Goal: Task Accomplishment & Management: Use online tool/utility

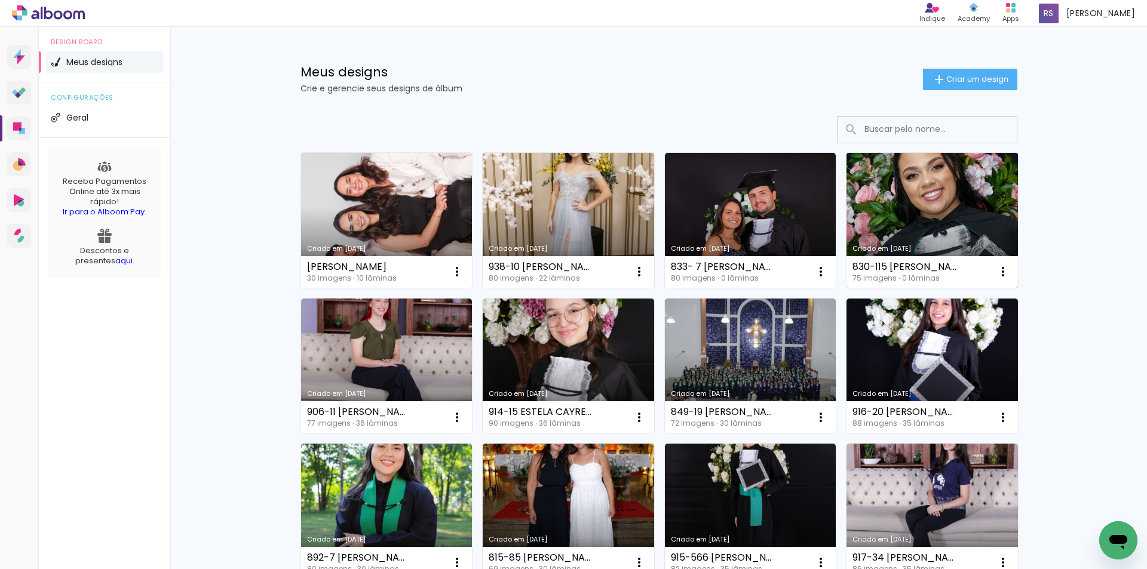
click at [905, 203] on link "Criado em [DATE]" at bounding box center [932, 220] width 171 height 135
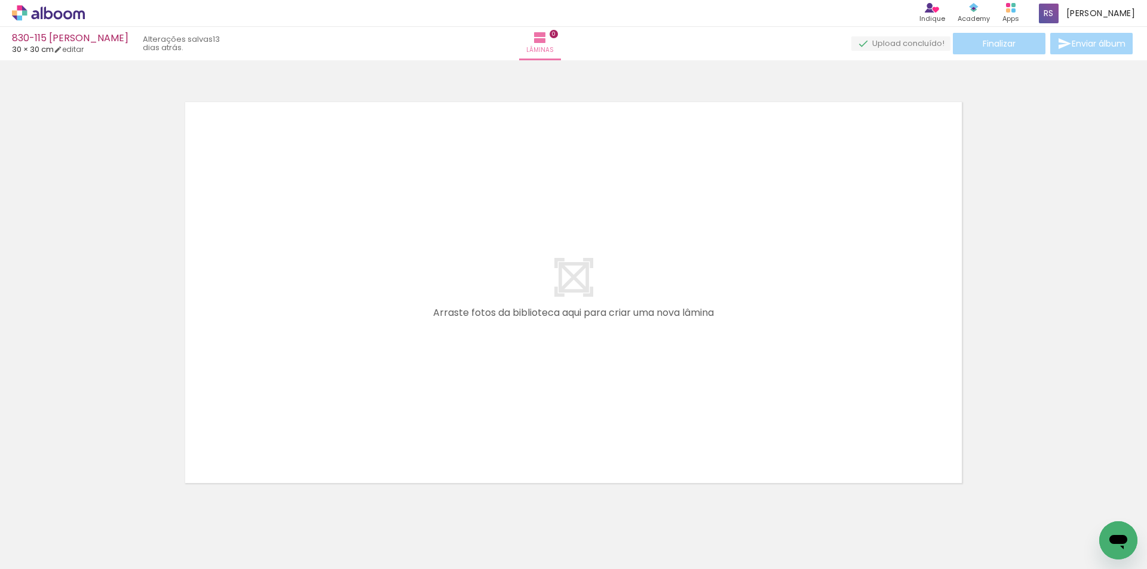
click at [42, 531] on input "Todas as fotos" at bounding box center [33, 533] width 45 height 10
click at [0, 0] on slot "Não utilizadas" at bounding box center [0, 0] width 0 height 0
type input "Não utilizadas"
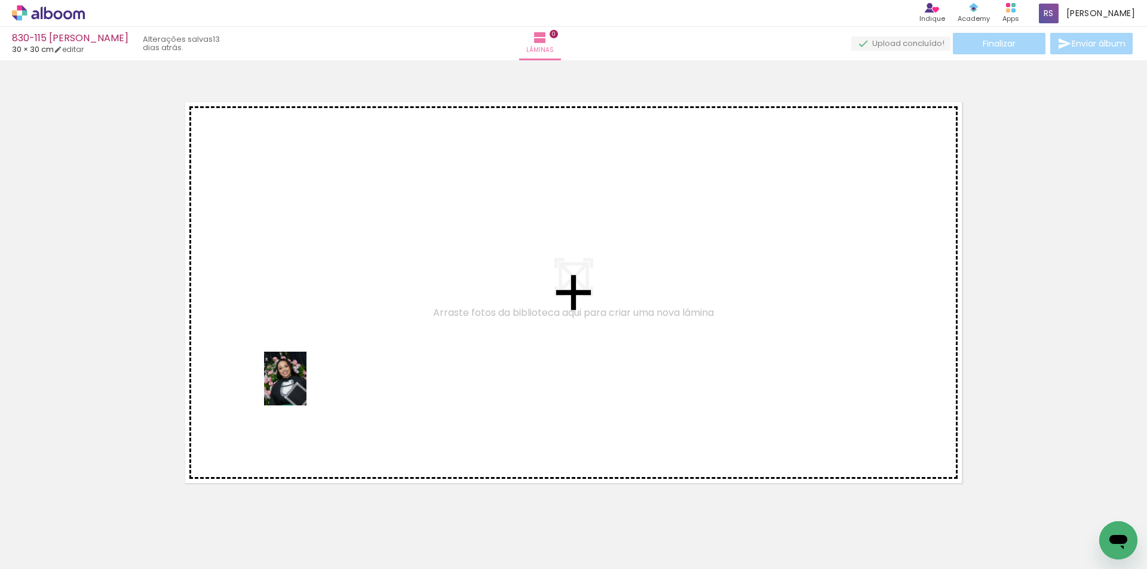
drag, startPoint x: 125, startPoint y: 522, endPoint x: 300, endPoint y: 388, distance: 220.3
click at [300, 388] on quentale-workspace at bounding box center [573, 284] width 1147 height 569
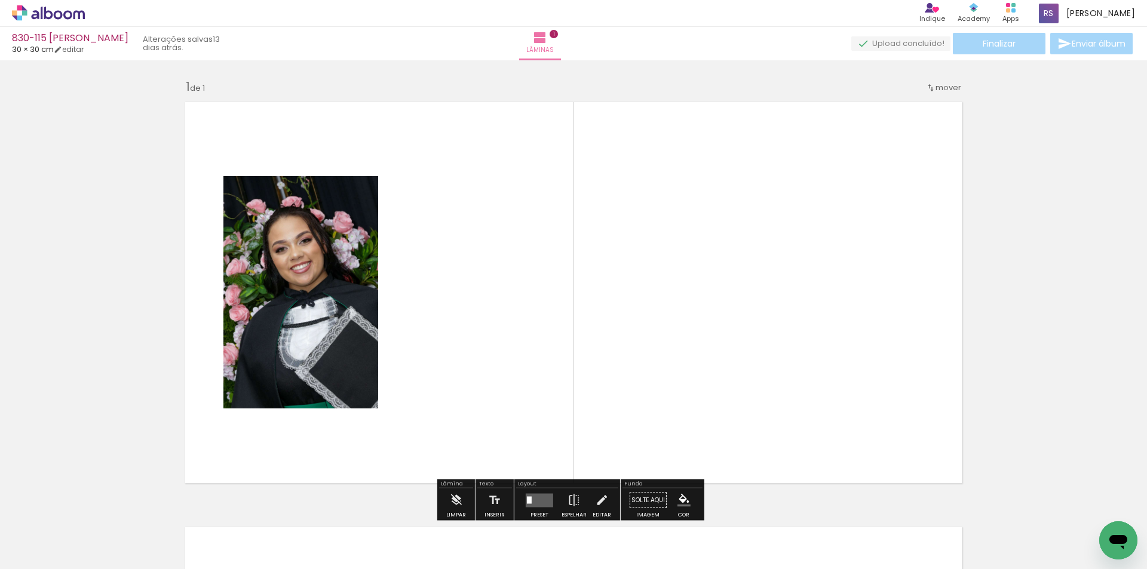
scroll to position [16, 0]
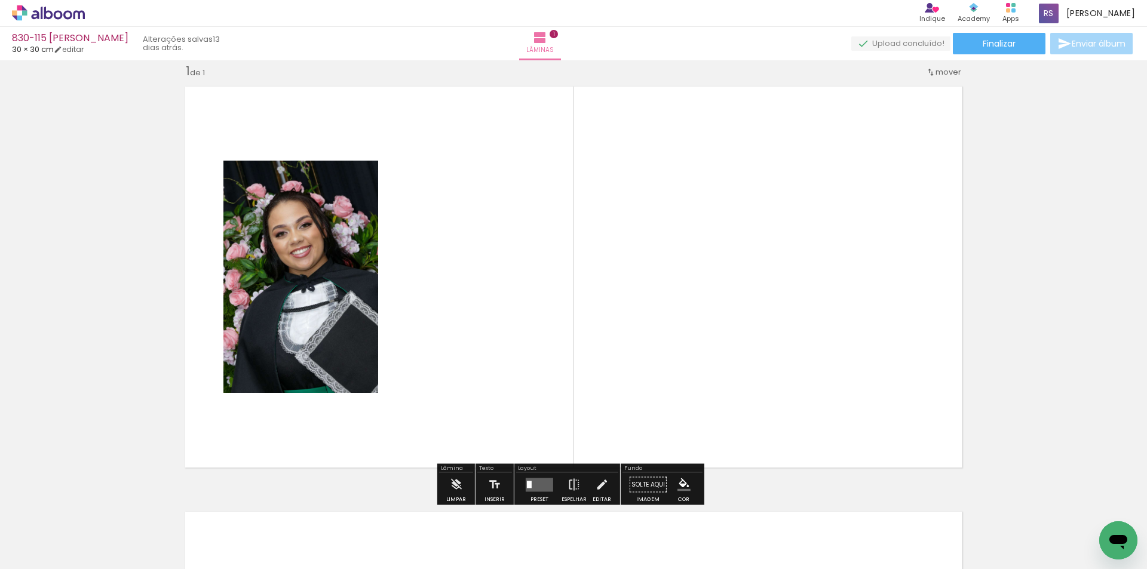
click at [540, 483] on quentale-layouter at bounding box center [539, 485] width 27 height 14
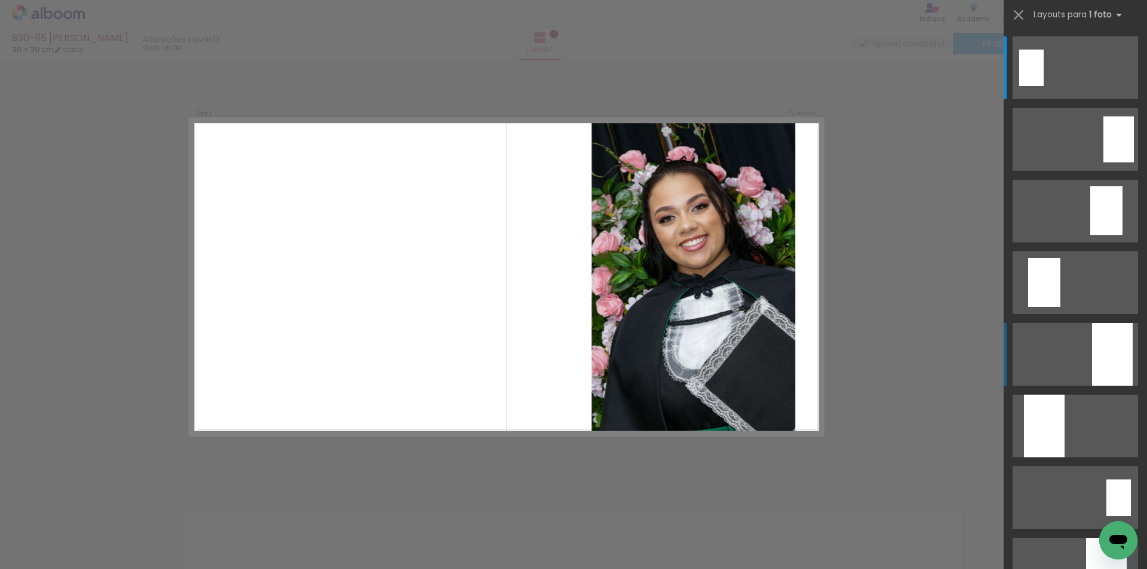
click at [1125, 339] on div at bounding box center [1112, 354] width 41 height 63
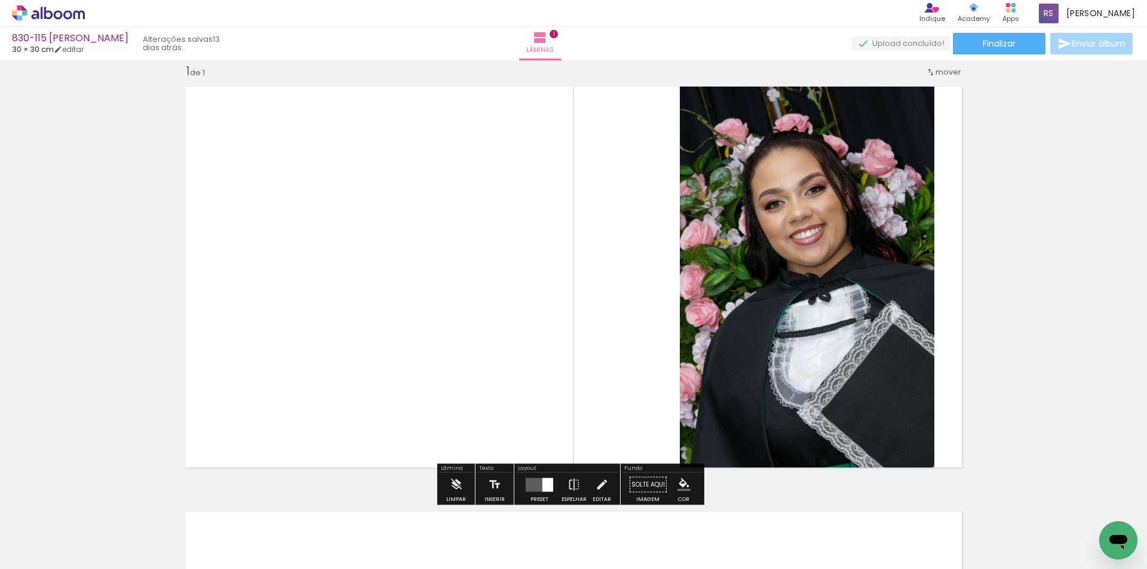
click at [716, 362] on quentale-photo at bounding box center [807, 277] width 255 height 396
click at [597, 485] on iron-icon at bounding box center [601, 485] width 13 height 24
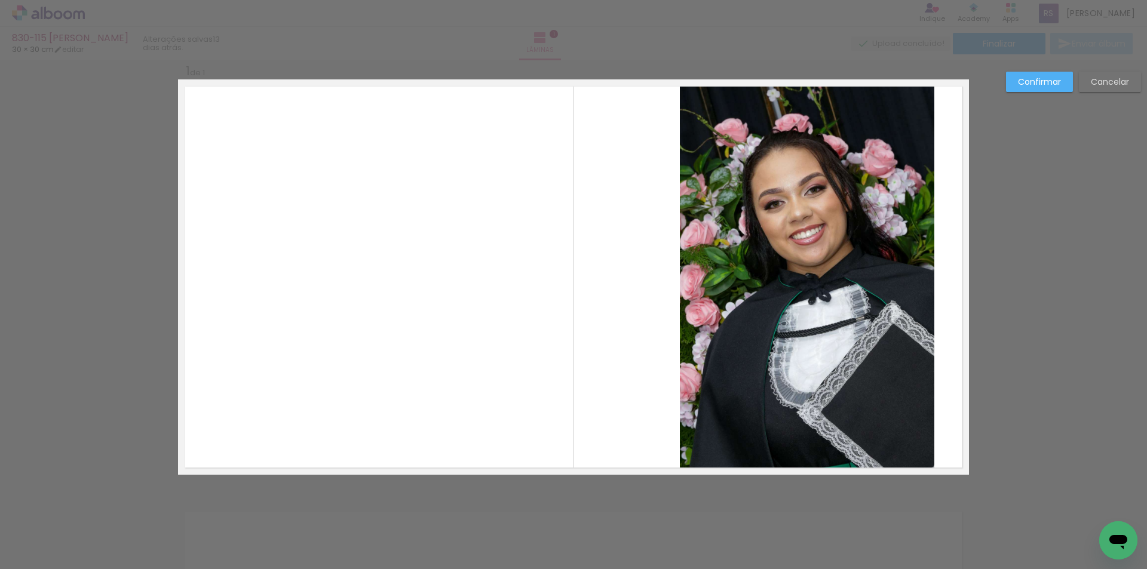
click at [744, 266] on quentale-photo at bounding box center [807, 277] width 255 height 396
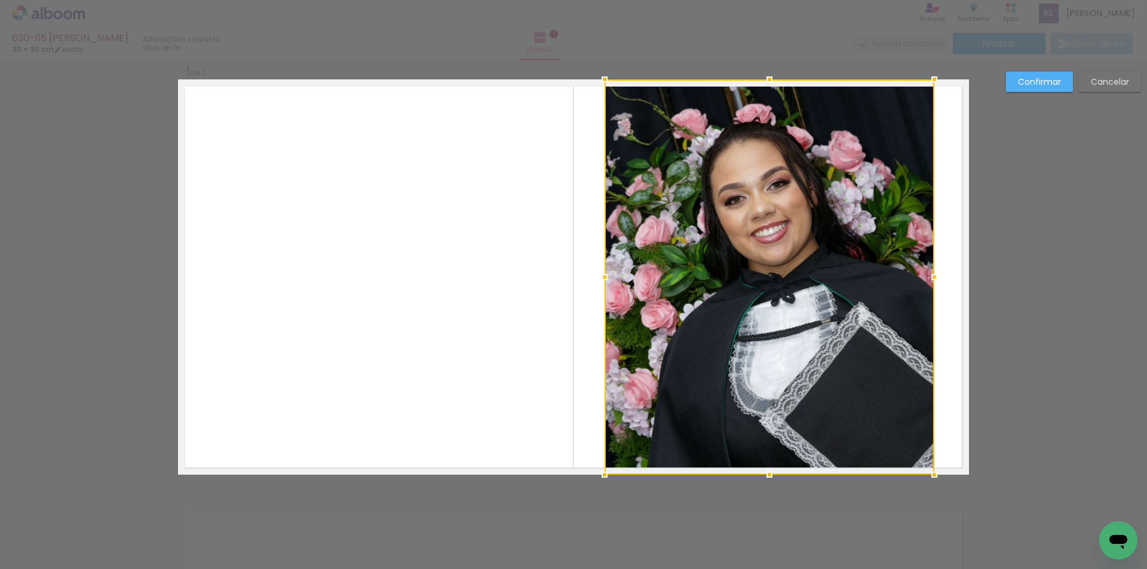
drag, startPoint x: 663, startPoint y: 278, endPoint x: 595, endPoint y: 275, distance: 68.2
click at [595, 275] on div at bounding box center [605, 277] width 24 height 24
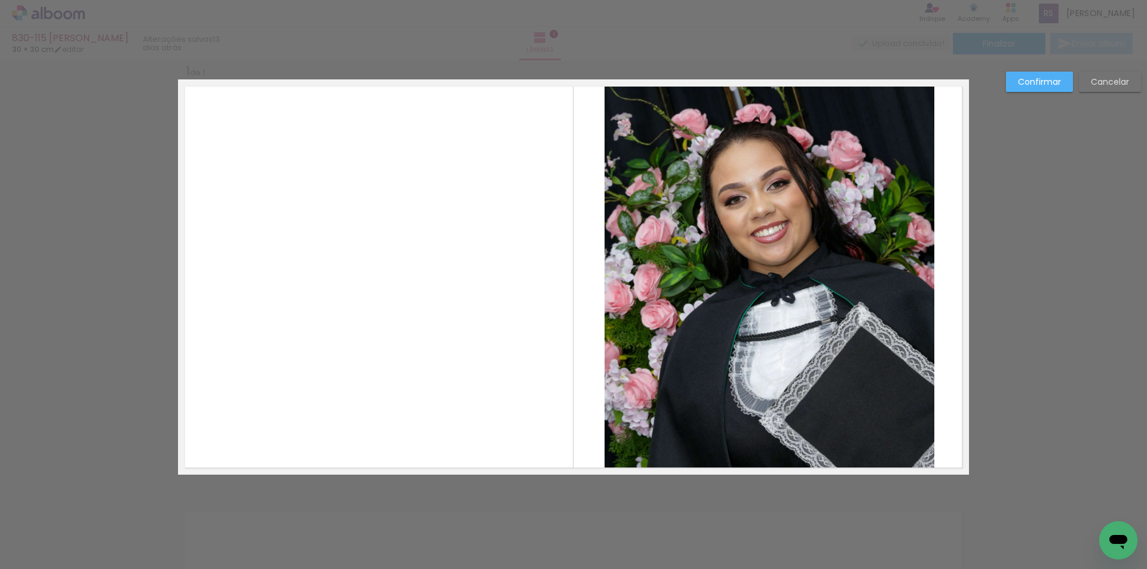
click at [0, 0] on slot "Confirmar" at bounding box center [0, 0] width 0 height 0
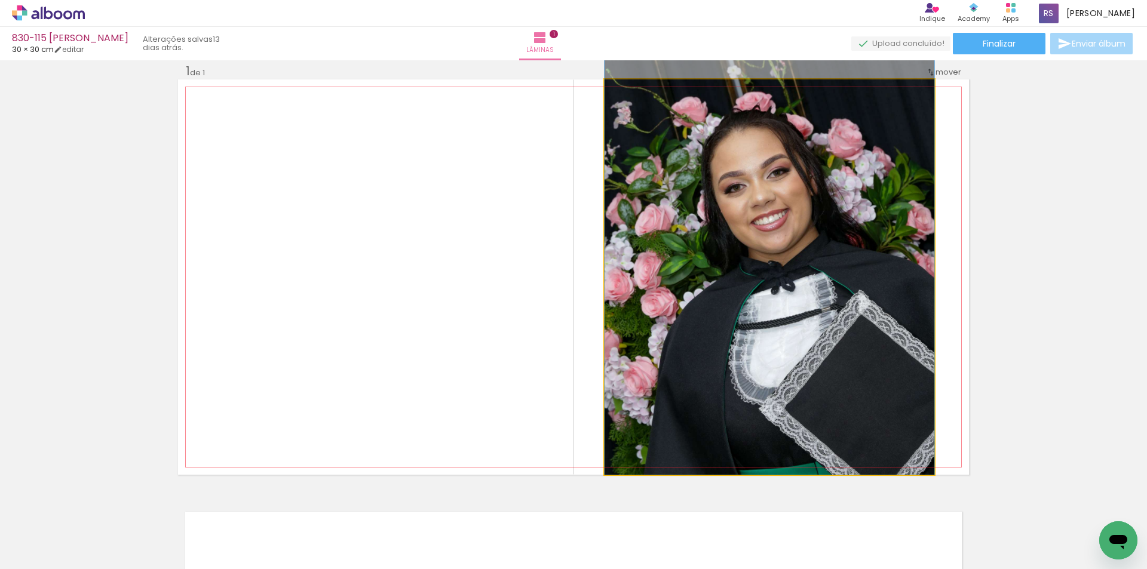
drag, startPoint x: 799, startPoint y: 206, endPoint x: 788, endPoint y: 186, distance: 23.3
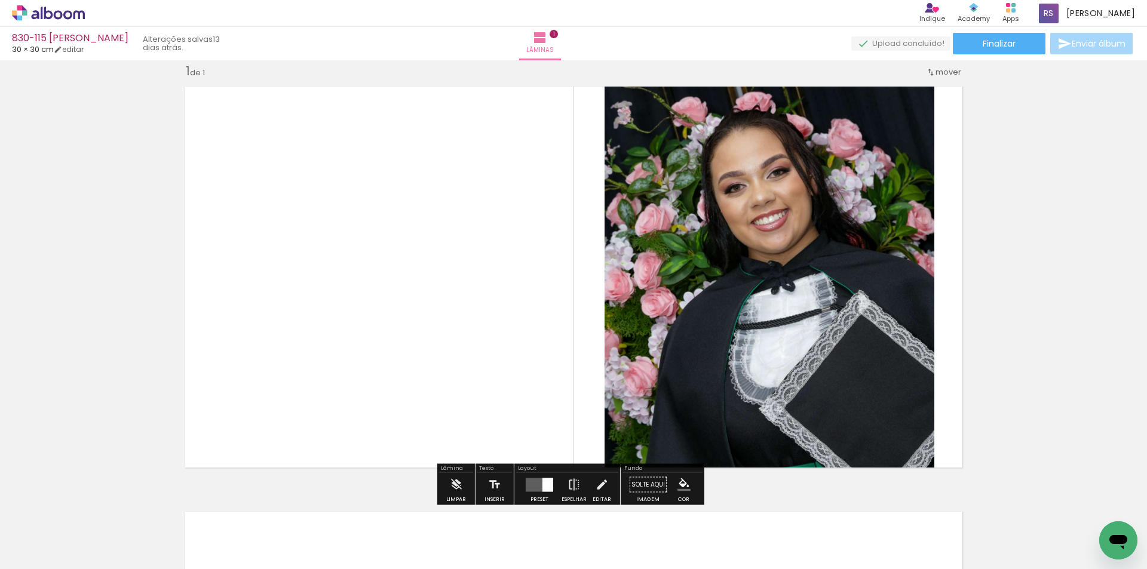
click at [679, 484] on iron-icon "color picker" at bounding box center [684, 485] width 13 height 13
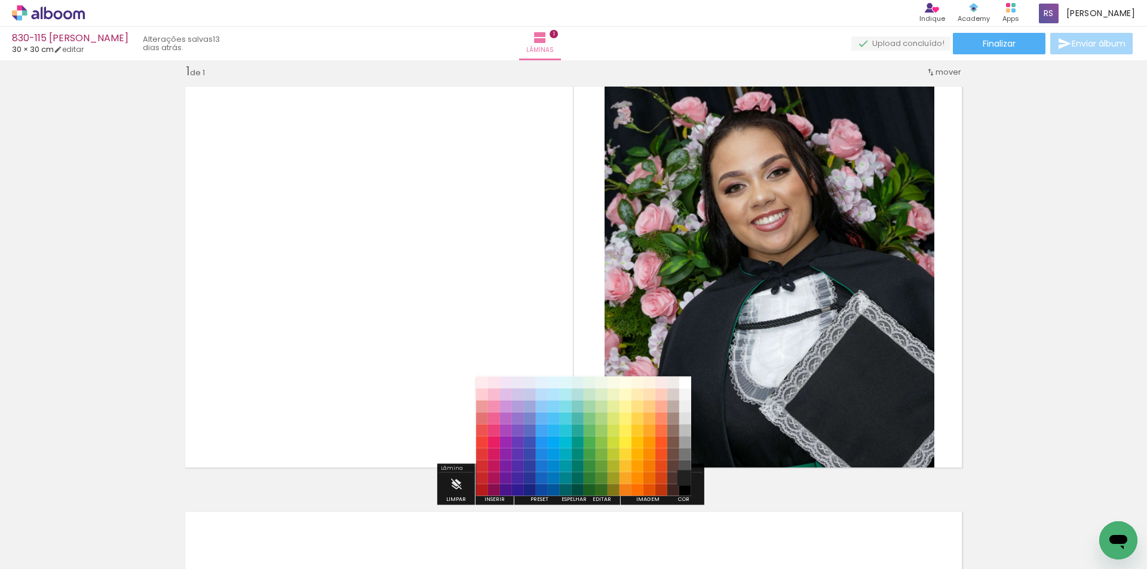
click at [684, 478] on paper-item "#212121" at bounding box center [685, 479] width 12 height 12
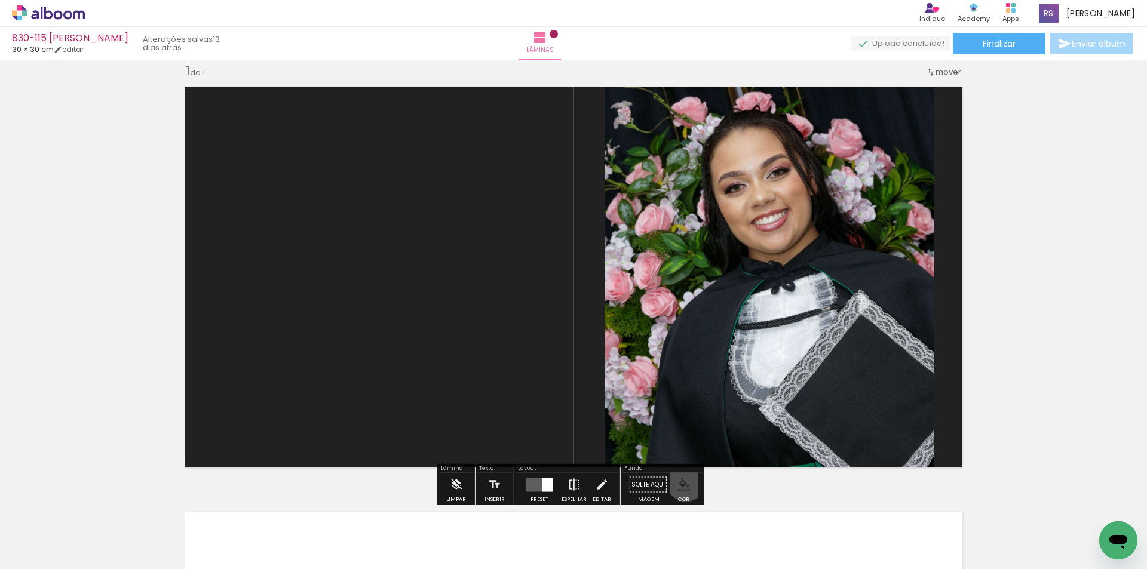
click at [682, 482] on iron-icon "color picker" at bounding box center [684, 485] width 13 height 13
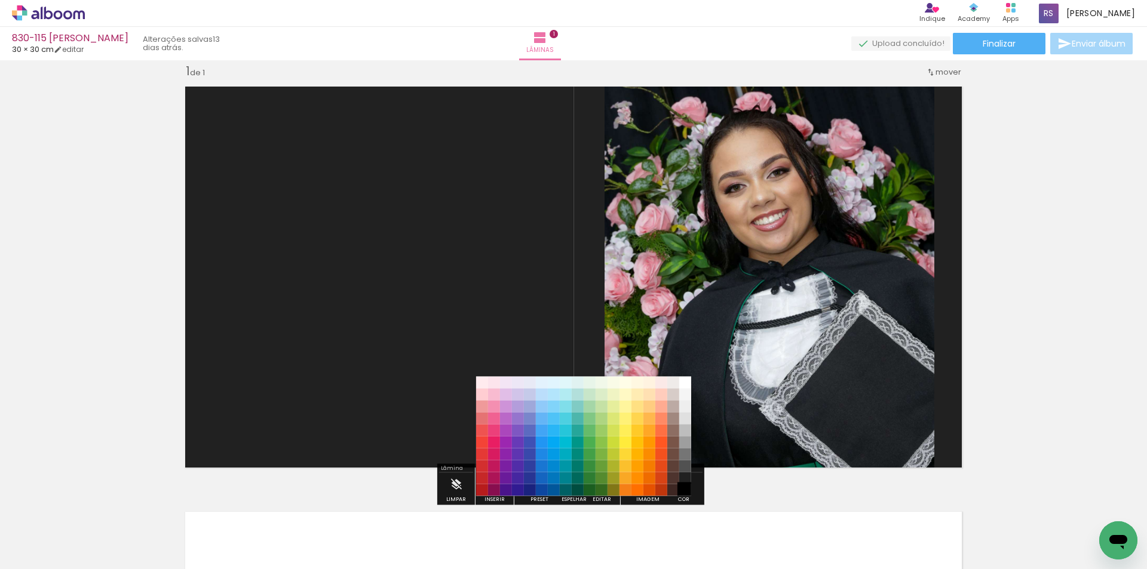
click at [684, 489] on paper-item "#000000" at bounding box center [685, 491] width 12 height 12
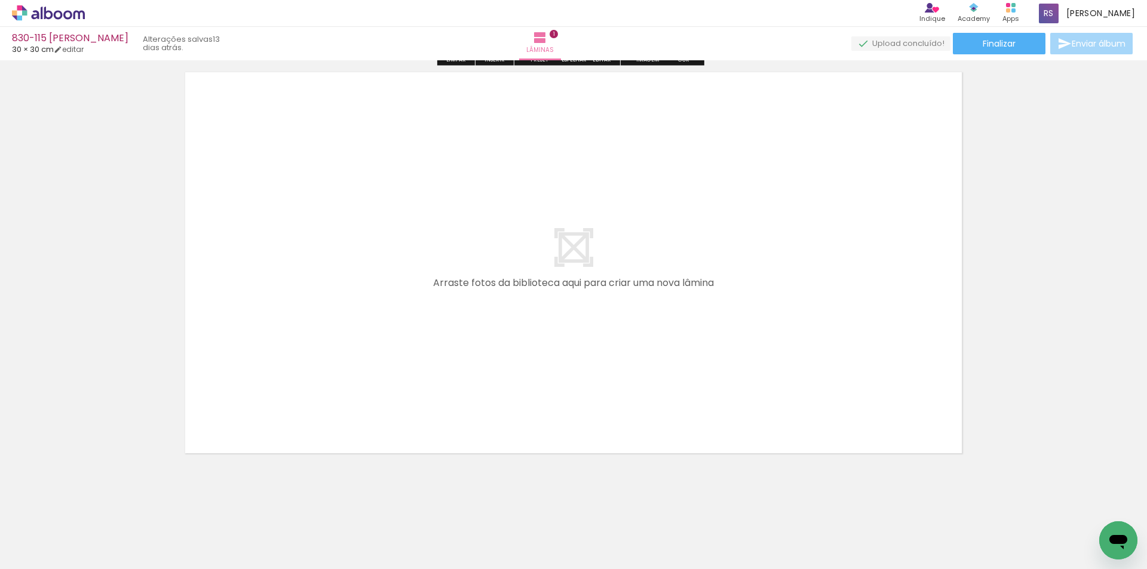
scroll to position [463, 0]
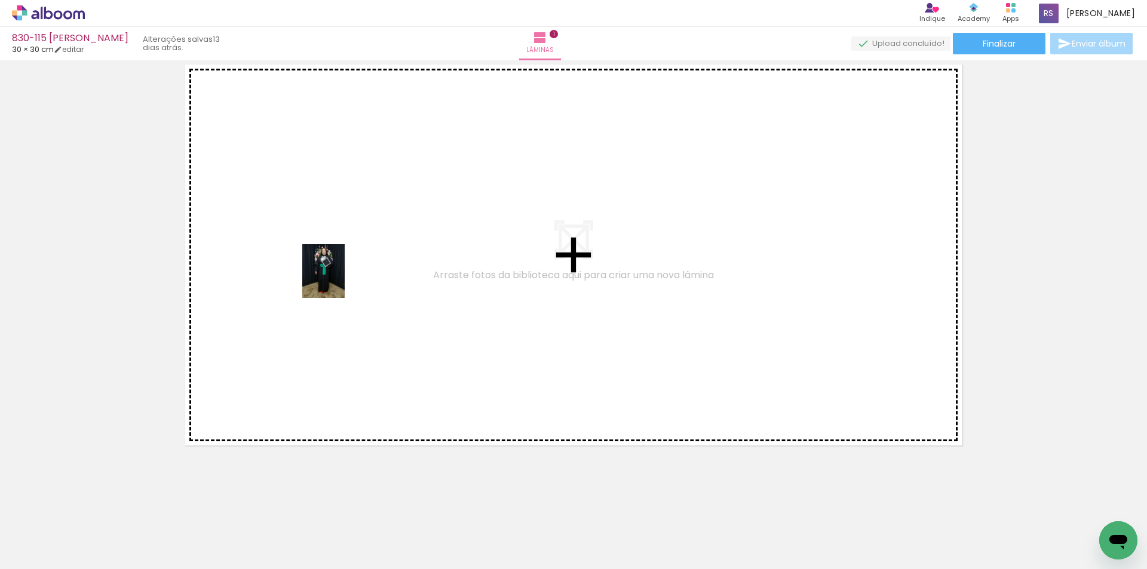
drag, startPoint x: 133, startPoint y: 519, endPoint x: 338, endPoint y: 280, distance: 314.8
click at [338, 280] on quentale-workspace at bounding box center [573, 284] width 1147 height 569
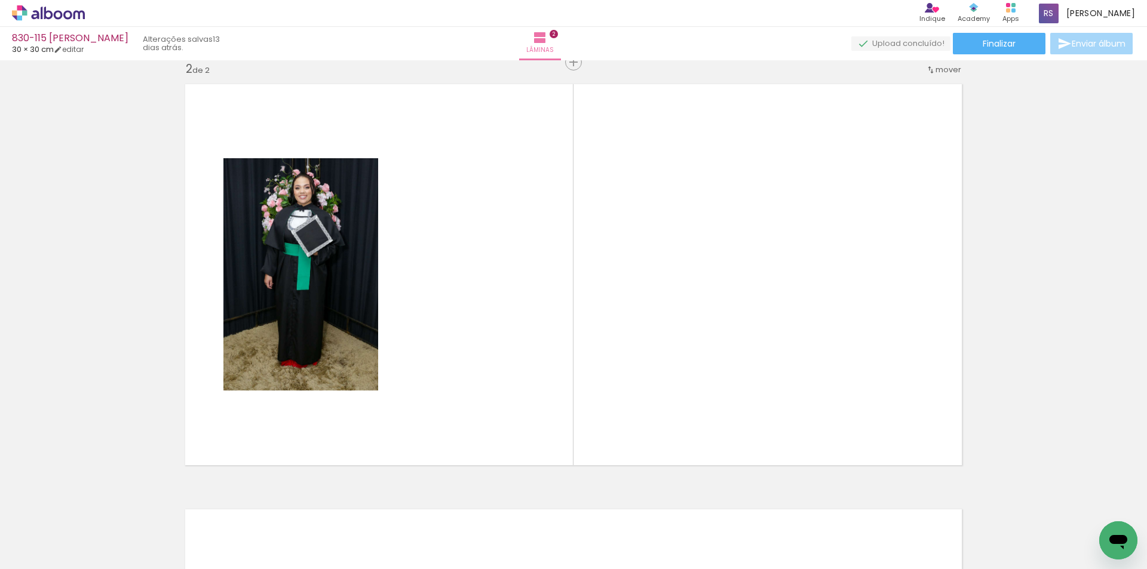
scroll to position [441, 0]
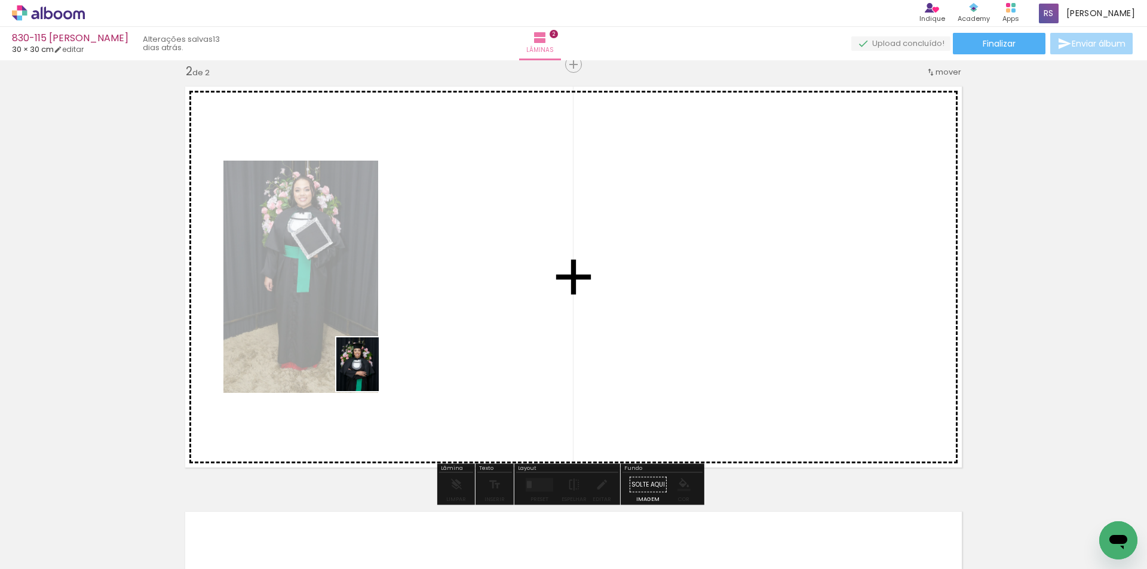
drag, startPoint x: 140, startPoint y: 534, endPoint x: 407, endPoint y: 400, distance: 299.3
click at [375, 372] on quentale-workspace at bounding box center [573, 284] width 1147 height 569
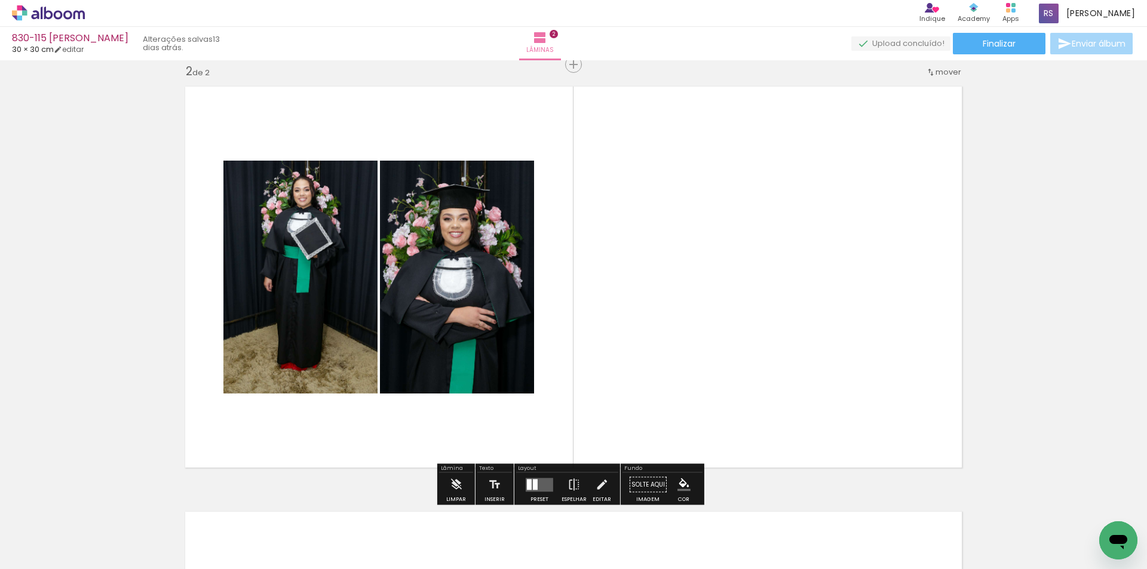
click at [533, 486] on div at bounding box center [535, 484] width 5 height 11
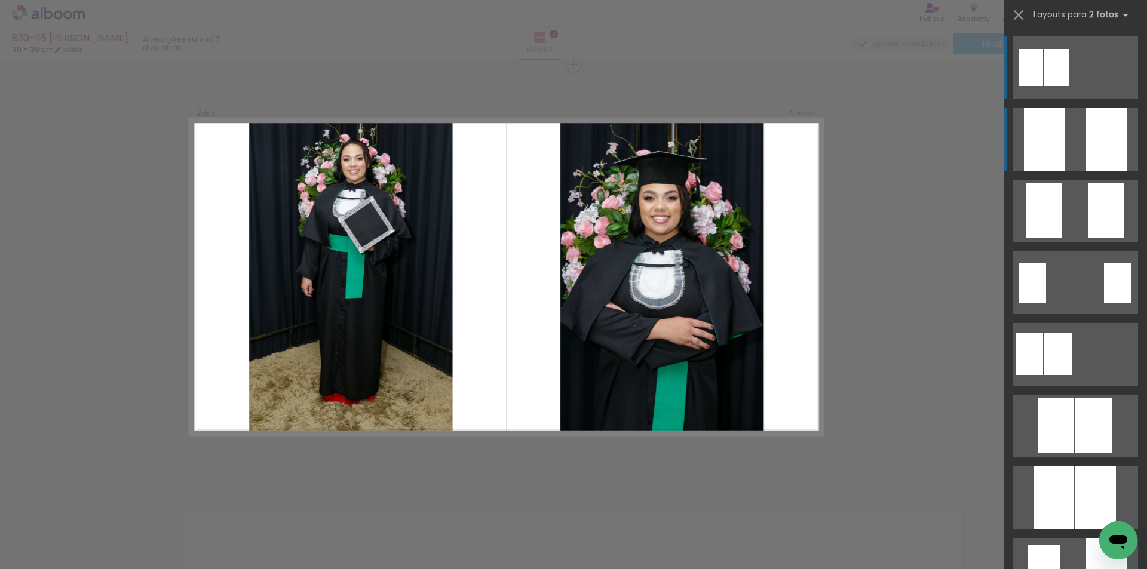
click at [1074, 149] on quentale-layouter at bounding box center [1075, 139] width 125 height 63
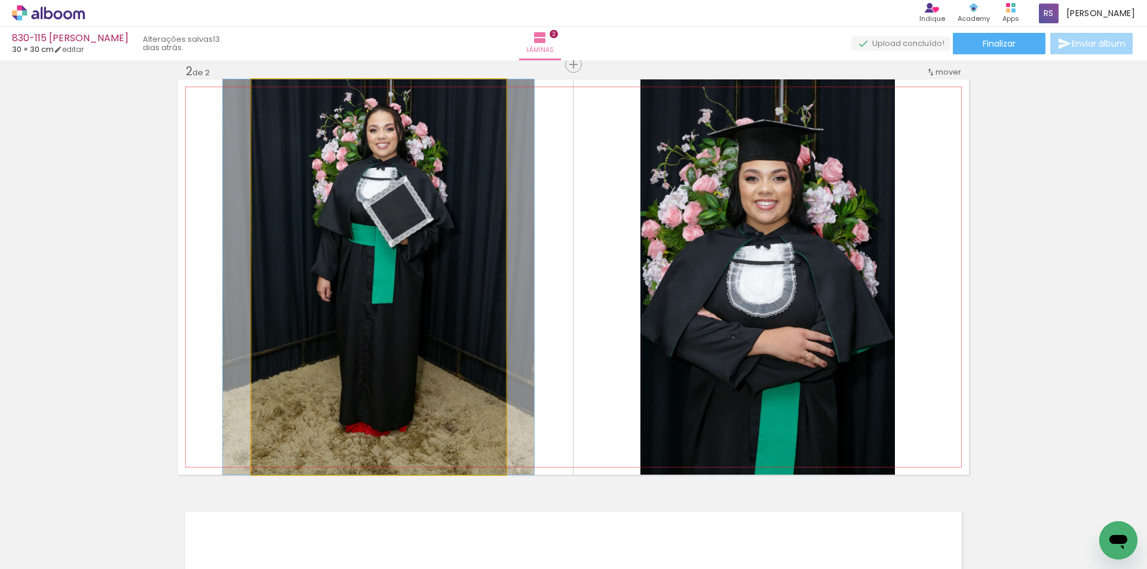
click at [487, 327] on quentale-photo at bounding box center [379, 277] width 255 height 396
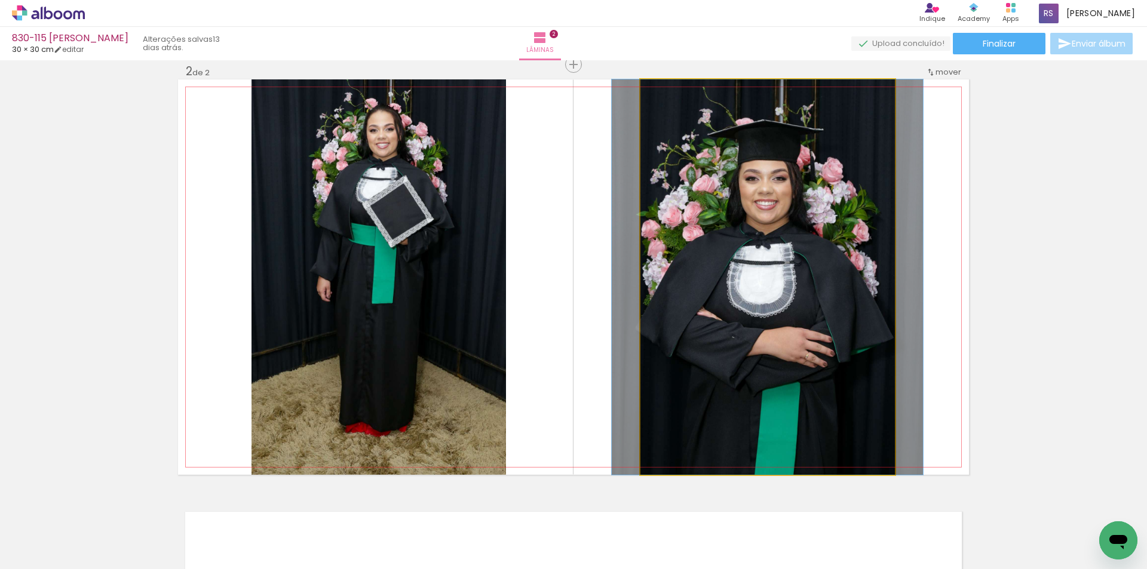
click at [698, 327] on quentale-photo at bounding box center [768, 277] width 255 height 396
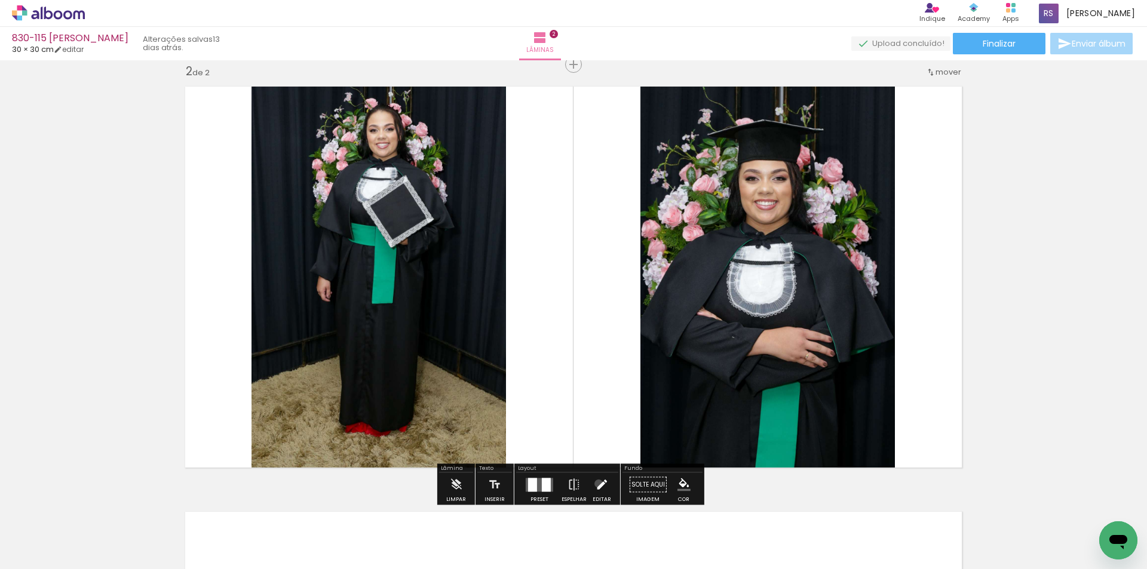
click at [596, 484] on iron-icon at bounding box center [601, 485] width 13 height 24
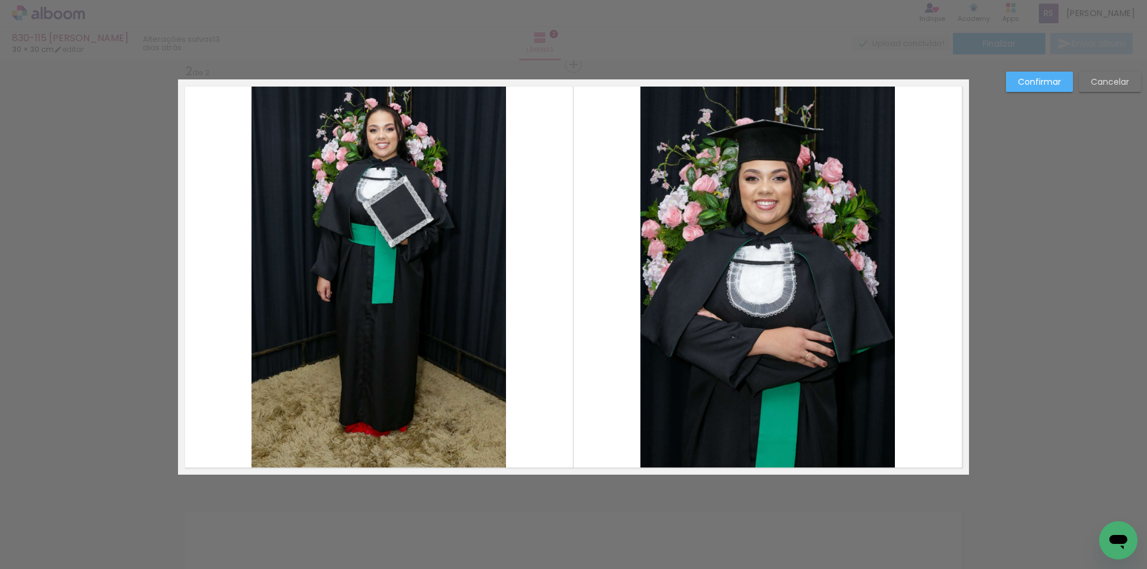
click at [685, 335] on quentale-photo at bounding box center [768, 277] width 255 height 396
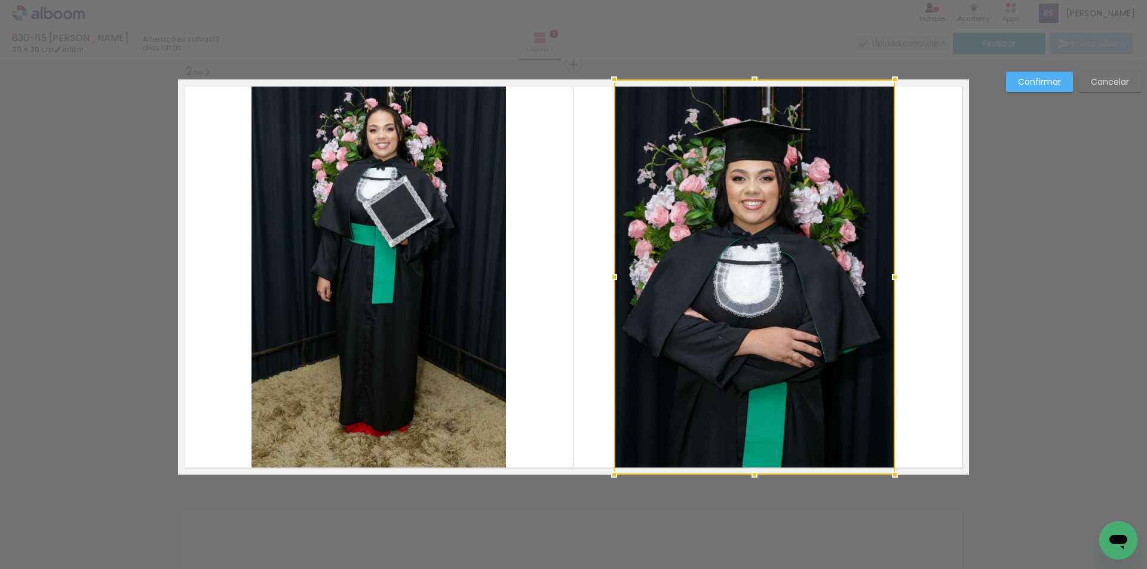
drag, startPoint x: 638, startPoint y: 276, endPoint x: 611, endPoint y: 274, distance: 26.4
click at [611, 274] on div at bounding box center [614, 277] width 24 height 24
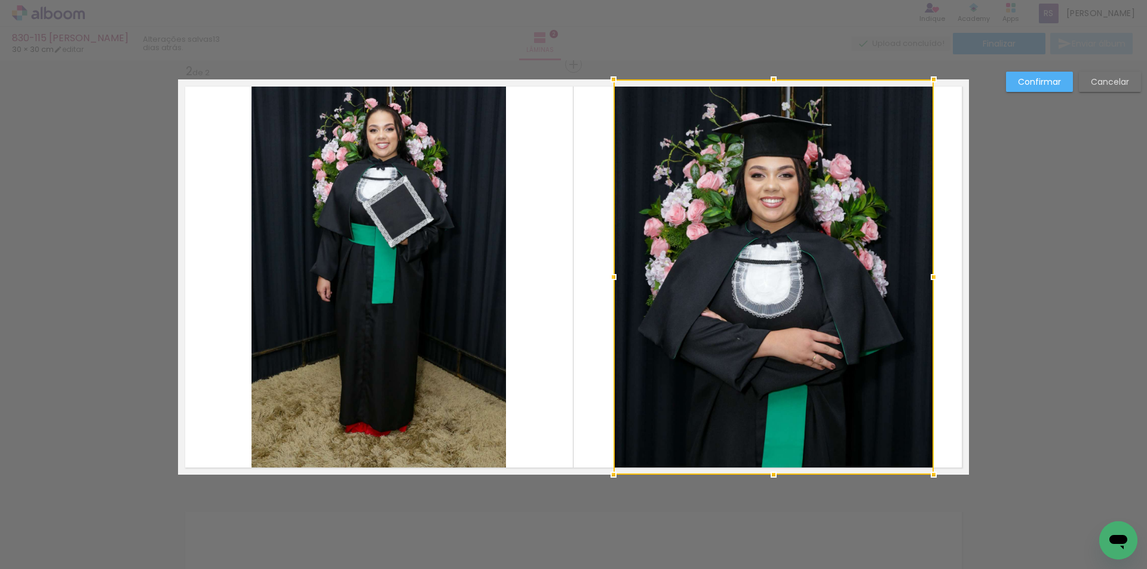
drag, startPoint x: 894, startPoint y: 268, endPoint x: 931, endPoint y: 268, distance: 36.5
click at [931, 268] on div at bounding box center [934, 277] width 24 height 24
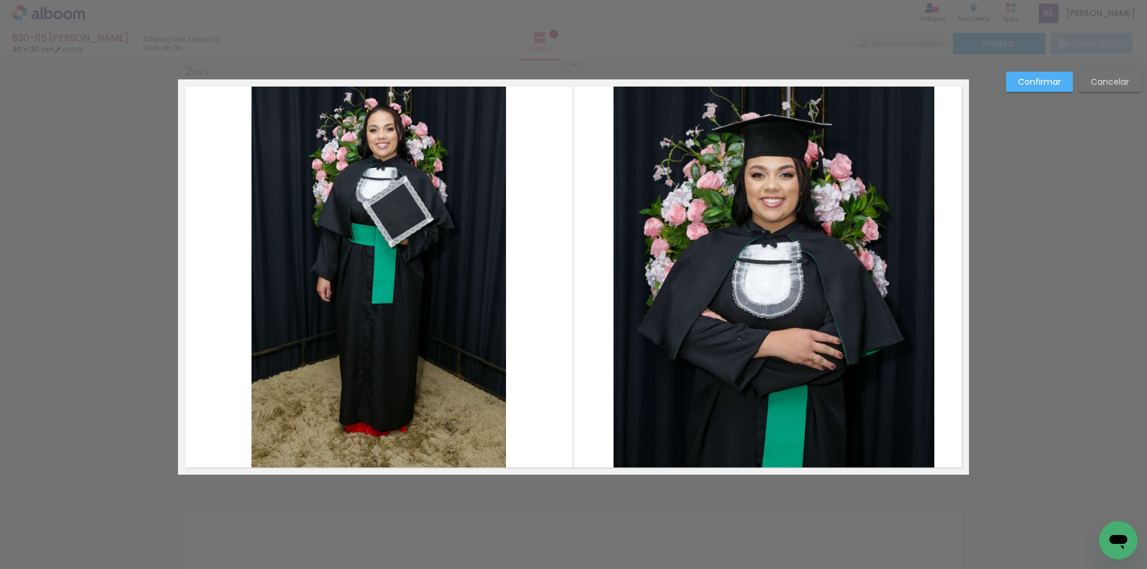
click at [639, 269] on quentale-photo at bounding box center [774, 277] width 321 height 396
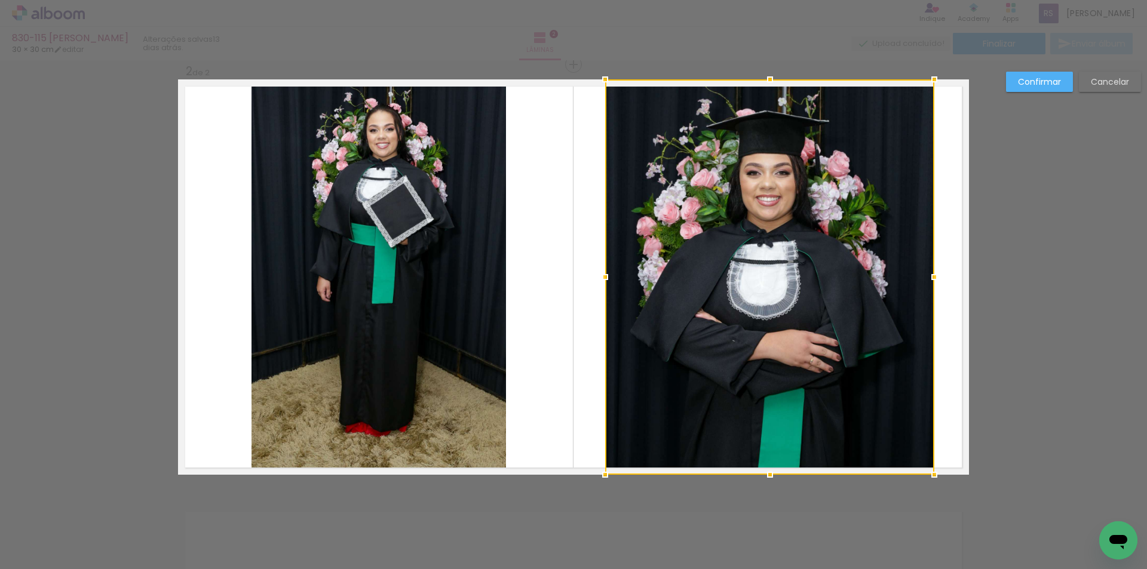
drag, startPoint x: 612, startPoint y: 272, endPoint x: 604, endPoint y: 271, distance: 8.6
click at [604, 271] on div at bounding box center [605, 277] width 24 height 24
click at [1053, 88] on paper-button "Confirmar" at bounding box center [1039, 82] width 67 height 20
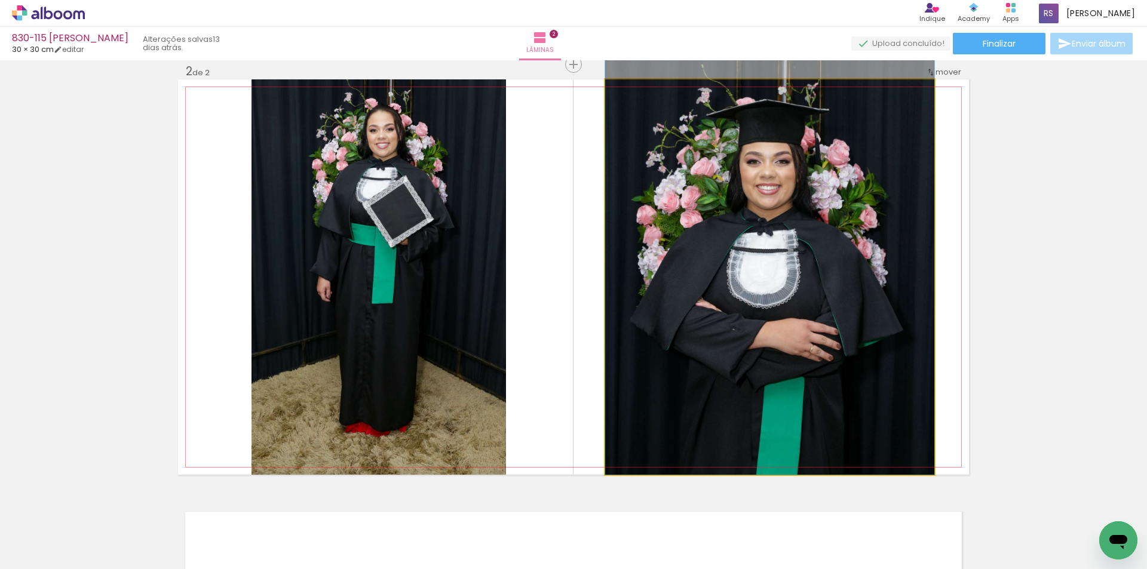
drag, startPoint x: 919, startPoint y: 284, endPoint x: 914, endPoint y: 267, distance: 17.4
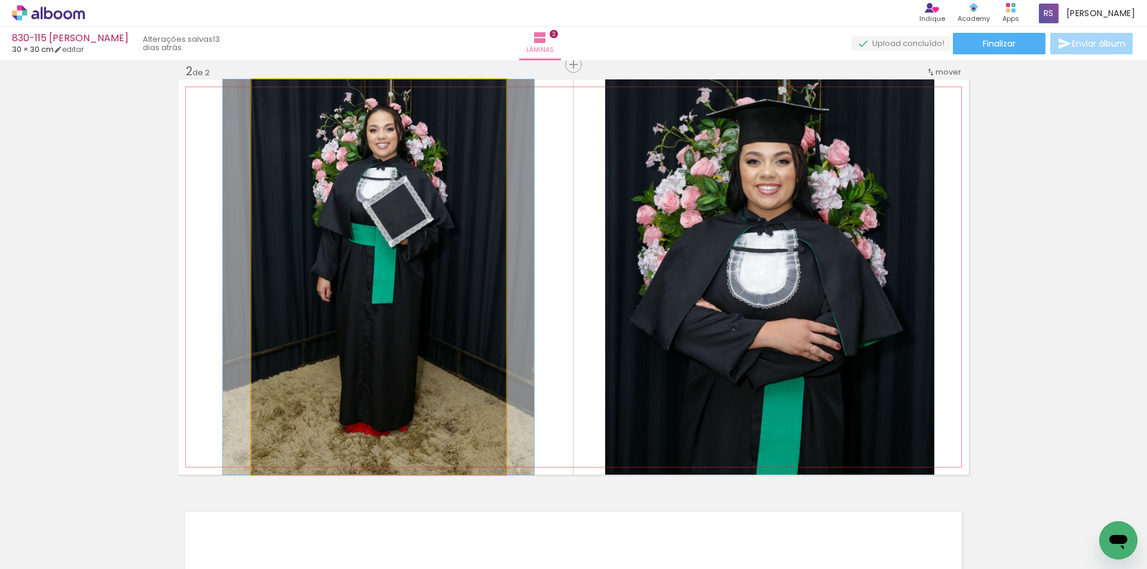
click at [468, 358] on quentale-photo at bounding box center [379, 277] width 255 height 396
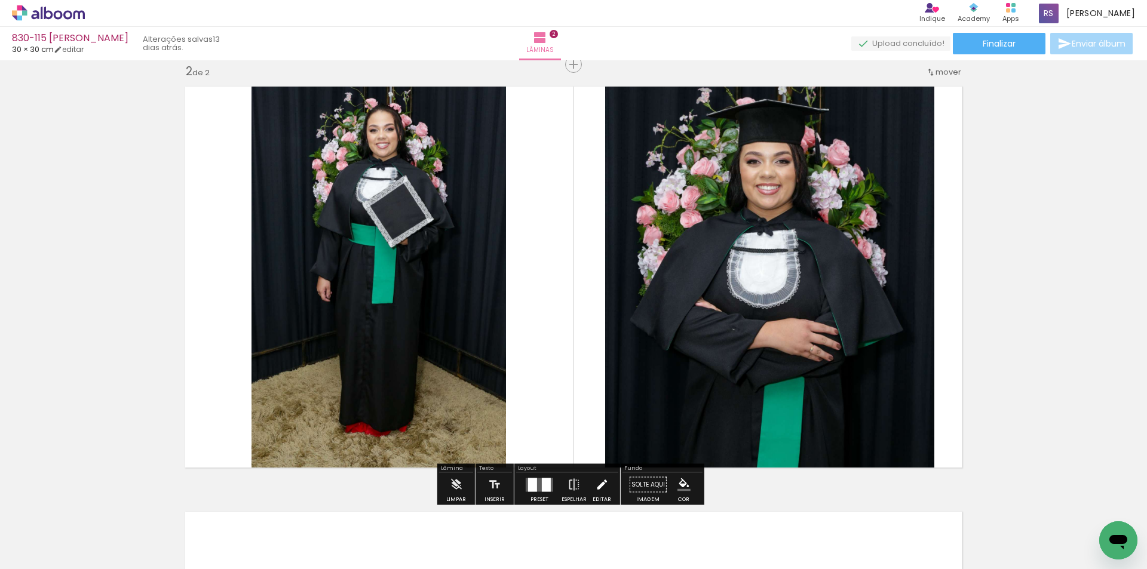
click at [596, 489] on iron-icon at bounding box center [601, 485] width 13 height 24
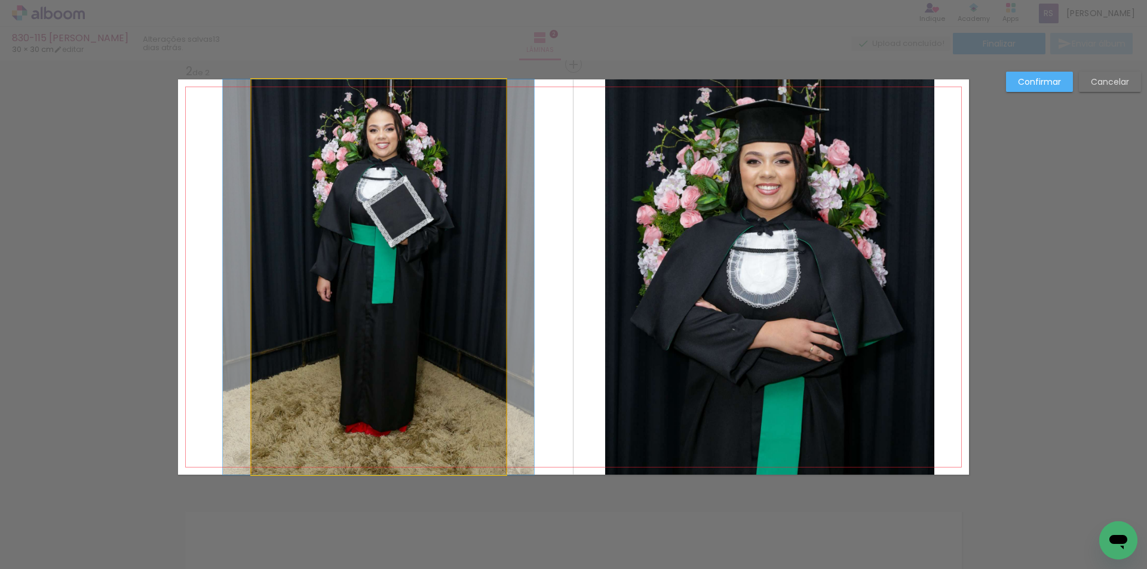
click at [444, 321] on quentale-photo at bounding box center [379, 277] width 255 height 396
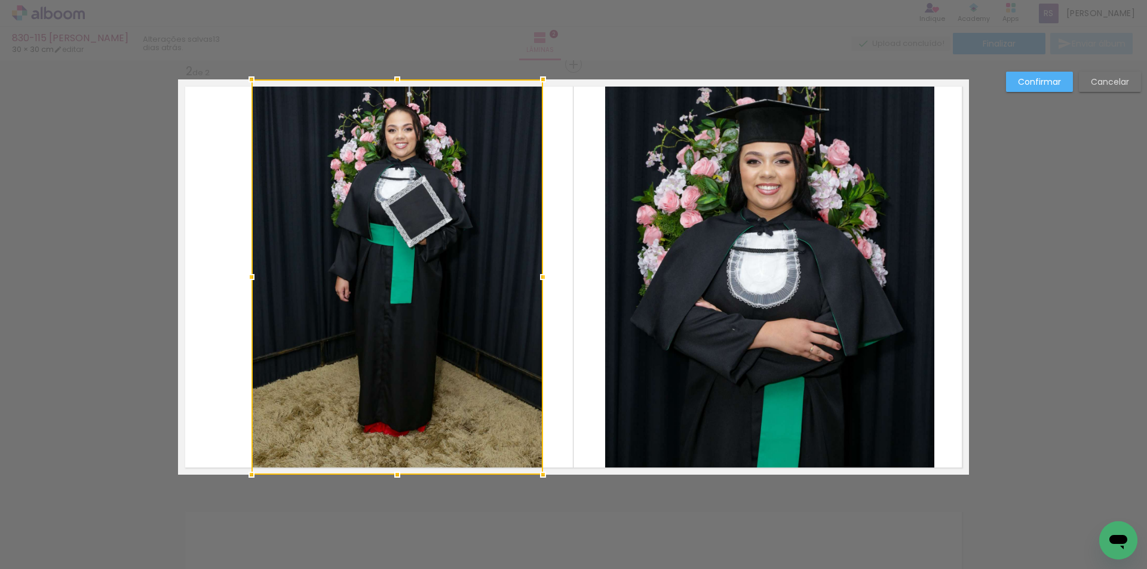
drag, startPoint x: 502, startPoint y: 284, endPoint x: 536, endPoint y: 287, distance: 33.5
click at [536, 287] on div at bounding box center [543, 277] width 24 height 24
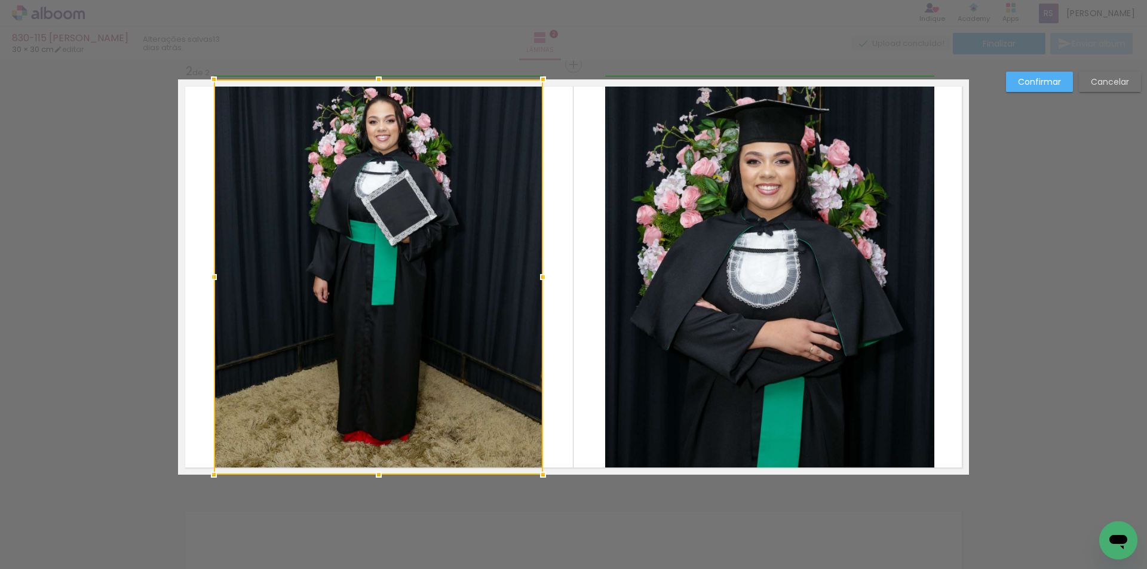
drag, startPoint x: 255, startPoint y: 277, endPoint x: 221, endPoint y: 271, distance: 34.1
click at [221, 271] on div at bounding box center [214, 277] width 24 height 24
click at [0, 0] on slot "Confirmar" at bounding box center [0, 0] width 0 height 0
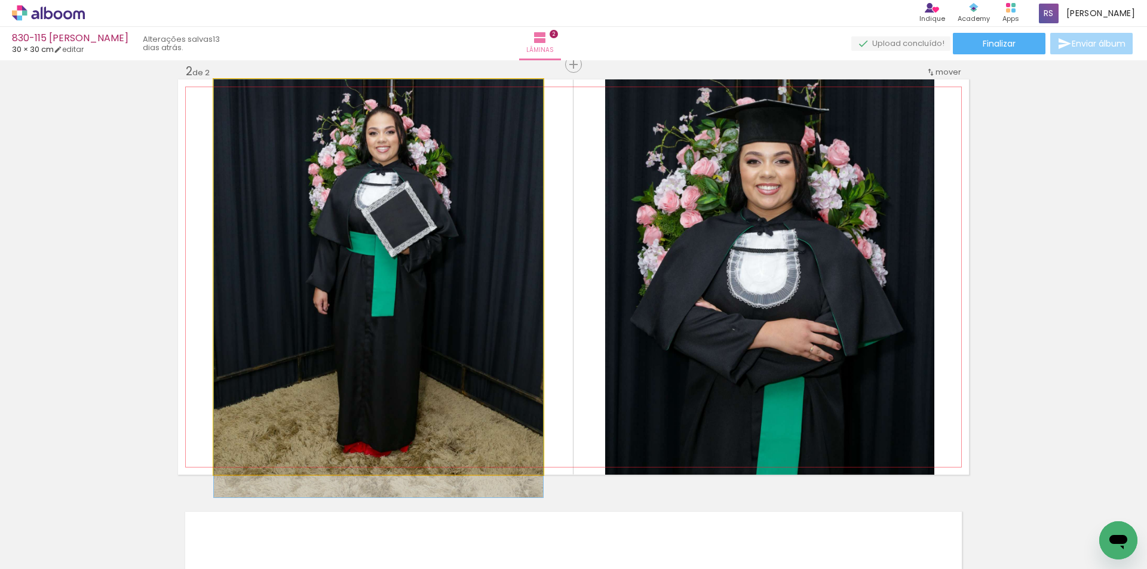
drag, startPoint x: 394, startPoint y: 264, endPoint x: 396, endPoint y: 285, distance: 20.9
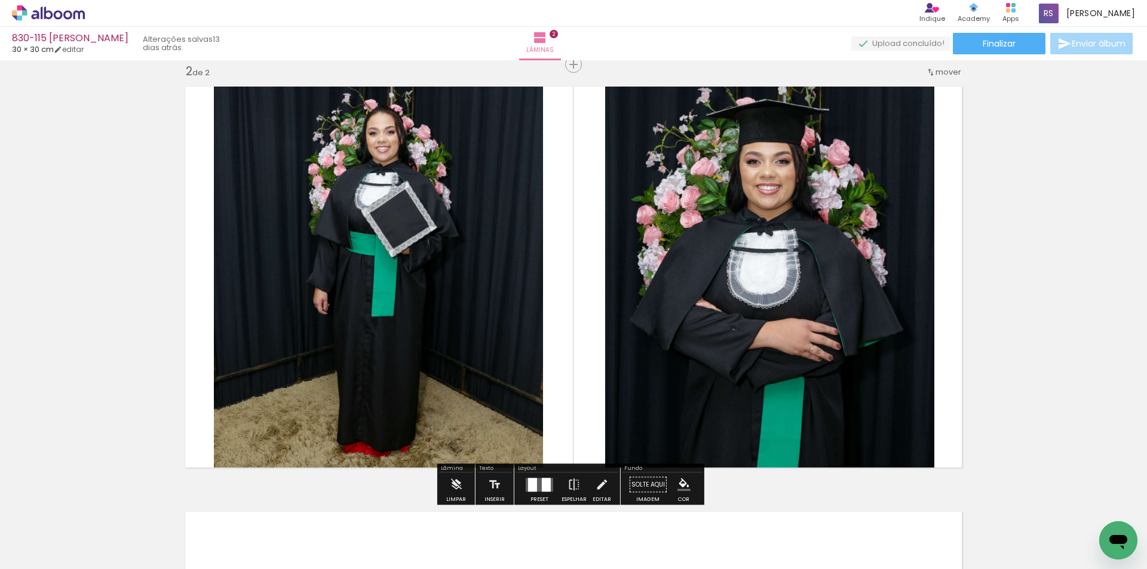
click at [681, 488] on iron-icon "color picker" at bounding box center [684, 485] width 13 height 13
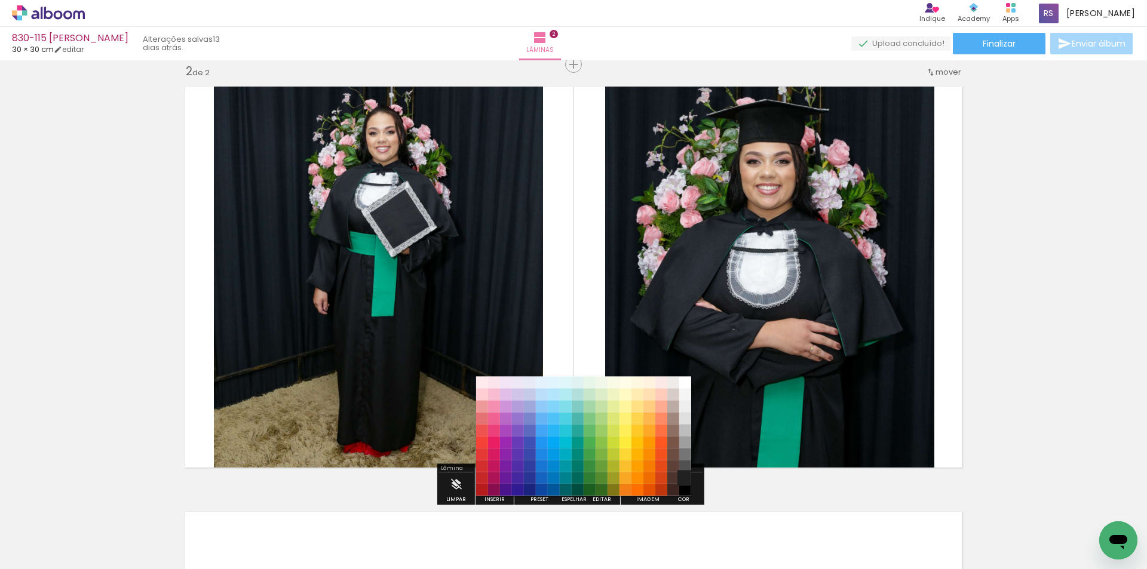
click at [683, 477] on paper-item "#212121" at bounding box center [685, 479] width 12 height 12
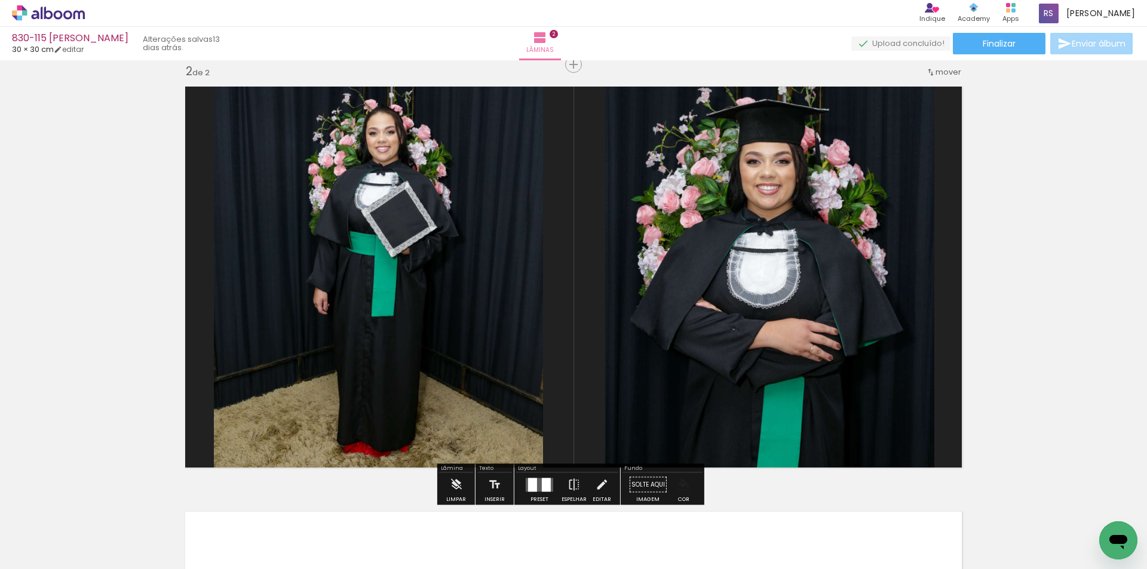
click at [683, 485] on iron-icon "color picker" at bounding box center [684, 485] width 13 height 13
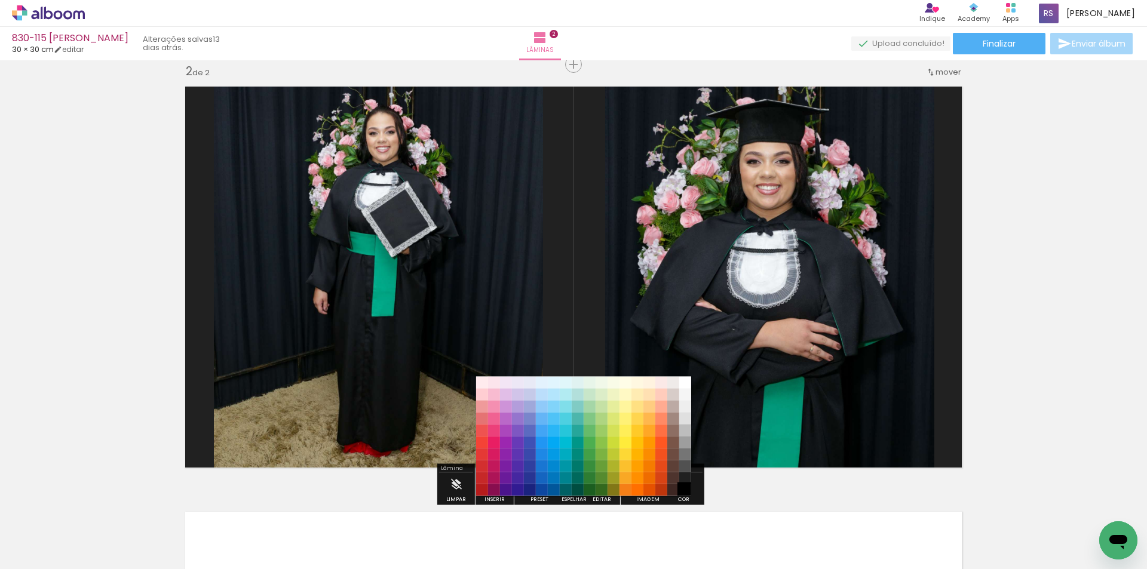
click at [687, 492] on paper-item "#000000" at bounding box center [685, 491] width 12 height 12
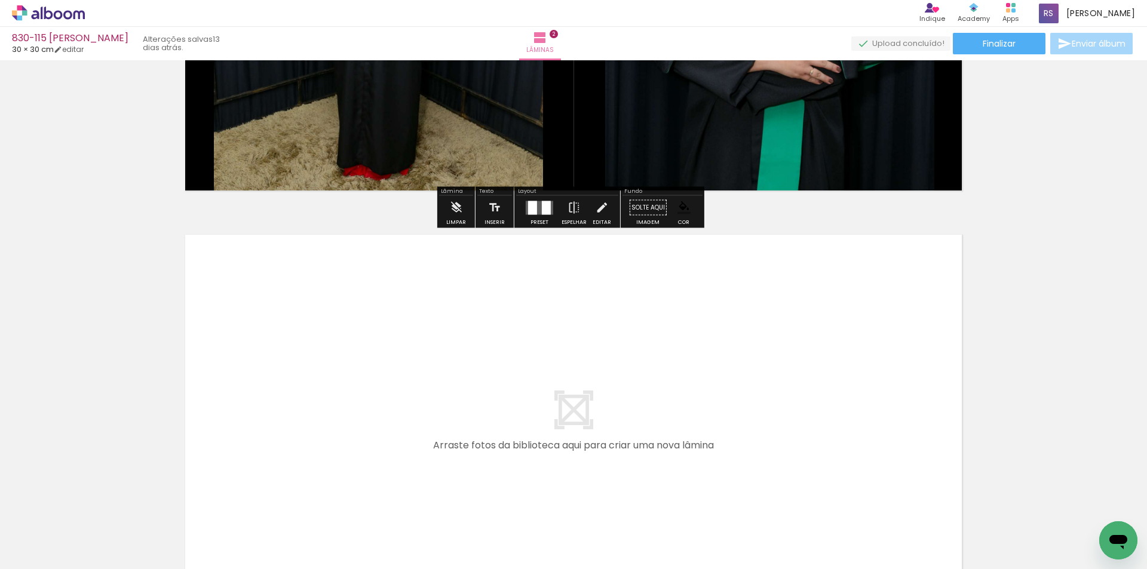
scroll to position [740, 0]
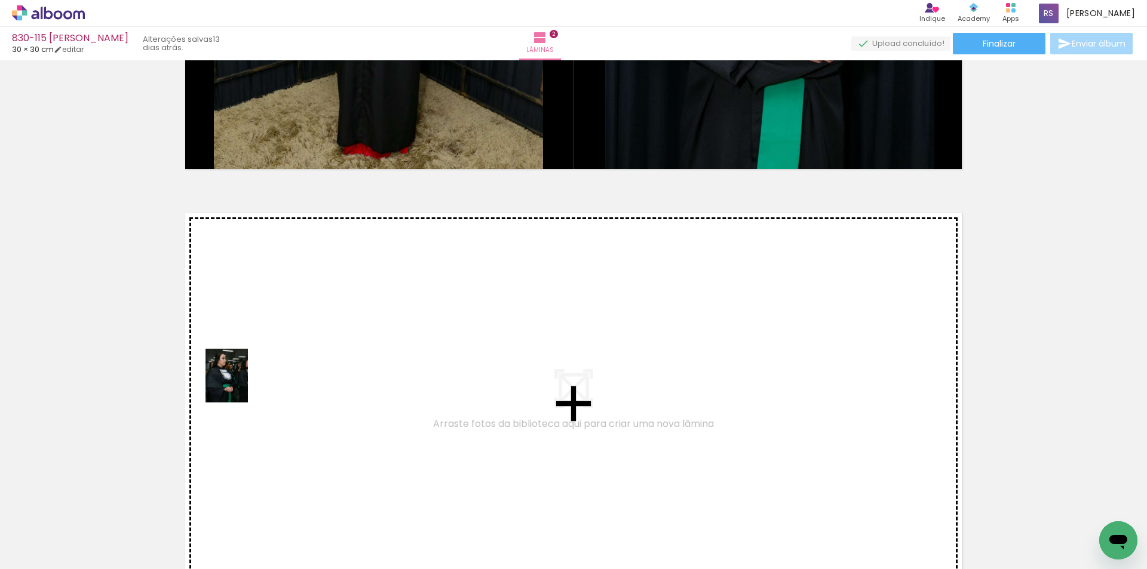
drag, startPoint x: 130, startPoint y: 519, endPoint x: 245, endPoint y: 382, distance: 179.4
click at [245, 382] on quentale-workspace at bounding box center [573, 284] width 1147 height 569
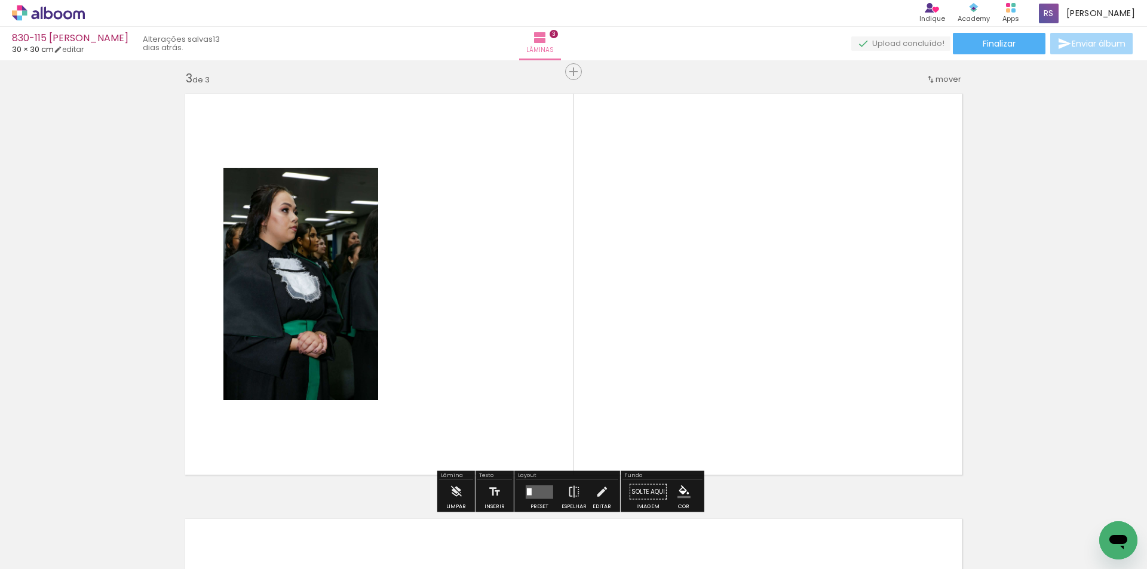
scroll to position [866, 0]
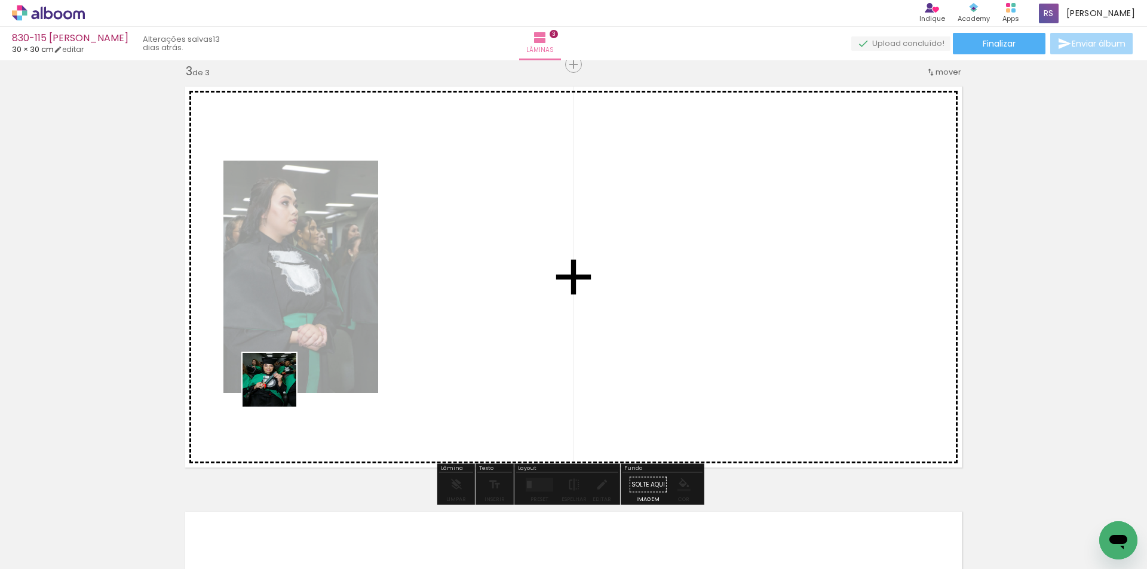
drag, startPoint x: 134, startPoint y: 536, endPoint x: 327, endPoint y: 354, distance: 265.4
click at [326, 354] on quentale-workspace at bounding box center [573, 284] width 1147 height 569
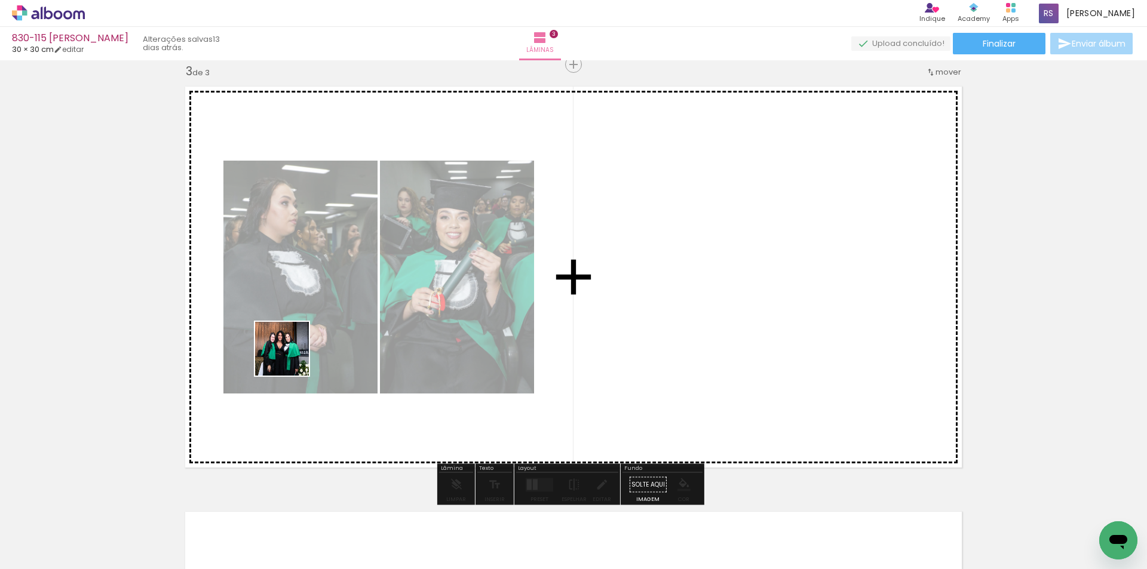
drag, startPoint x: 203, startPoint y: 508, endPoint x: 309, endPoint y: 353, distance: 187.9
click at [307, 336] on quentale-workspace at bounding box center [573, 284] width 1147 height 569
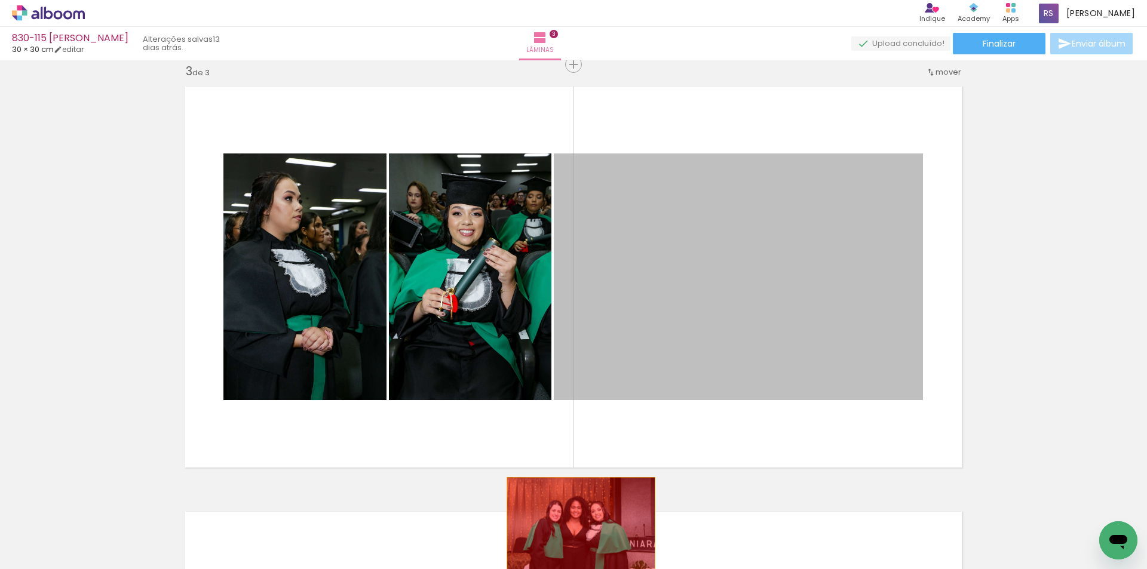
drag, startPoint x: 620, startPoint y: 342, endPoint x: 577, endPoint y: 527, distance: 189.6
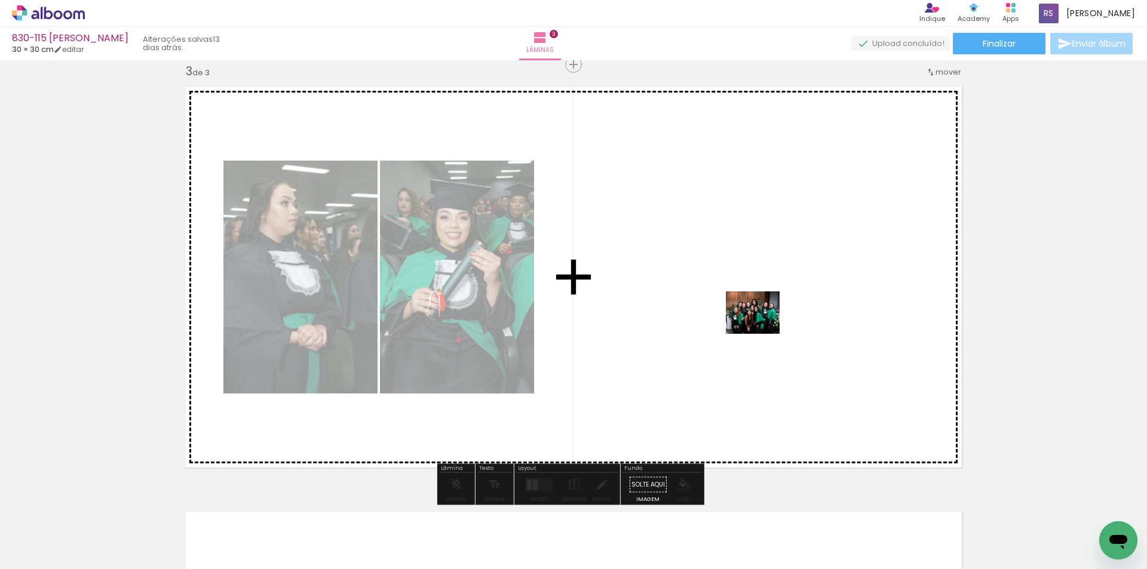
drag, startPoint x: 132, startPoint y: 529, endPoint x: 764, endPoint y: 326, distance: 664.0
click at [764, 326] on quentale-workspace at bounding box center [573, 284] width 1147 height 569
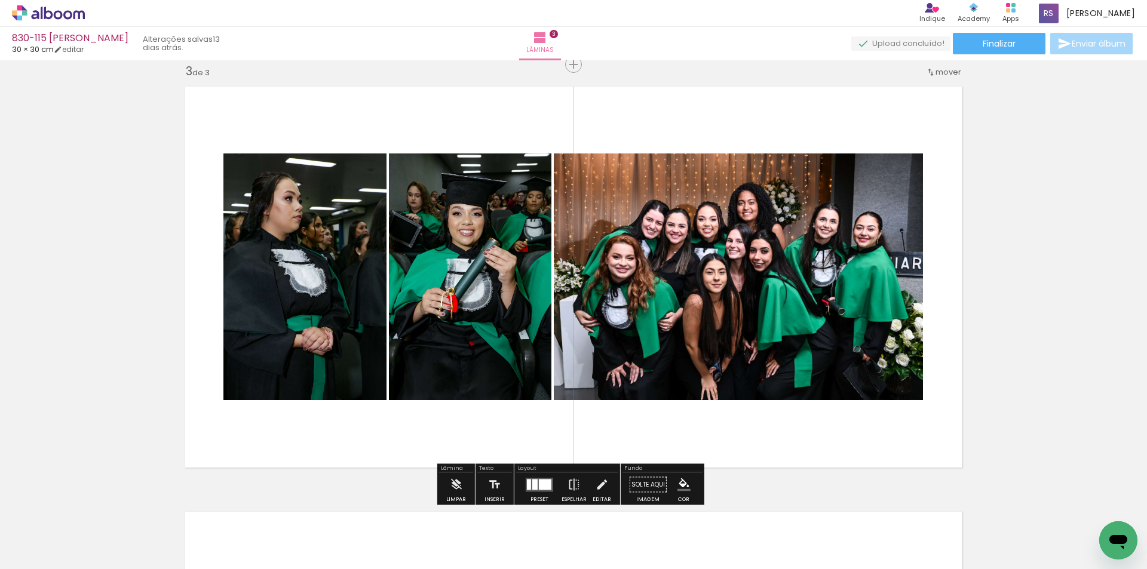
click at [546, 479] on div at bounding box center [545, 484] width 13 height 11
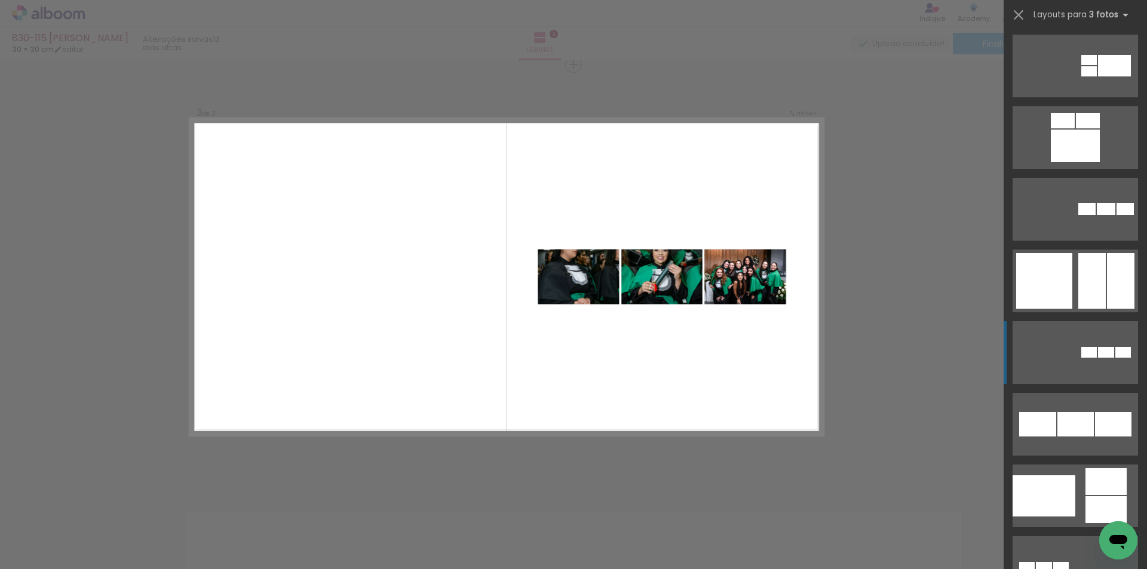
scroll to position [11565, 0]
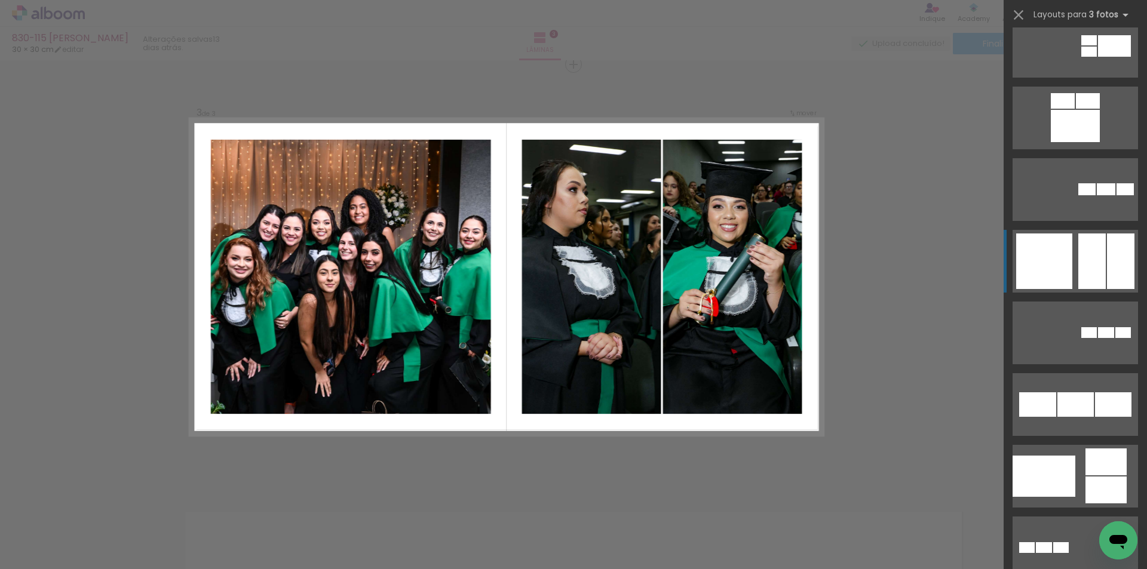
click at [1069, 257] on quentale-layouter at bounding box center [1075, 261] width 125 height 63
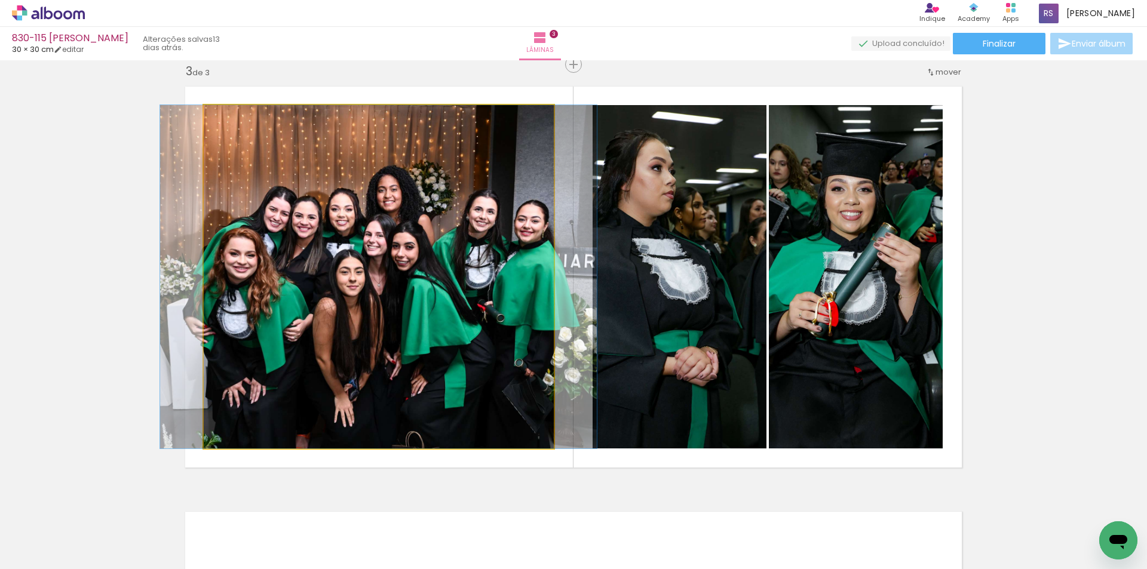
click at [470, 363] on quentale-photo at bounding box center [379, 277] width 350 height 344
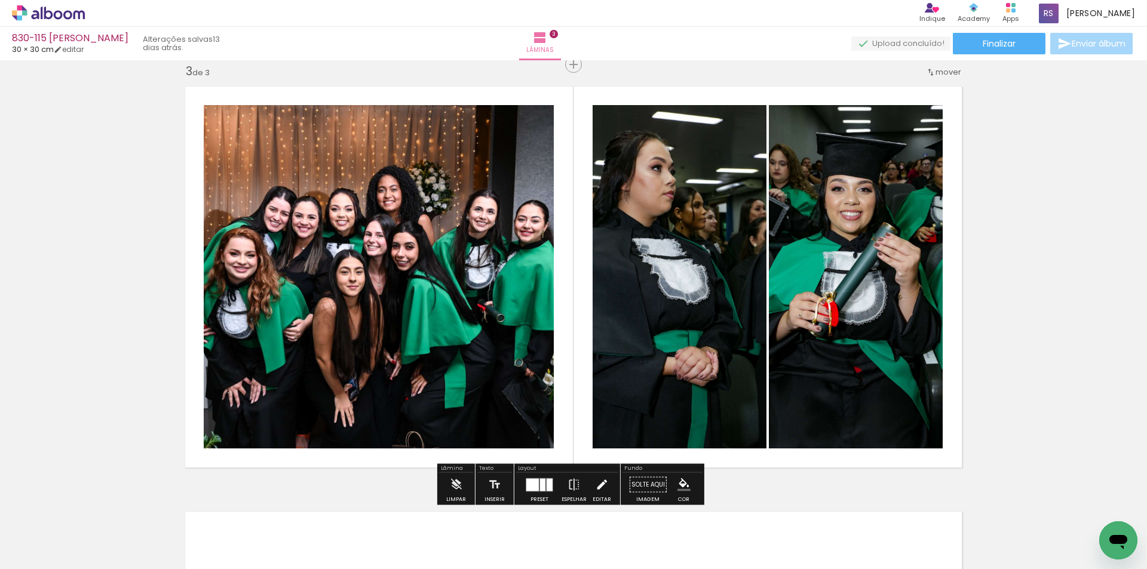
click at [600, 480] on iron-icon at bounding box center [601, 485] width 13 height 24
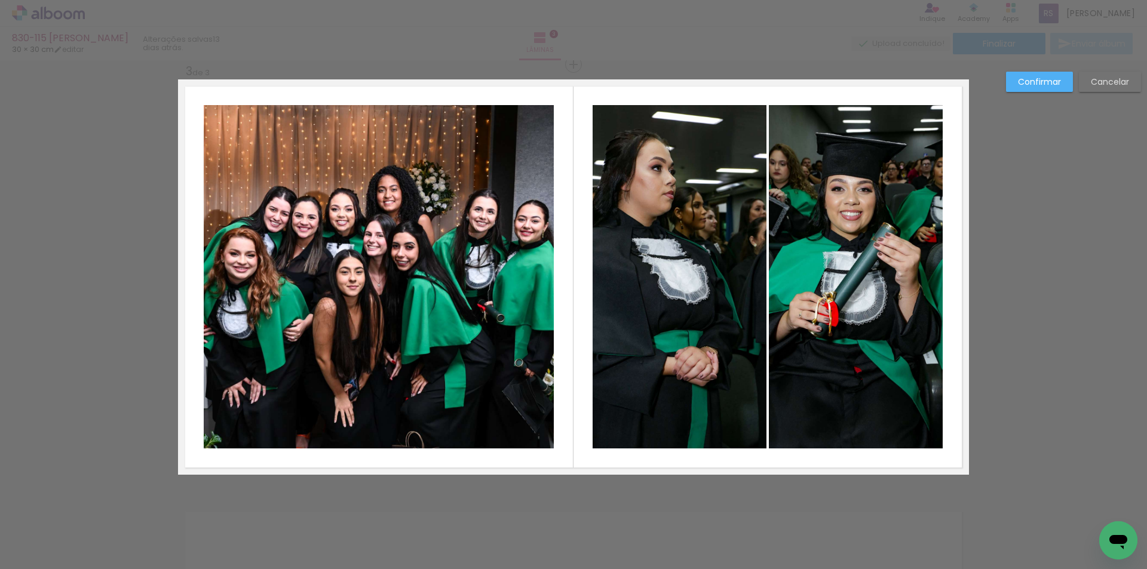
click at [537, 305] on quentale-photo at bounding box center [379, 277] width 350 height 344
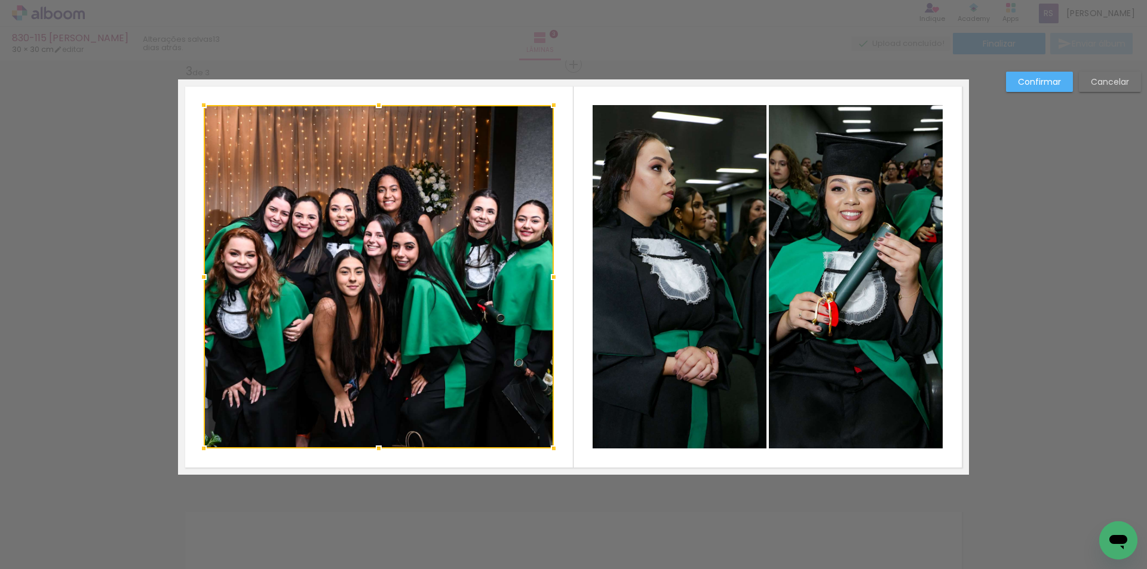
click at [0, 0] on slot "Cancelar" at bounding box center [0, 0] width 0 height 0
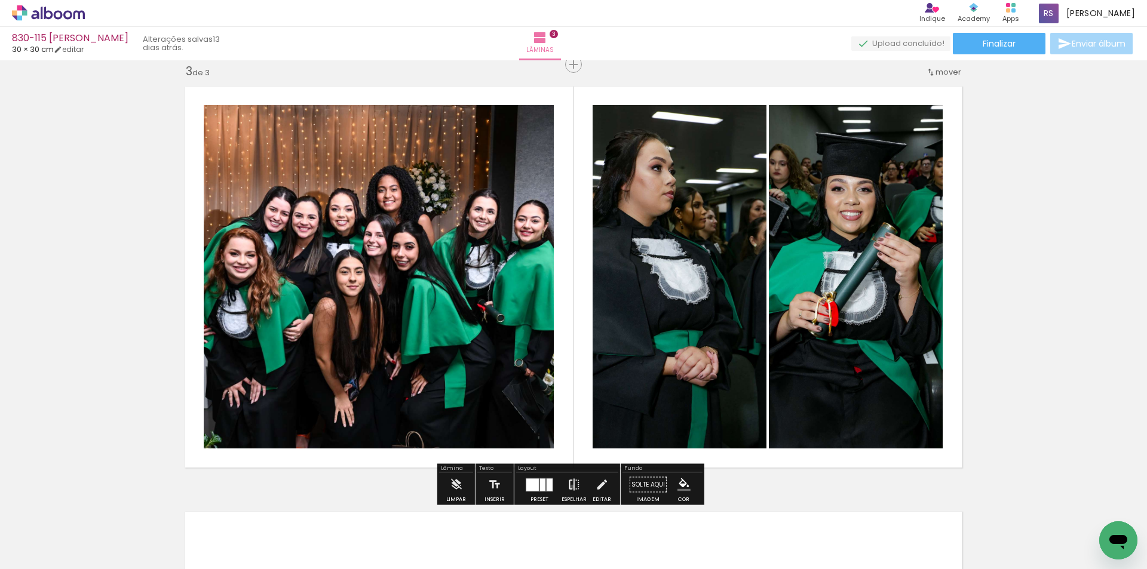
click at [569, 487] on iron-icon at bounding box center [574, 485] width 13 height 24
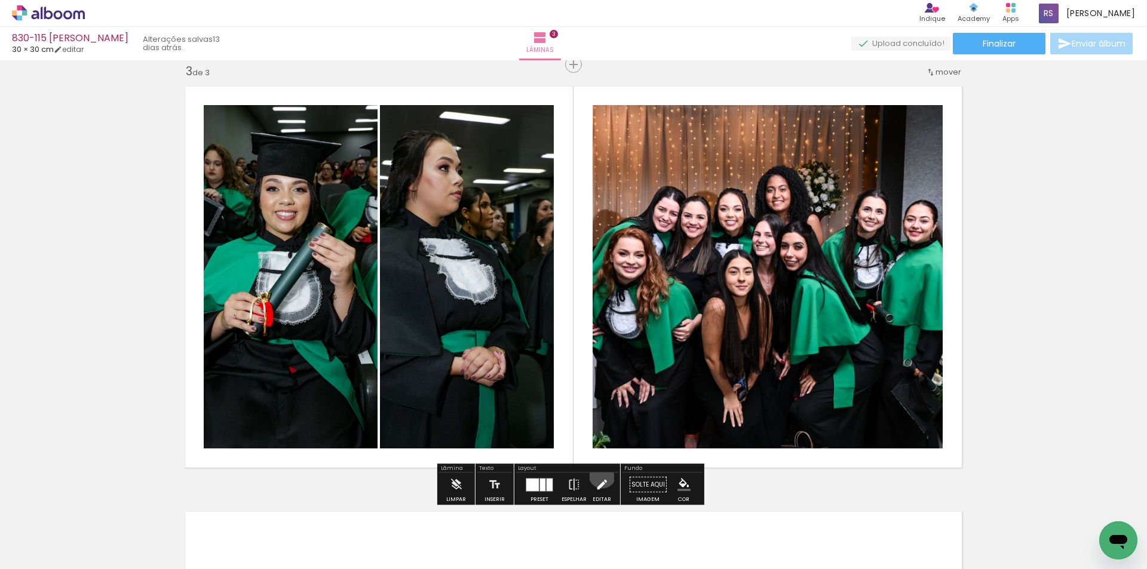
click at [599, 475] on iron-icon at bounding box center [601, 485] width 13 height 24
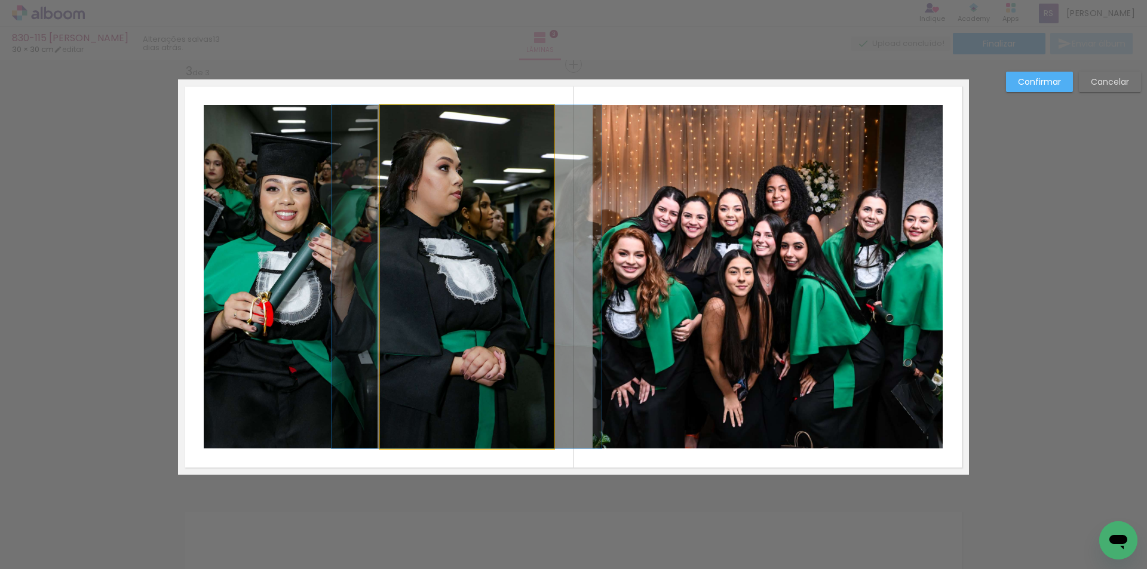
click at [468, 341] on quentale-photo at bounding box center [467, 277] width 174 height 344
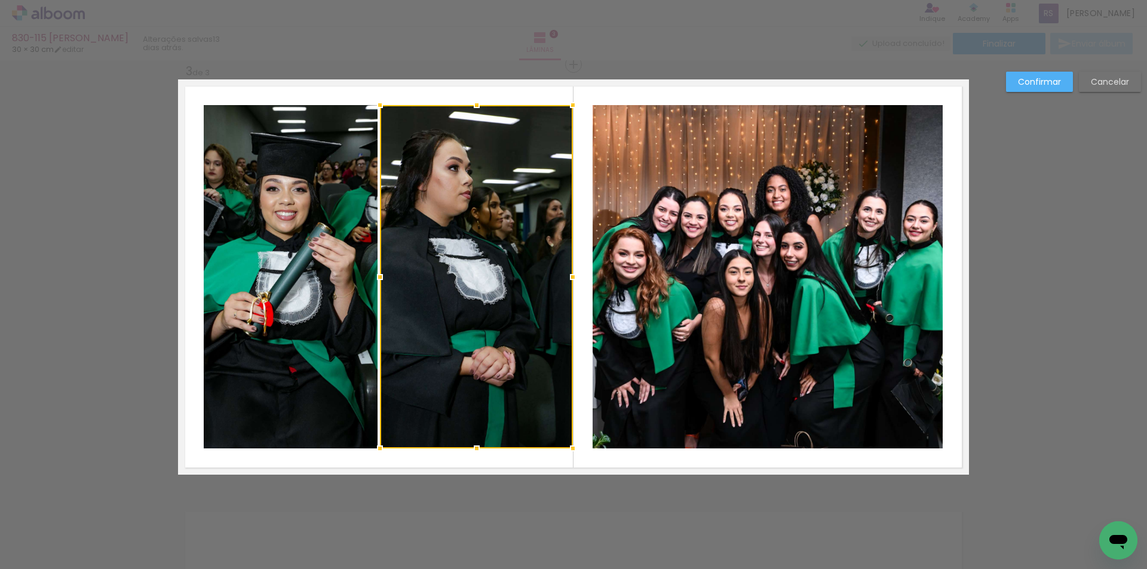
drag, startPoint x: 551, startPoint y: 280, endPoint x: 564, endPoint y: 278, distance: 13.3
click at [564, 278] on div at bounding box center [573, 277] width 24 height 24
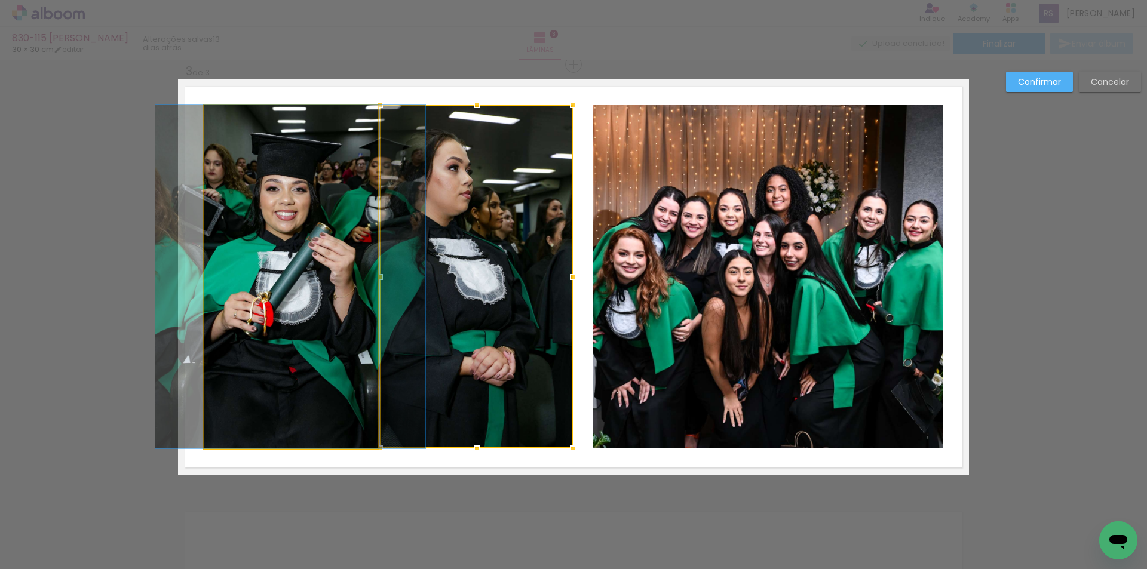
click at [269, 286] on quentale-photo at bounding box center [291, 277] width 174 height 344
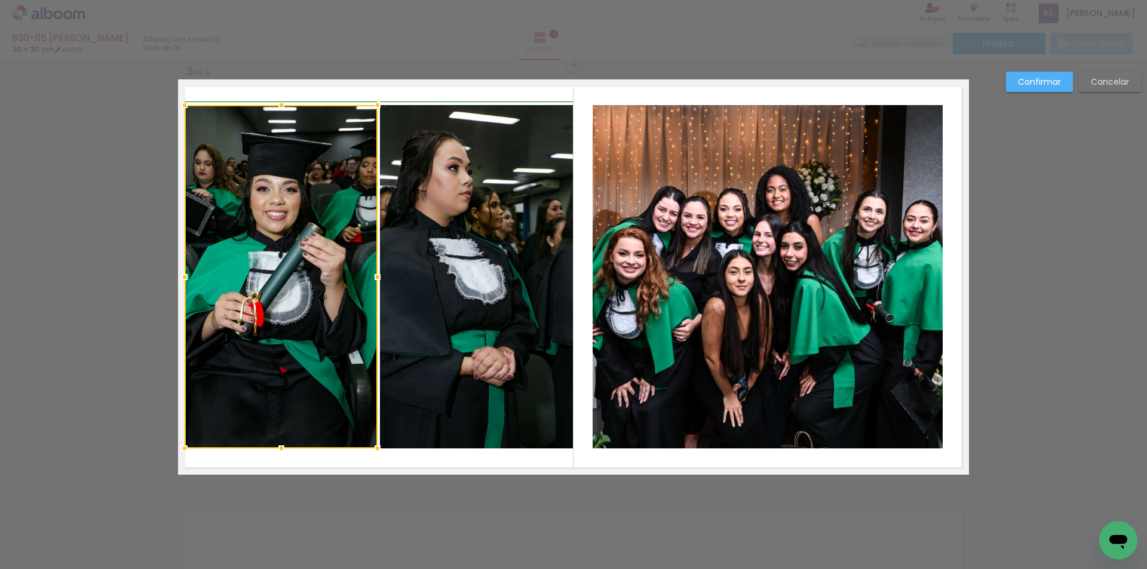
drag, startPoint x: 200, startPoint y: 276, endPoint x: 180, endPoint y: 271, distance: 20.4
click at [180, 271] on div at bounding box center [185, 277] width 24 height 24
click at [655, 287] on quentale-photo at bounding box center [768, 277] width 350 height 344
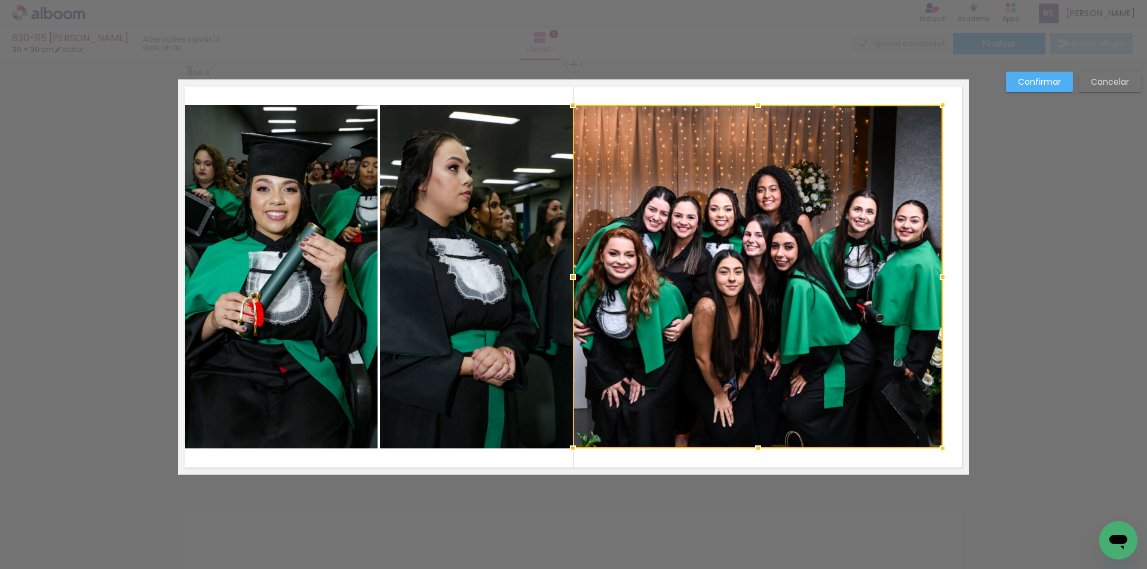
drag, startPoint x: 591, startPoint y: 275, endPoint x: 572, endPoint y: 268, distance: 20.4
click at [572, 268] on div at bounding box center [573, 277] width 24 height 24
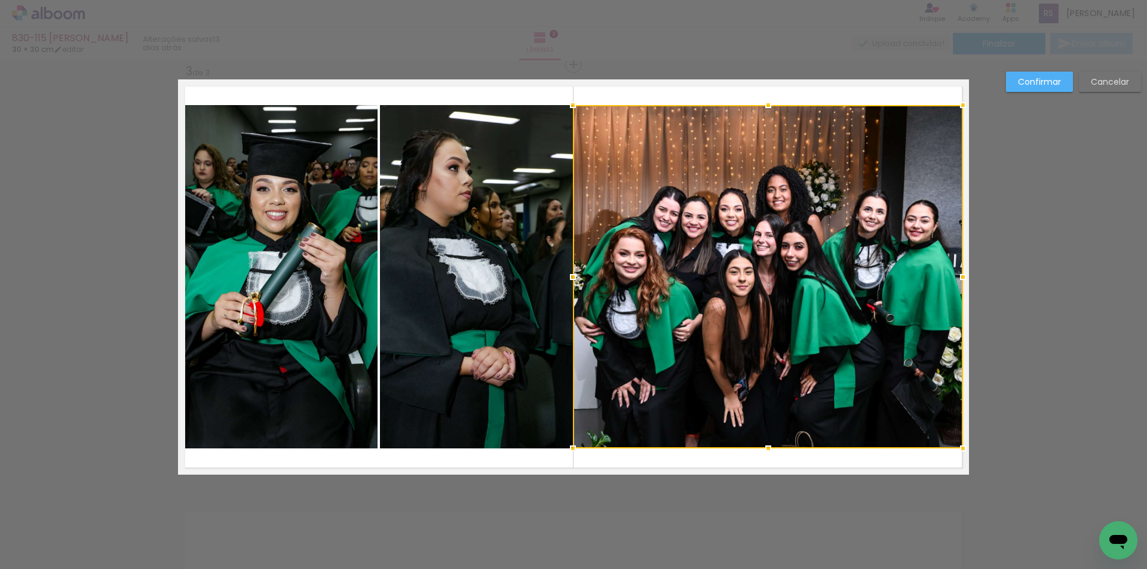
drag, startPoint x: 945, startPoint y: 278, endPoint x: 960, endPoint y: 277, distance: 15.6
click at [960, 277] on div at bounding box center [963, 277] width 24 height 24
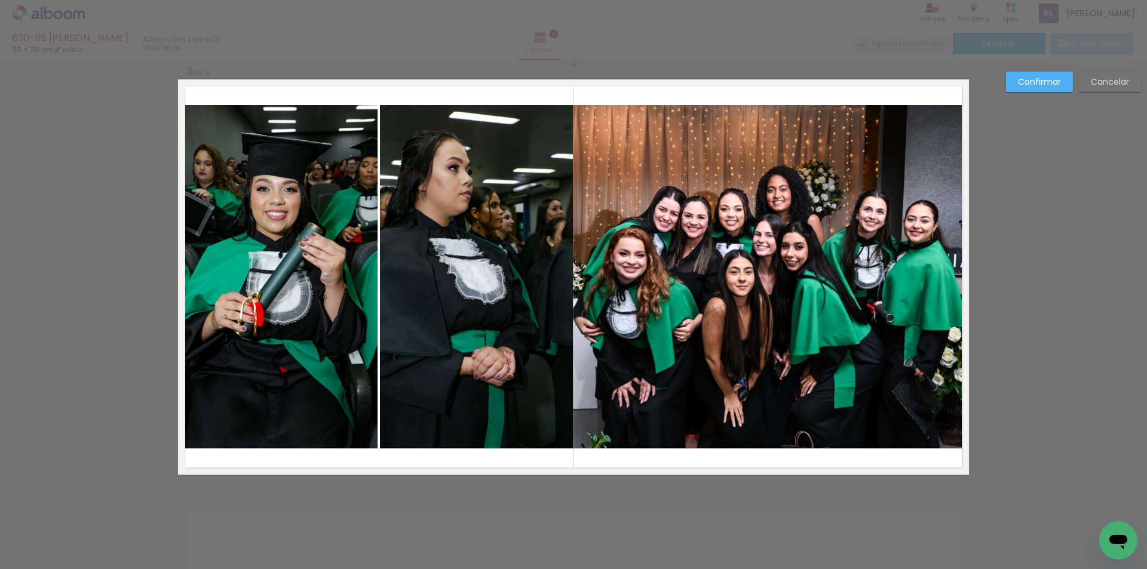
click at [0, 0] on slot "Confirmar" at bounding box center [0, 0] width 0 height 0
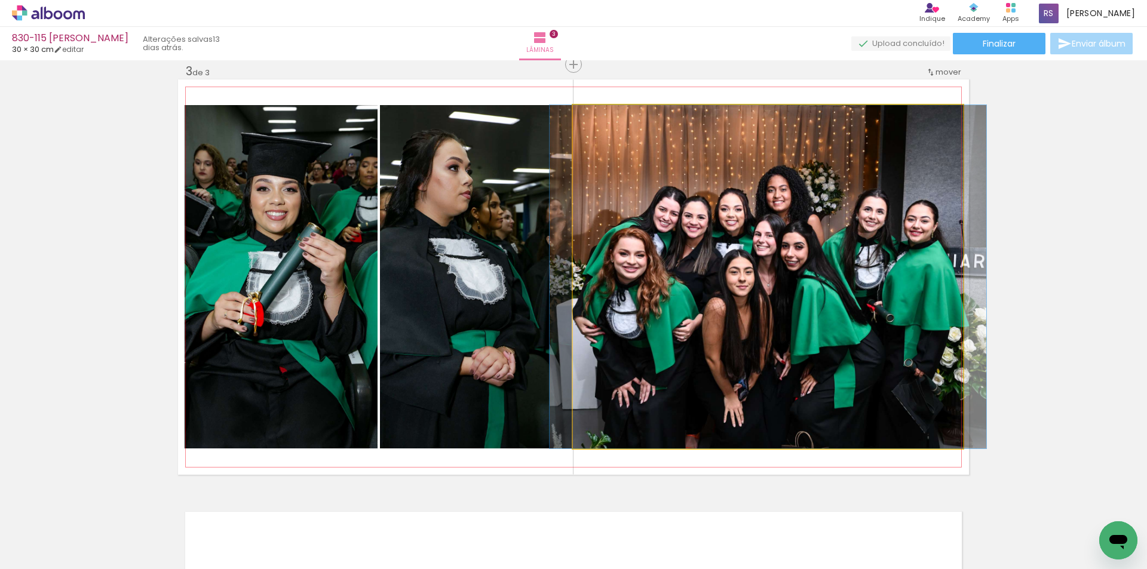
click at [849, 215] on quentale-photo at bounding box center [768, 277] width 390 height 344
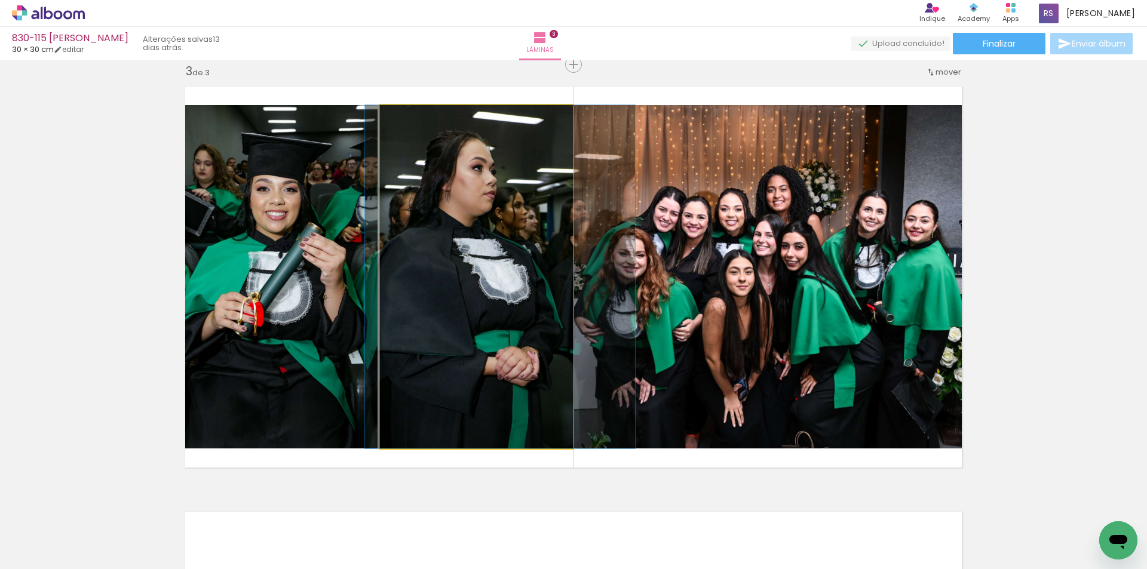
drag, startPoint x: 475, startPoint y: 305, endPoint x: 499, endPoint y: 305, distance: 23.9
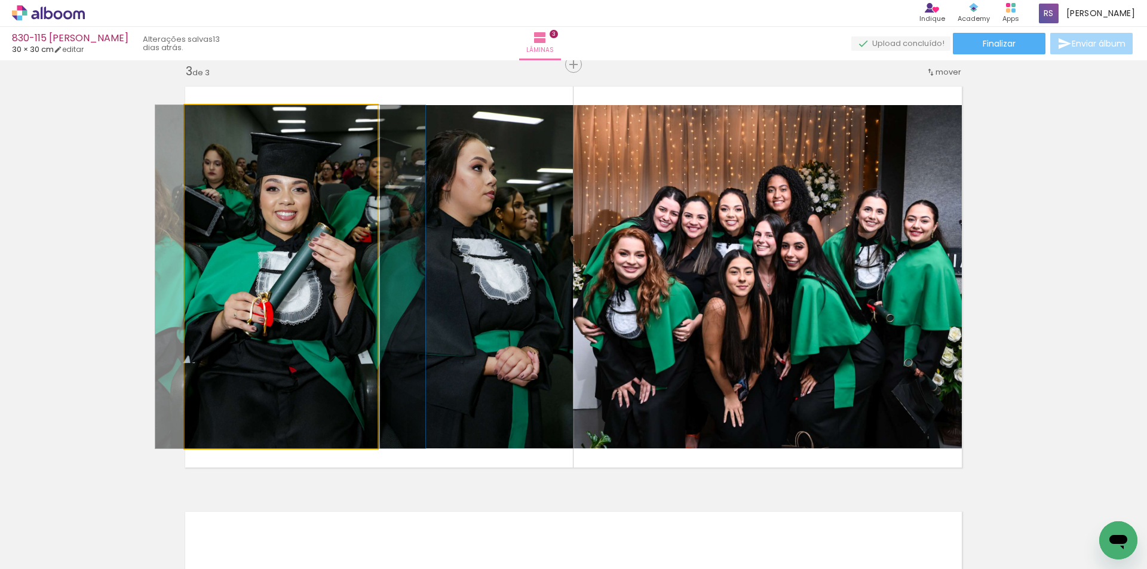
drag, startPoint x: 271, startPoint y: 336, endPoint x: 280, endPoint y: 335, distance: 9.6
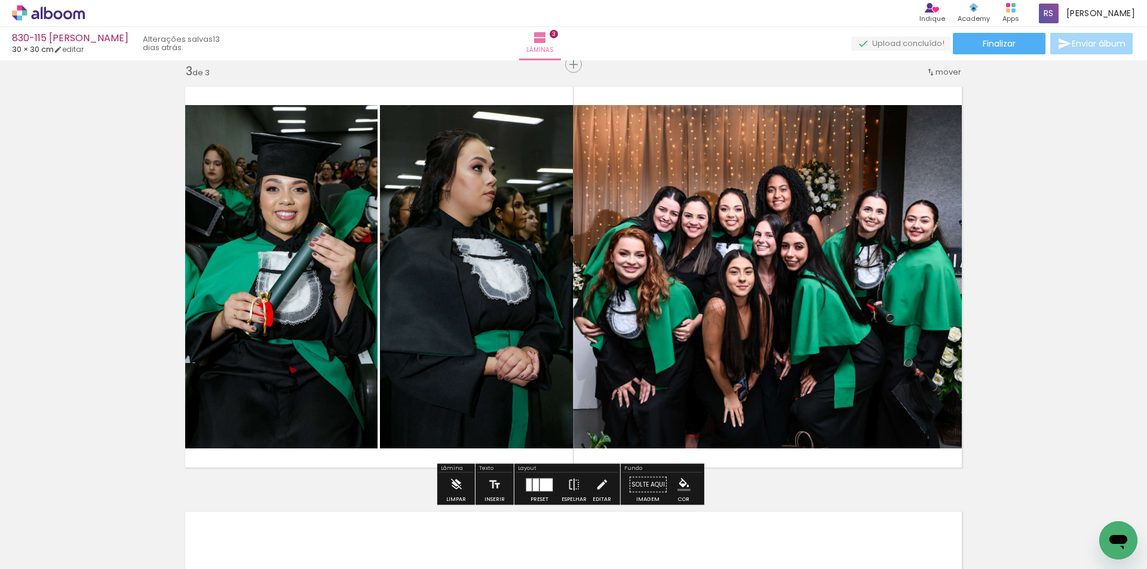
click at [680, 482] on iron-icon "color picker" at bounding box center [684, 485] width 13 height 13
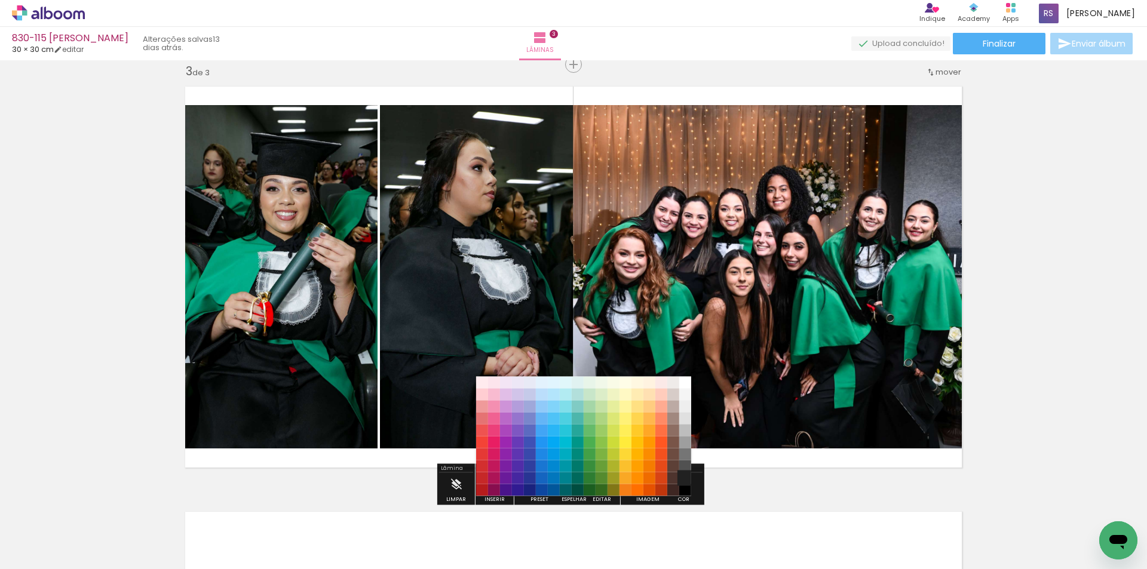
click at [687, 477] on paper-item "#212121" at bounding box center [685, 479] width 12 height 12
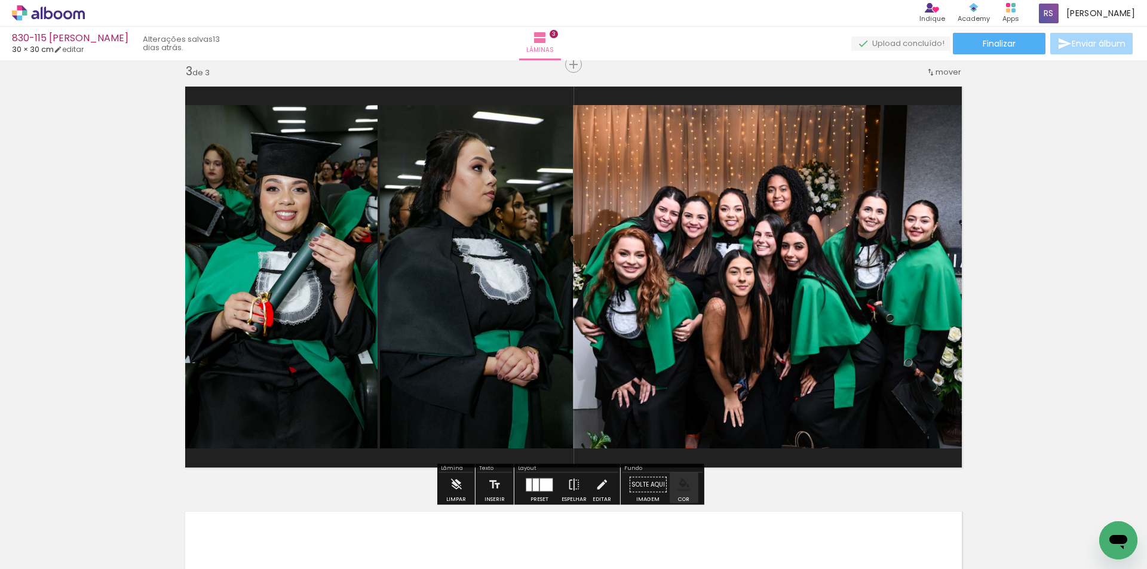
click at [682, 482] on iron-icon "color picker" at bounding box center [684, 485] width 13 height 13
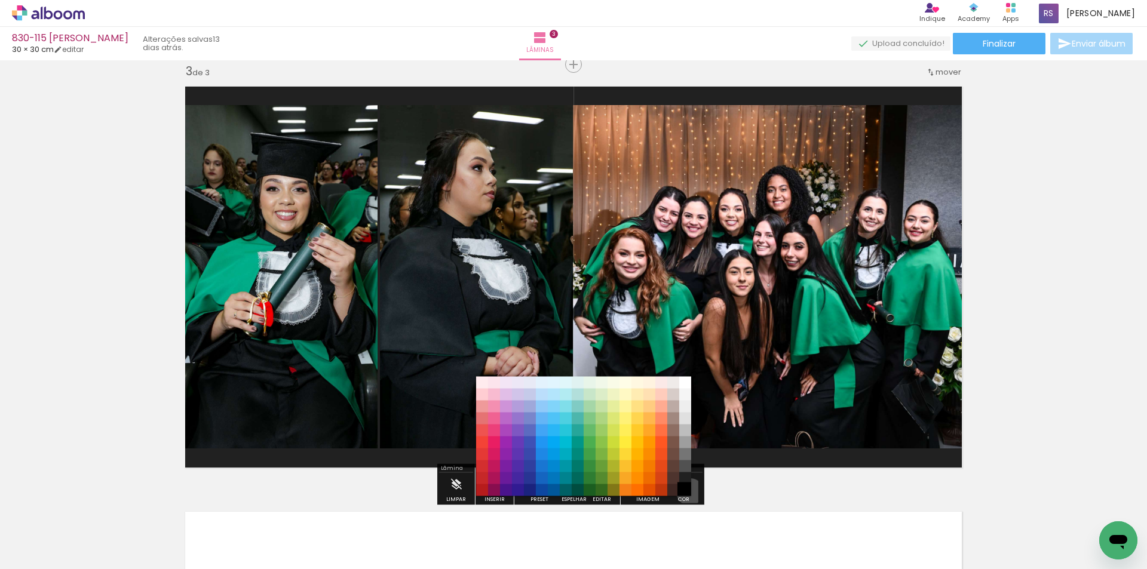
click at [686, 492] on paper-item "#000000" at bounding box center [685, 491] width 12 height 12
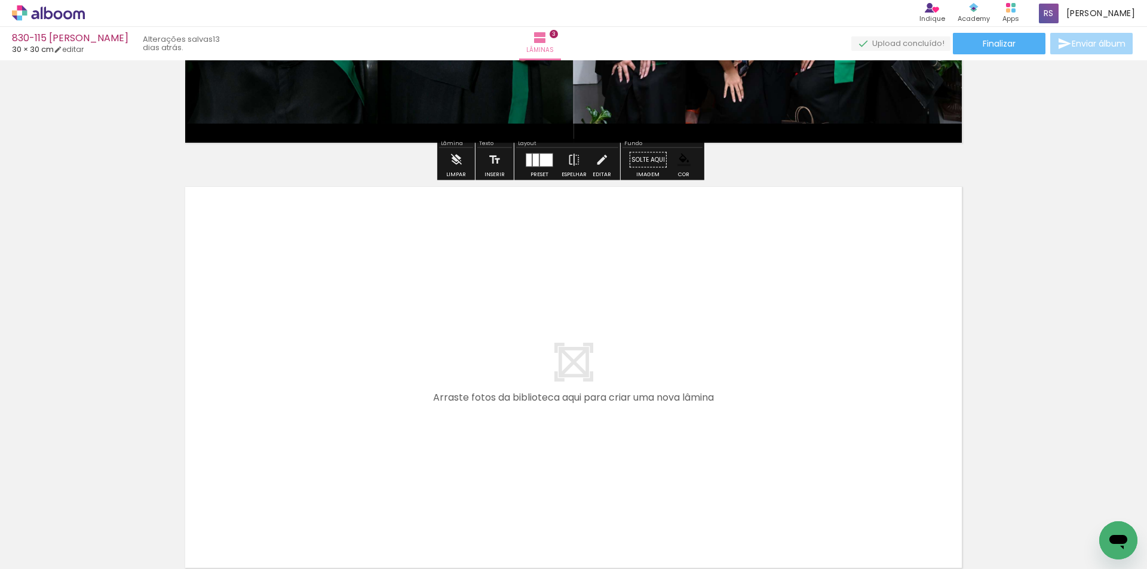
scroll to position [1225, 0]
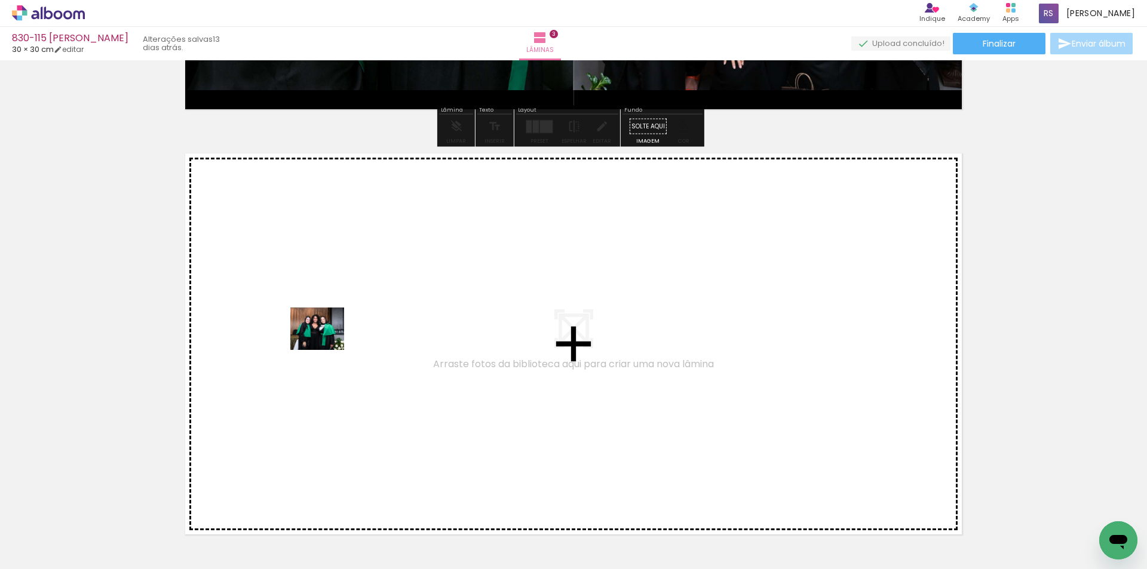
drag, startPoint x: 125, startPoint y: 525, endPoint x: 332, endPoint y: 338, distance: 279.6
click at [332, 338] on quentale-workspace at bounding box center [573, 284] width 1147 height 569
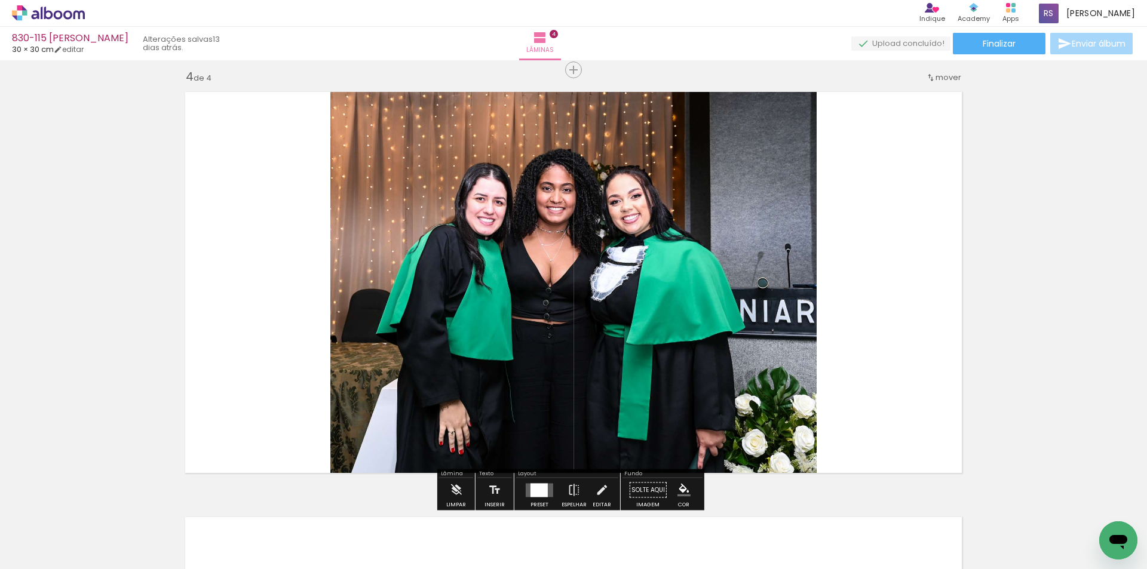
scroll to position [1292, 0]
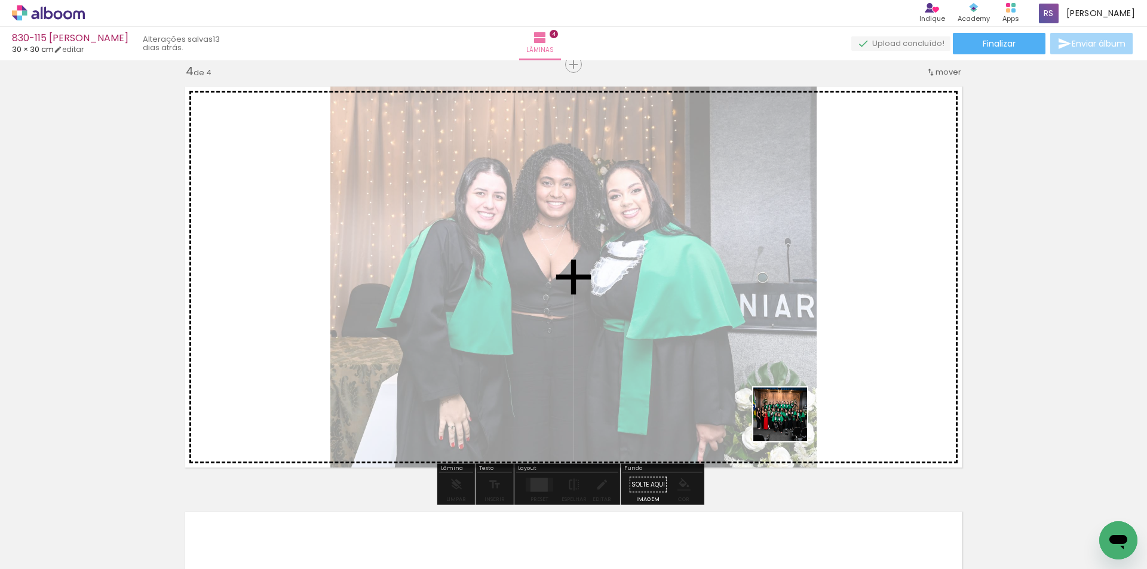
drag, startPoint x: 776, startPoint y: 532, endPoint x: 771, endPoint y: 431, distance: 101.1
click at [781, 356] on quentale-workspace at bounding box center [573, 284] width 1147 height 569
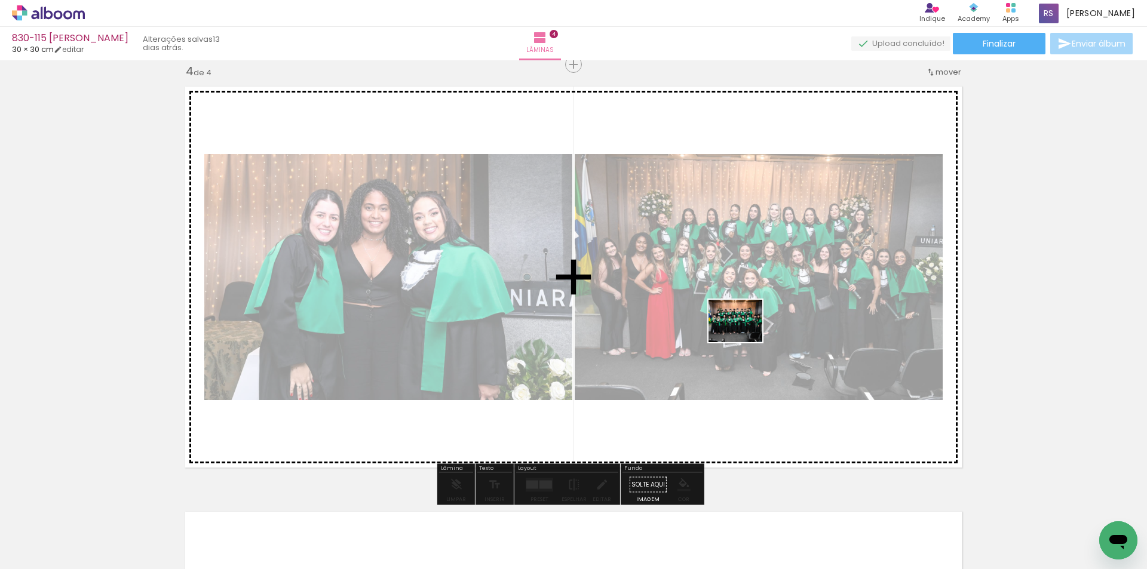
drag, startPoint x: 731, startPoint y: 520, endPoint x: 741, endPoint y: 347, distance: 173.6
click at [744, 333] on quentale-workspace at bounding box center [573, 284] width 1147 height 569
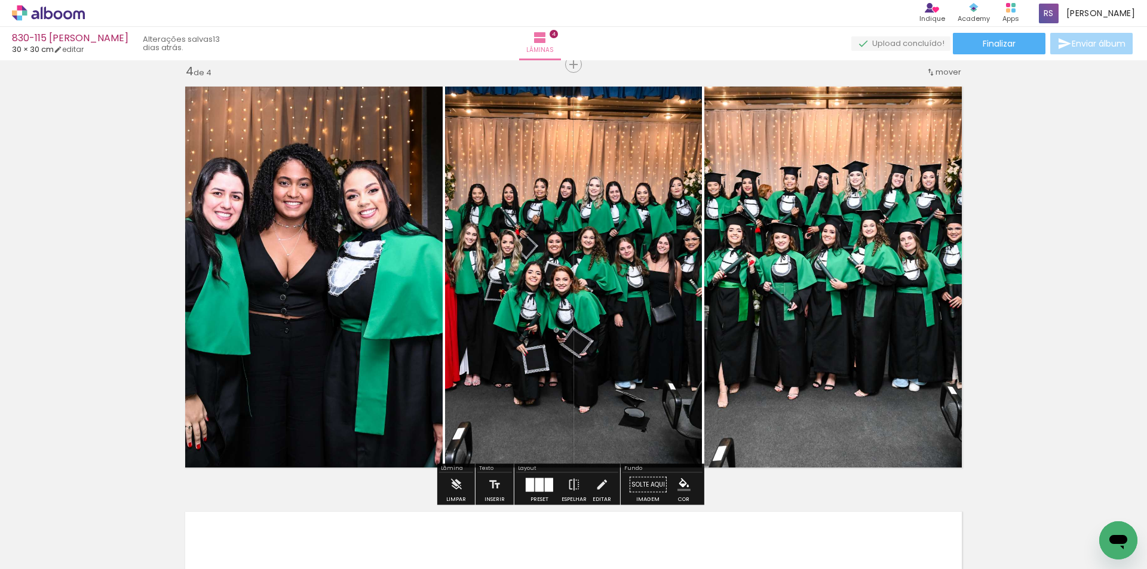
drag, startPoint x: 540, startPoint y: 489, endPoint x: 550, endPoint y: 484, distance: 10.7
click at [540, 489] on div at bounding box center [539, 485] width 8 height 14
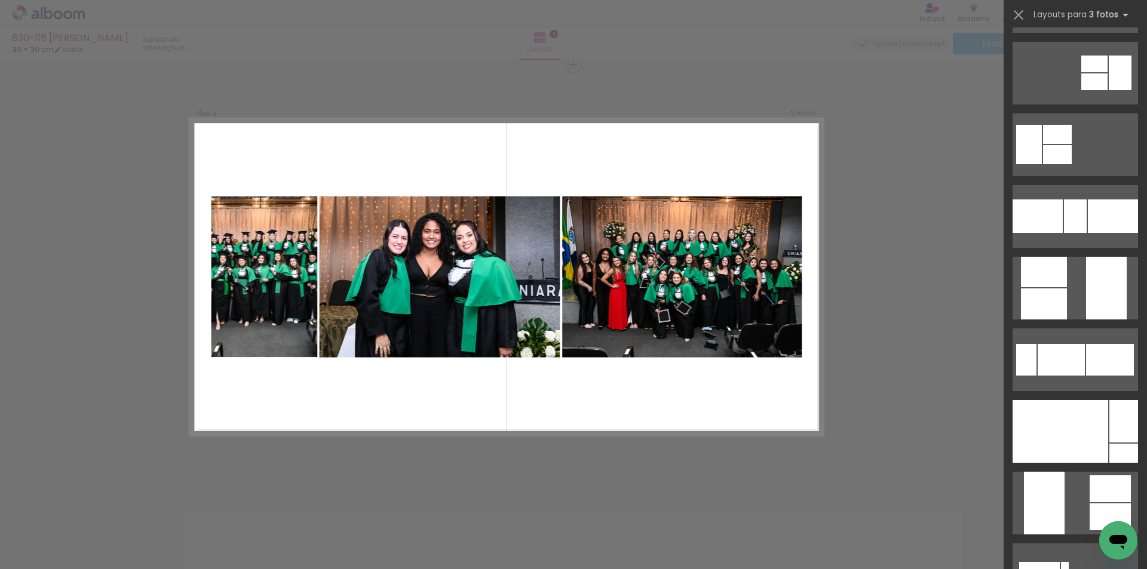
scroll to position [5019, 0]
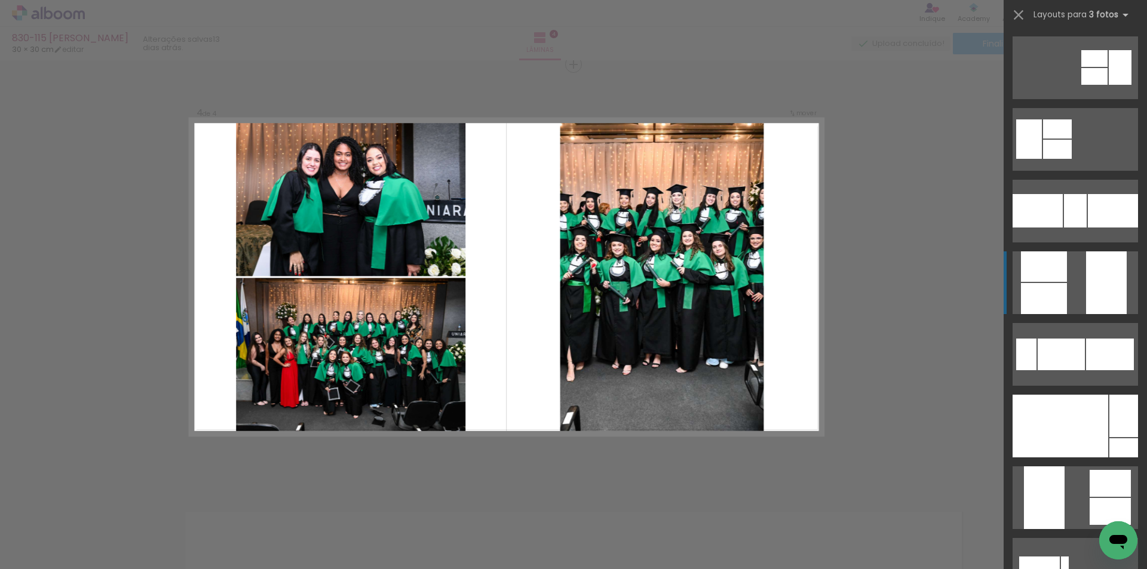
click at [1095, 269] on div at bounding box center [1106, 283] width 41 height 63
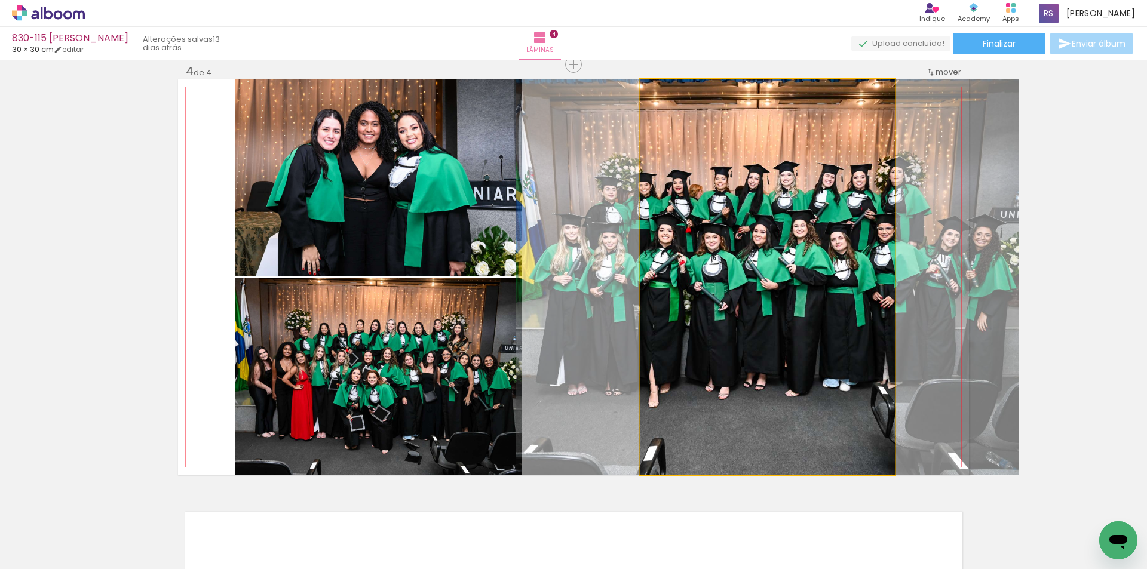
click at [789, 328] on quentale-photo at bounding box center [768, 277] width 255 height 396
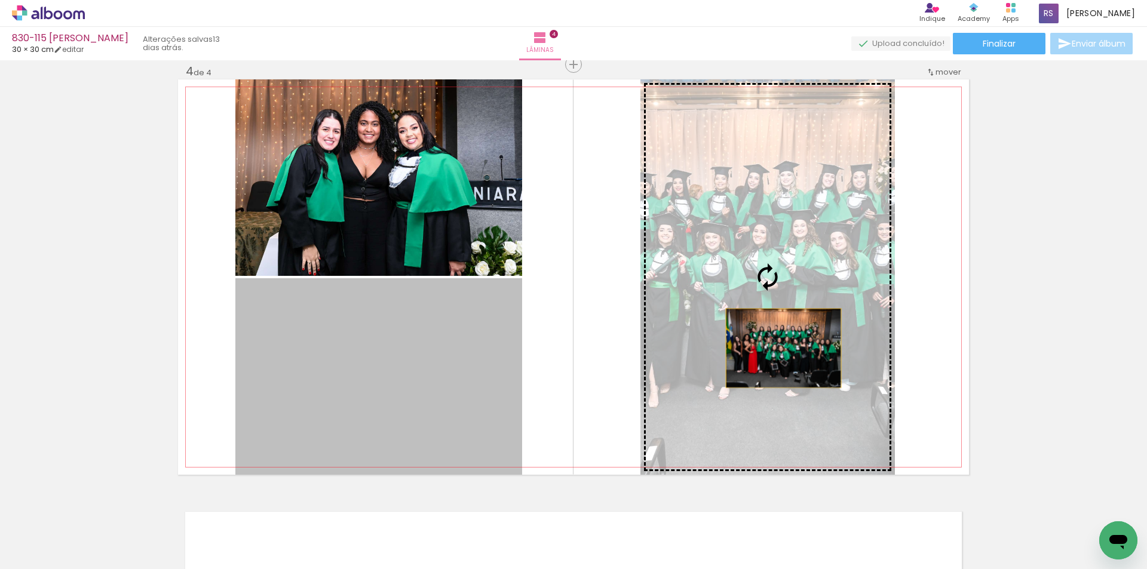
drag, startPoint x: 492, startPoint y: 387, endPoint x: 781, endPoint y: 347, distance: 291.9
click at [0, 0] on slot at bounding box center [0, 0] width 0 height 0
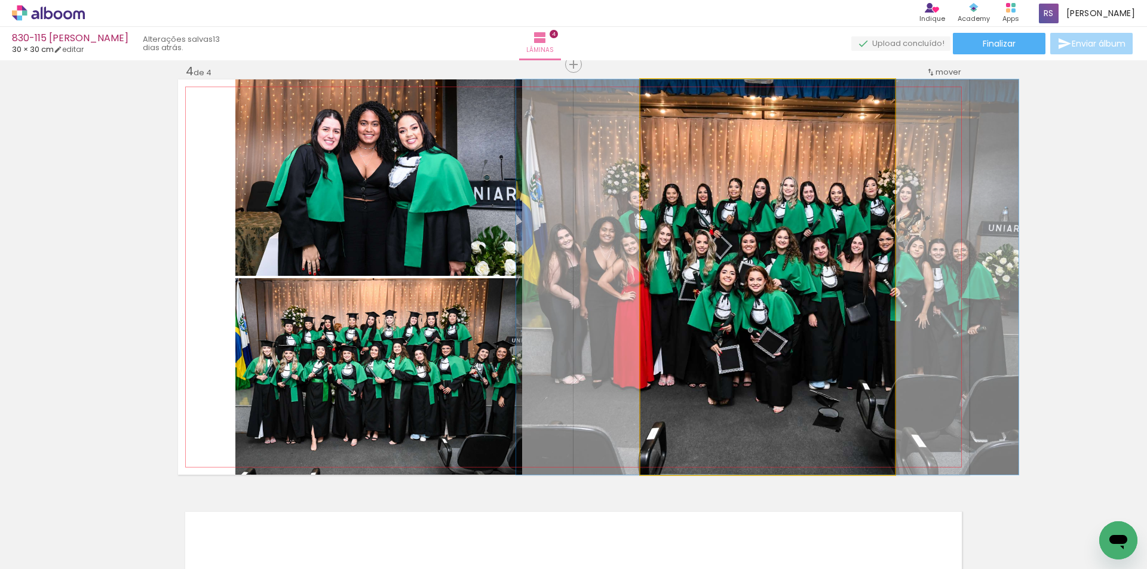
click at [781, 347] on quentale-photo at bounding box center [768, 277] width 255 height 396
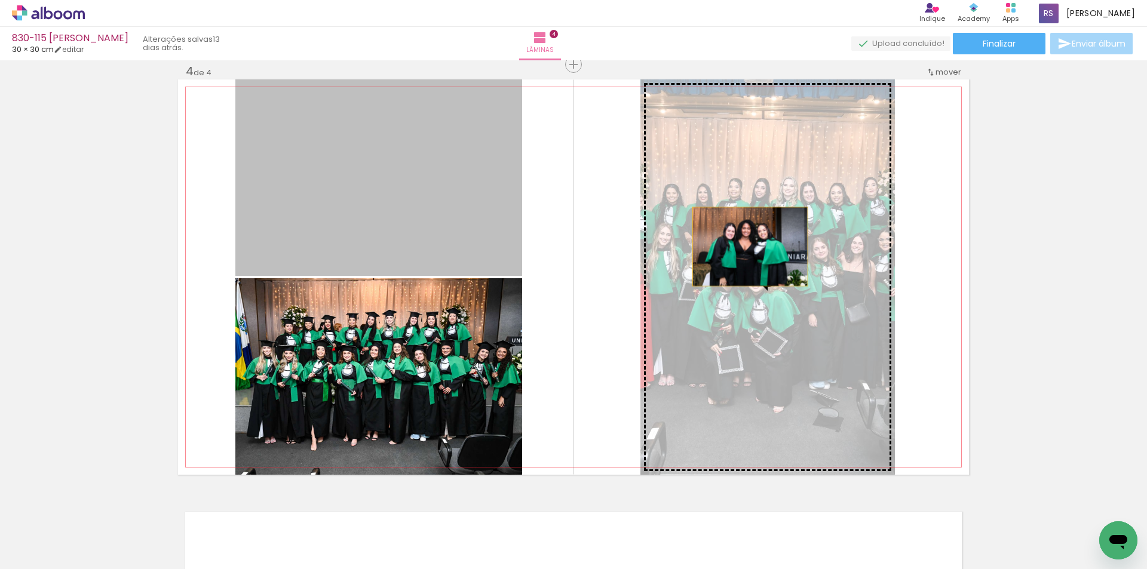
drag, startPoint x: 488, startPoint y: 204, endPoint x: 760, endPoint y: 250, distance: 276.4
click at [0, 0] on slot at bounding box center [0, 0] width 0 height 0
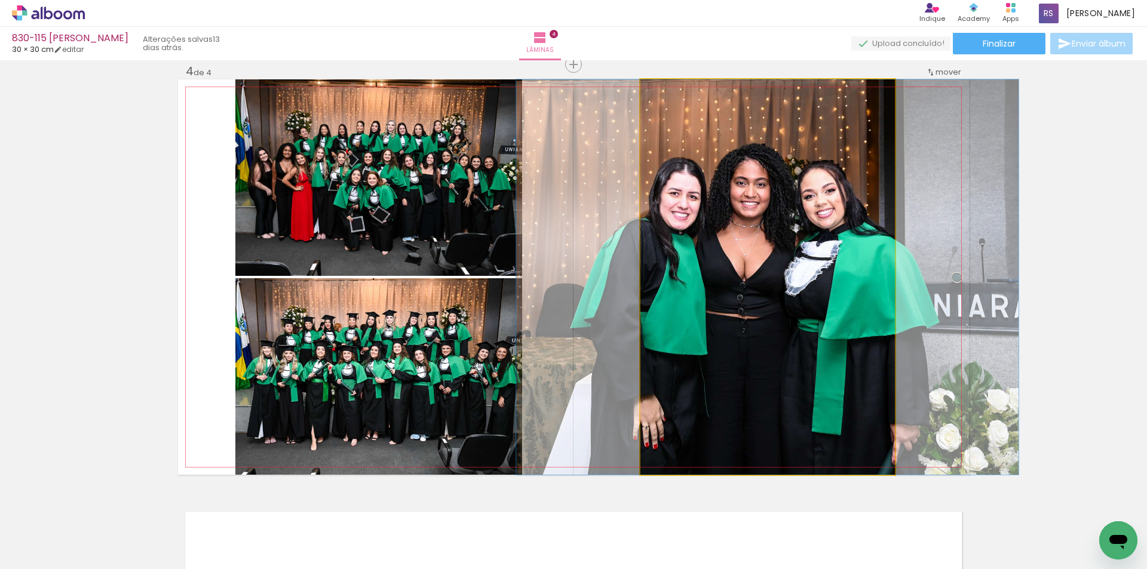
click at [771, 281] on quentale-photo at bounding box center [768, 277] width 255 height 396
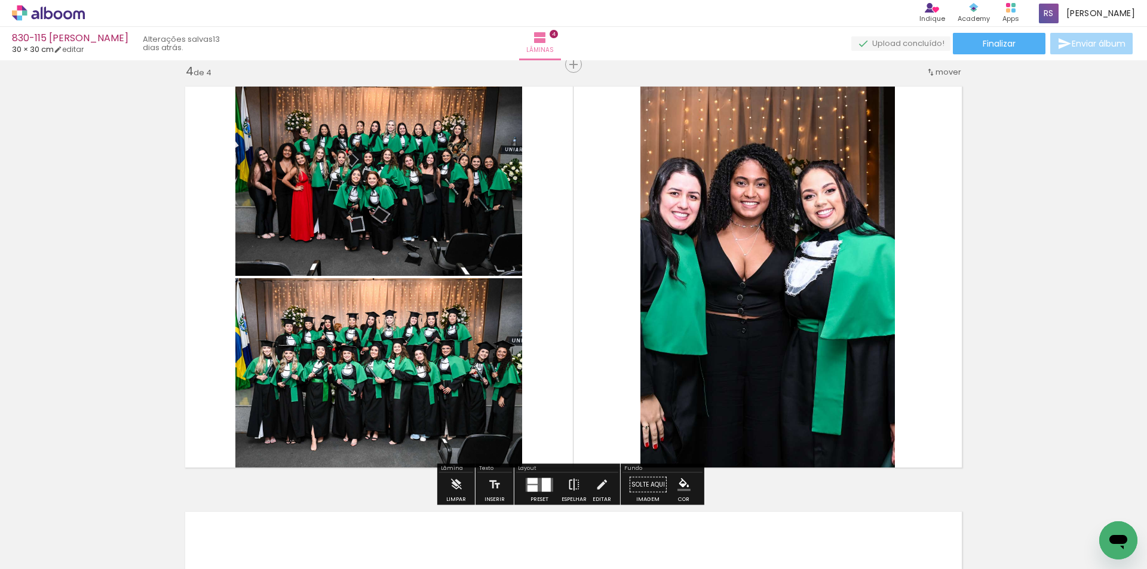
click at [575, 479] on iron-icon at bounding box center [574, 485] width 13 height 24
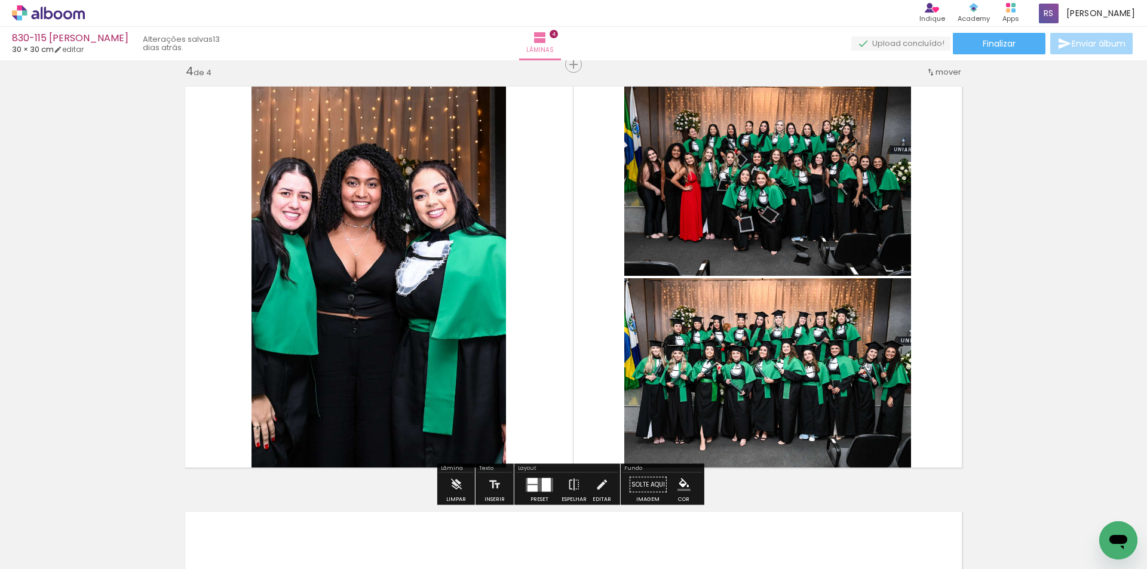
click at [599, 484] on iron-icon at bounding box center [601, 485] width 13 height 24
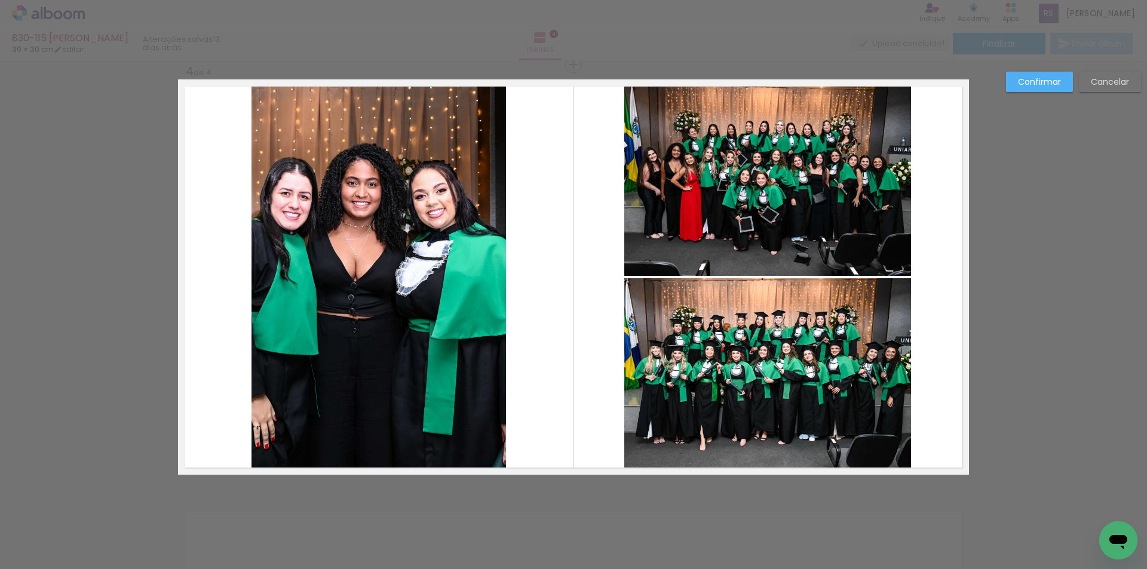
click at [482, 333] on quentale-photo at bounding box center [379, 277] width 255 height 396
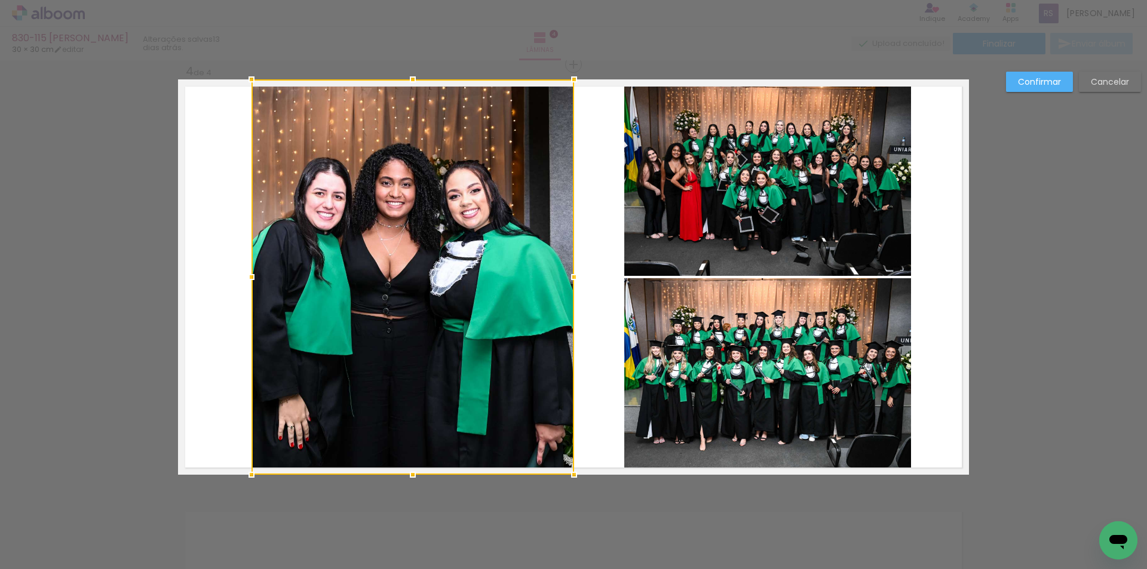
drag, startPoint x: 505, startPoint y: 276, endPoint x: 577, endPoint y: 277, distance: 72.3
click at [577, 277] on div at bounding box center [574, 277] width 24 height 24
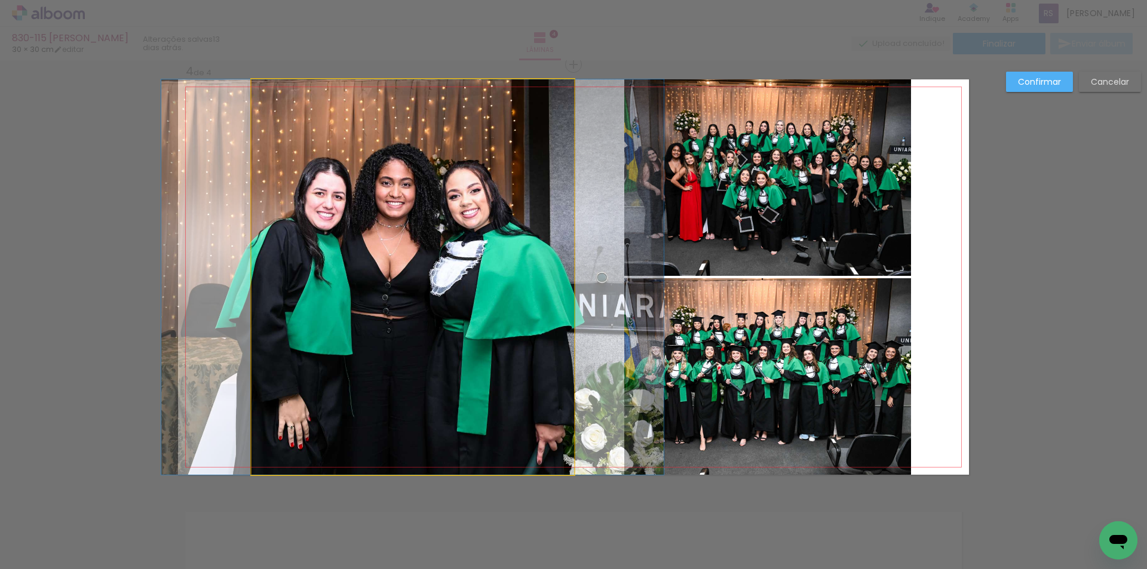
click at [252, 273] on quentale-photo at bounding box center [413, 277] width 323 height 396
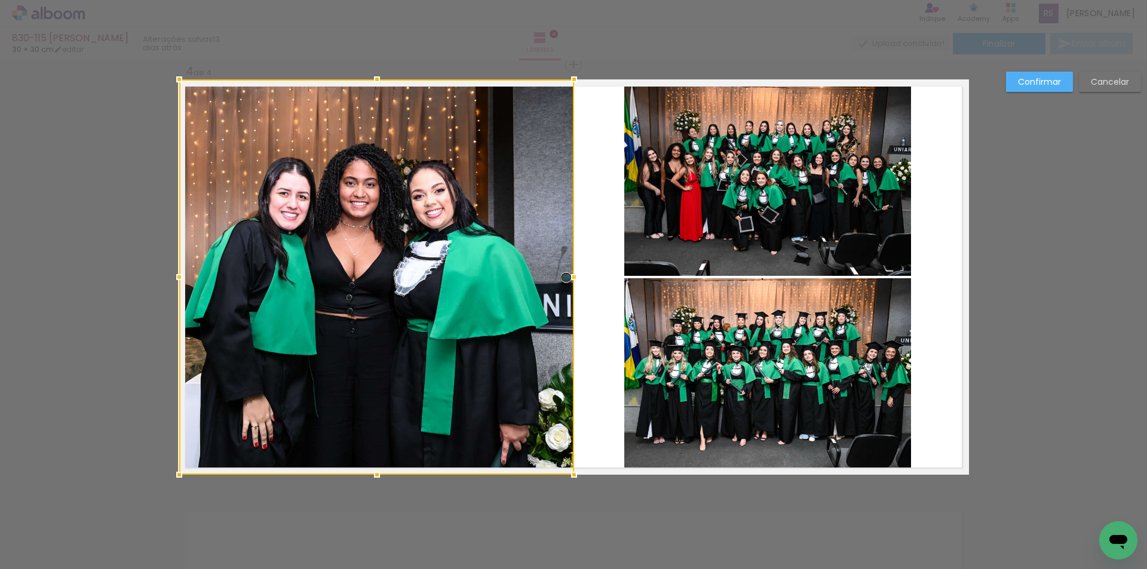
drag, startPoint x: 237, startPoint y: 271, endPoint x: 177, endPoint y: 261, distance: 60.6
click at [179, 261] on div at bounding box center [376, 277] width 395 height 396
click at [0, 0] on slot "Confirmar" at bounding box center [0, 0] width 0 height 0
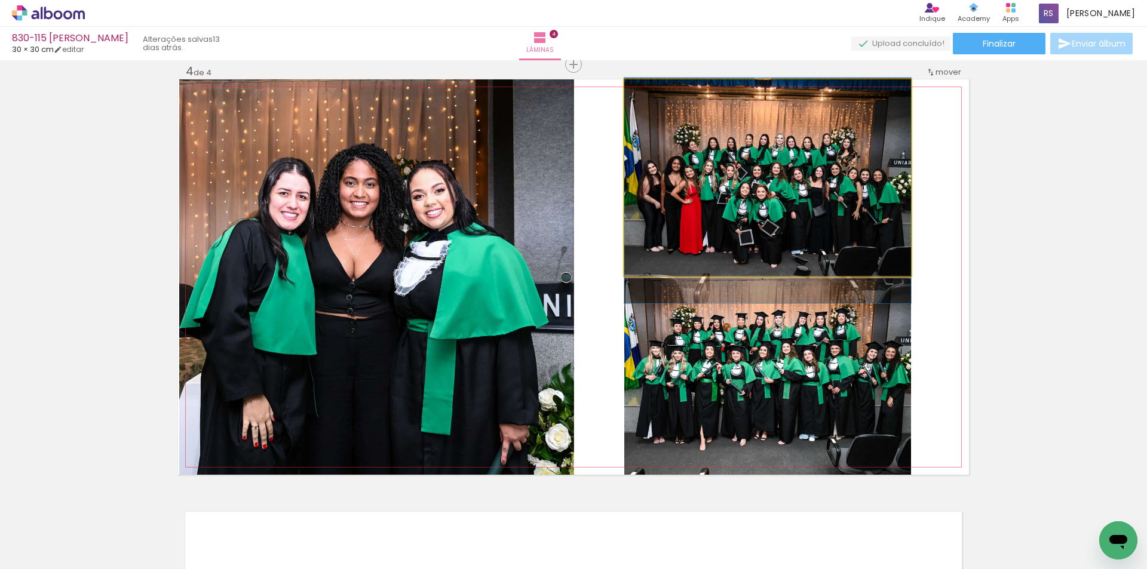
drag, startPoint x: 839, startPoint y: 213, endPoint x: 829, endPoint y: 226, distance: 16.6
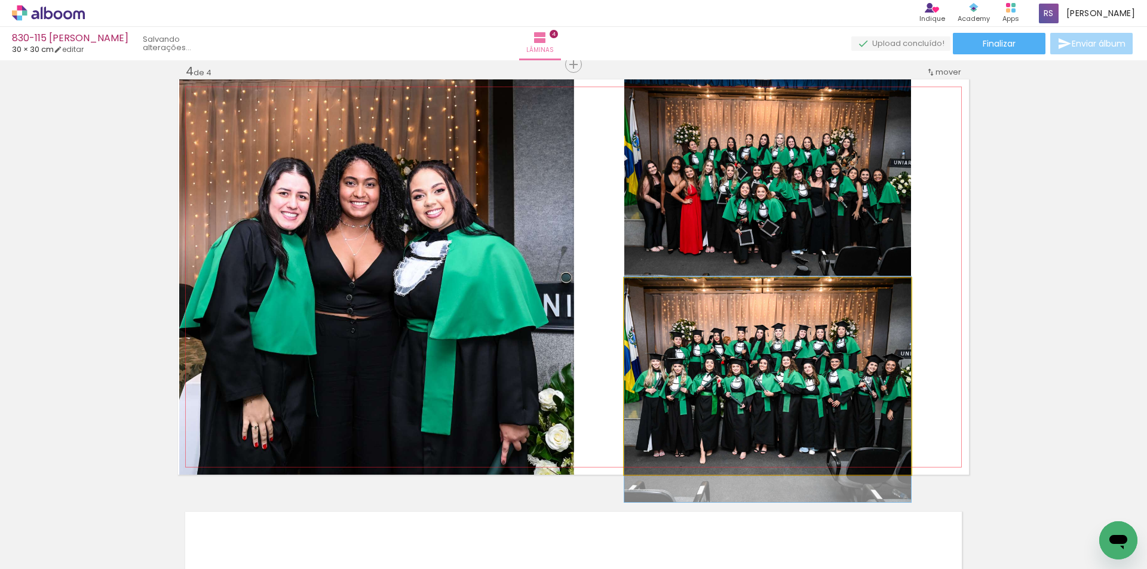
drag, startPoint x: 815, startPoint y: 436, endPoint x: 814, endPoint y: 449, distance: 13.2
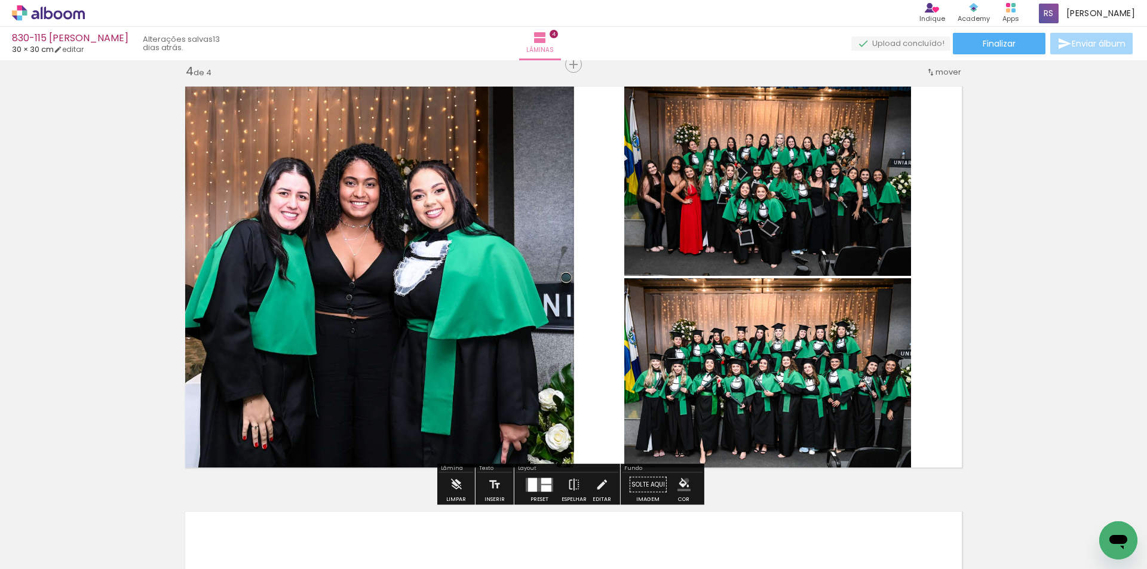
click at [682, 482] on iron-icon "color picker" at bounding box center [684, 485] width 13 height 13
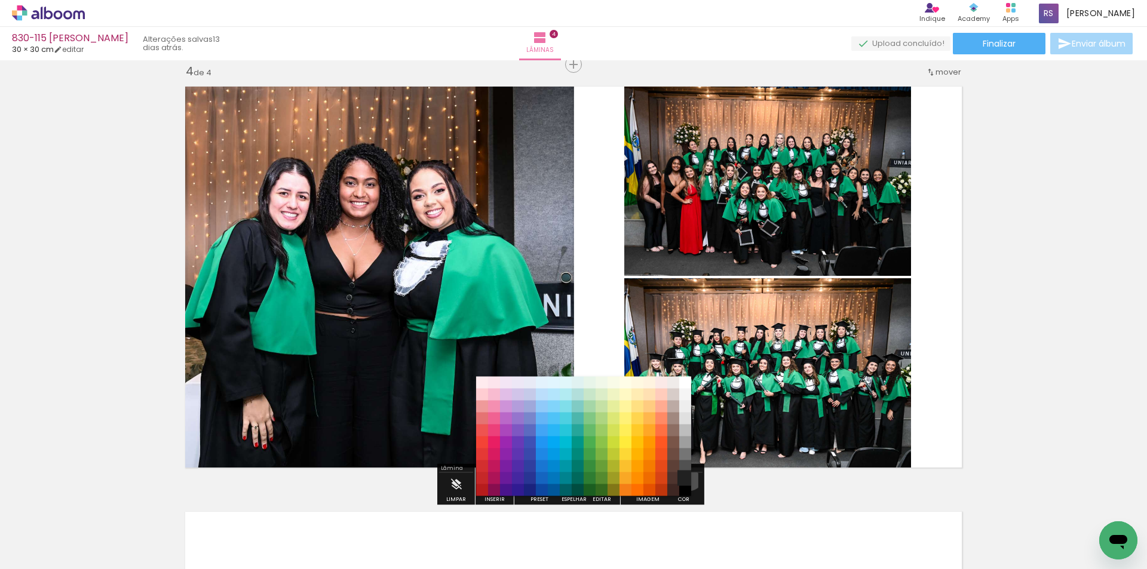
click at [685, 476] on paper-item "#212121" at bounding box center [685, 479] width 12 height 12
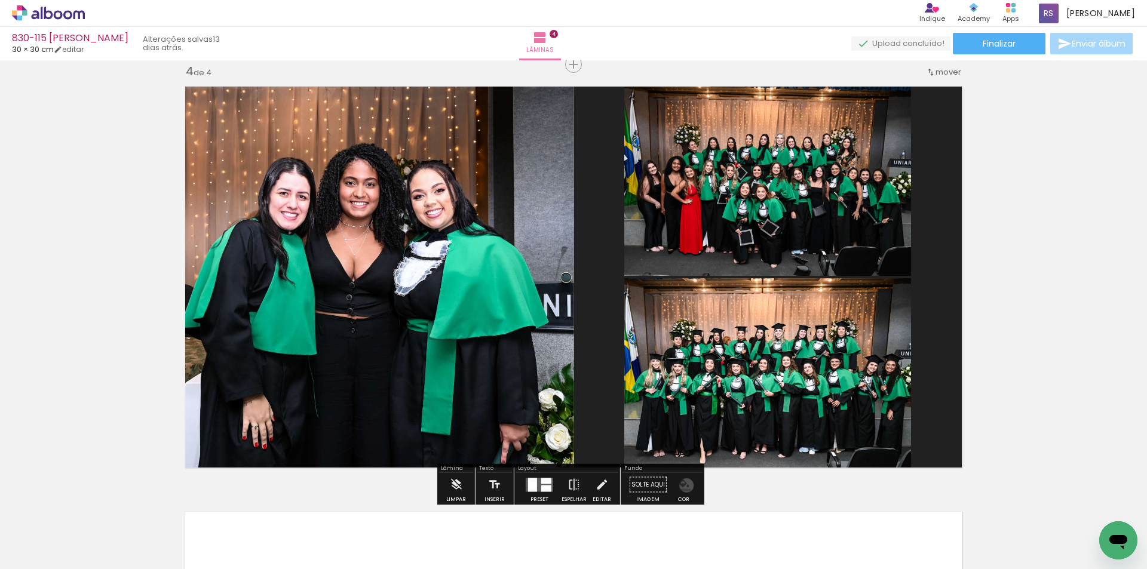
click at [682, 486] on iron-icon "color picker" at bounding box center [684, 485] width 13 height 13
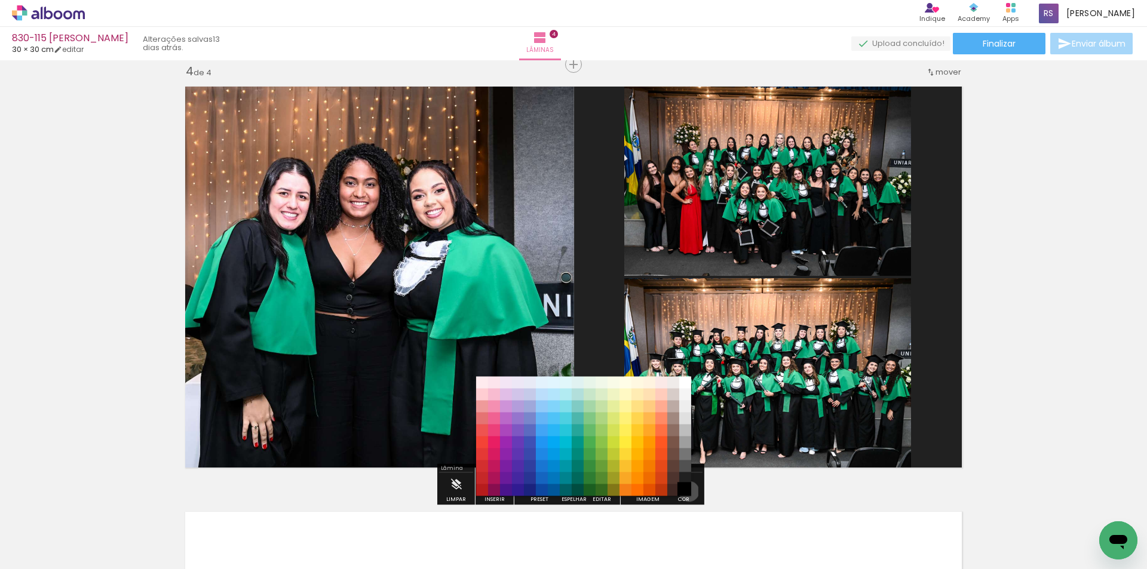
click at [685, 492] on paper-item "#000000" at bounding box center [685, 491] width 12 height 12
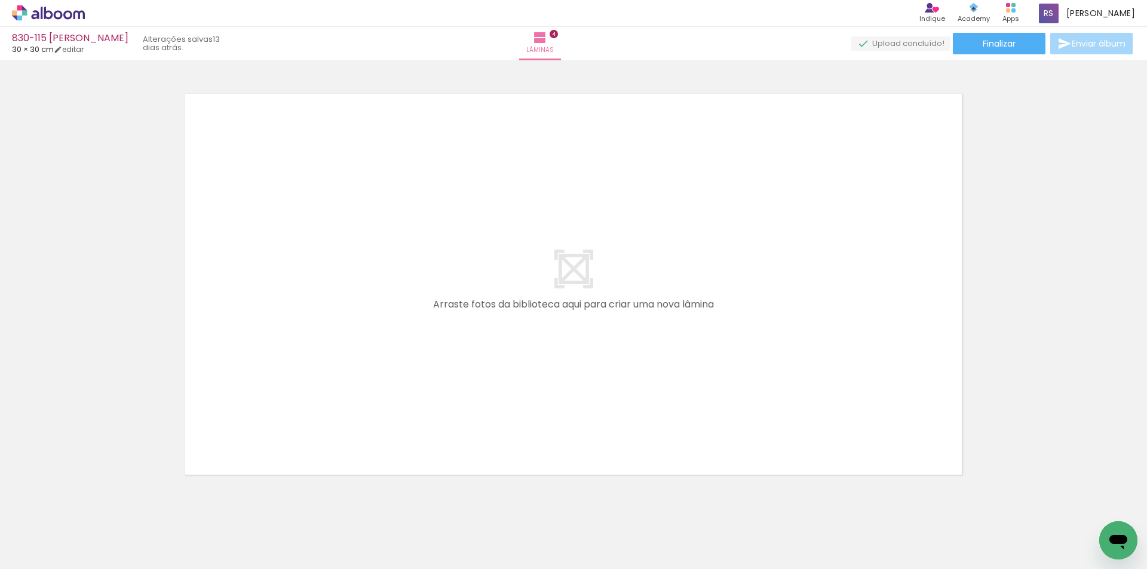
scroll to position [0, 0]
drag, startPoint x: 109, startPoint y: 526, endPoint x: 222, endPoint y: 404, distance: 166.2
click at [222, 404] on quentale-workspace at bounding box center [573, 284] width 1147 height 569
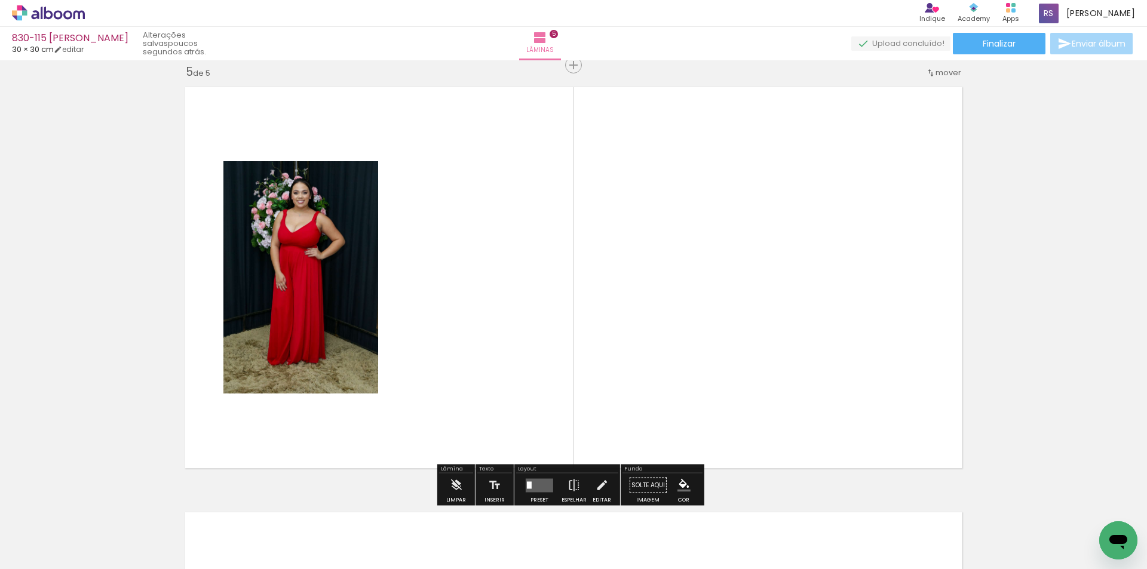
scroll to position [1717, 0]
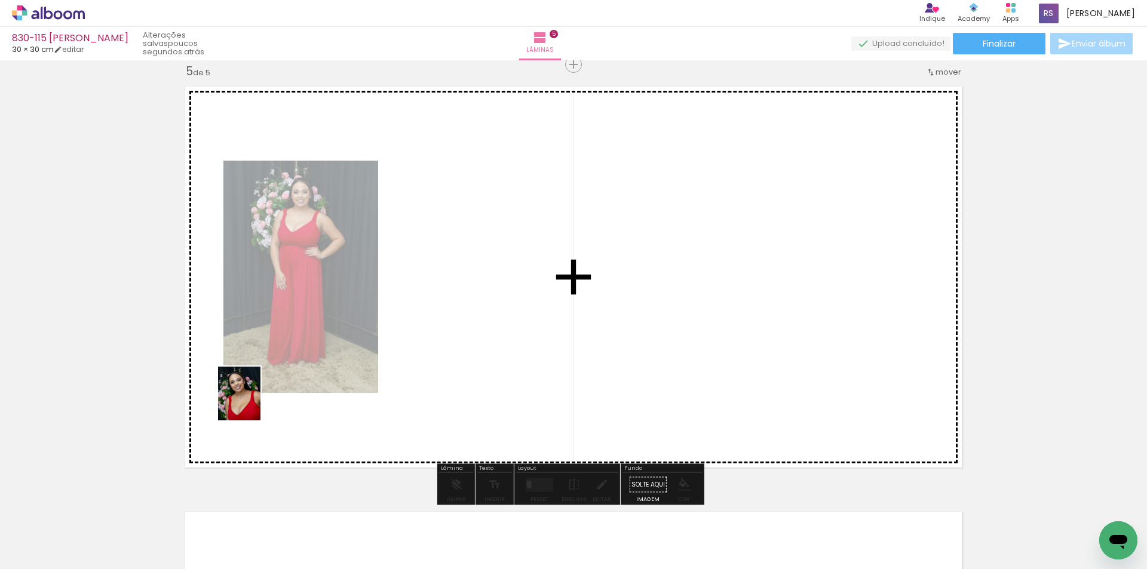
drag, startPoint x: 136, startPoint y: 519, endPoint x: 212, endPoint y: 467, distance: 92.5
click at [255, 401] on quentale-workspace at bounding box center [573, 284] width 1147 height 569
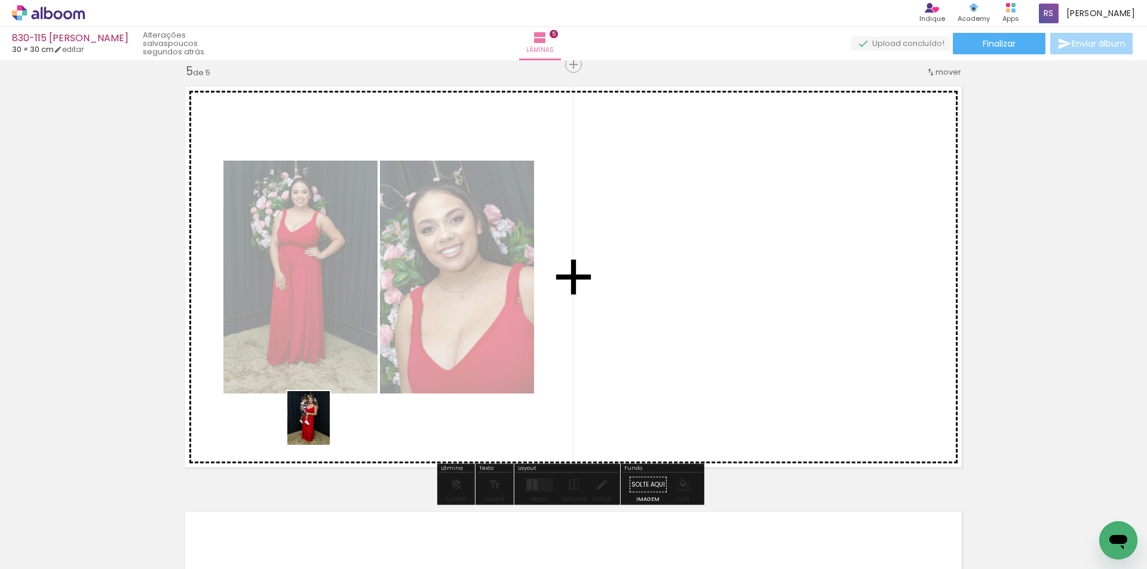
drag, startPoint x: 140, startPoint y: 532, endPoint x: 392, endPoint y: 423, distance: 274.0
click at [361, 410] on quentale-workspace at bounding box center [573, 284] width 1147 height 569
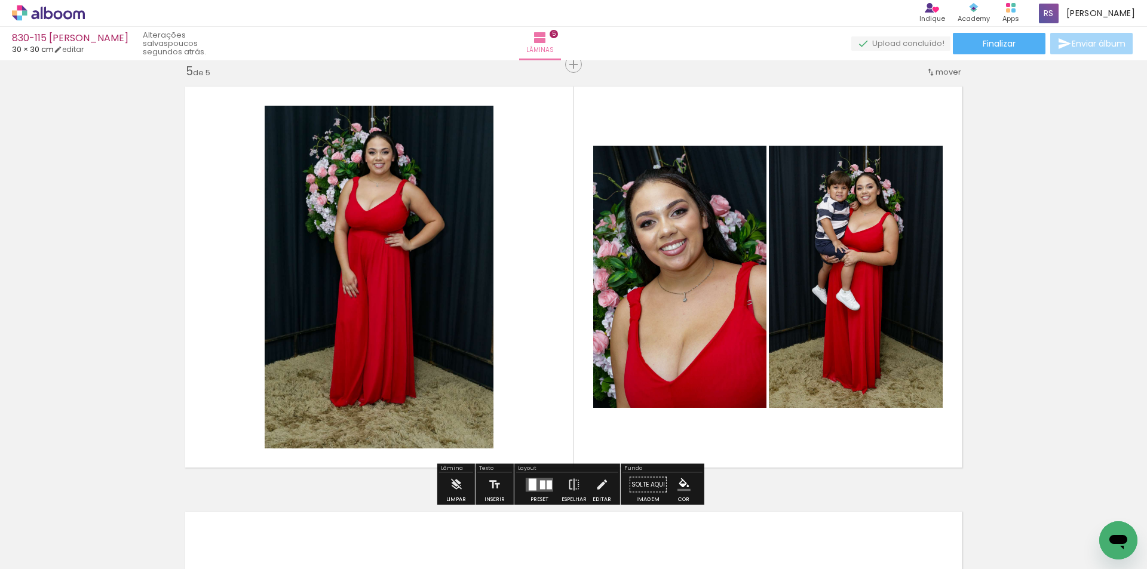
click at [529, 487] on div at bounding box center [533, 485] width 8 height 12
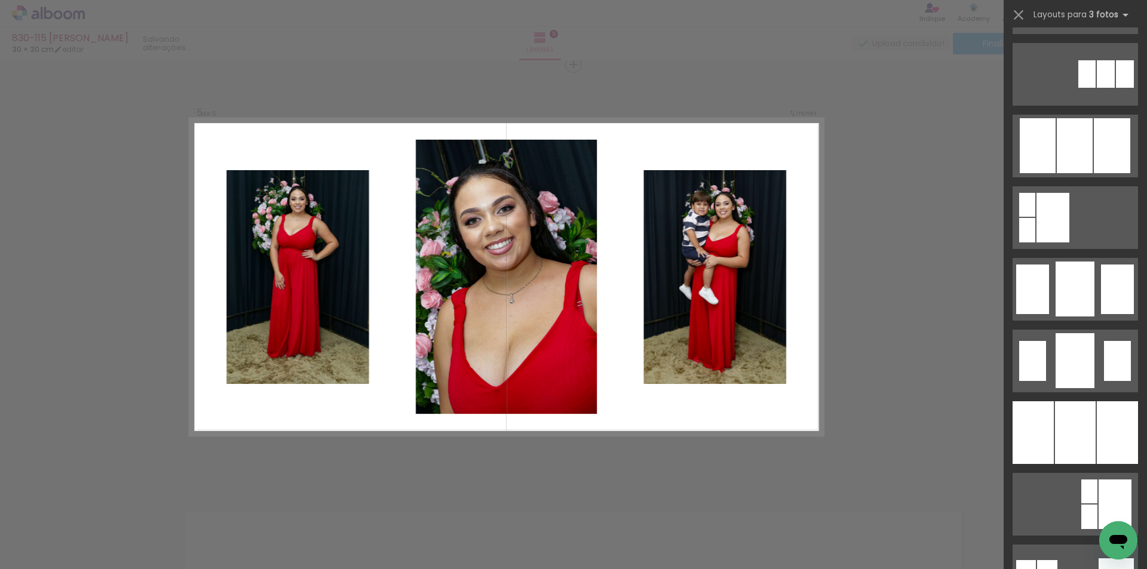
scroll to position [836, 0]
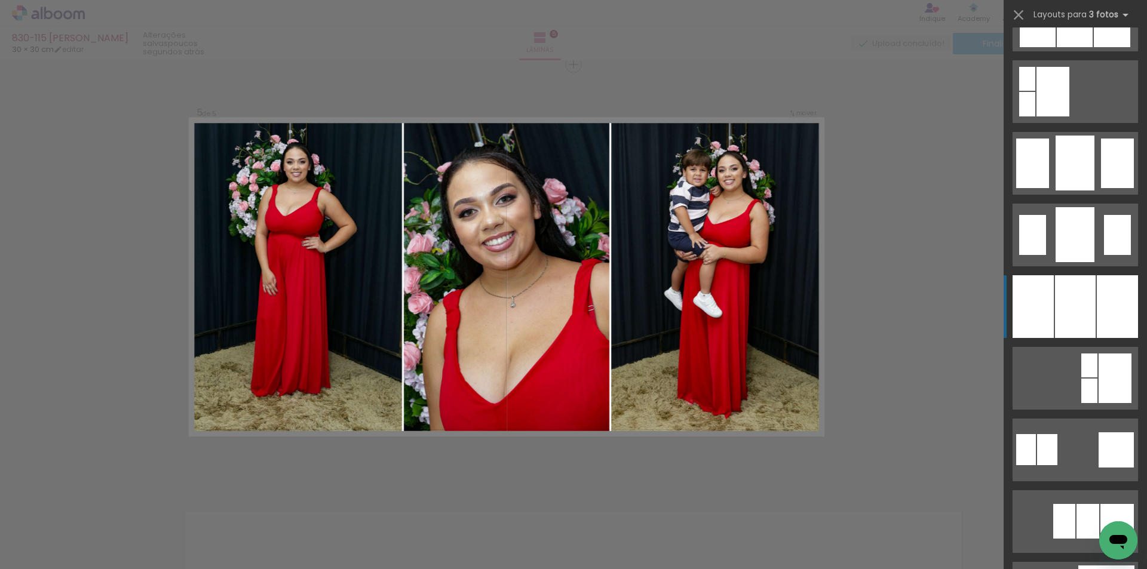
click at [1056, 323] on div at bounding box center [1075, 306] width 41 height 63
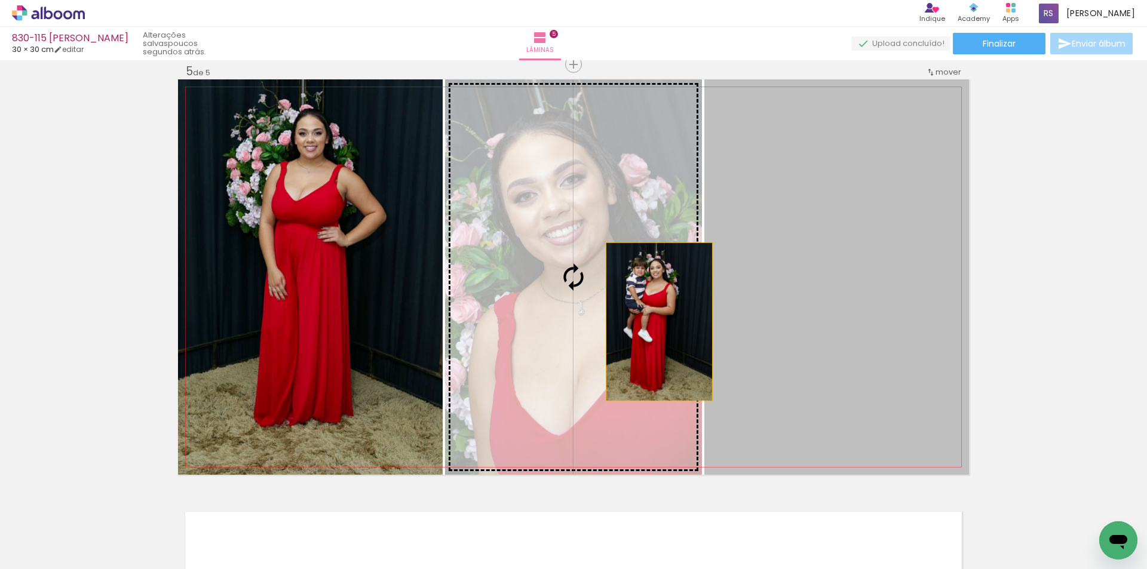
drag, startPoint x: 845, startPoint y: 322, endPoint x: 647, endPoint y: 321, distance: 197.8
click at [0, 0] on slot at bounding box center [0, 0] width 0 height 0
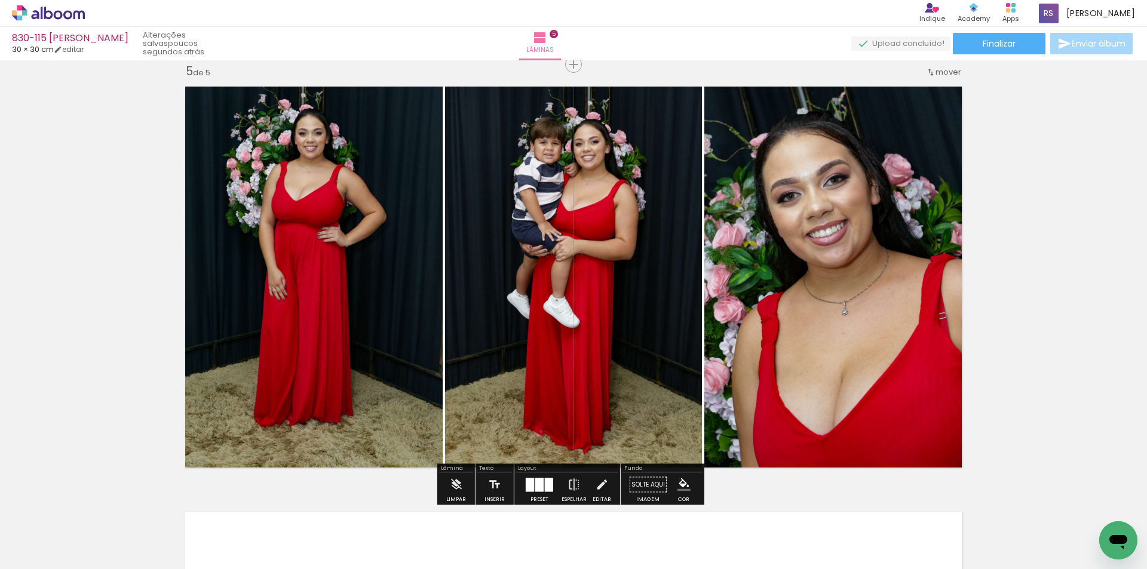
drag, startPoint x: 595, startPoint y: 487, endPoint x: 575, endPoint y: 451, distance: 41.4
click at [595, 488] on iron-icon at bounding box center [601, 485] width 13 height 24
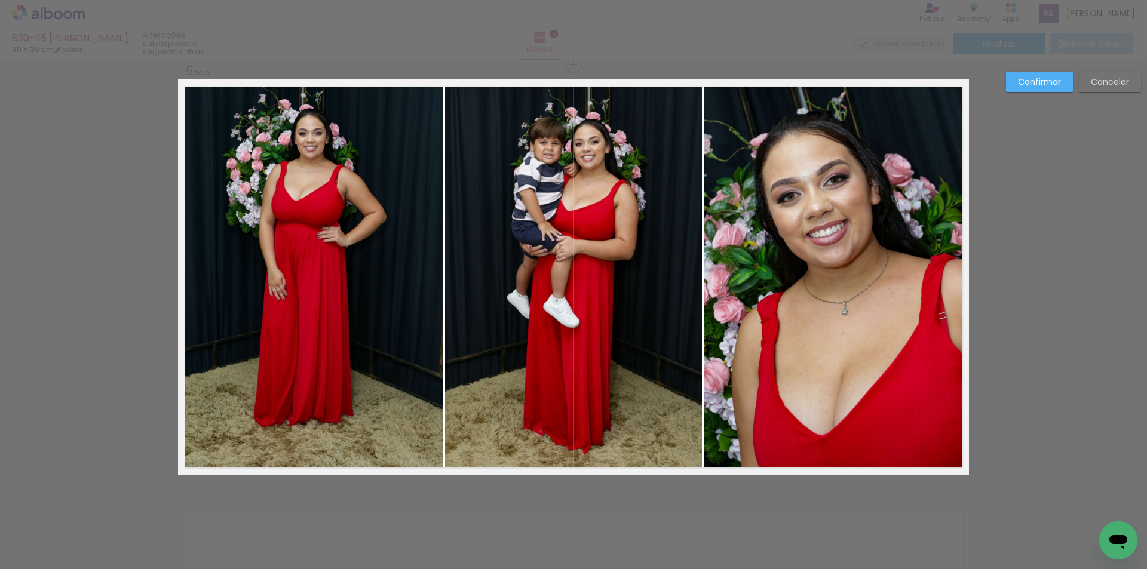
click at [393, 332] on quentale-photo at bounding box center [310, 277] width 265 height 396
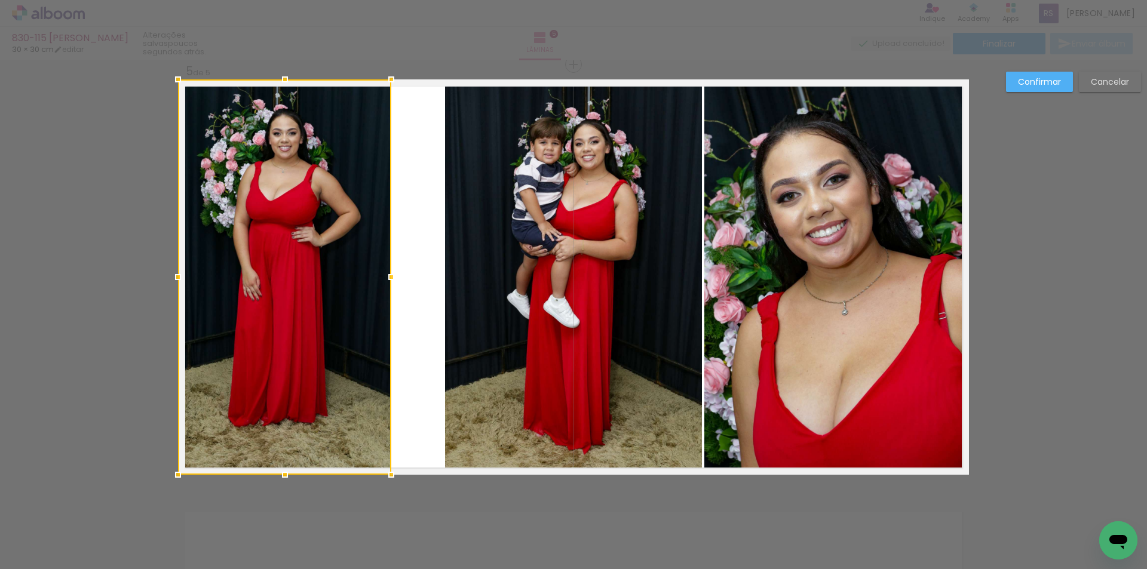
drag, startPoint x: 436, startPoint y: 274, endPoint x: 379, endPoint y: 271, distance: 56.2
click at [379, 271] on div at bounding box center [391, 277] width 24 height 24
click at [452, 290] on quentale-photo at bounding box center [573, 277] width 257 height 396
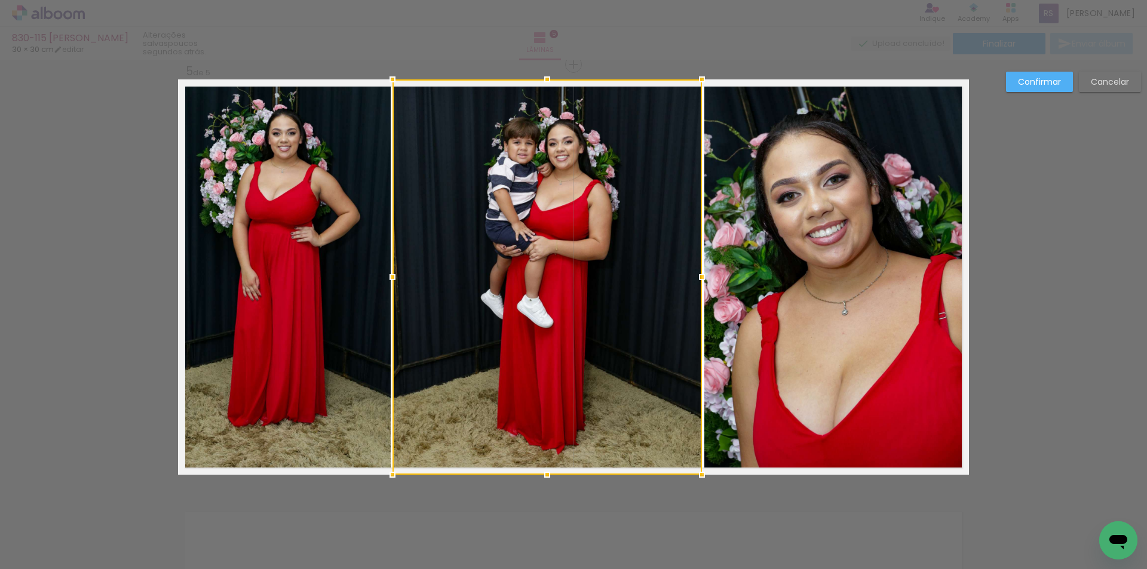
drag, startPoint x: 433, startPoint y: 273, endPoint x: 387, endPoint y: 262, distance: 46.8
click at [387, 262] on album-spread "5 de 5" at bounding box center [573, 277] width 791 height 396
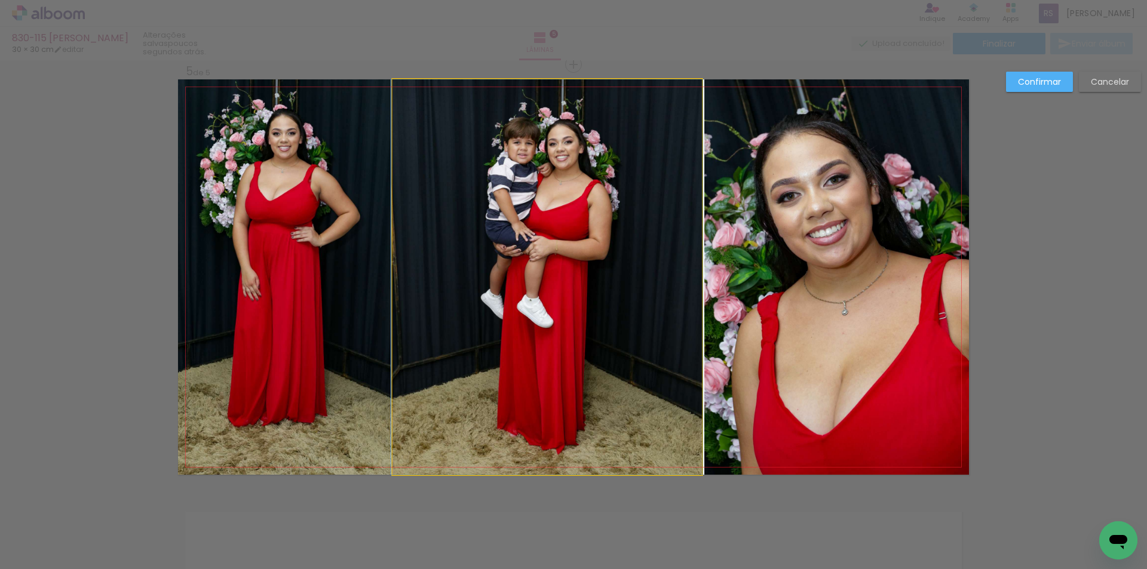
drag, startPoint x: 669, startPoint y: 275, endPoint x: 685, endPoint y: 274, distance: 16.8
click at [669, 275] on quentale-photo at bounding box center [548, 277] width 310 height 396
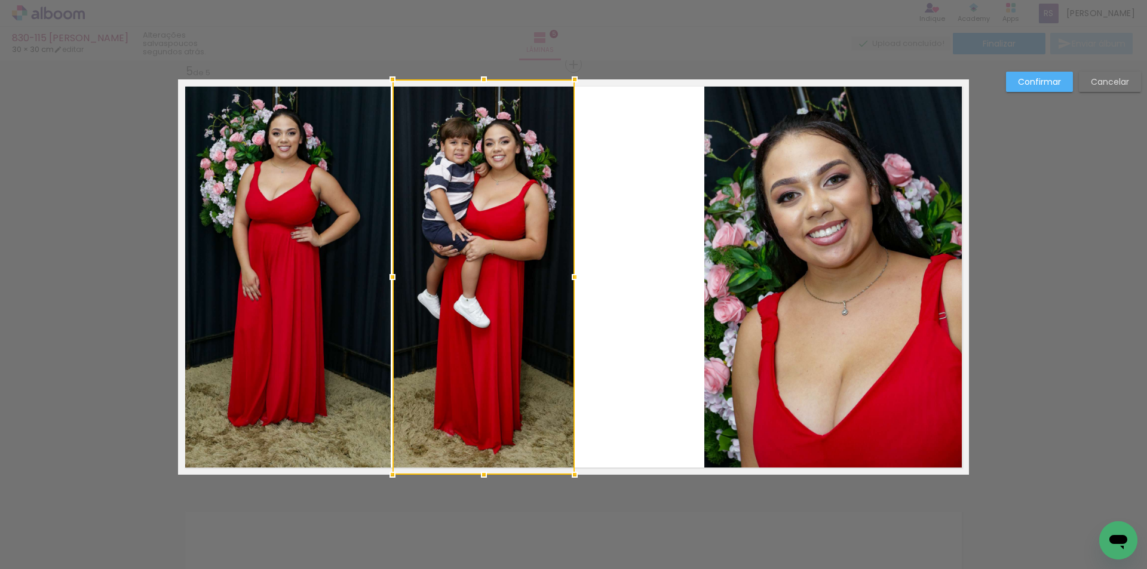
drag, startPoint x: 698, startPoint y: 275, endPoint x: 571, endPoint y: 266, distance: 126.9
click at [571, 266] on div at bounding box center [575, 277] width 24 height 24
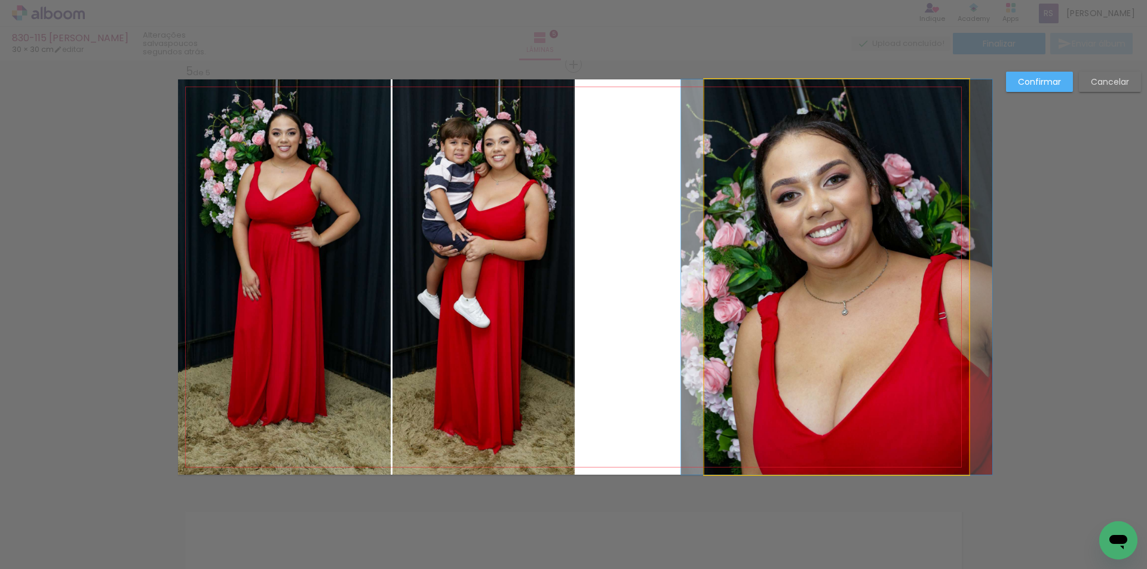
click at [777, 314] on quentale-photo at bounding box center [836, 277] width 265 height 396
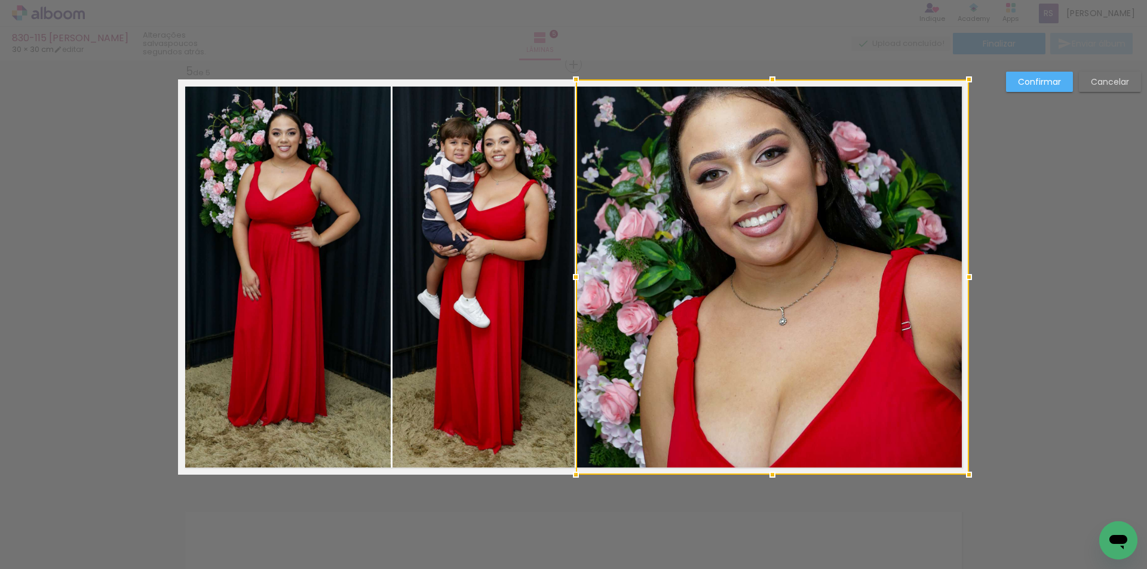
drag, startPoint x: 698, startPoint y: 272, endPoint x: 573, endPoint y: 257, distance: 125.8
click at [576, 257] on div at bounding box center [772, 277] width 393 height 396
click at [1019, 92] on div "Confirmar Cancelar" at bounding box center [1070, 86] width 141 height 29
click at [0, 0] on slot "Confirmar" at bounding box center [0, 0] width 0 height 0
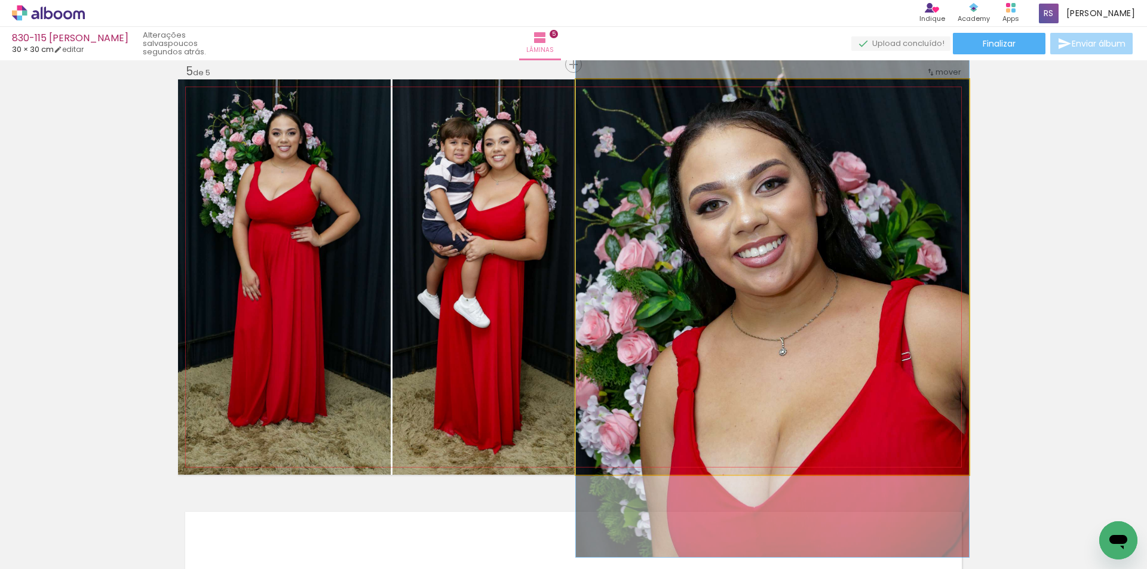
drag, startPoint x: 767, startPoint y: 271, endPoint x: 774, endPoint y: 296, distance: 26.1
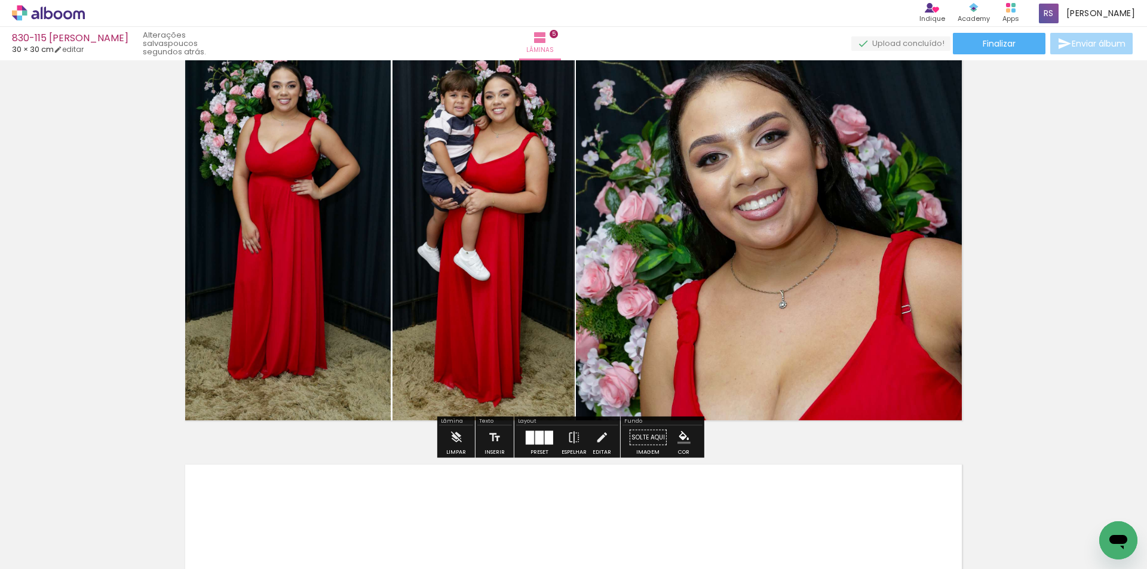
scroll to position [1777, 0]
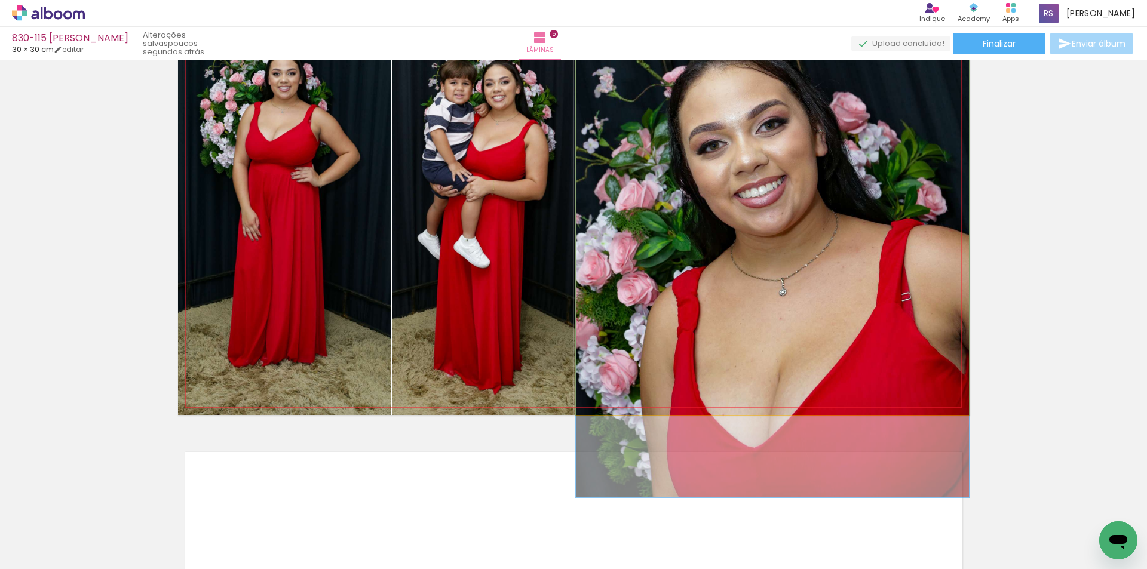
click at [804, 302] on quentale-photo at bounding box center [772, 218] width 393 height 396
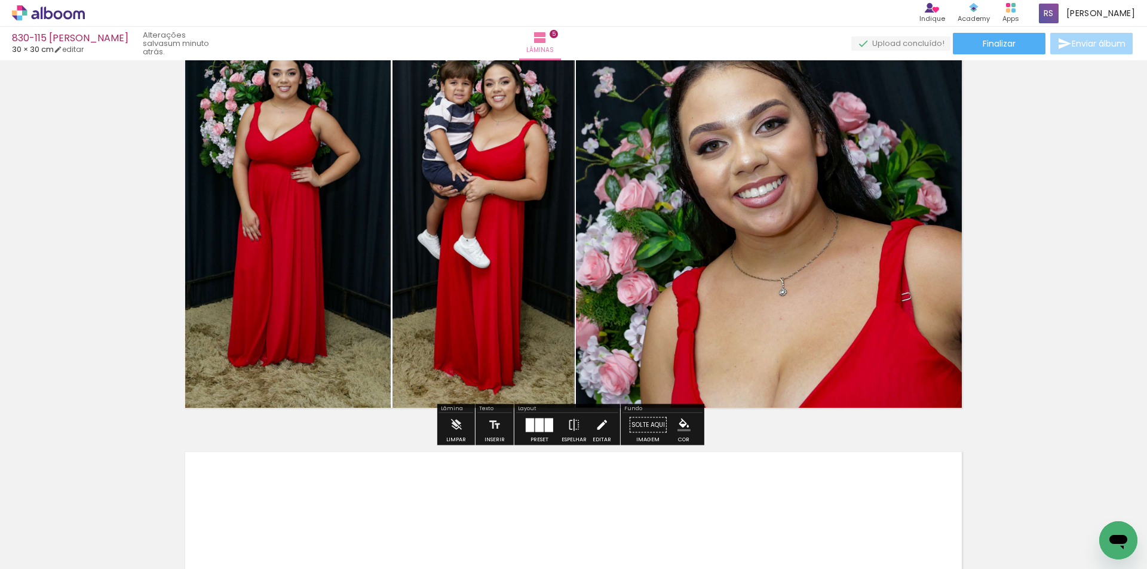
click at [603, 419] on iron-icon at bounding box center [601, 425] width 13 height 24
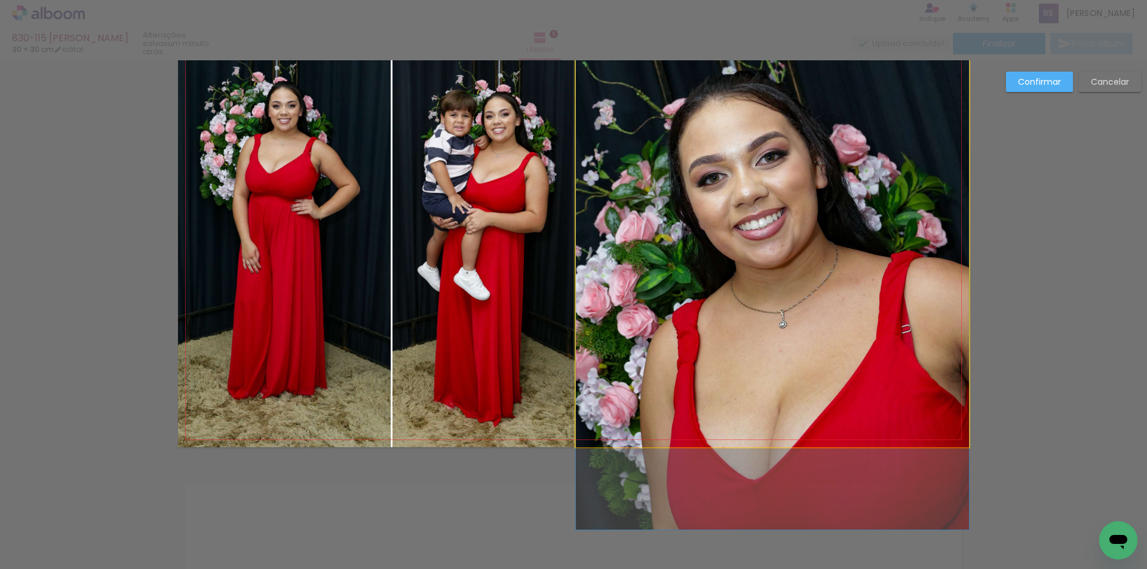
click at [611, 303] on quentale-photo at bounding box center [772, 250] width 393 height 396
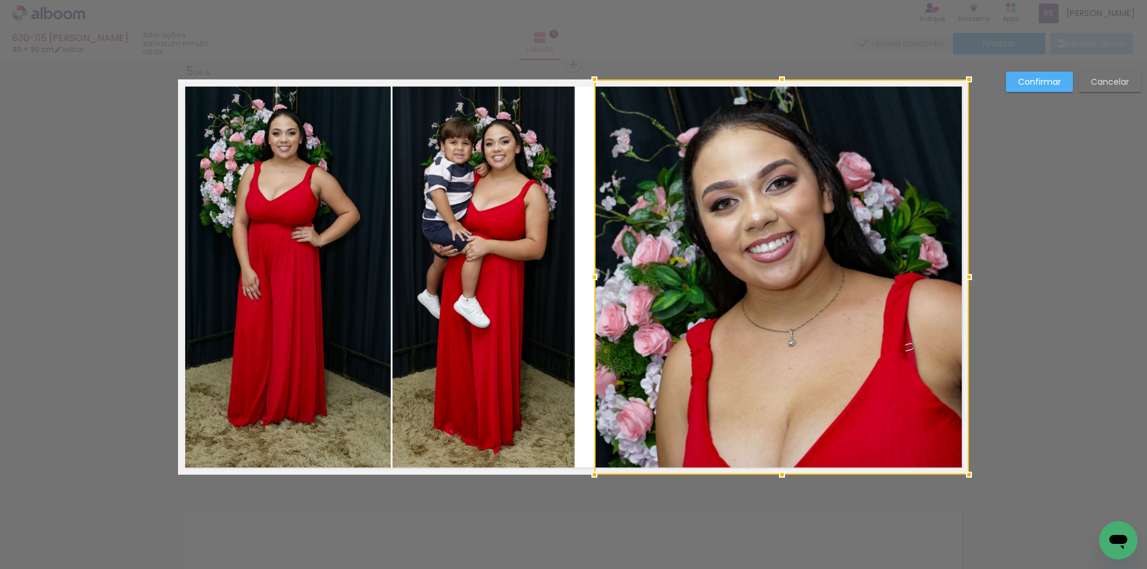
drag, startPoint x: 573, startPoint y: 275, endPoint x: 592, endPoint y: 277, distance: 19.2
click at [592, 277] on div at bounding box center [595, 277] width 24 height 24
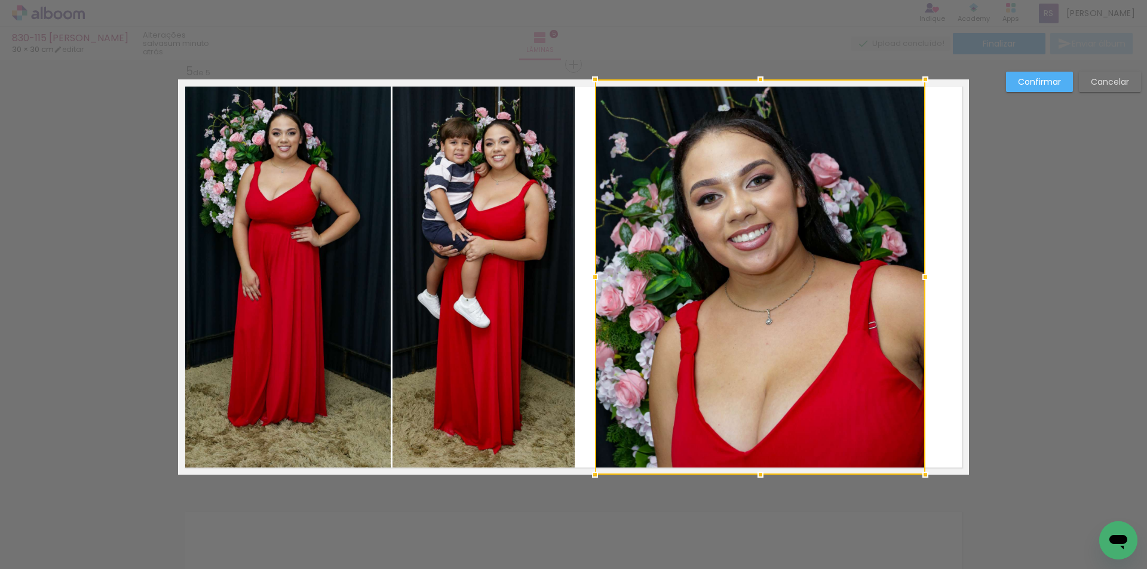
drag, startPoint x: 970, startPoint y: 272, endPoint x: 927, endPoint y: 274, distance: 43.7
click at [927, 274] on div at bounding box center [926, 277] width 24 height 24
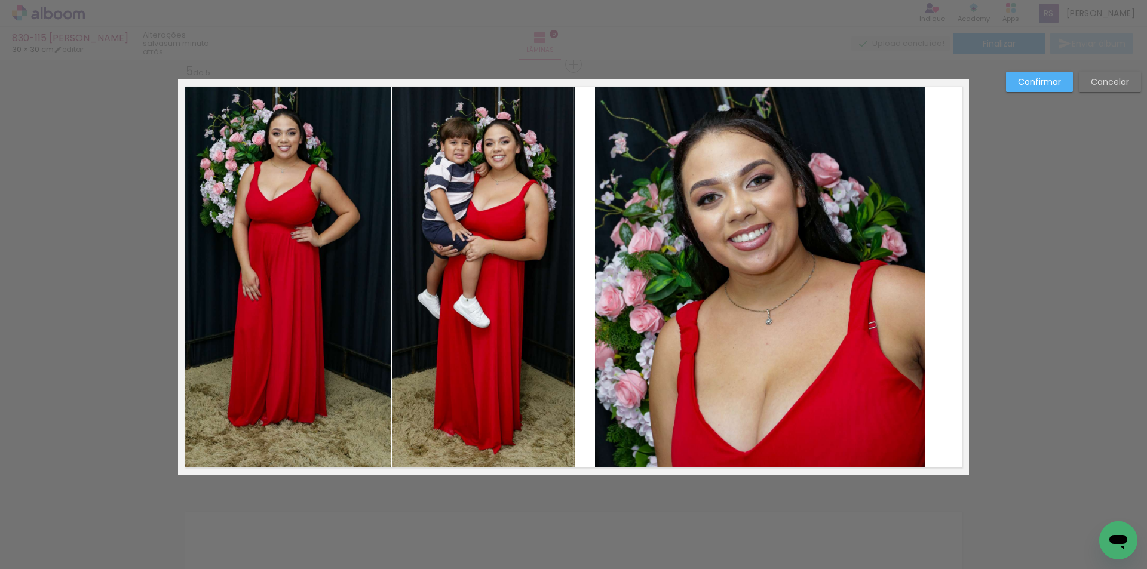
click at [635, 321] on quentale-photo at bounding box center [760, 277] width 330 height 396
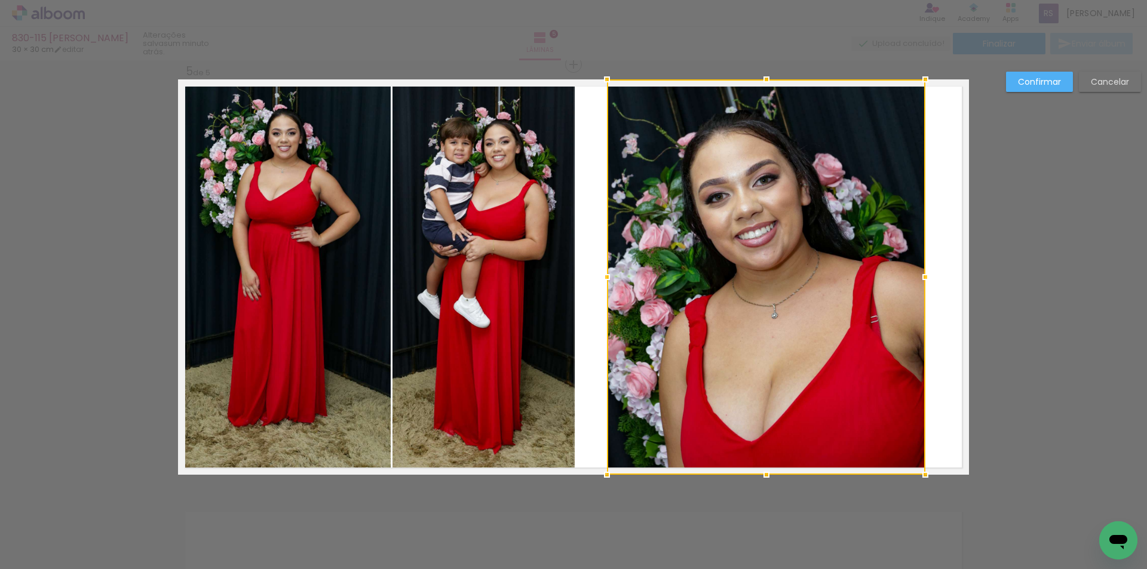
drag, startPoint x: 593, startPoint y: 284, endPoint x: 605, endPoint y: 285, distance: 12.0
click at [605, 285] on div at bounding box center [607, 277] width 24 height 24
drag, startPoint x: 1063, startPoint y: 85, endPoint x: 893, endPoint y: 170, distance: 190.0
click at [1062, 85] on paper-button "Confirmar" at bounding box center [1039, 82] width 67 height 20
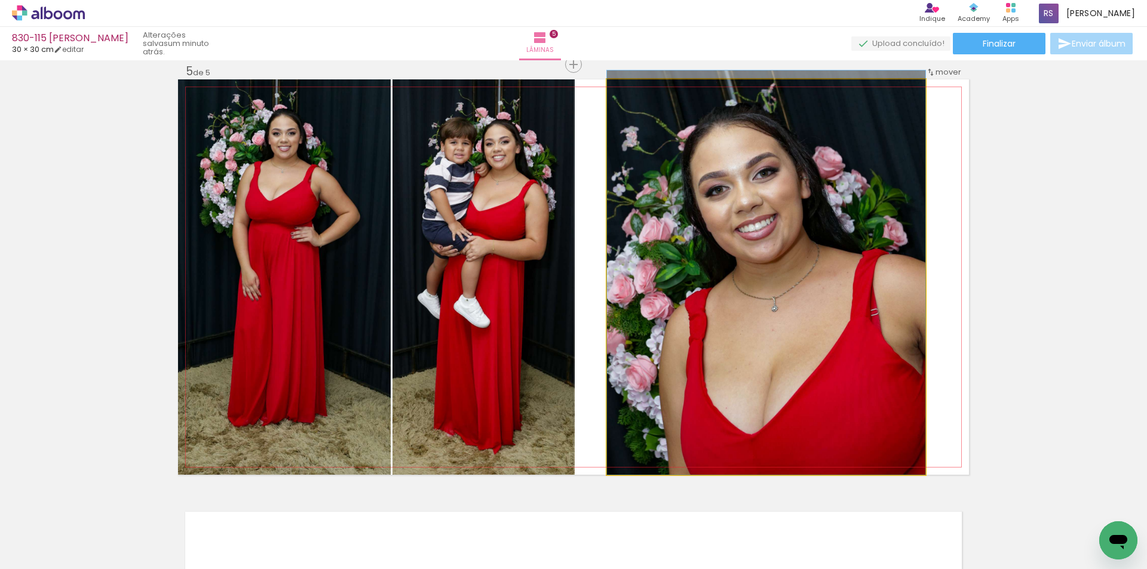
drag, startPoint x: 770, startPoint y: 264, endPoint x: 765, endPoint y: 253, distance: 12.3
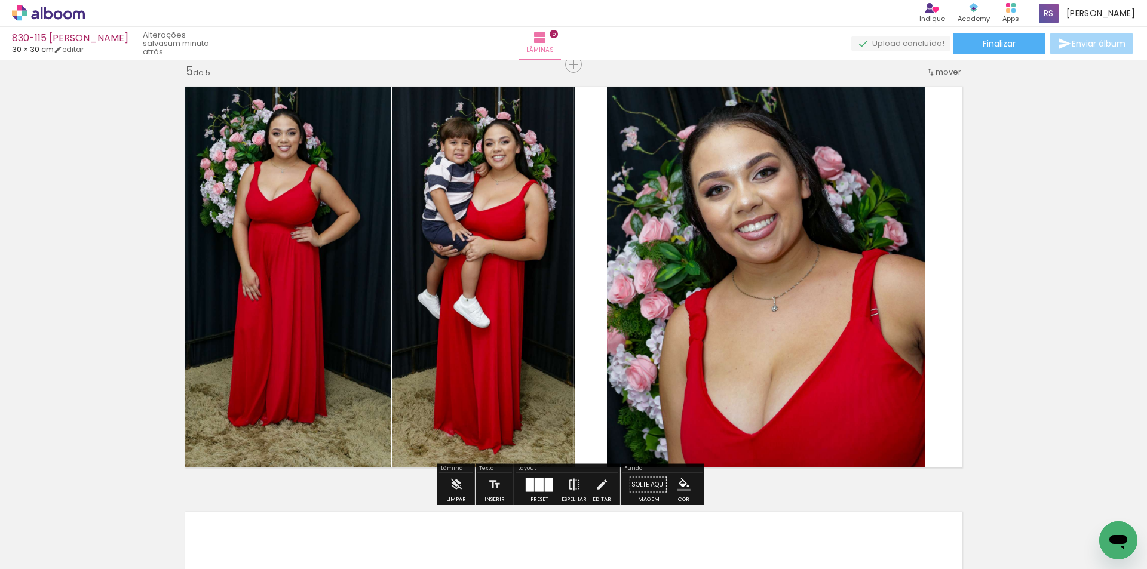
click at [887, 300] on quentale-photo at bounding box center [766, 277] width 318 height 396
click at [597, 479] on iron-icon at bounding box center [601, 485] width 13 height 24
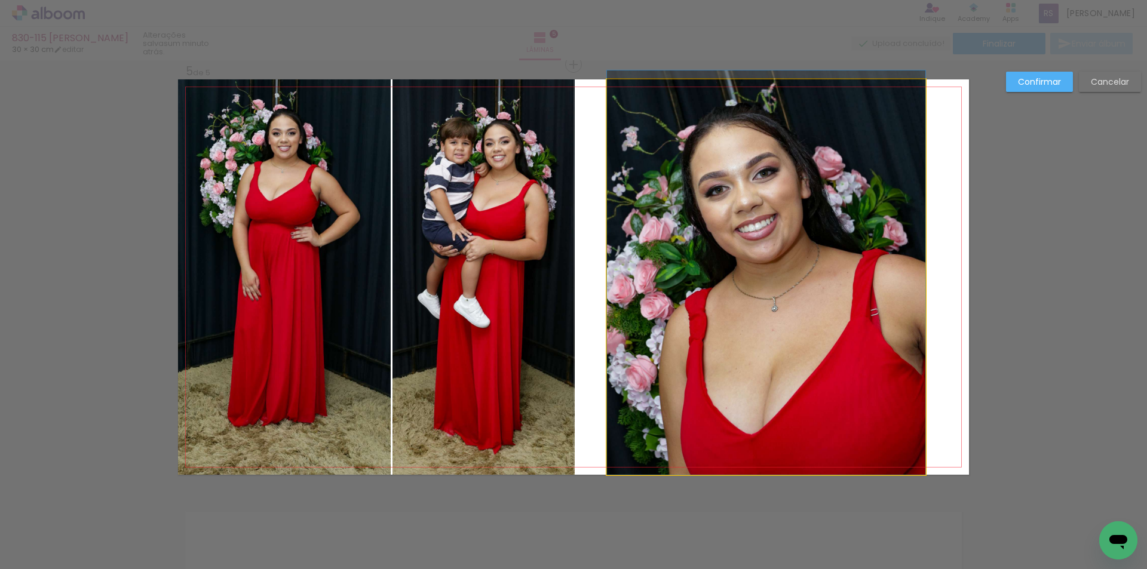
click at [776, 337] on quentale-photo at bounding box center [766, 277] width 318 height 396
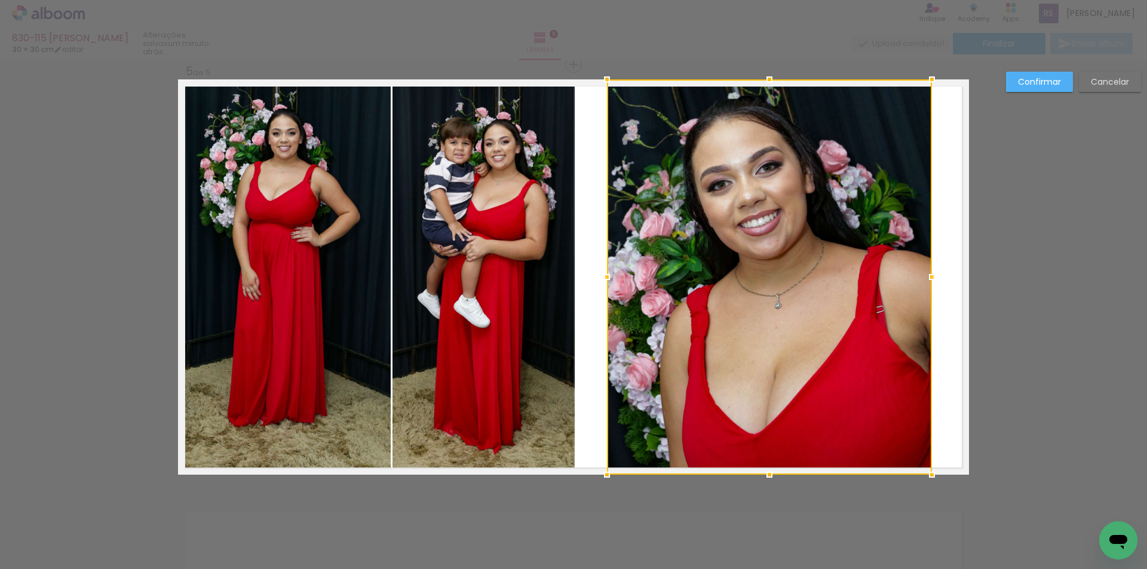
drag, startPoint x: 920, startPoint y: 281, endPoint x: 927, endPoint y: 281, distance: 6.6
click at [927, 281] on div at bounding box center [932, 277] width 24 height 24
click at [0, 0] on slot "Confirmar" at bounding box center [0, 0] width 0 height 0
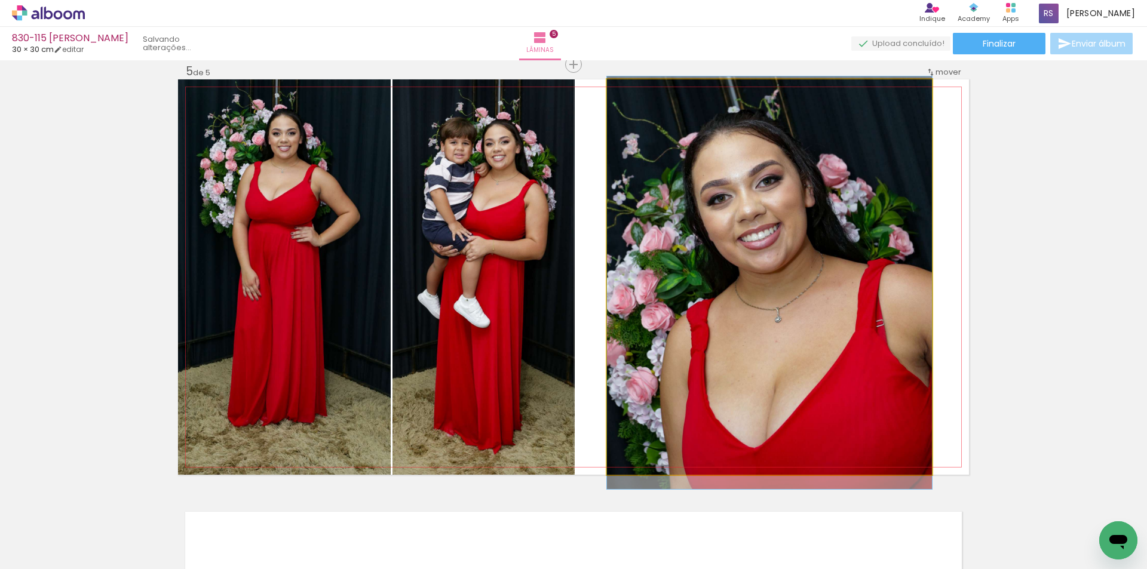
drag, startPoint x: 890, startPoint y: 216, endPoint x: 886, endPoint y: 226, distance: 11.0
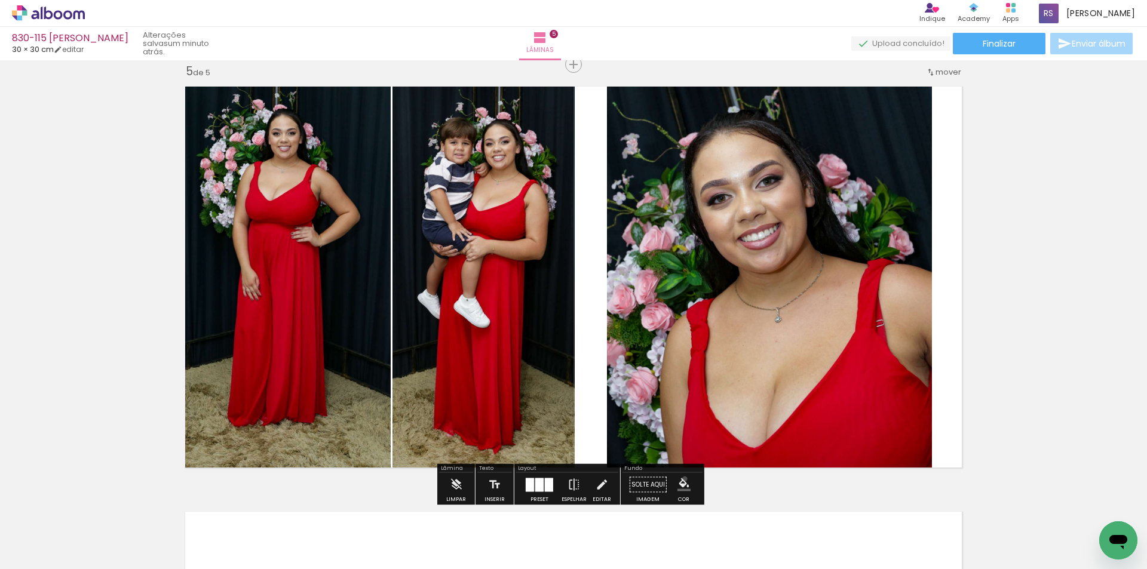
click at [679, 479] on iron-icon "color picker" at bounding box center [684, 485] width 13 height 13
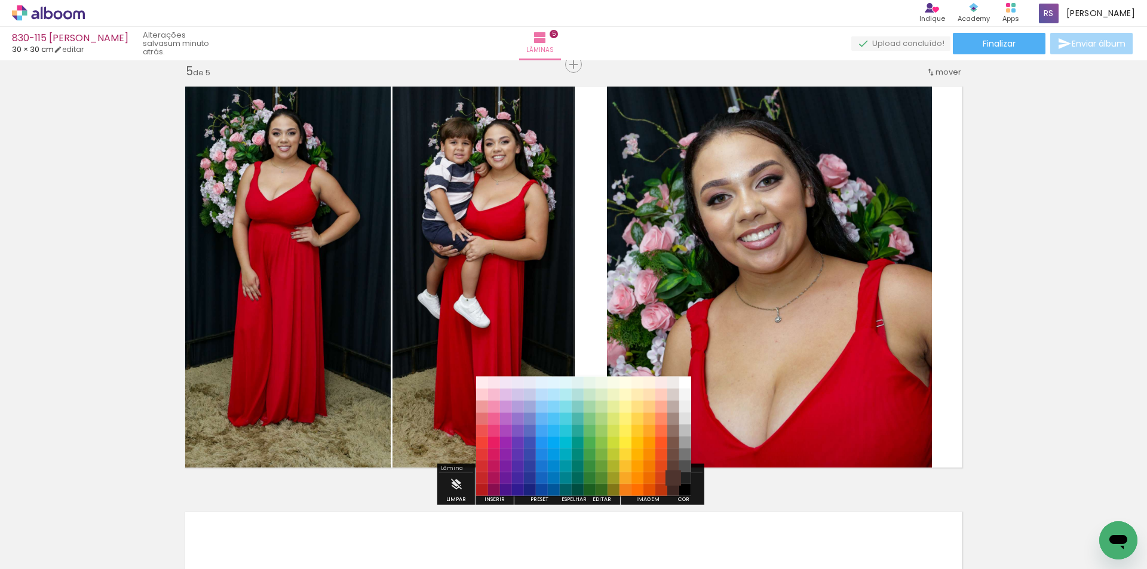
click at [679, 476] on paper-item "#4e342e" at bounding box center [673, 479] width 12 height 12
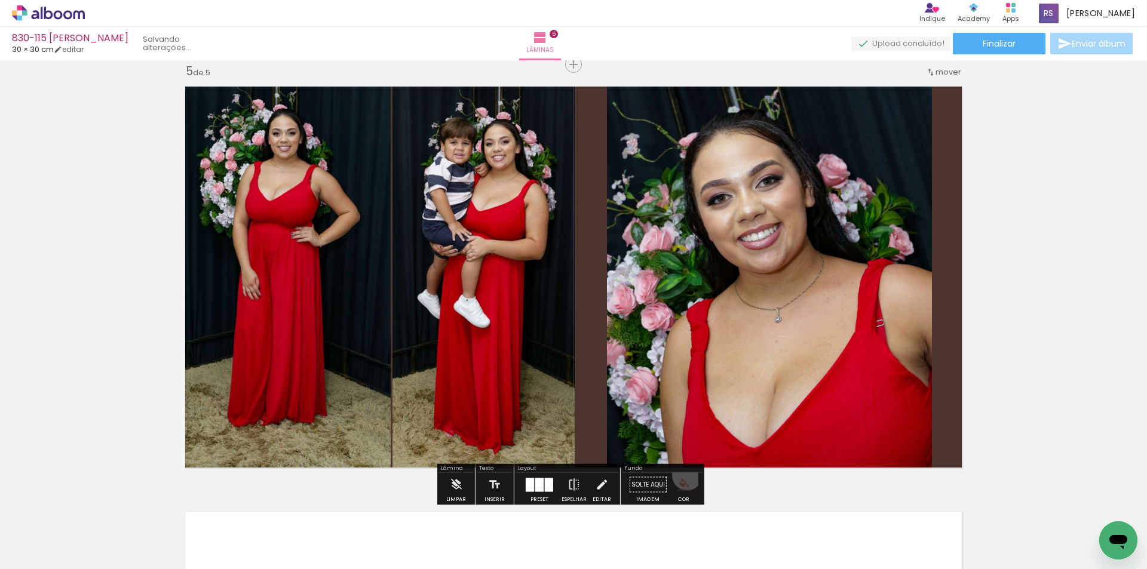
click at [683, 476] on paper-menu-button "#ffebee #ffcdd2 #ef9a9a #e57373 #ef5350 #f44336 #e53935 #d32f2f #c62828 #b71c1c…" at bounding box center [684, 485] width 23 height 23
click at [681, 485] on iron-icon "color picker" at bounding box center [684, 485] width 13 height 13
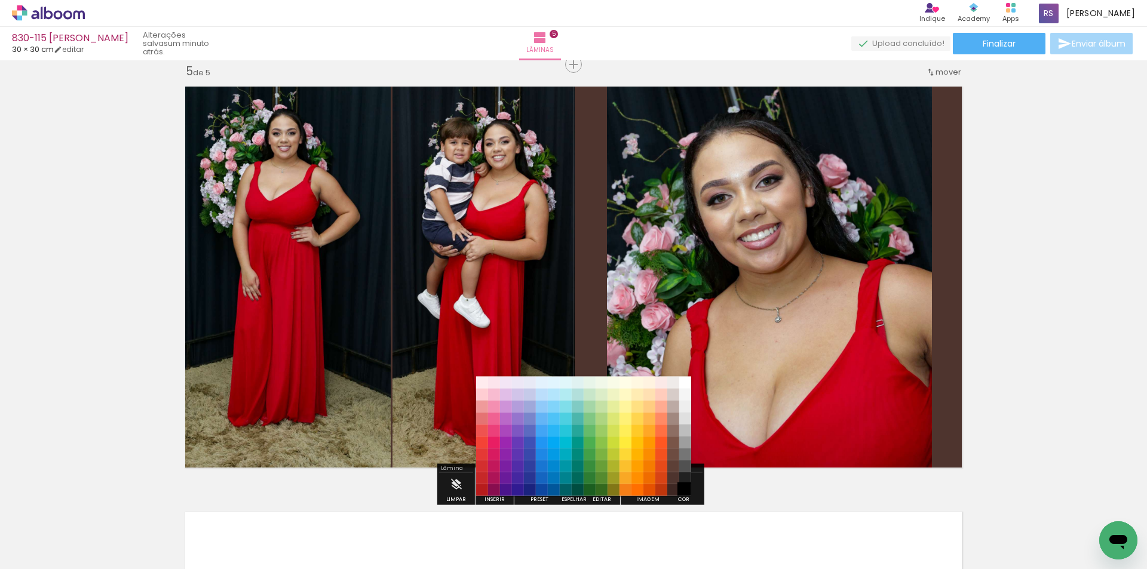
click at [689, 490] on paper-item "#000000" at bounding box center [685, 491] width 12 height 12
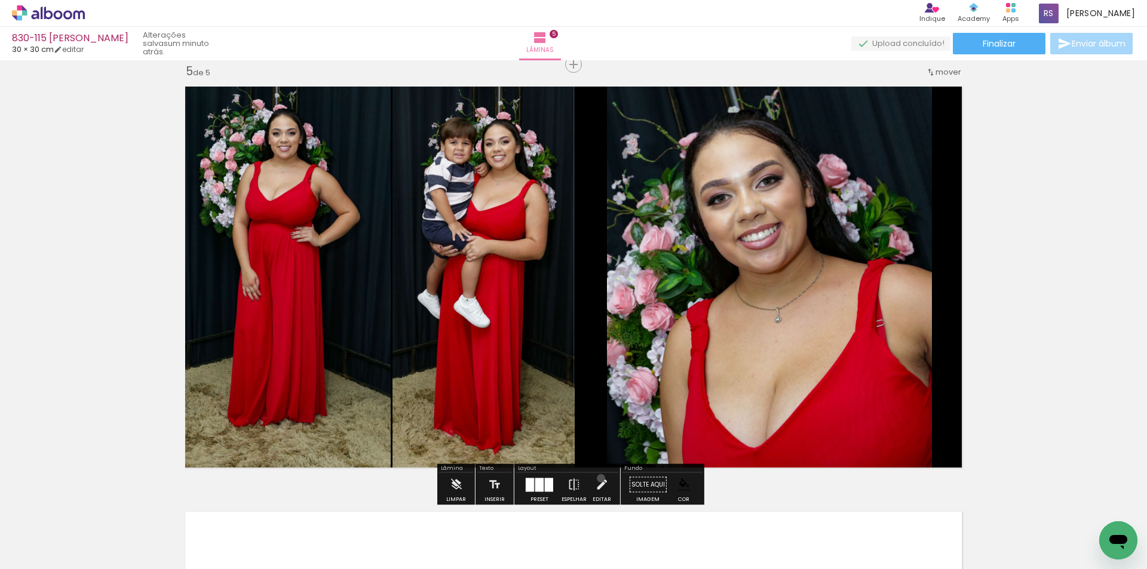
click at [598, 479] on iron-icon at bounding box center [601, 485] width 13 height 24
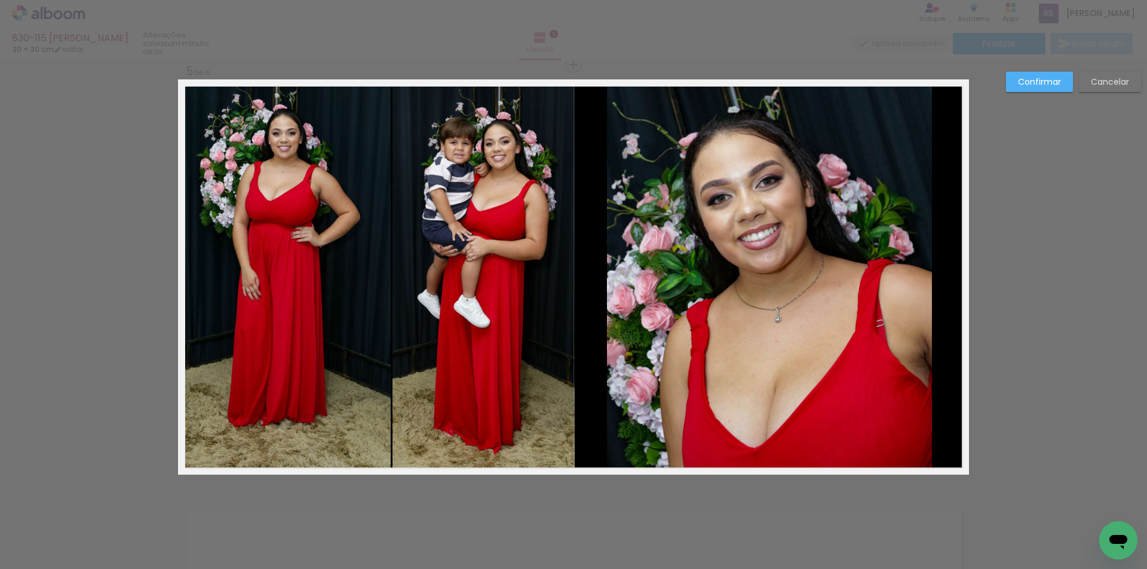
click at [360, 369] on quentale-photo at bounding box center [284, 277] width 213 height 396
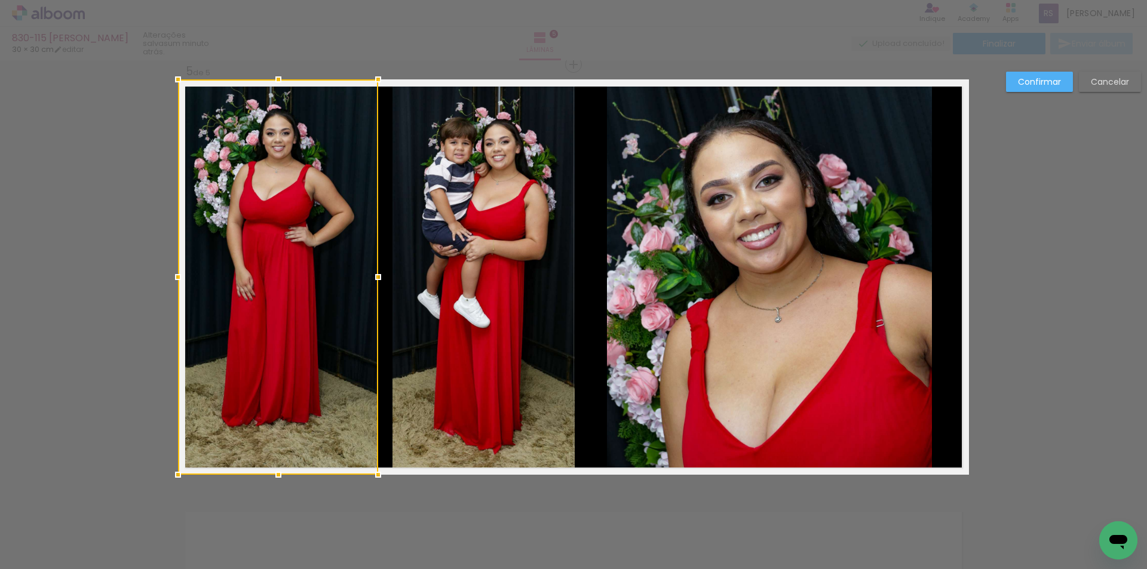
drag, startPoint x: 379, startPoint y: 278, endPoint x: 369, endPoint y: 275, distance: 10.4
click at [369, 275] on div at bounding box center [378, 277] width 24 height 24
click at [406, 280] on quentale-photo at bounding box center [484, 277] width 182 height 396
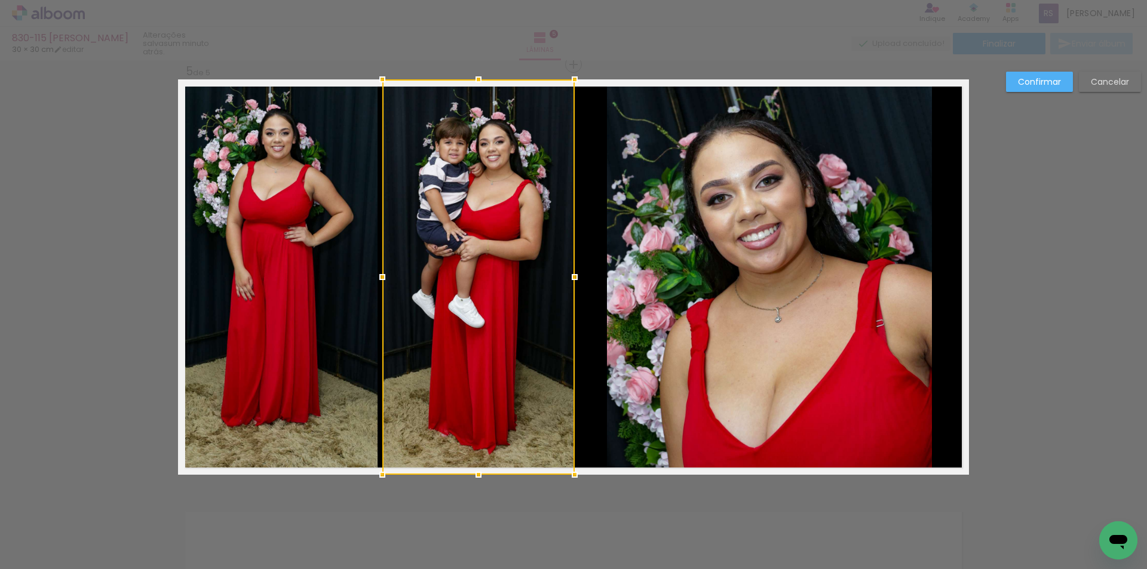
drag, startPoint x: 384, startPoint y: 278, endPoint x: 373, endPoint y: 274, distance: 11.0
click at [373, 274] on div at bounding box center [382, 277] width 24 height 24
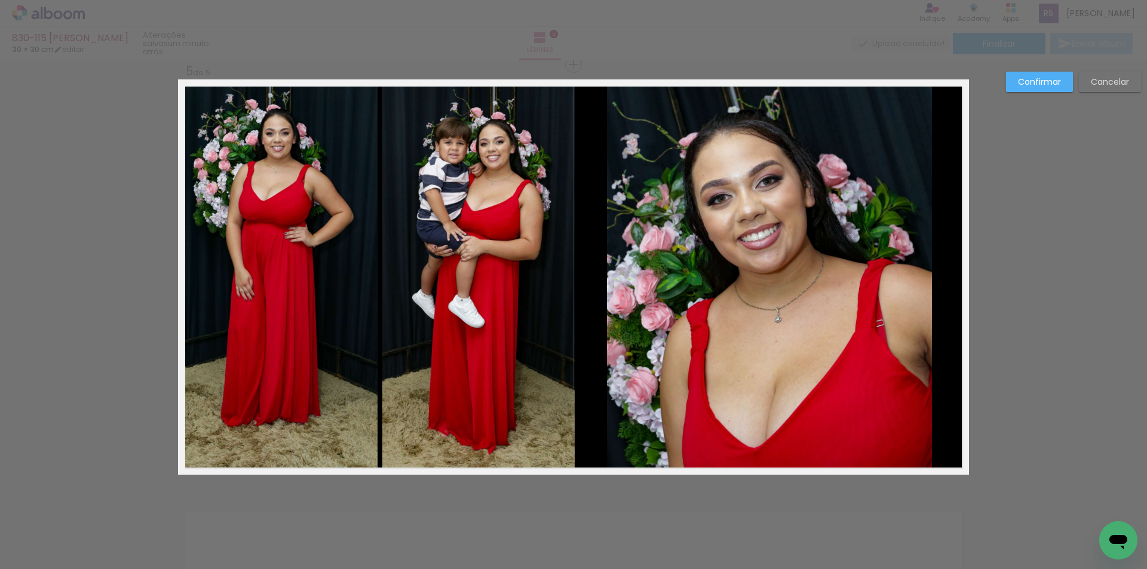
click at [367, 276] on quentale-photo at bounding box center [278, 277] width 200 height 396
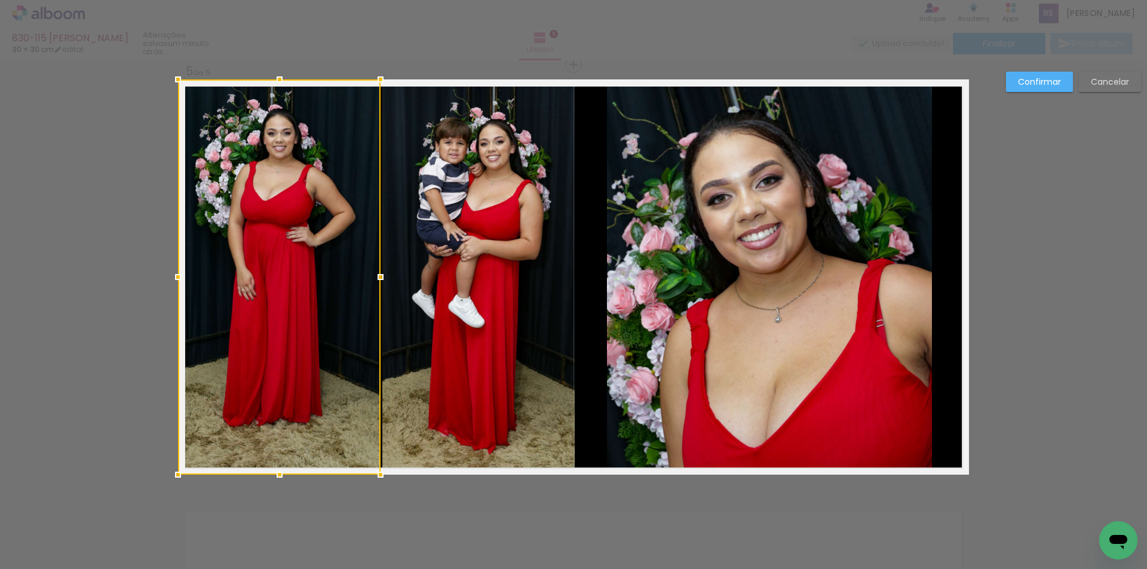
click at [376, 275] on div at bounding box center [381, 277] width 24 height 24
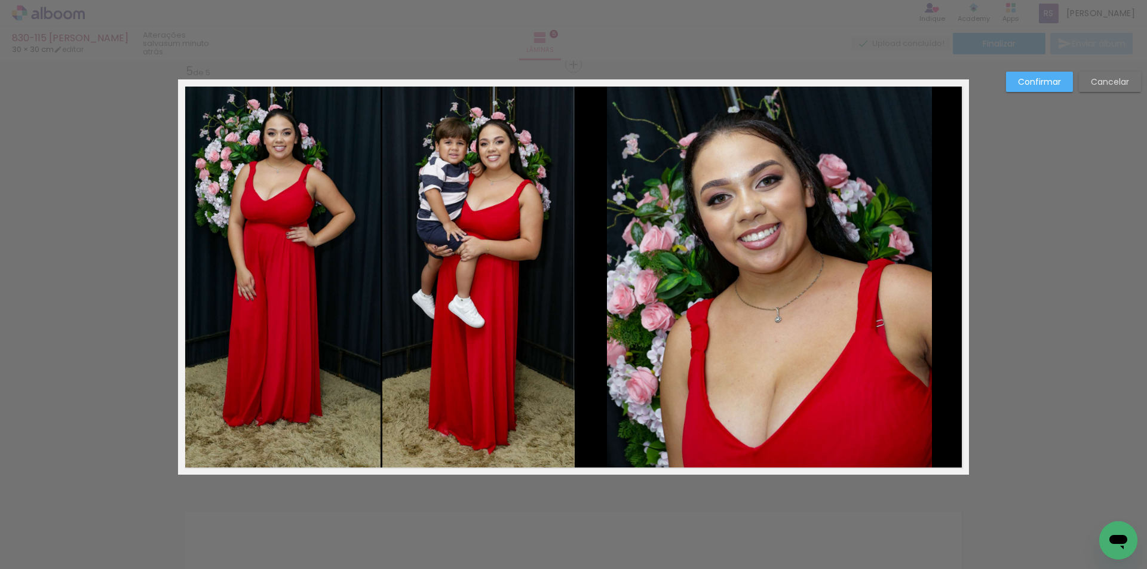
click at [0, 0] on slot "Confirmar" at bounding box center [0, 0] width 0 height 0
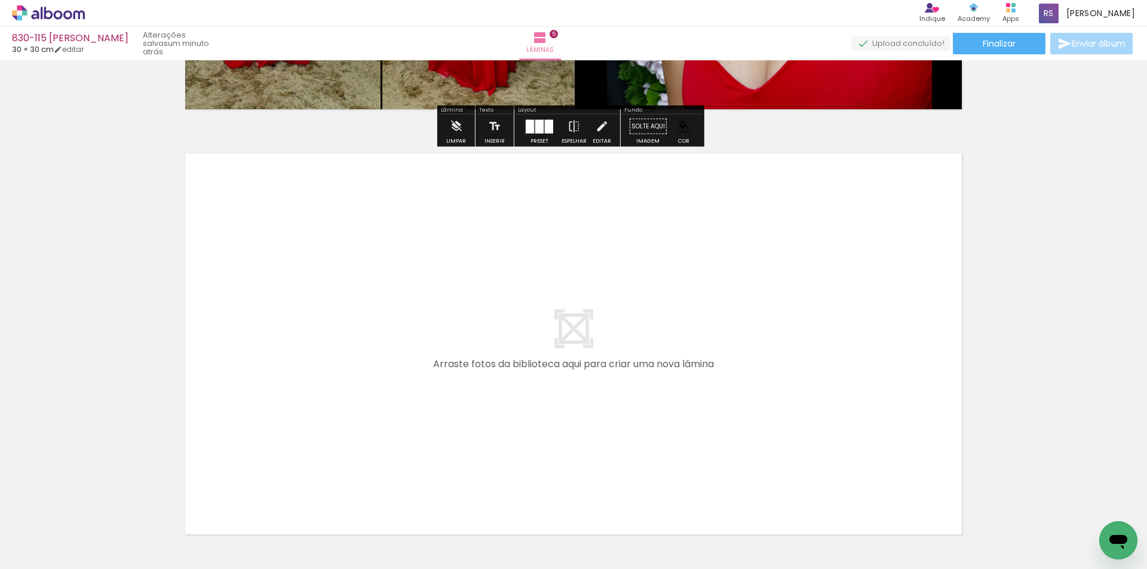
scroll to position [2016, 0]
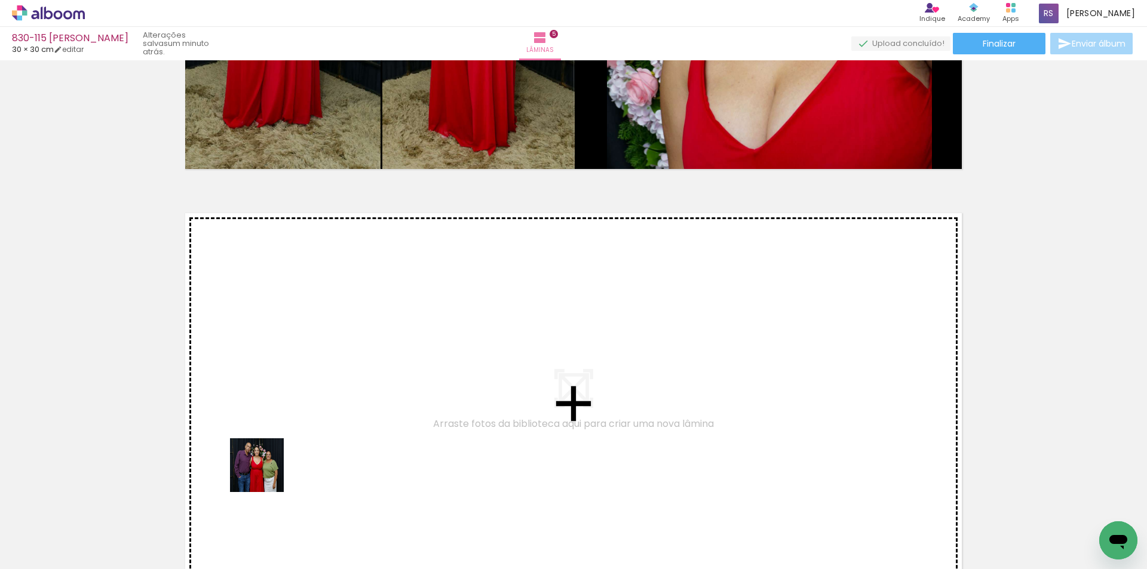
drag, startPoint x: 249, startPoint y: 530, endPoint x: 274, endPoint y: 410, distance: 122.7
click at [274, 410] on quentale-workspace at bounding box center [573, 284] width 1147 height 569
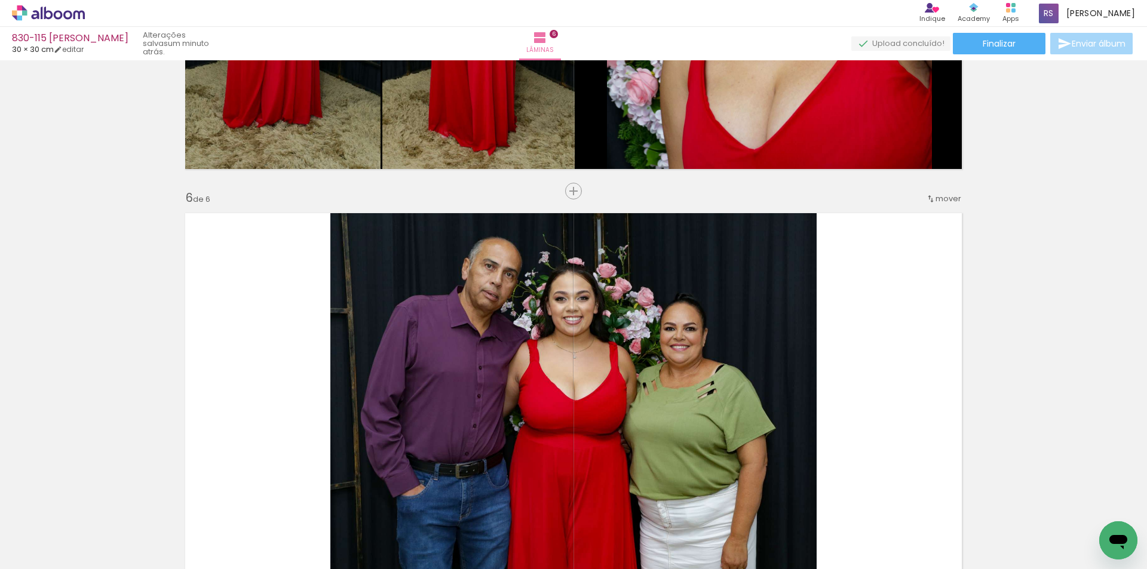
scroll to position [2143, 0]
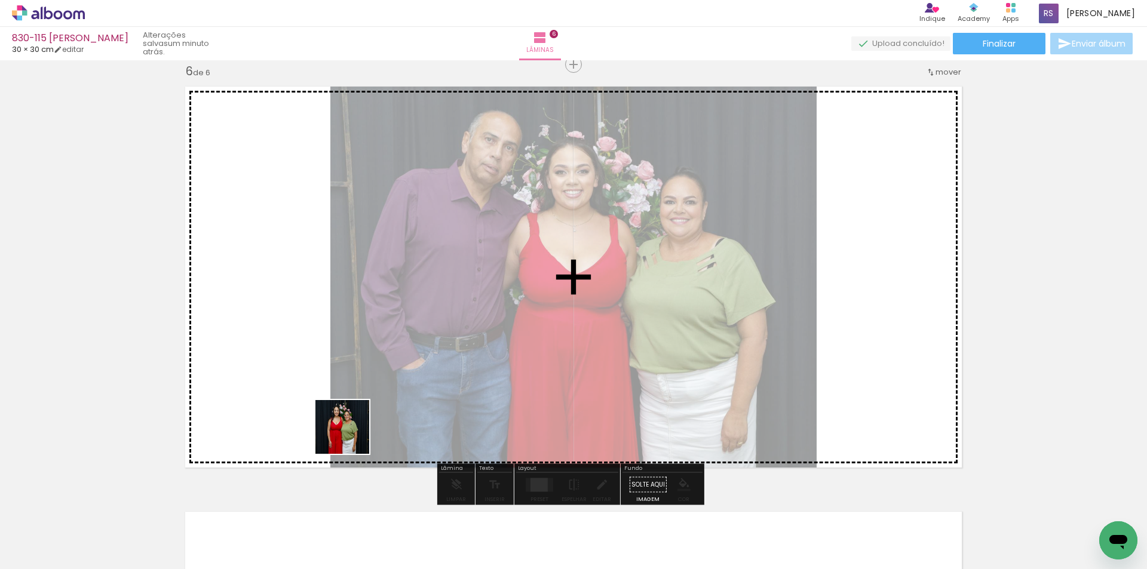
drag, startPoint x: 329, startPoint y: 459, endPoint x: 443, endPoint y: 410, distance: 124.0
click at [443, 364] on quentale-workspace at bounding box center [573, 284] width 1147 height 569
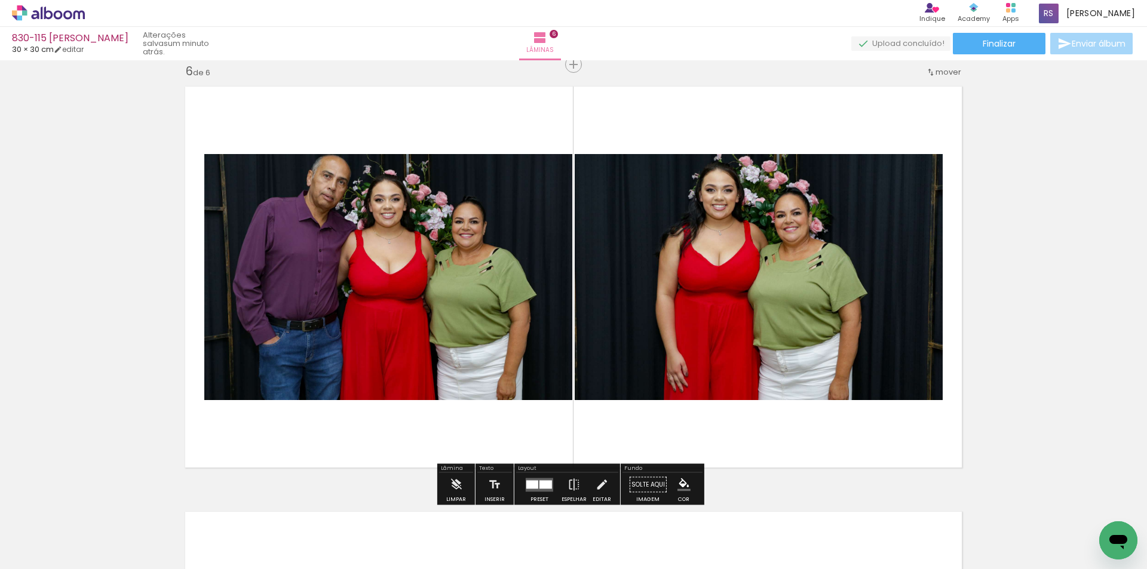
click at [539, 476] on div at bounding box center [539, 485] width 32 height 24
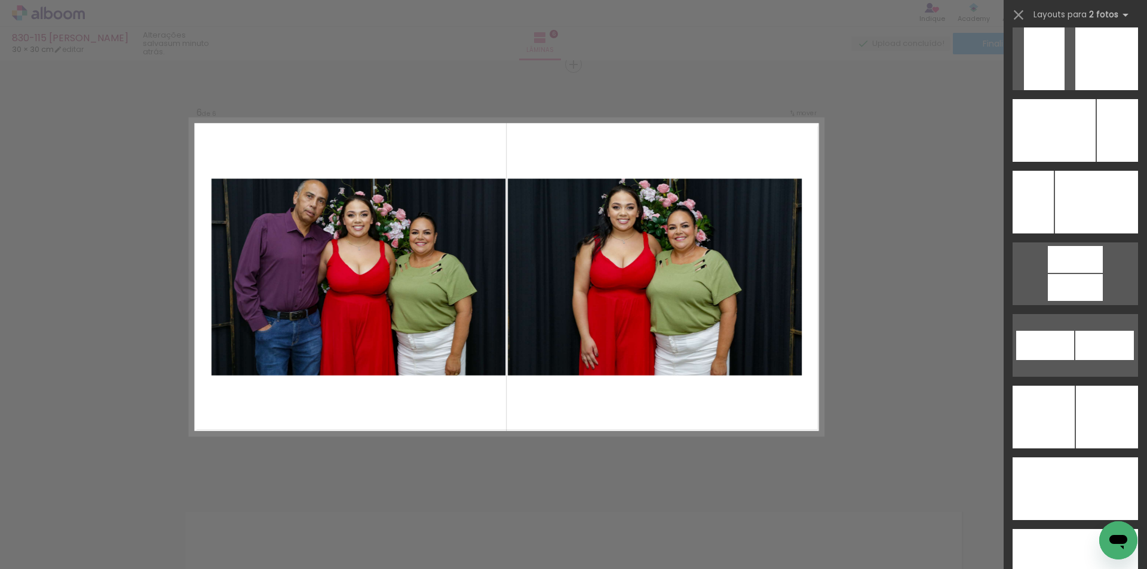
scroll to position [4972, 0]
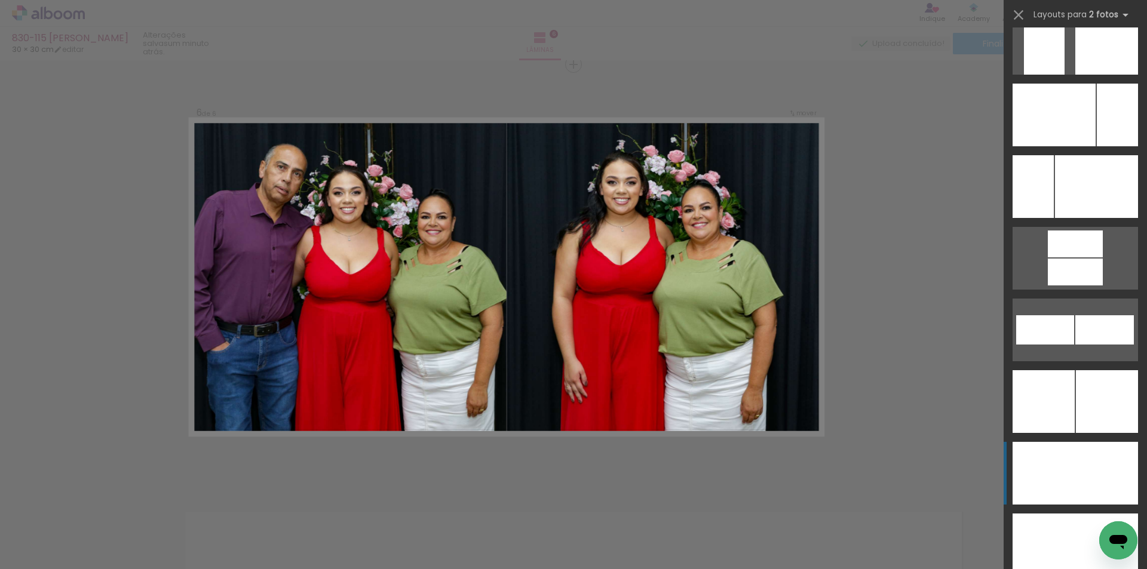
click at [1105, 455] on div at bounding box center [1106, 473] width 63 height 63
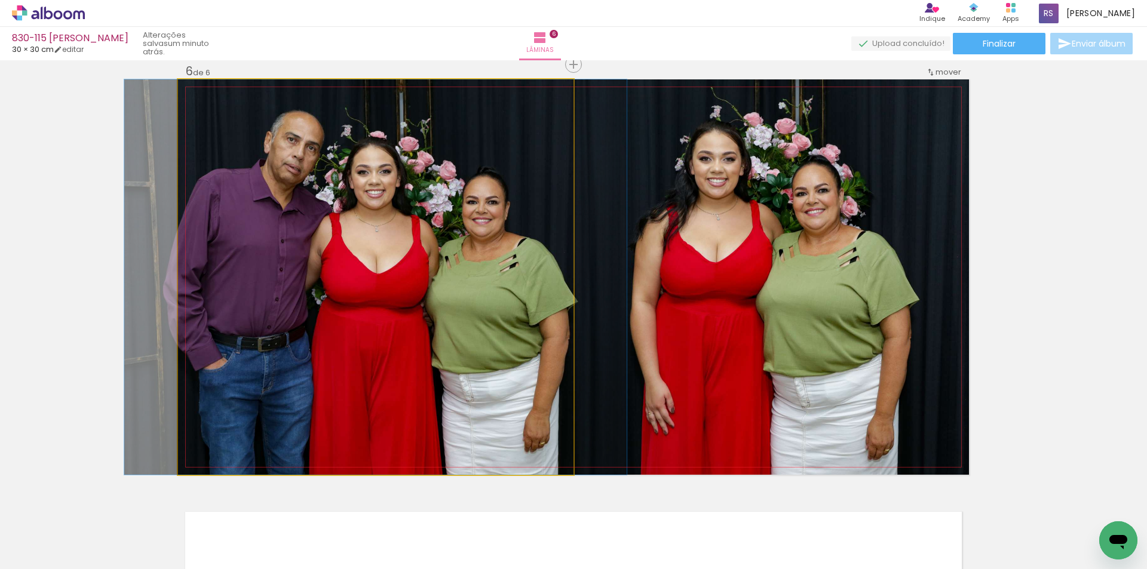
click at [464, 383] on quentale-photo at bounding box center [376, 277] width 396 height 396
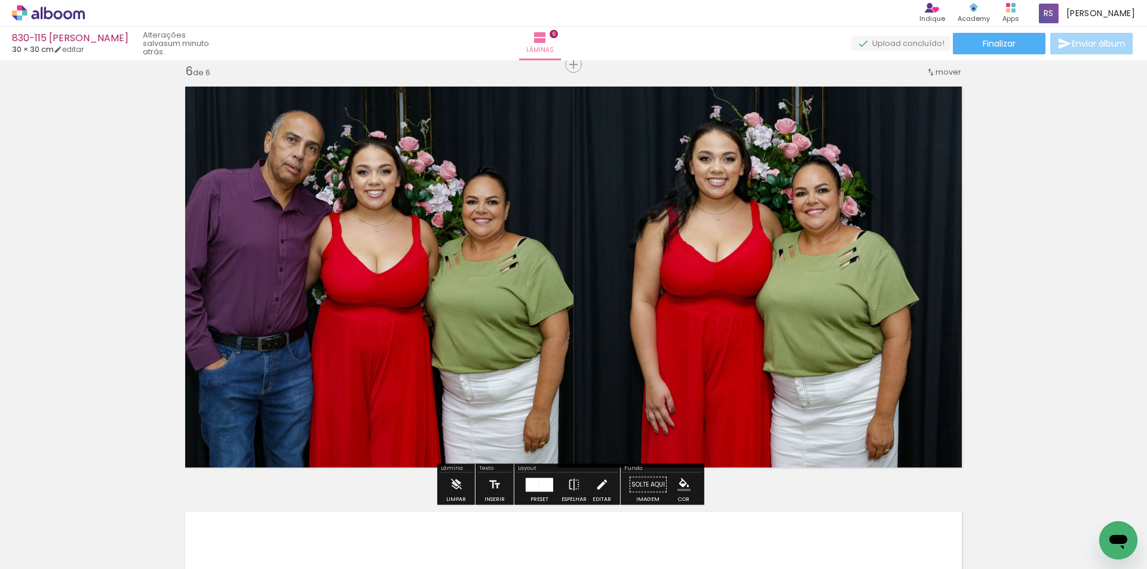
click at [596, 486] on iron-icon at bounding box center [601, 485] width 13 height 24
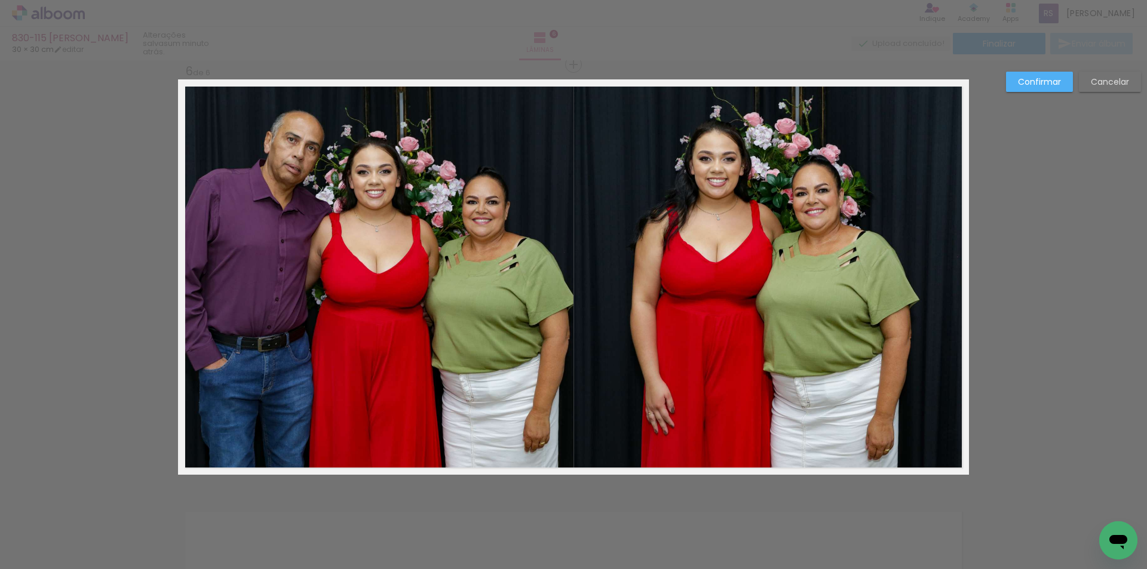
click at [486, 421] on quentale-photo at bounding box center [376, 277] width 396 height 396
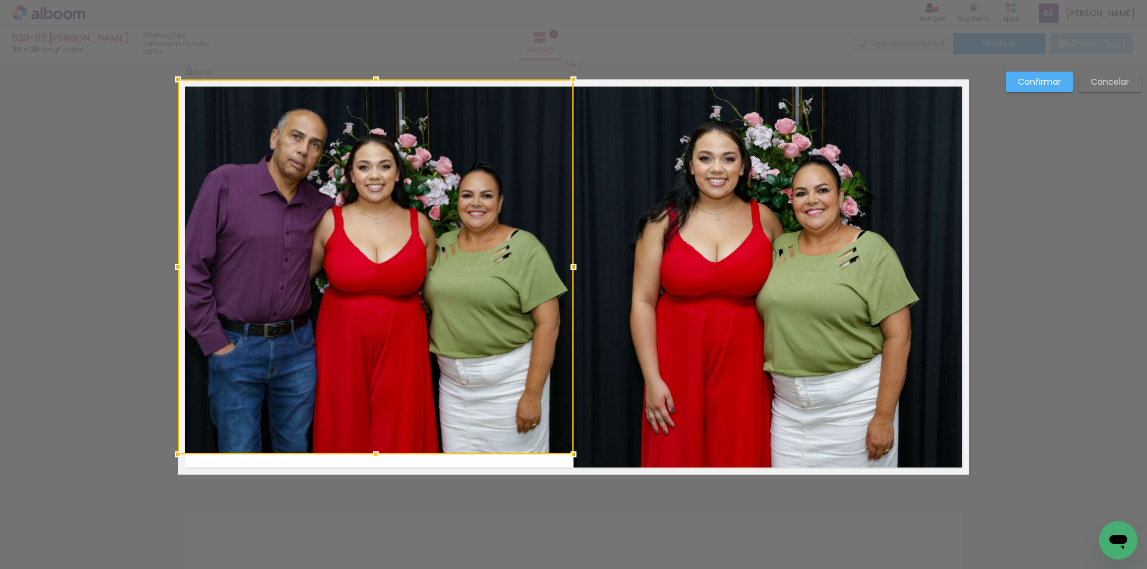
drag, startPoint x: 381, startPoint y: 474, endPoint x: 382, endPoint y: 454, distance: 20.4
click at [382, 454] on div at bounding box center [376, 455] width 24 height 24
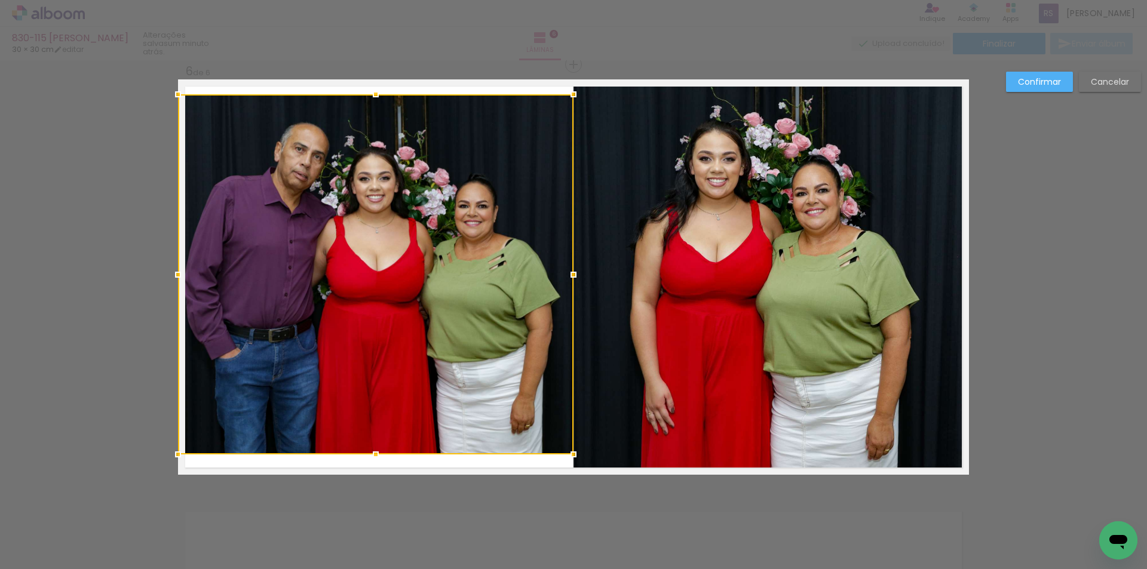
drag, startPoint x: 378, startPoint y: 82, endPoint x: 379, endPoint y: 97, distance: 14.9
click at [379, 97] on div at bounding box center [376, 94] width 24 height 24
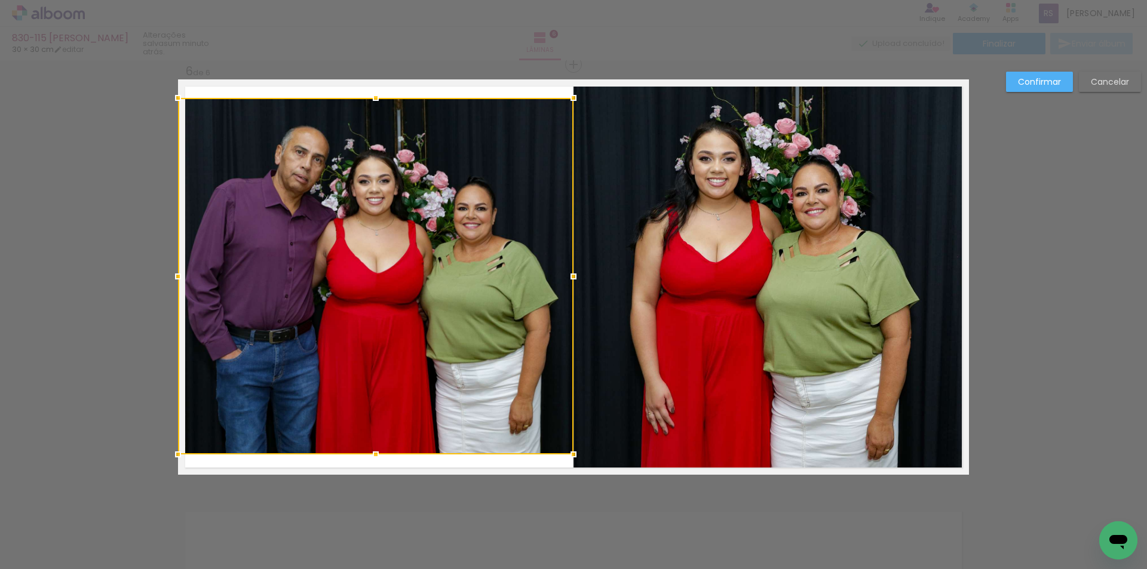
drag, startPoint x: 370, startPoint y: 94, endPoint x: 364, endPoint y: 98, distance: 7.0
click at [364, 98] on div at bounding box center [376, 98] width 24 height 24
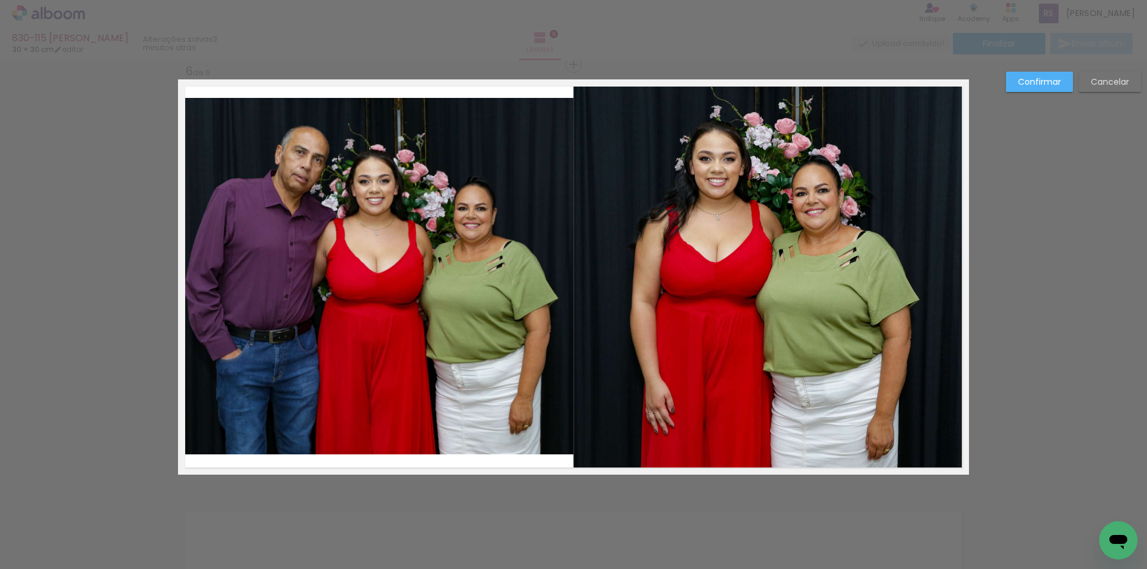
click at [0, 0] on slot "Confirmar" at bounding box center [0, 0] width 0 height 0
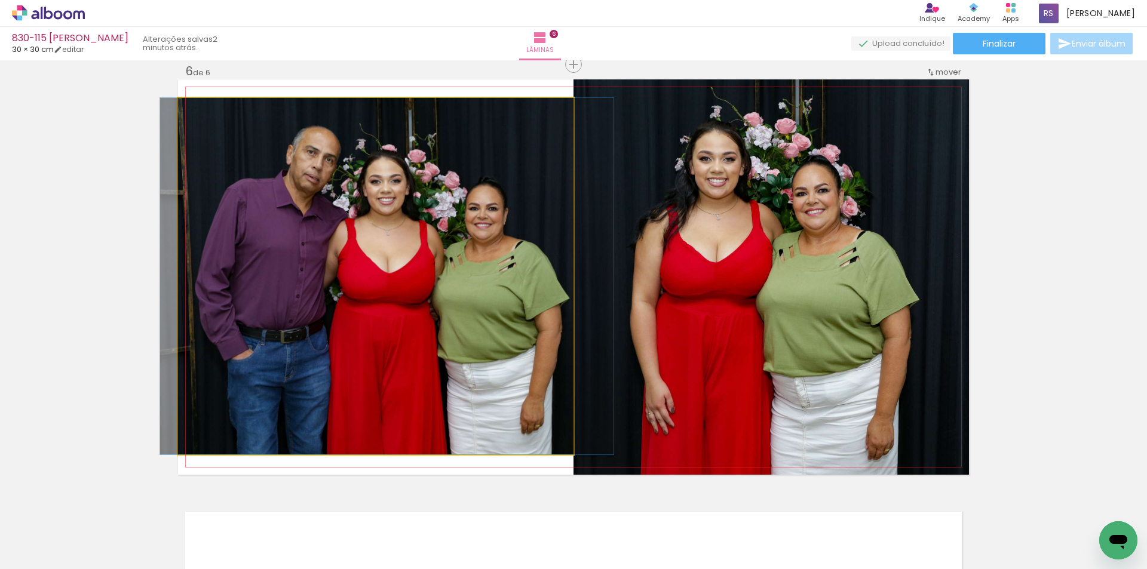
drag, startPoint x: 392, startPoint y: 277, endPoint x: 403, endPoint y: 277, distance: 11.4
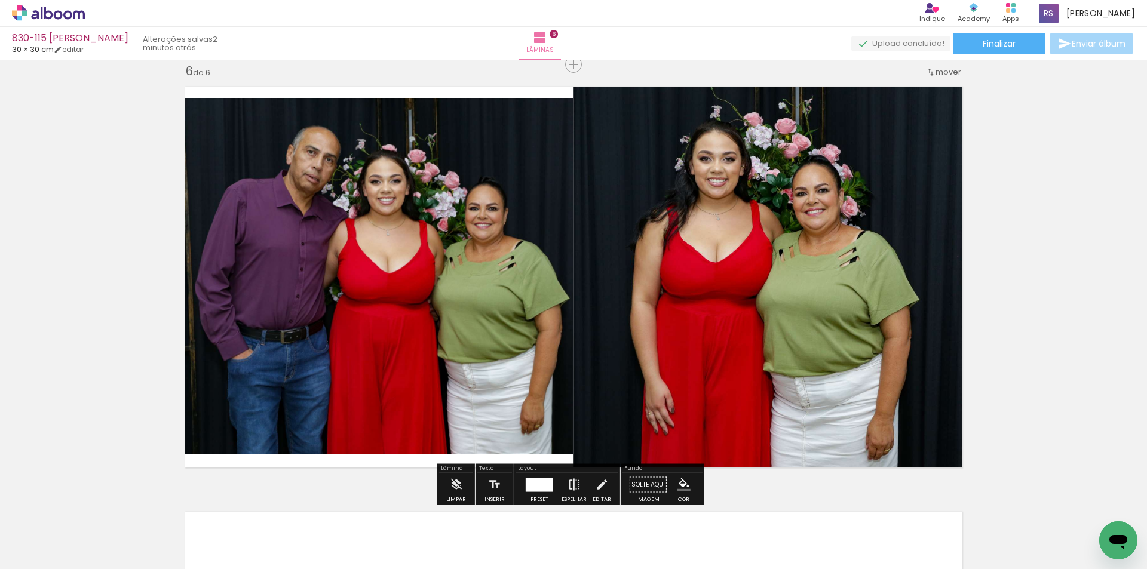
click at [682, 486] on iron-icon "color picker" at bounding box center [684, 485] width 13 height 13
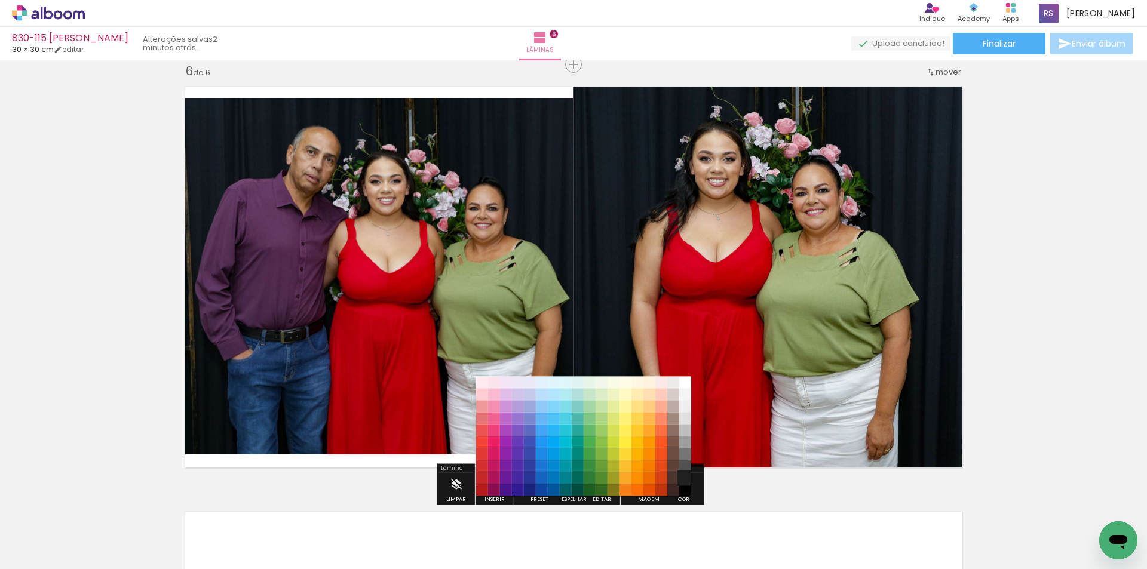
click at [681, 480] on paper-item "#212121" at bounding box center [685, 479] width 12 height 12
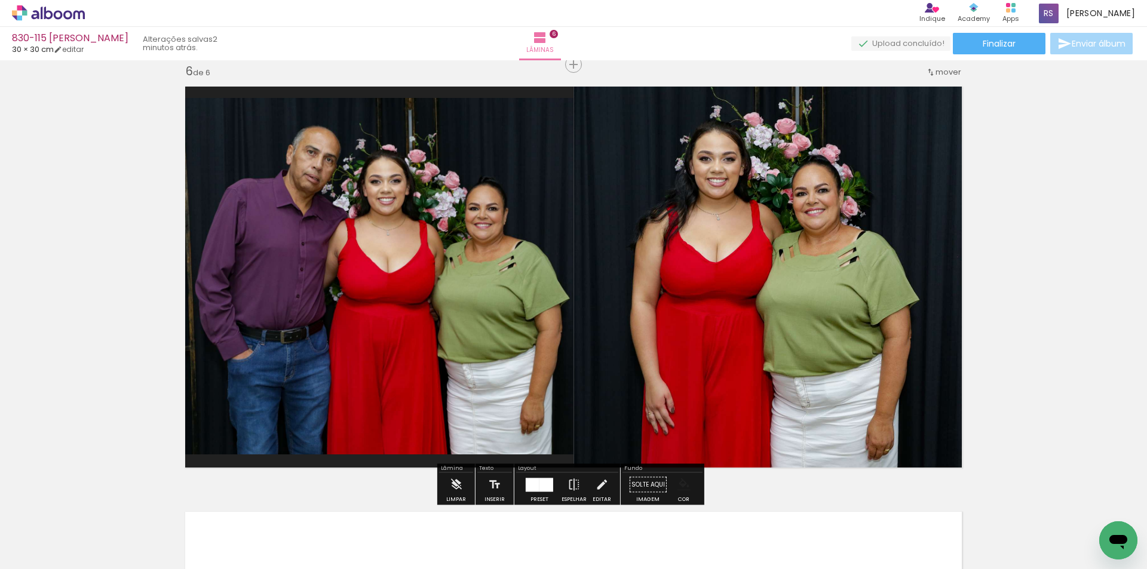
click at [683, 485] on iron-icon "color picker" at bounding box center [684, 485] width 13 height 13
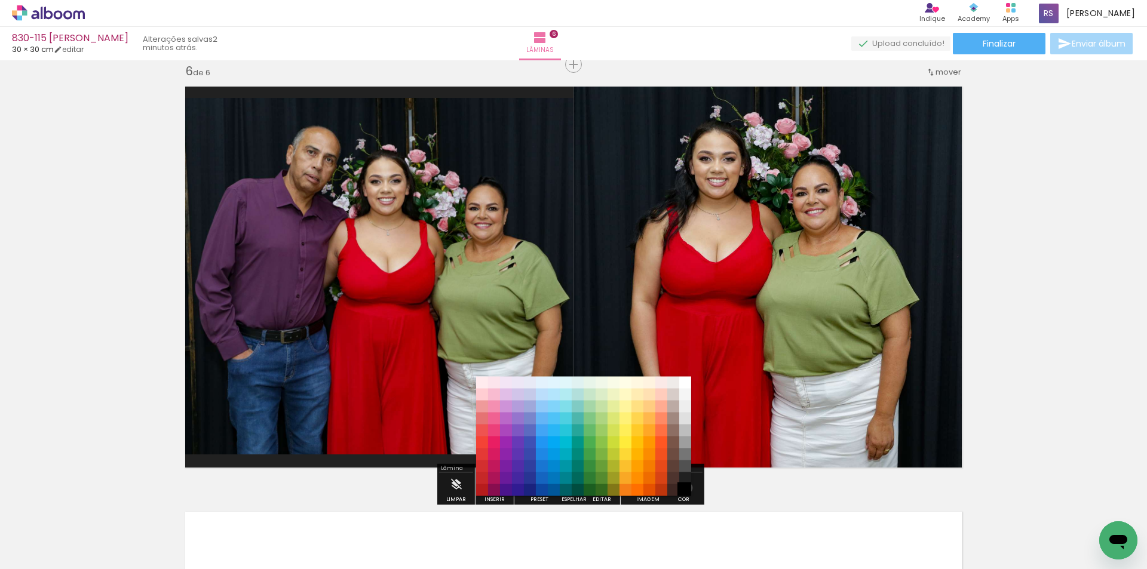
click at [683, 488] on paper-item "#000000" at bounding box center [685, 491] width 12 height 12
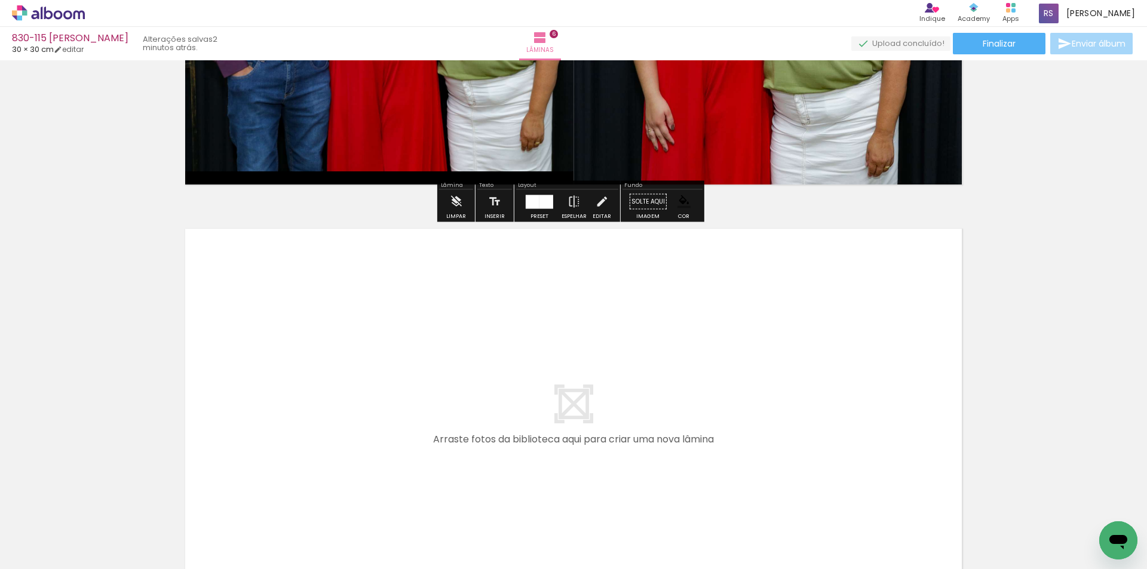
scroll to position [2441, 0]
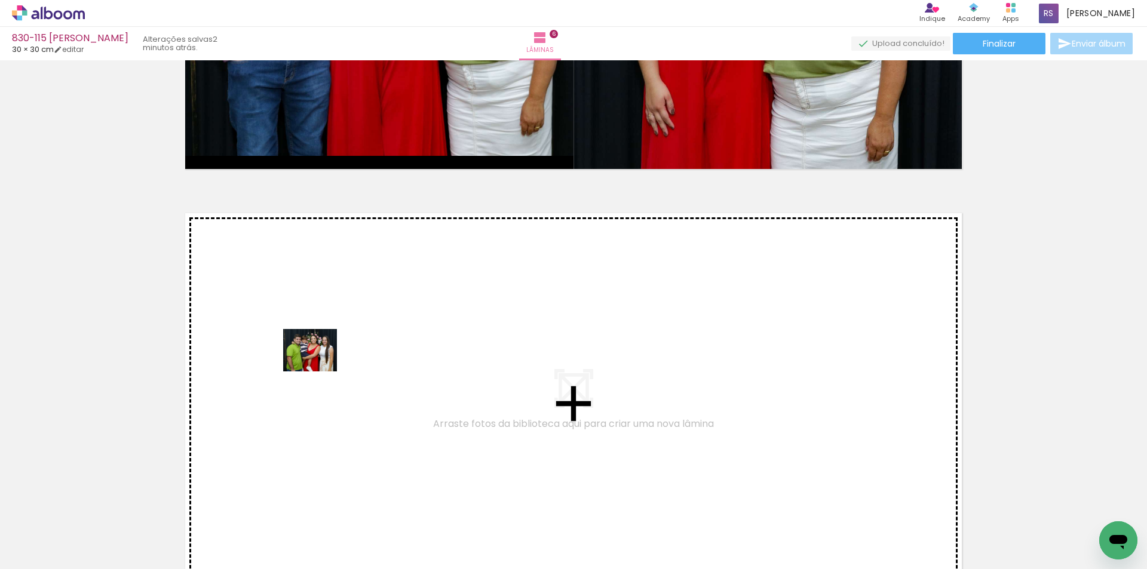
drag, startPoint x: 146, startPoint y: 522, endPoint x: 320, endPoint y: 364, distance: 234.8
click at [320, 364] on quentale-workspace at bounding box center [573, 284] width 1147 height 569
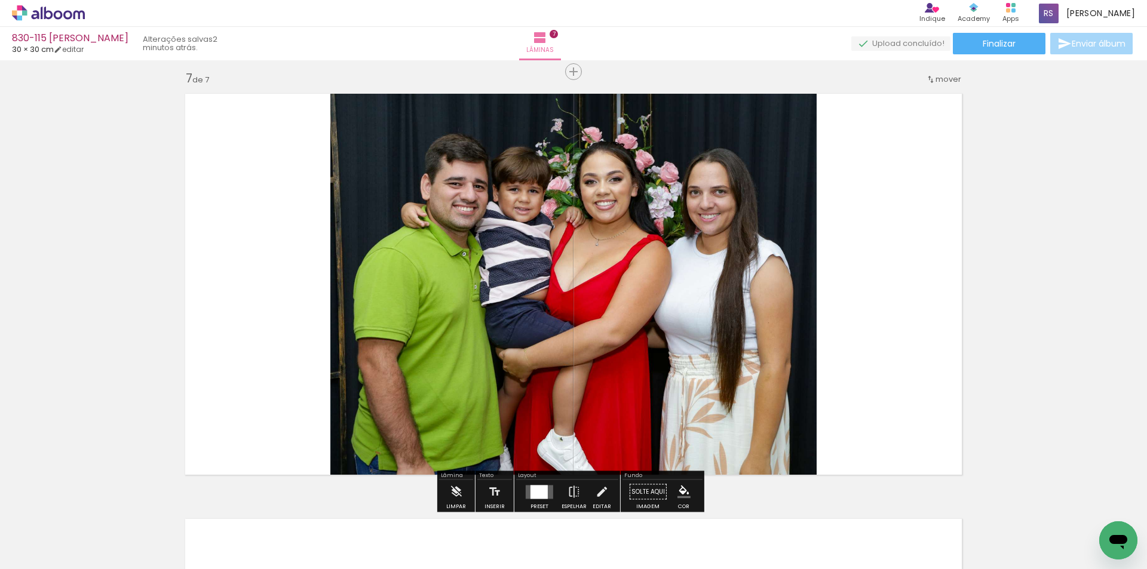
scroll to position [2568, 0]
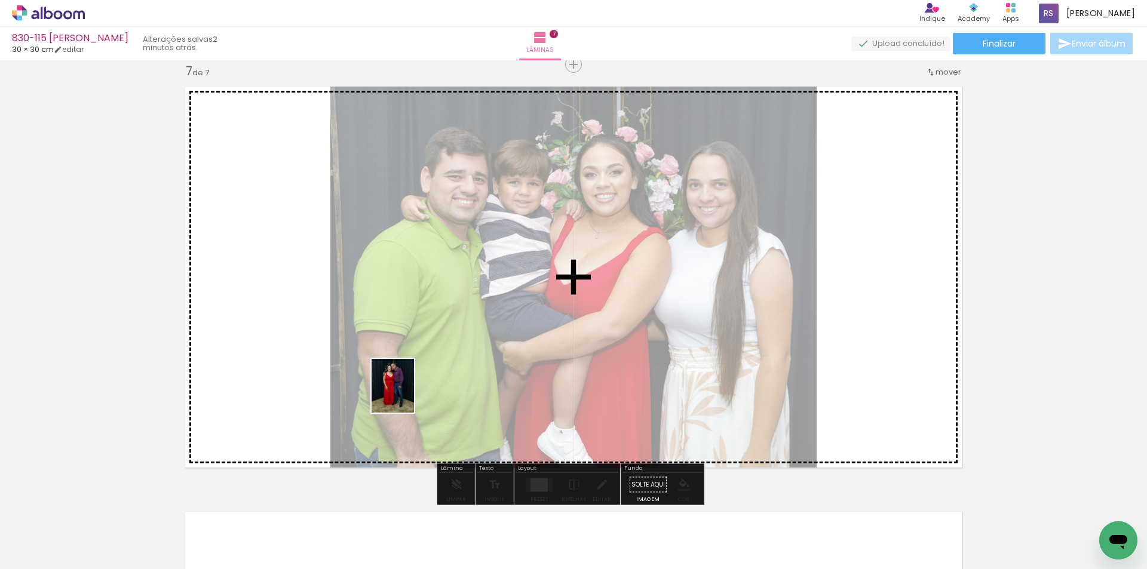
drag, startPoint x: 200, startPoint y: 534, endPoint x: 510, endPoint y: 406, distance: 335.1
click at [459, 369] on quentale-workspace at bounding box center [573, 284] width 1147 height 569
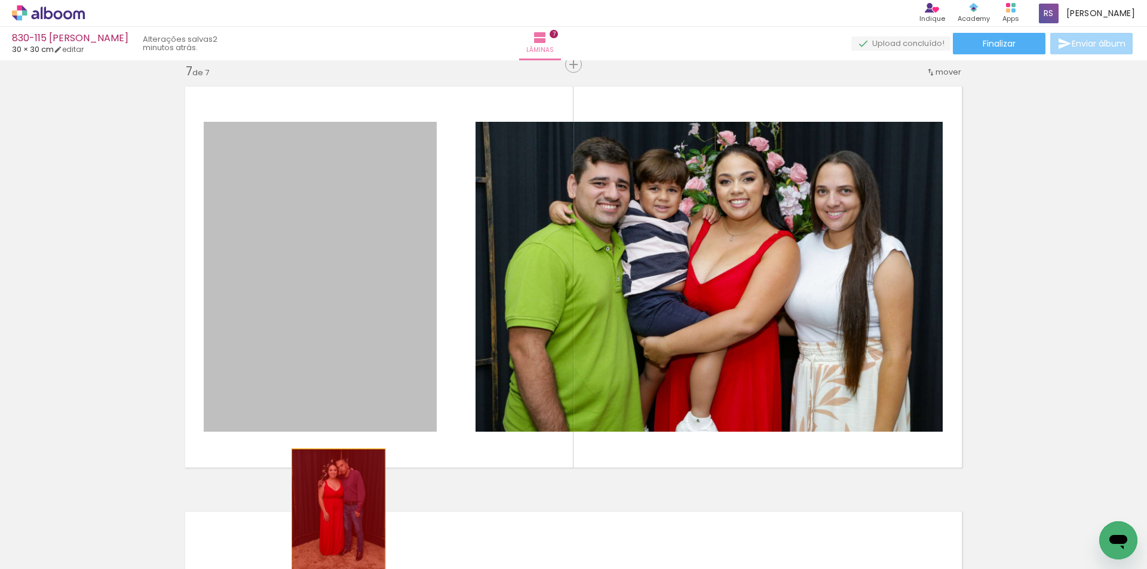
drag, startPoint x: 341, startPoint y: 318, endPoint x: 203, endPoint y: 519, distance: 243.3
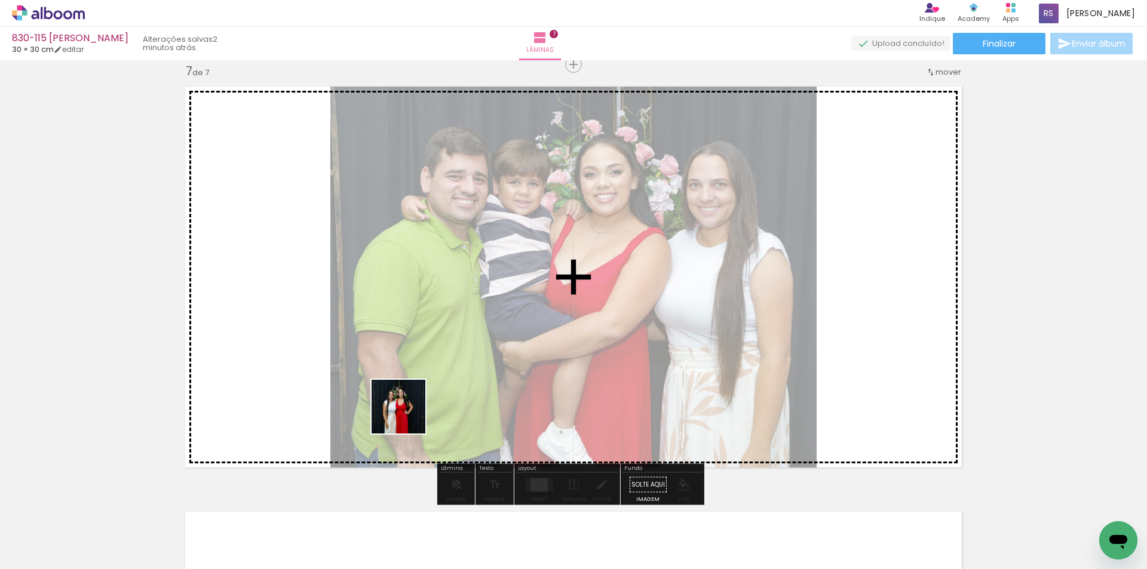
drag, startPoint x: 256, startPoint y: 532, endPoint x: 446, endPoint y: 414, distance: 223.8
click at [436, 402] on quentale-workspace at bounding box center [573, 284] width 1147 height 569
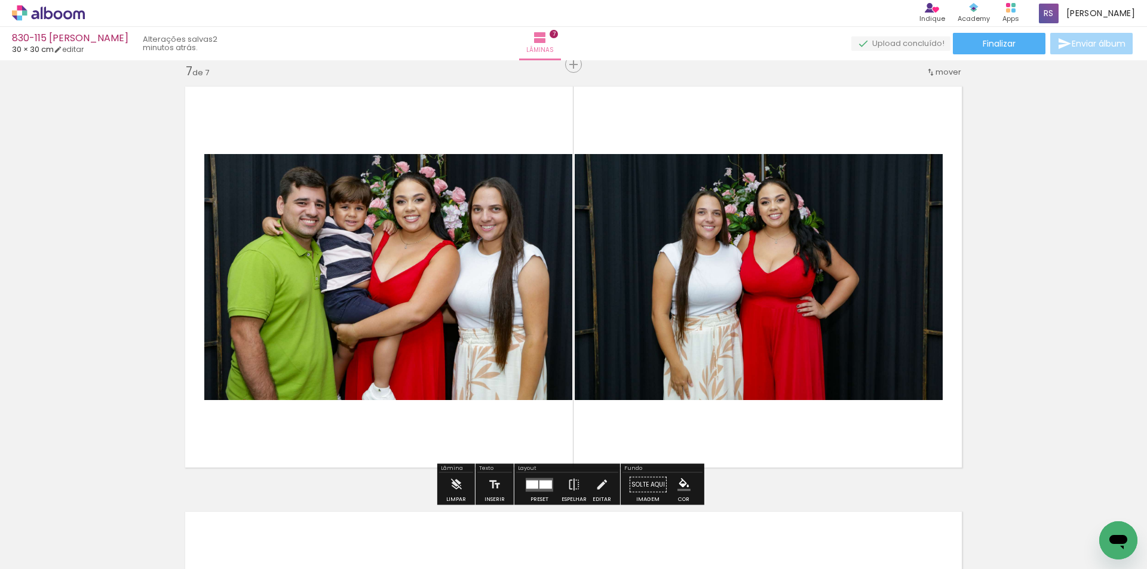
click at [540, 483] on div at bounding box center [546, 484] width 13 height 8
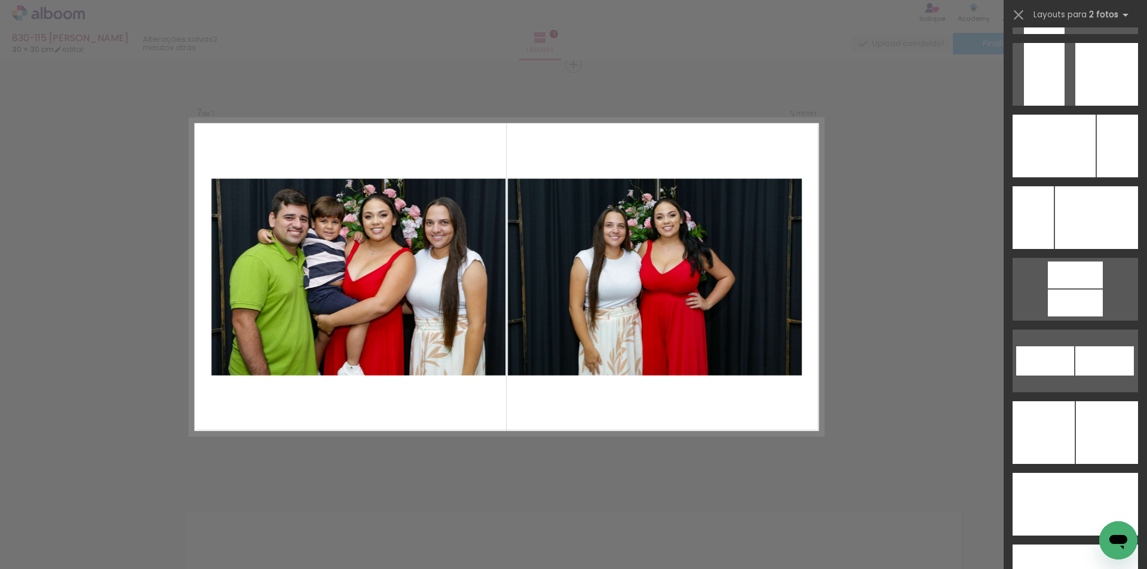
scroll to position [4996, 0]
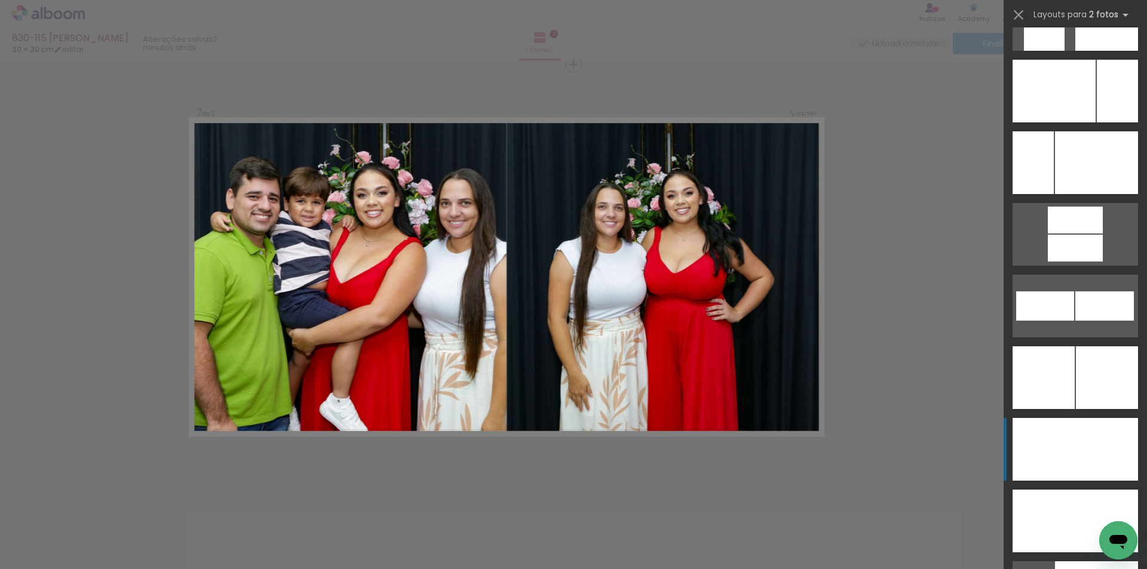
click at [1105, 432] on div at bounding box center [1106, 449] width 63 height 63
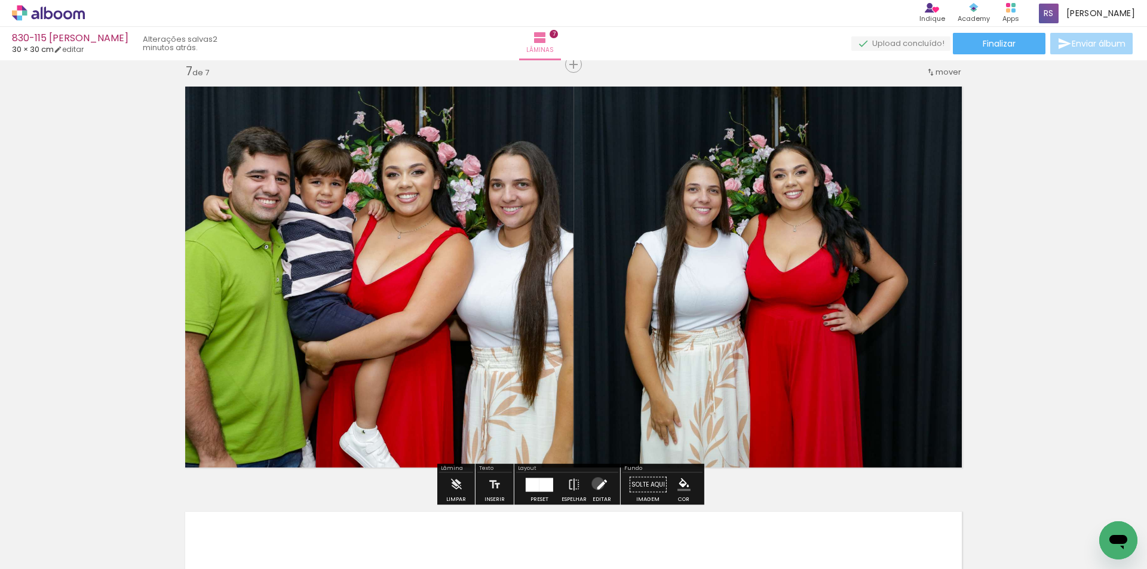
click at [595, 484] on iron-icon at bounding box center [601, 485] width 13 height 24
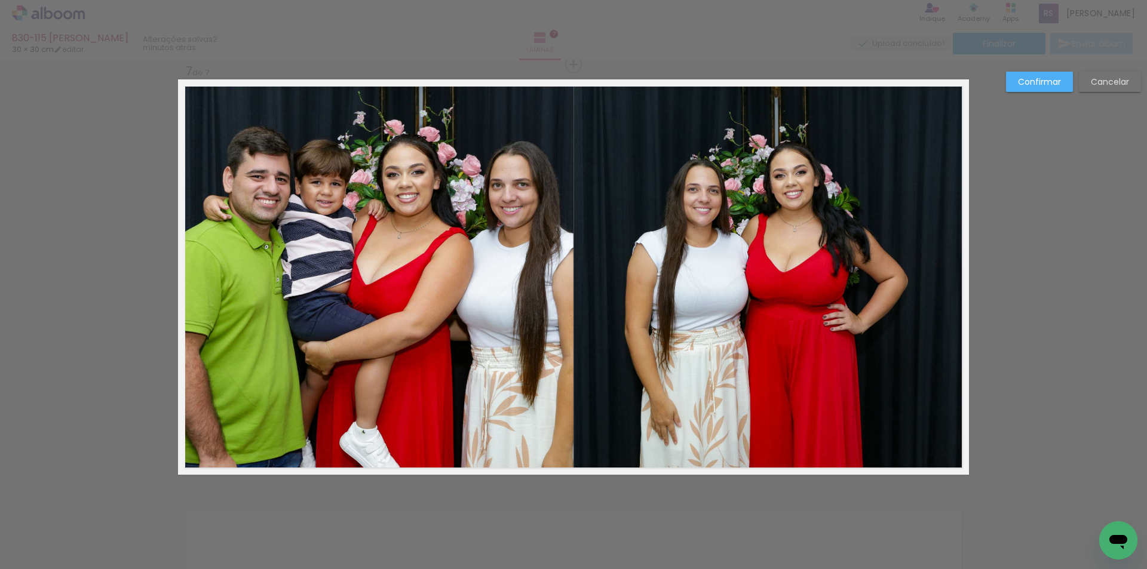
click at [501, 402] on quentale-photo at bounding box center [376, 277] width 396 height 396
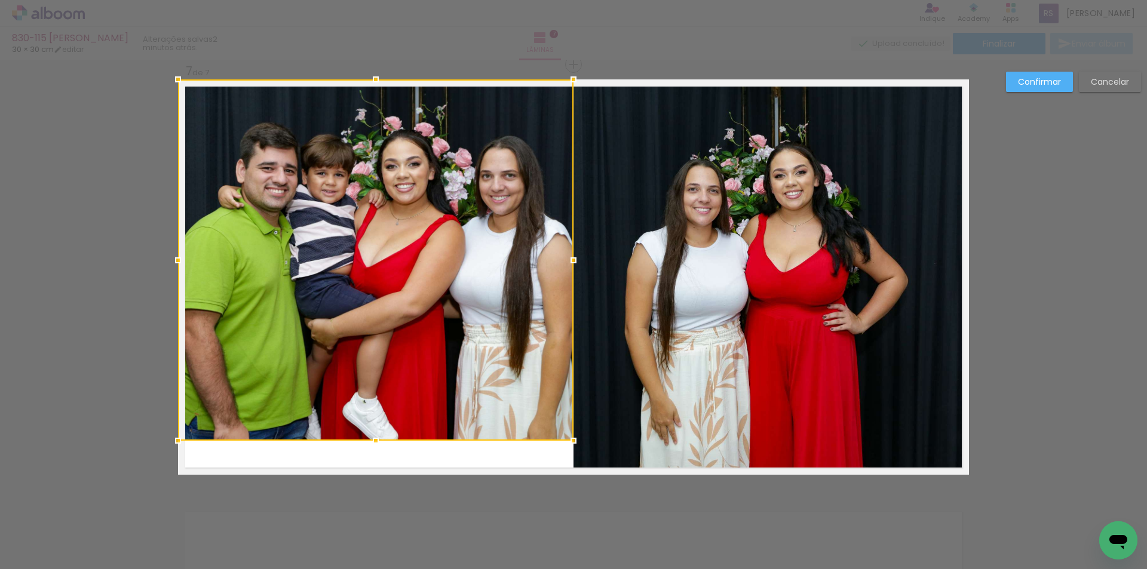
drag, startPoint x: 373, startPoint y: 474, endPoint x: 377, endPoint y: 440, distance: 34.2
click at [377, 440] on div at bounding box center [376, 441] width 24 height 24
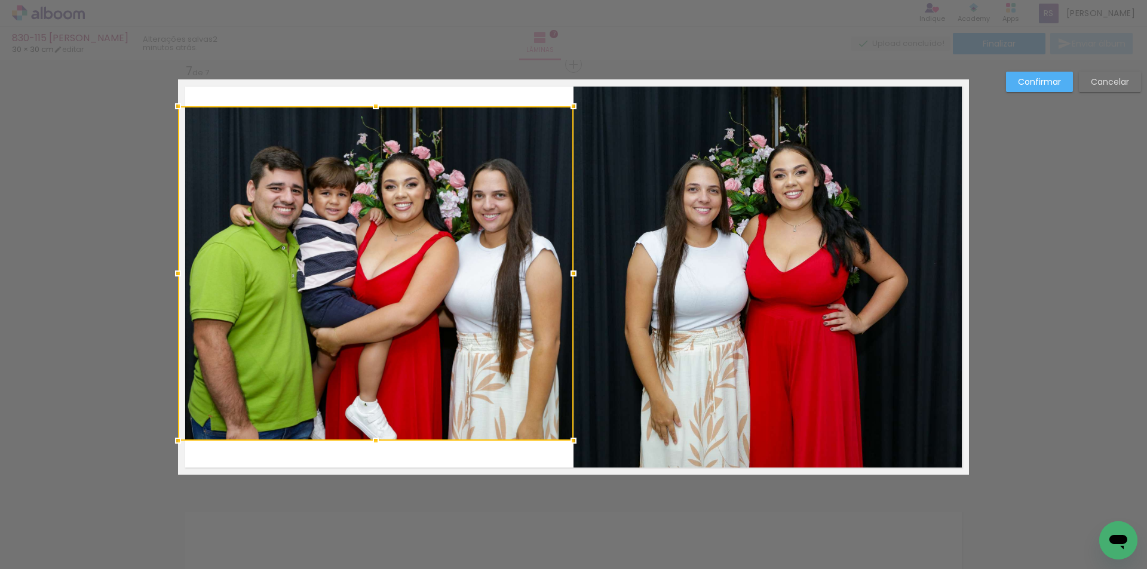
drag, startPoint x: 372, startPoint y: 81, endPoint x: 372, endPoint y: 108, distance: 26.9
click at [372, 108] on div at bounding box center [376, 106] width 24 height 24
click at [0, 0] on slot "Confirmar" at bounding box center [0, 0] width 0 height 0
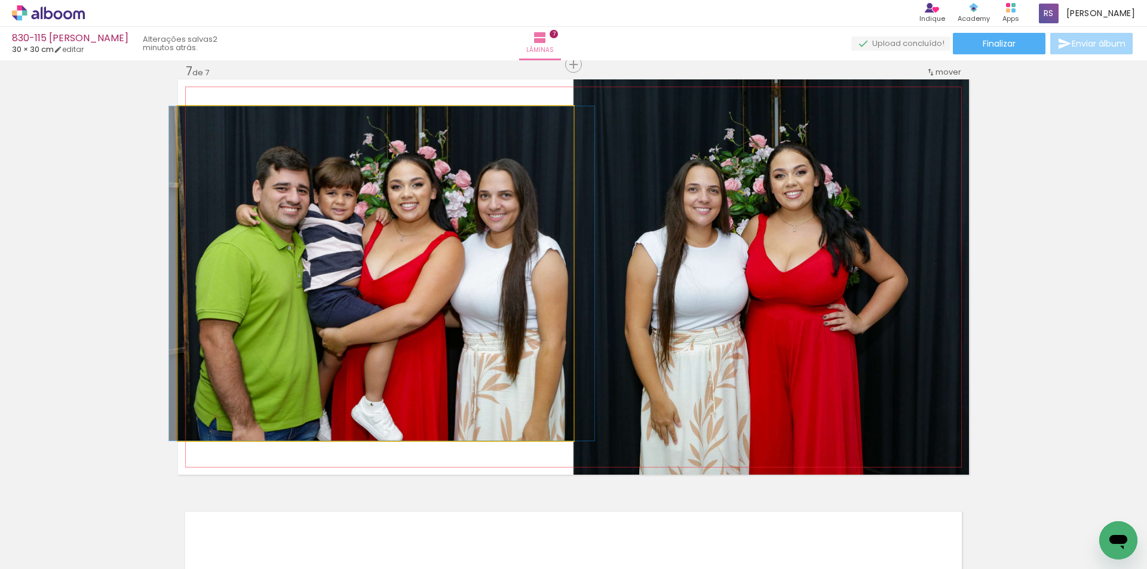
drag, startPoint x: 461, startPoint y: 310, endPoint x: 467, endPoint y: 311, distance: 6.1
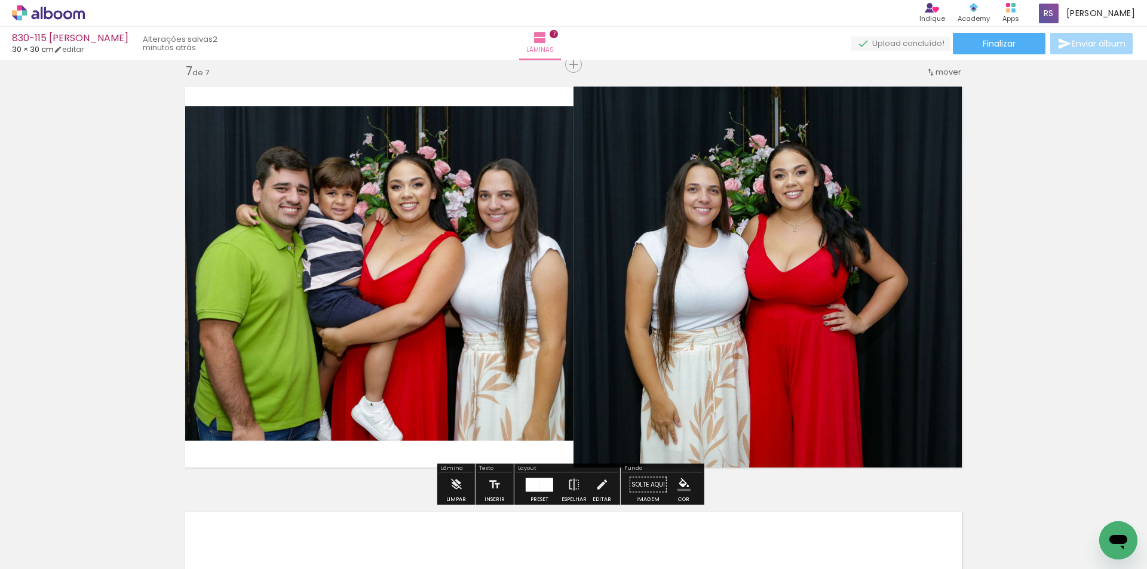
click at [673, 482] on paper-menu-button "#ffebee #ffcdd2 #ef9a9a #e57373 #ef5350 #f44336 #e53935 #d32f2f #c62828 #b71c1c…" at bounding box center [684, 485] width 23 height 23
click at [681, 485] on iron-icon "color picker" at bounding box center [684, 485] width 13 height 13
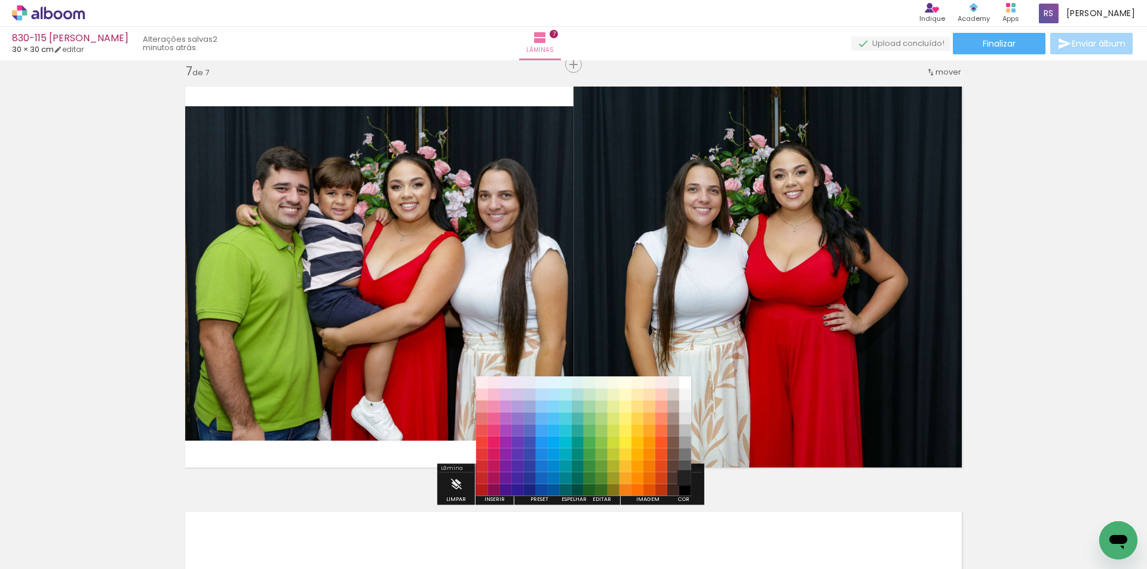
click at [685, 476] on paper-item "#212121" at bounding box center [685, 479] width 12 height 12
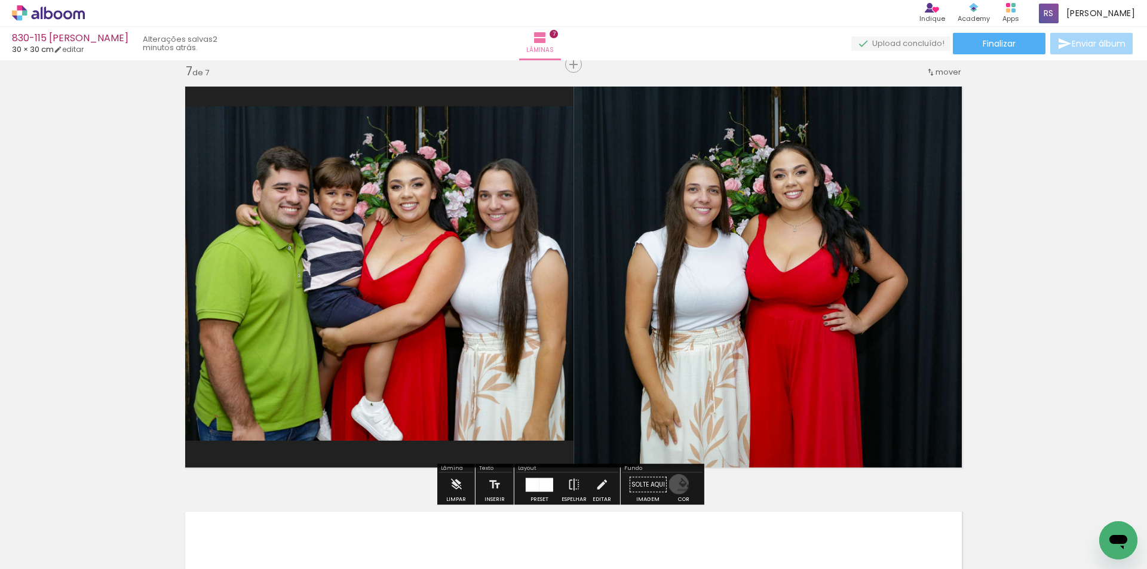
click at [678, 485] on iron-icon "color picker" at bounding box center [684, 485] width 13 height 13
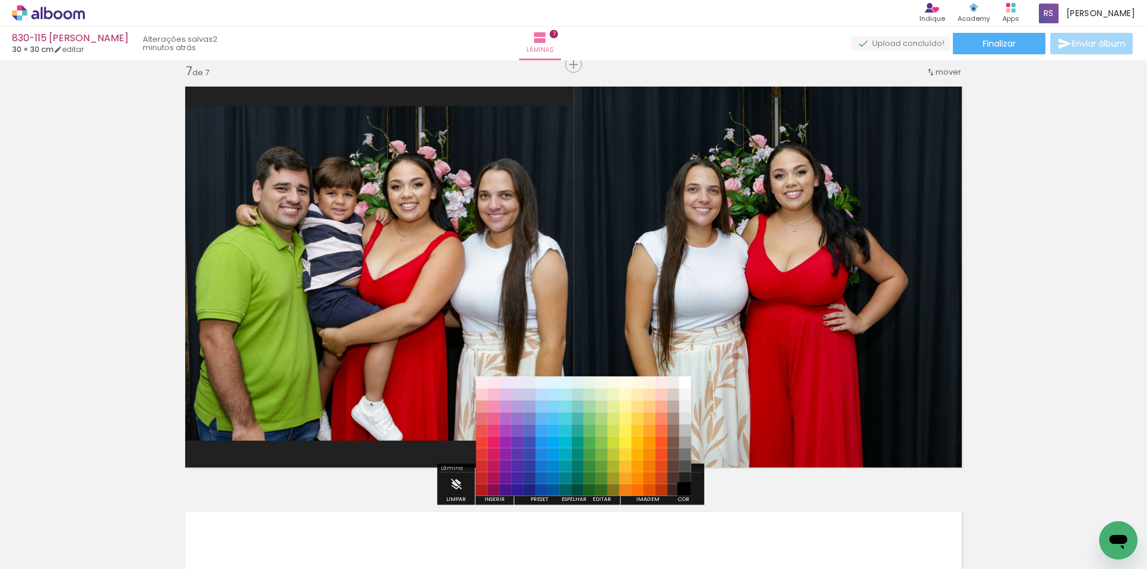
click at [688, 489] on paper-item "#000000" at bounding box center [685, 491] width 12 height 12
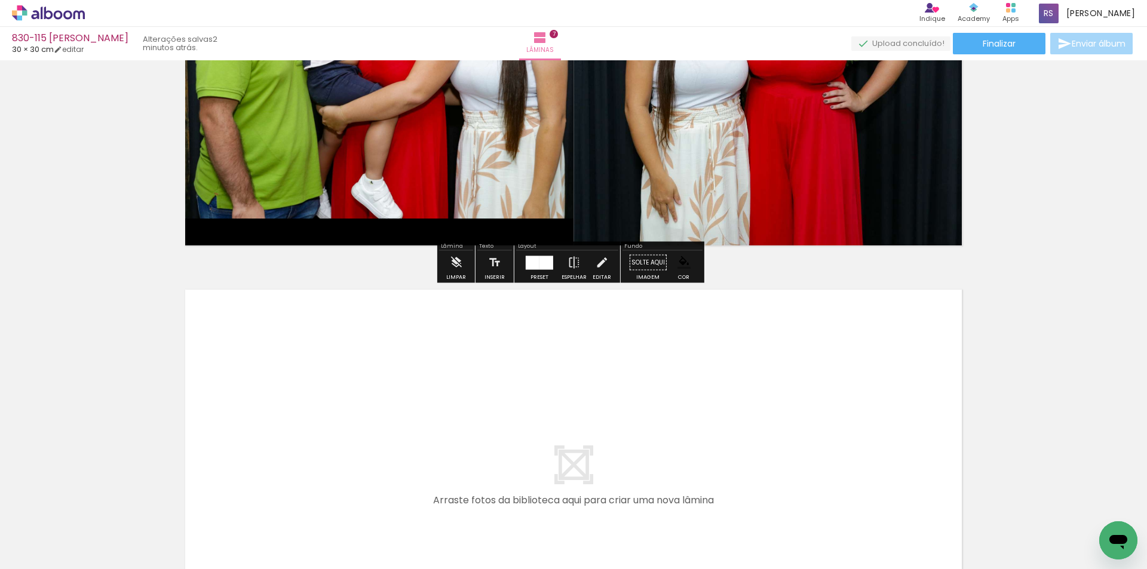
scroll to position [2867, 0]
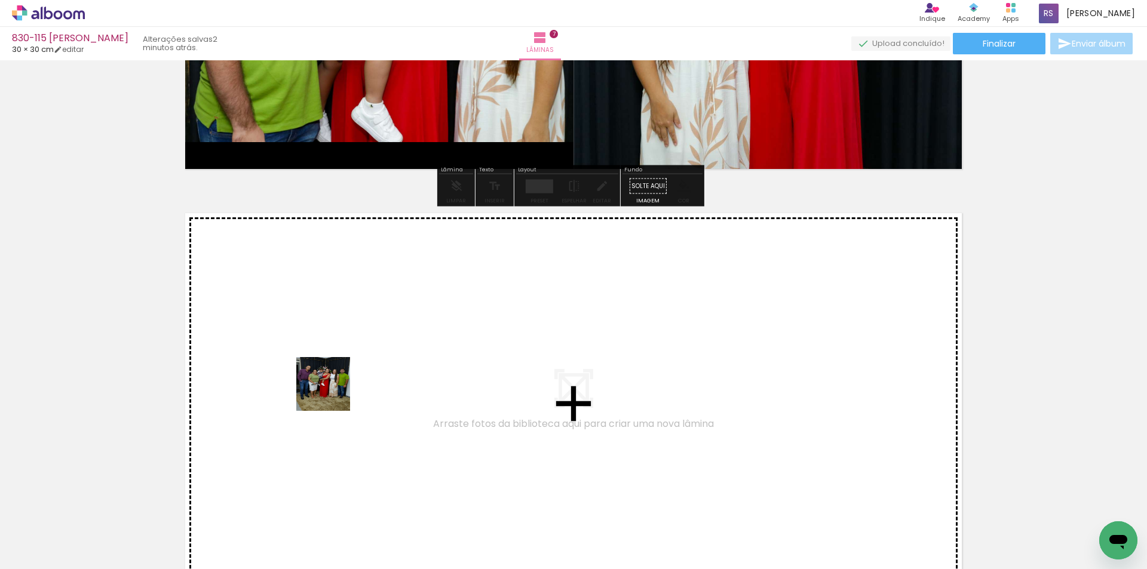
drag, startPoint x: 132, startPoint y: 528, endPoint x: 335, endPoint y: 391, distance: 244.9
click at [335, 391] on quentale-workspace at bounding box center [573, 284] width 1147 height 569
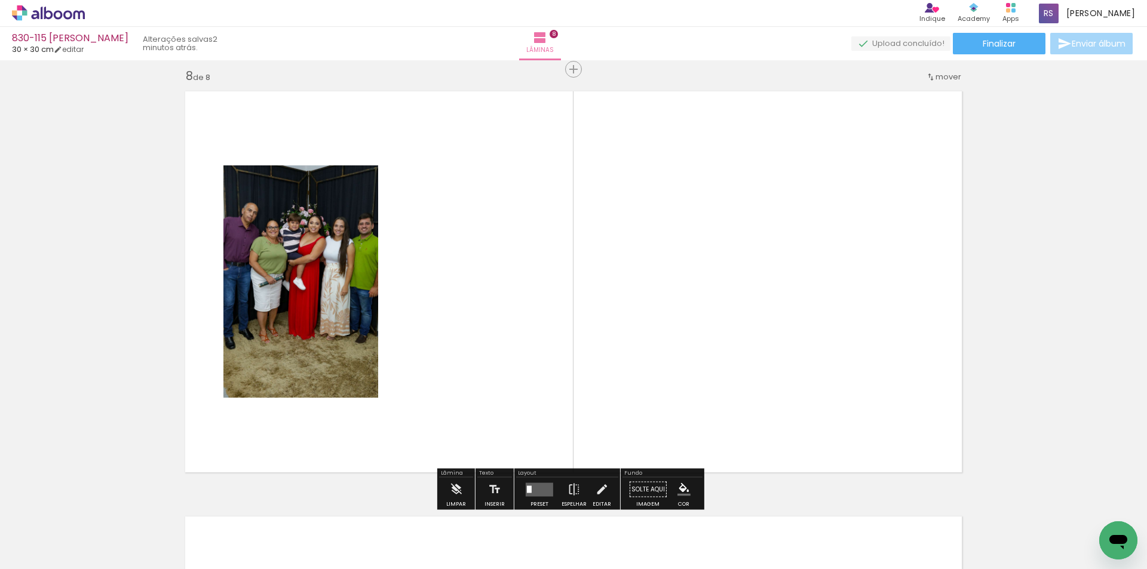
scroll to position [2993, 0]
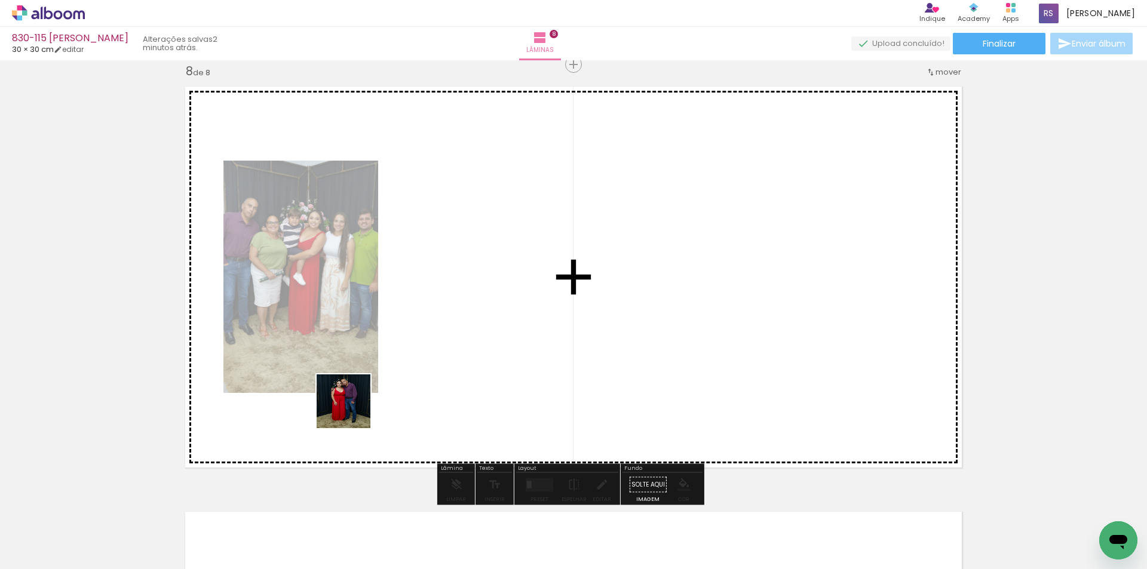
drag, startPoint x: 134, startPoint y: 537, endPoint x: 539, endPoint y: 403, distance: 426.8
click at [521, 373] on quentale-workspace at bounding box center [573, 284] width 1147 height 569
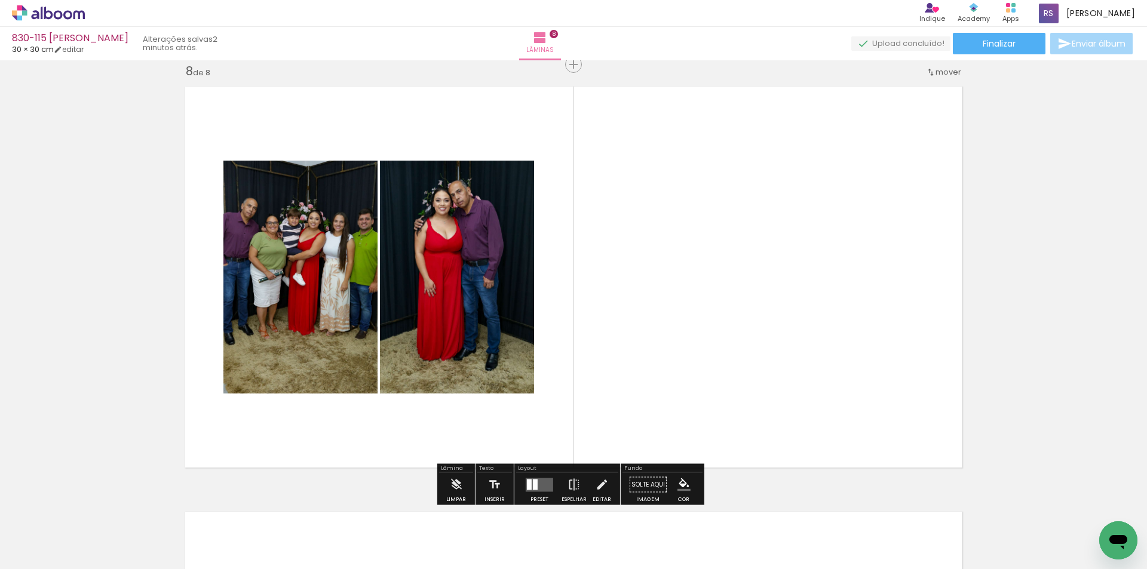
click at [533, 485] on div at bounding box center [535, 484] width 5 height 11
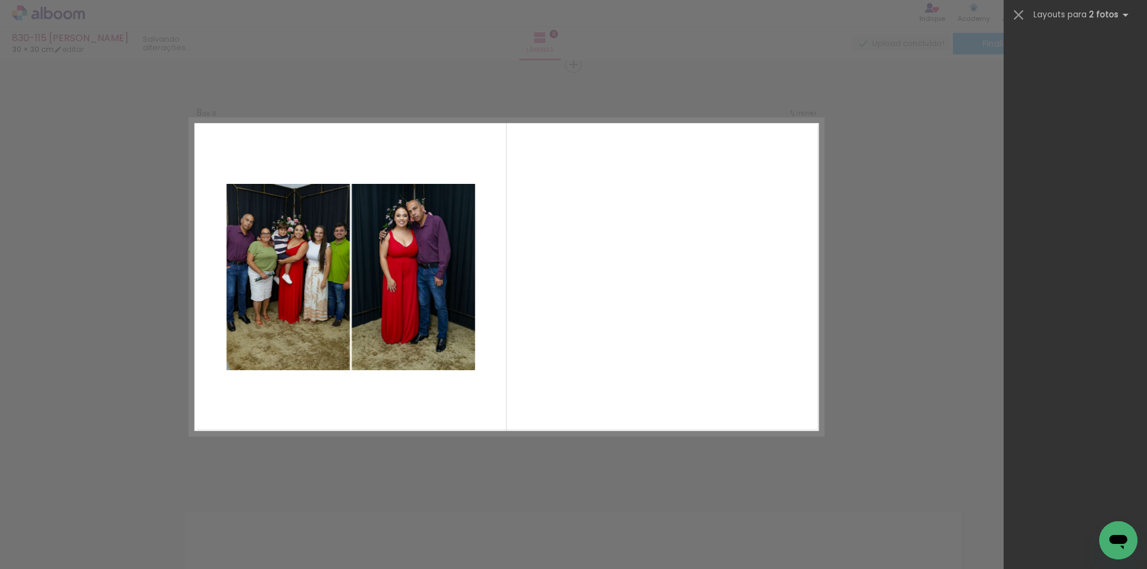
scroll to position [0, 0]
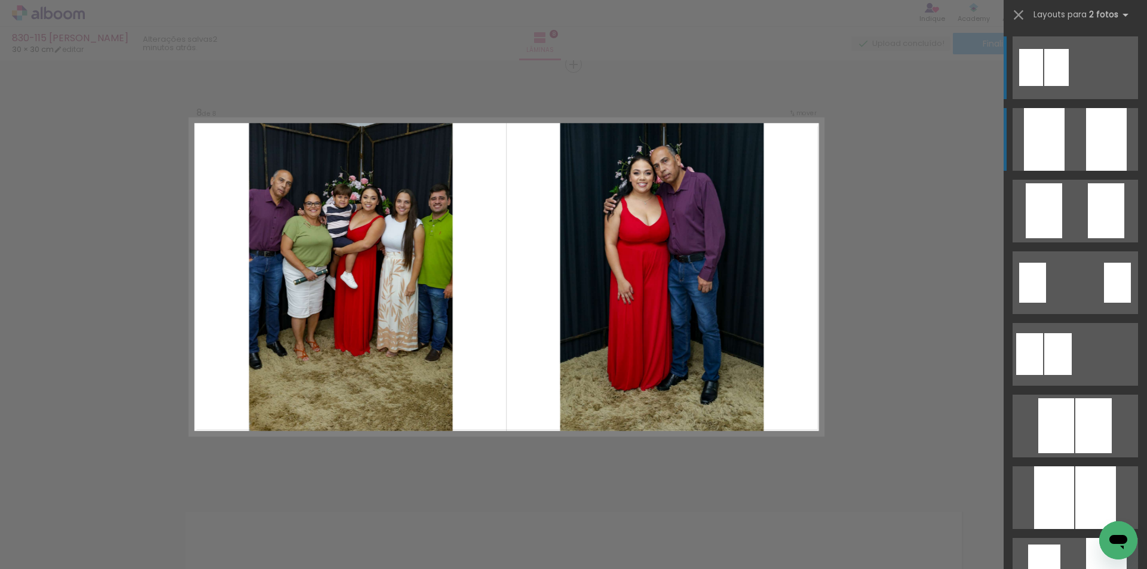
click at [1090, 143] on div at bounding box center [1106, 139] width 41 height 63
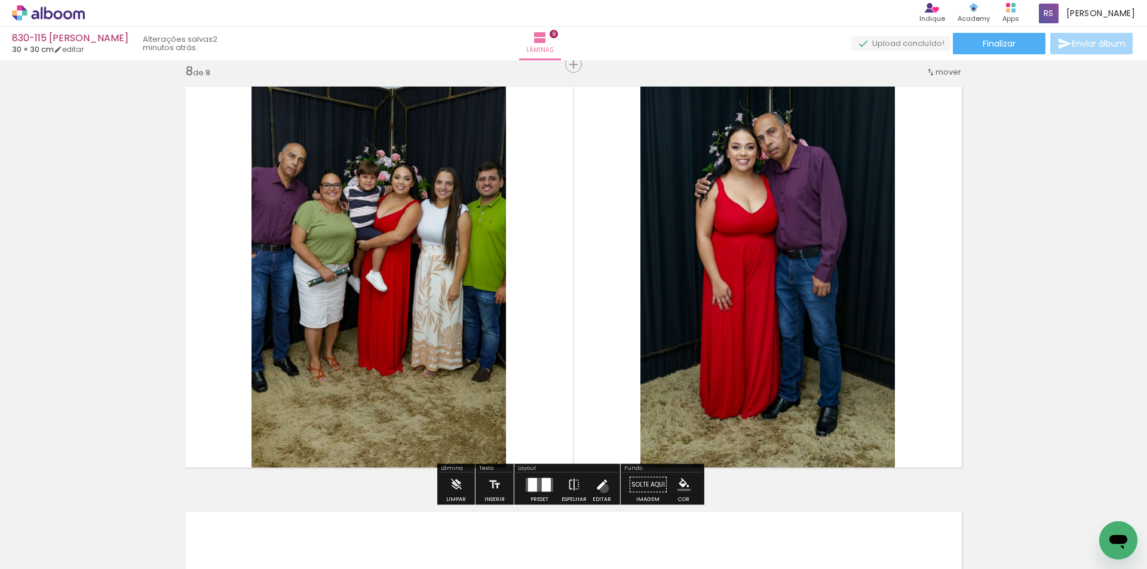
click at [601, 489] on iron-icon at bounding box center [601, 485] width 13 height 24
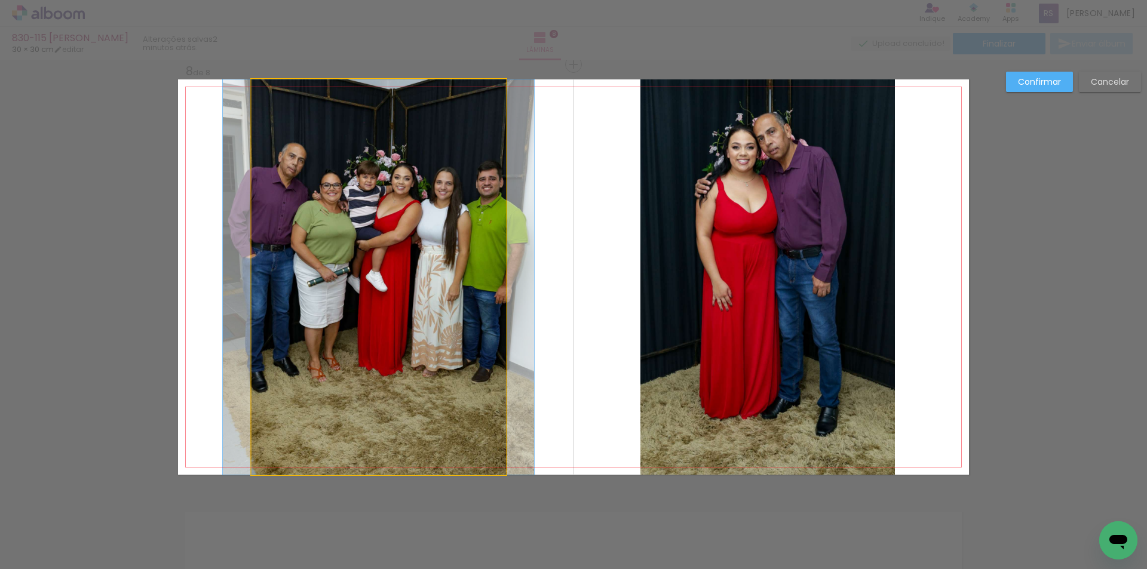
click at [462, 391] on quentale-photo at bounding box center [379, 277] width 255 height 396
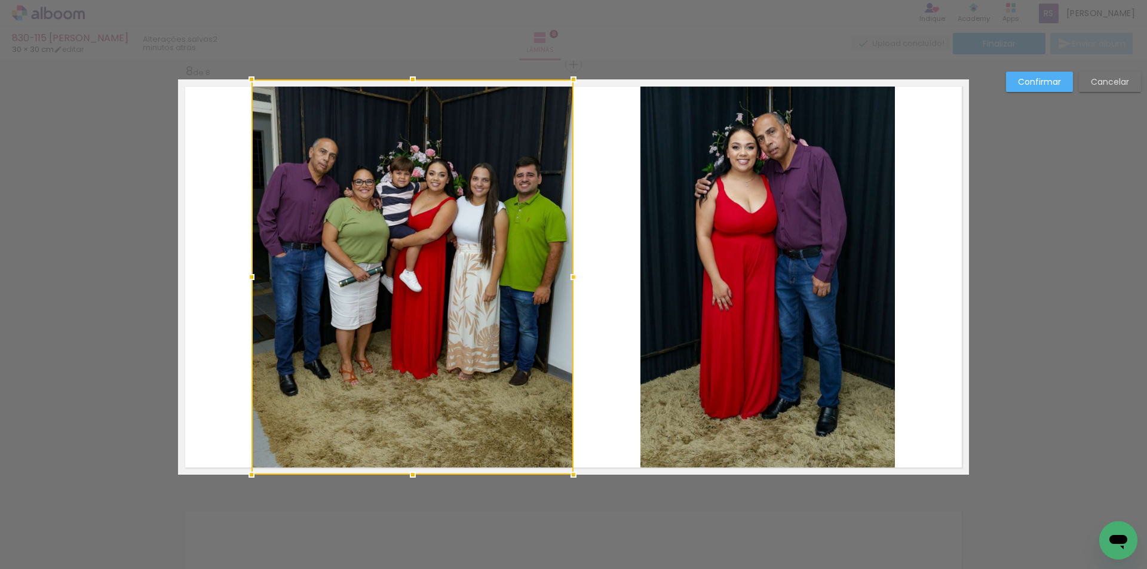
drag, startPoint x: 500, startPoint y: 276, endPoint x: 565, endPoint y: 278, distance: 65.2
click at [565, 278] on div at bounding box center [574, 277] width 24 height 24
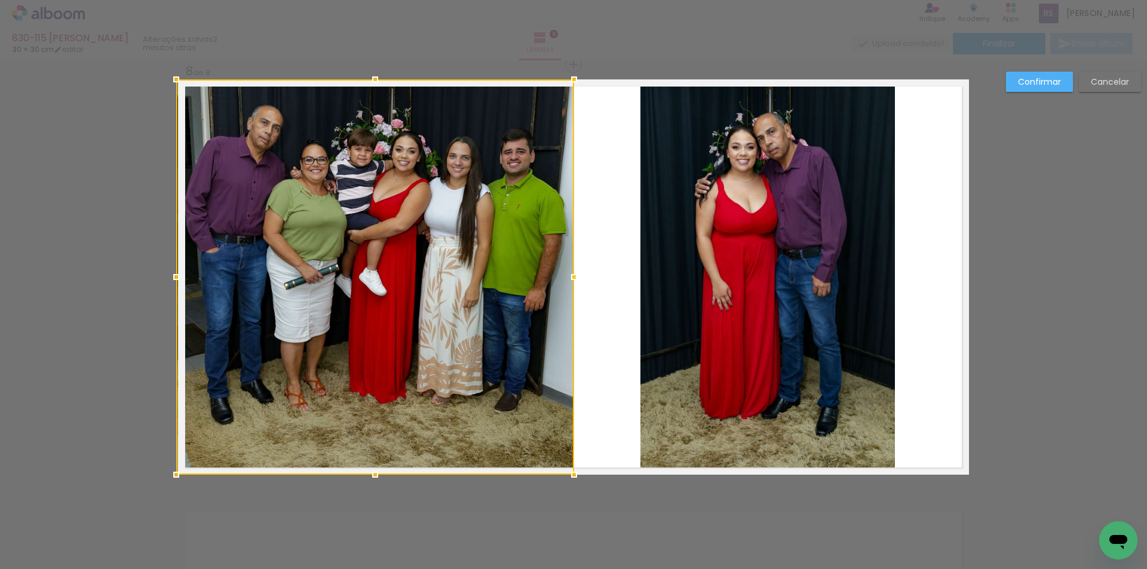
drag, startPoint x: 249, startPoint y: 273, endPoint x: 179, endPoint y: 273, distance: 70.5
click at [179, 273] on div at bounding box center [176, 277] width 24 height 24
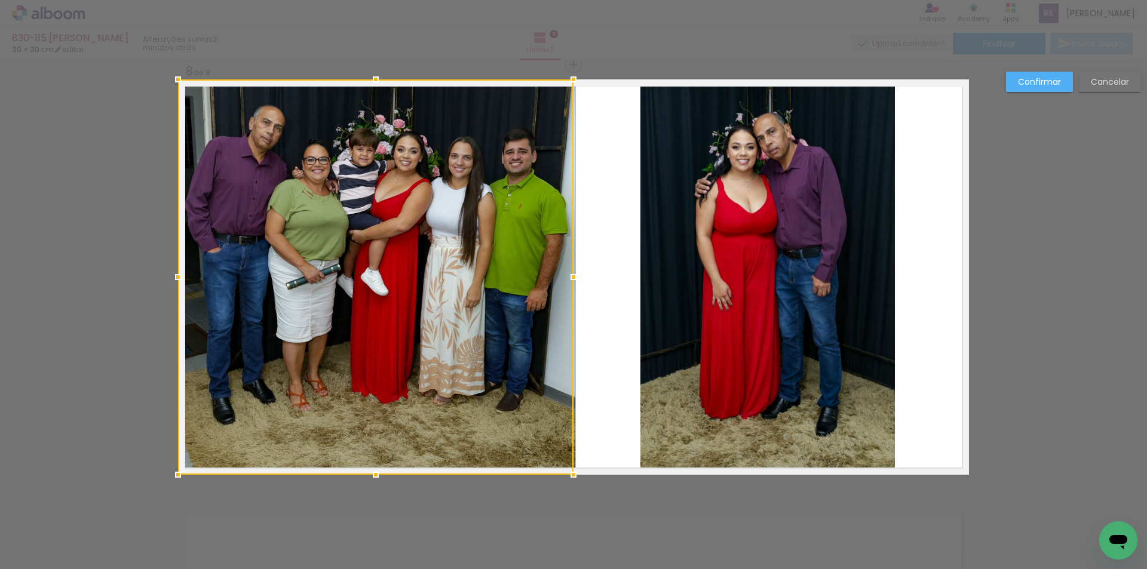
click at [1065, 76] on paper-button "Confirmar" at bounding box center [1039, 82] width 67 height 20
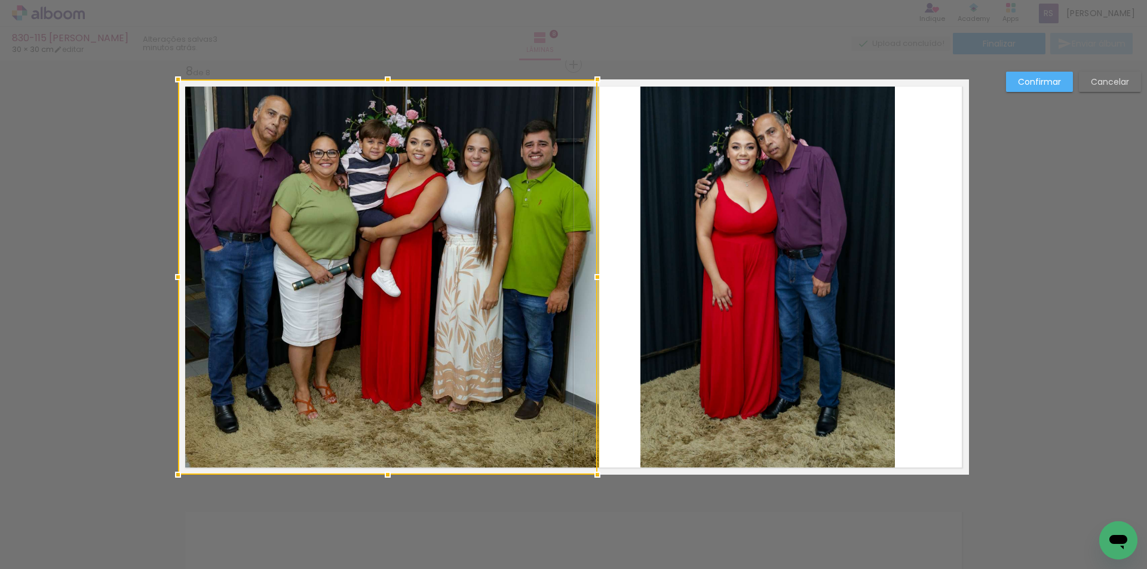
drag, startPoint x: 569, startPoint y: 272, endPoint x: 558, endPoint y: 269, distance: 11.0
click at [558, 269] on div at bounding box center [387, 277] width 419 height 396
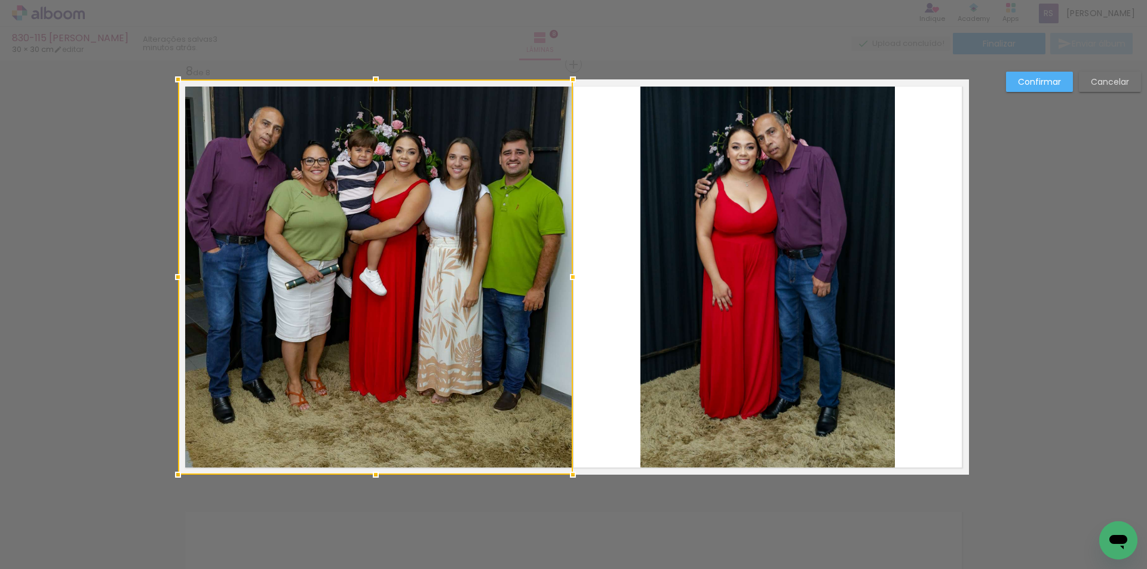
drag, startPoint x: 597, startPoint y: 276, endPoint x: 566, endPoint y: 270, distance: 31.6
click at [566, 270] on div at bounding box center [573, 277] width 24 height 24
click at [1015, 84] on paper-button "Confirmar" at bounding box center [1039, 82] width 67 height 20
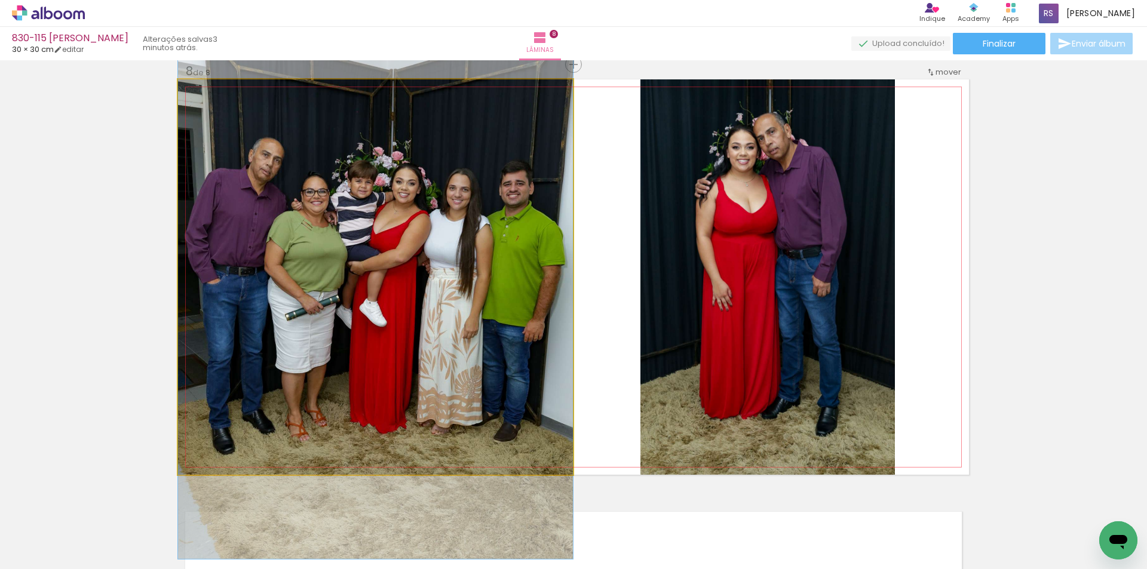
drag, startPoint x: 449, startPoint y: 255, endPoint x: 476, endPoint y: 283, distance: 38.9
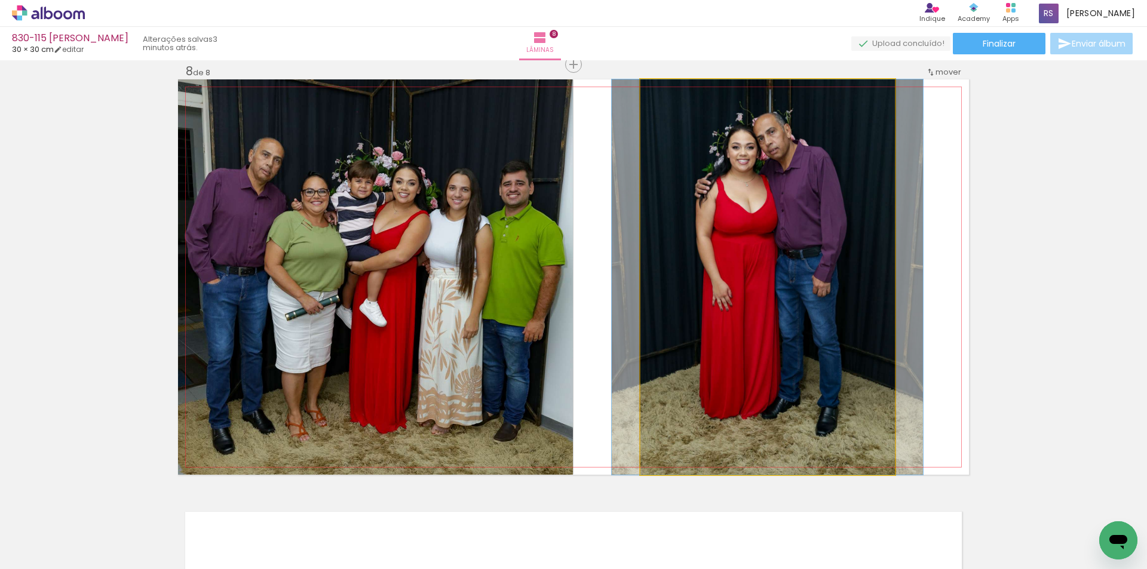
click at [729, 288] on quentale-photo at bounding box center [768, 277] width 255 height 396
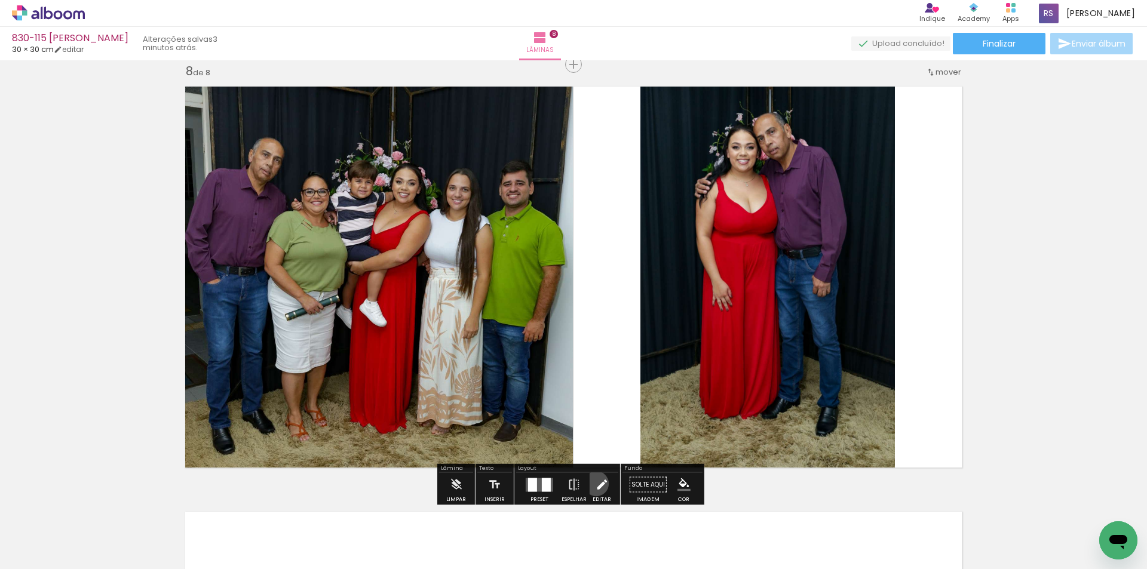
click at [595, 484] on iron-icon at bounding box center [601, 485] width 13 height 24
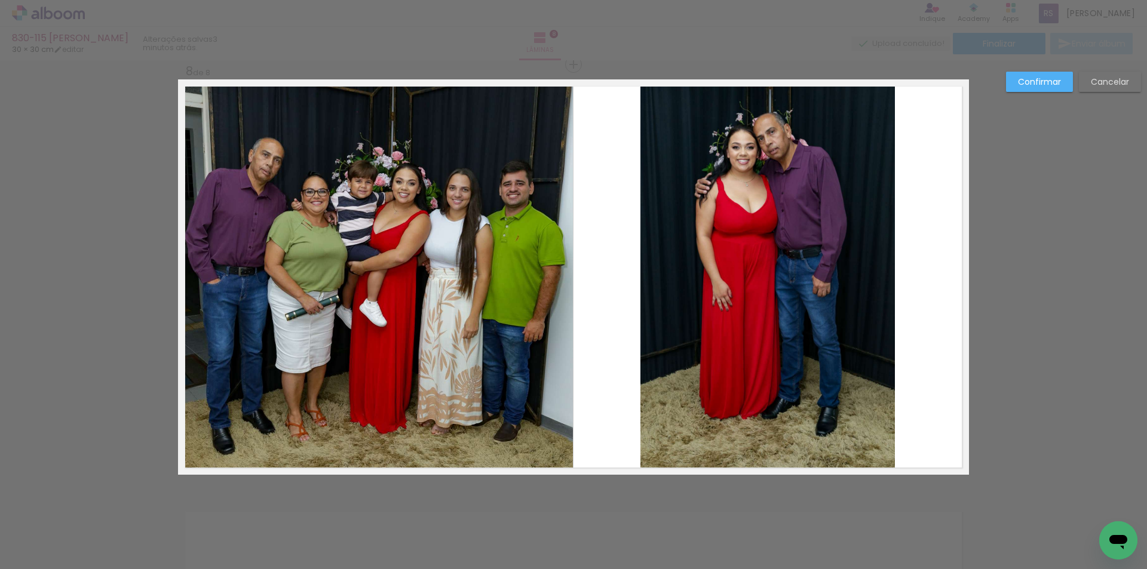
click at [743, 329] on quentale-photo at bounding box center [768, 277] width 255 height 396
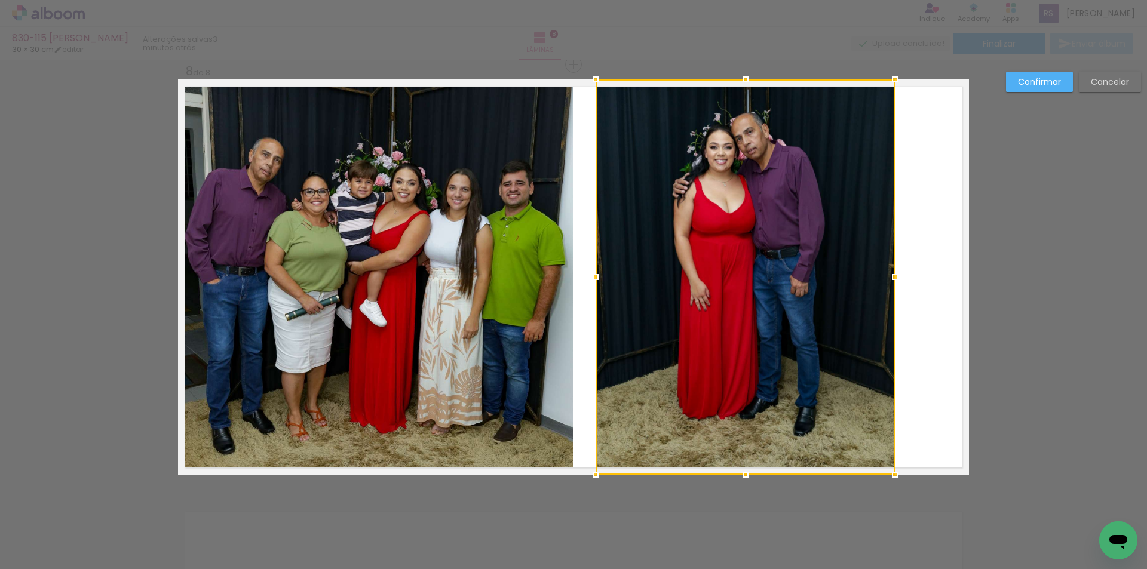
drag, startPoint x: 637, startPoint y: 272, endPoint x: 596, endPoint y: 267, distance: 41.0
click at [596, 267] on div at bounding box center [596, 277] width 24 height 24
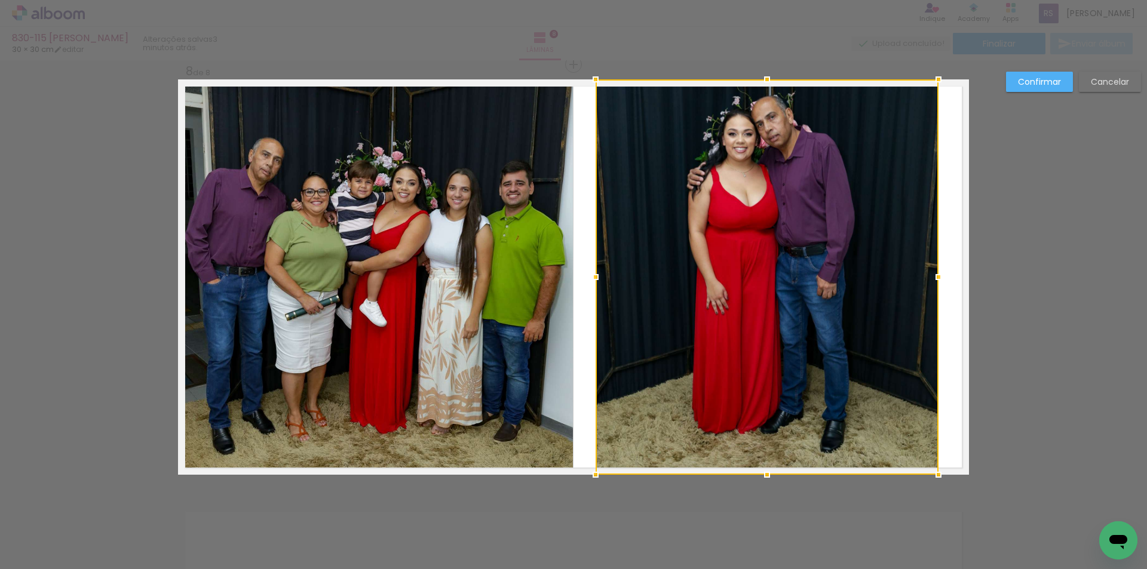
drag, startPoint x: 896, startPoint y: 277, endPoint x: 935, endPoint y: 275, distance: 39.5
click at [935, 275] on div at bounding box center [939, 277] width 24 height 24
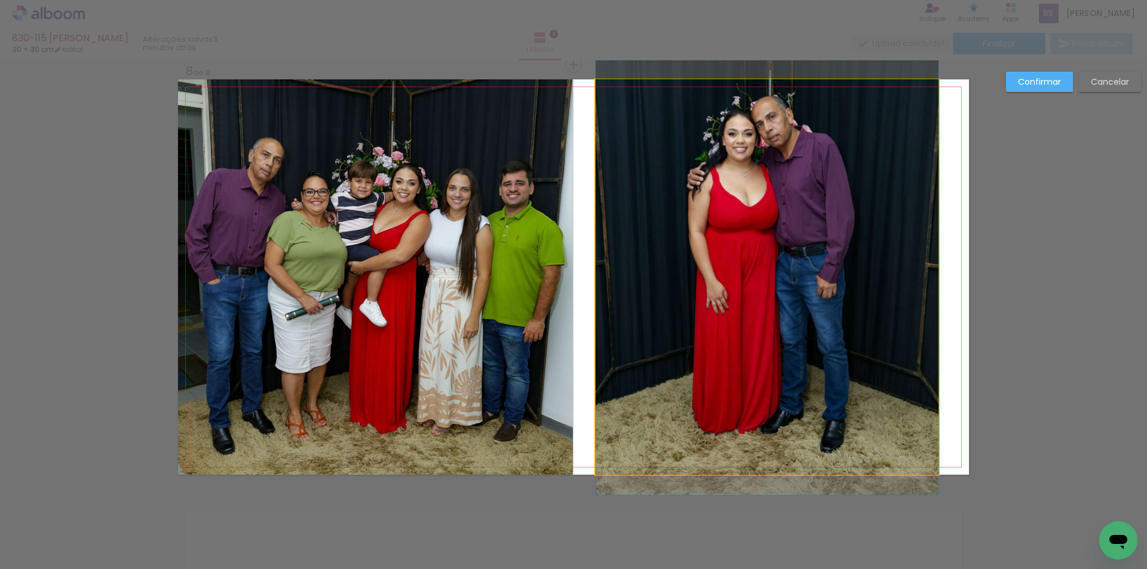
drag, startPoint x: 707, startPoint y: 287, endPoint x: 678, endPoint y: 284, distance: 30.0
click at [707, 287] on quentale-photo at bounding box center [767, 277] width 343 height 396
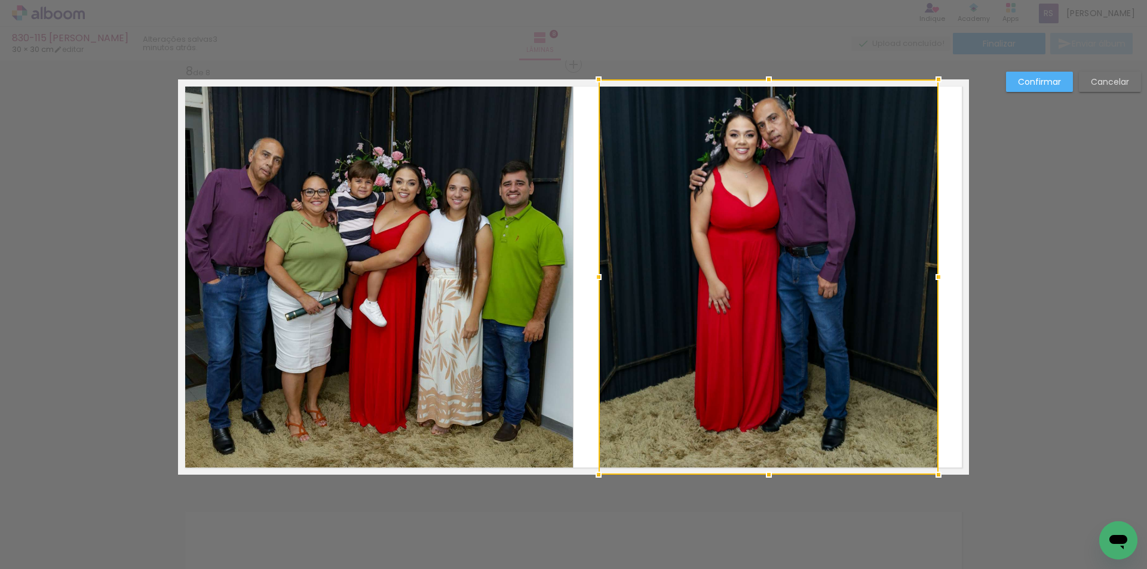
click at [597, 275] on div at bounding box center [599, 277] width 24 height 24
click at [0, 0] on slot "Confirmar" at bounding box center [0, 0] width 0 height 0
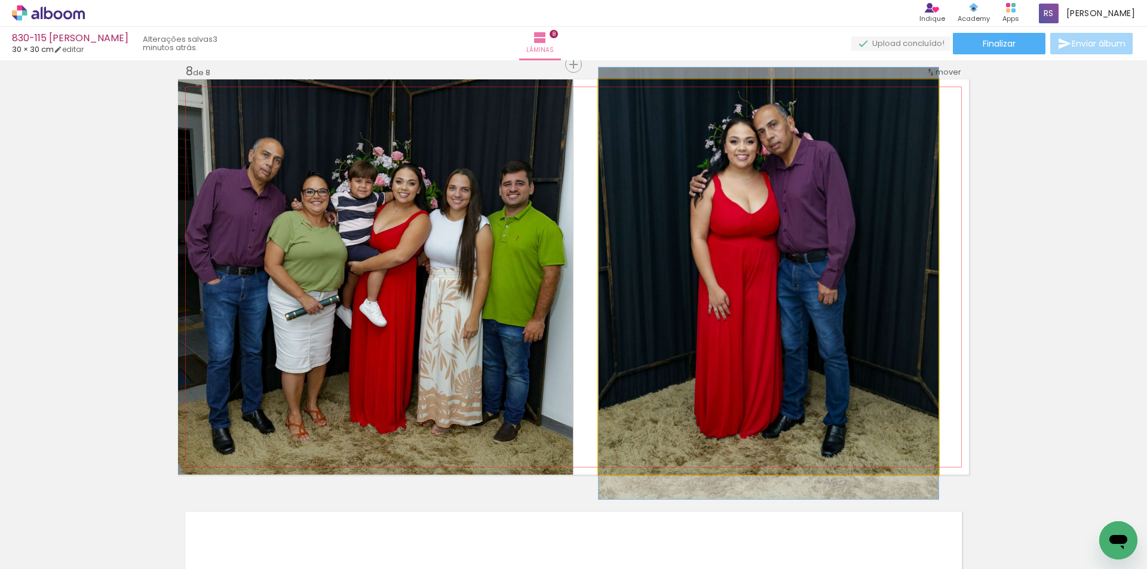
drag, startPoint x: 842, startPoint y: 276, endPoint x: 843, endPoint y: 269, distance: 6.7
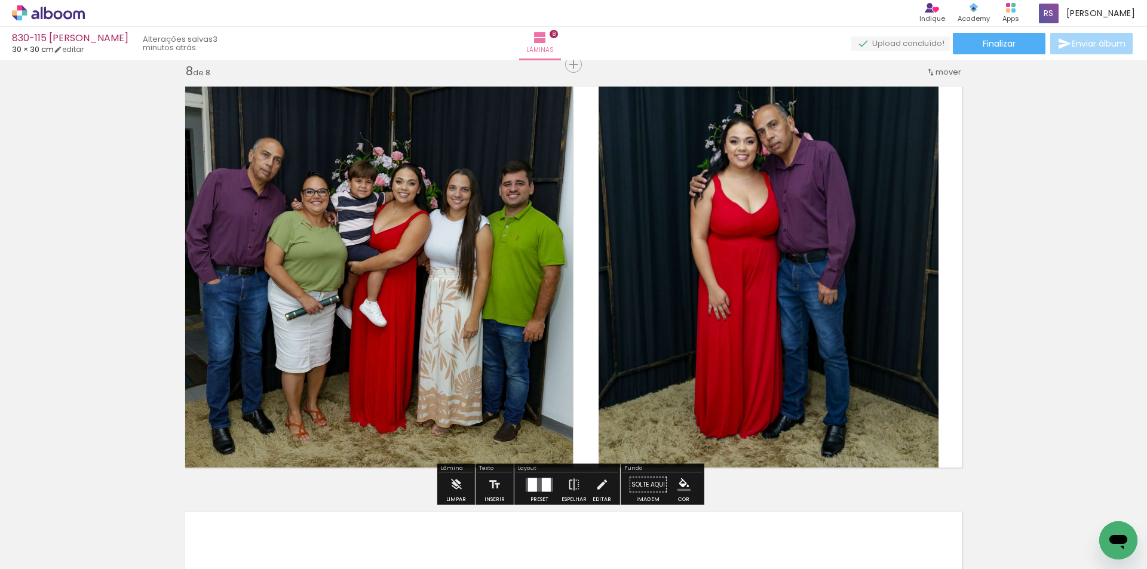
click at [678, 487] on iron-icon "color picker" at bounding box center [684, 485] width 13 height 13
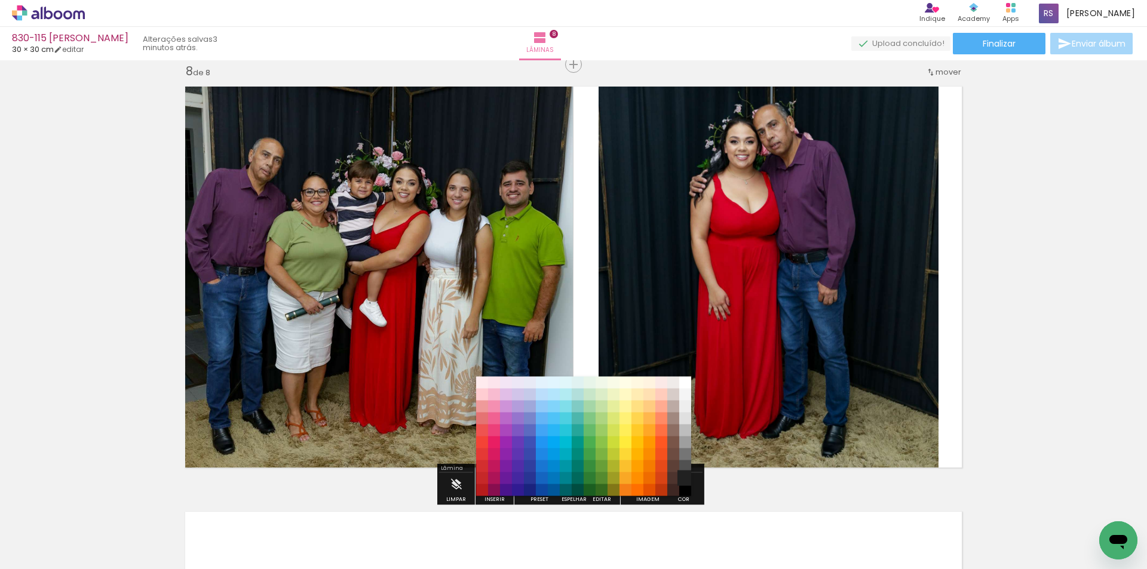
click at [682, 477] on paper-item "#212121" at bounding box center [685, 479] width 12 height 12
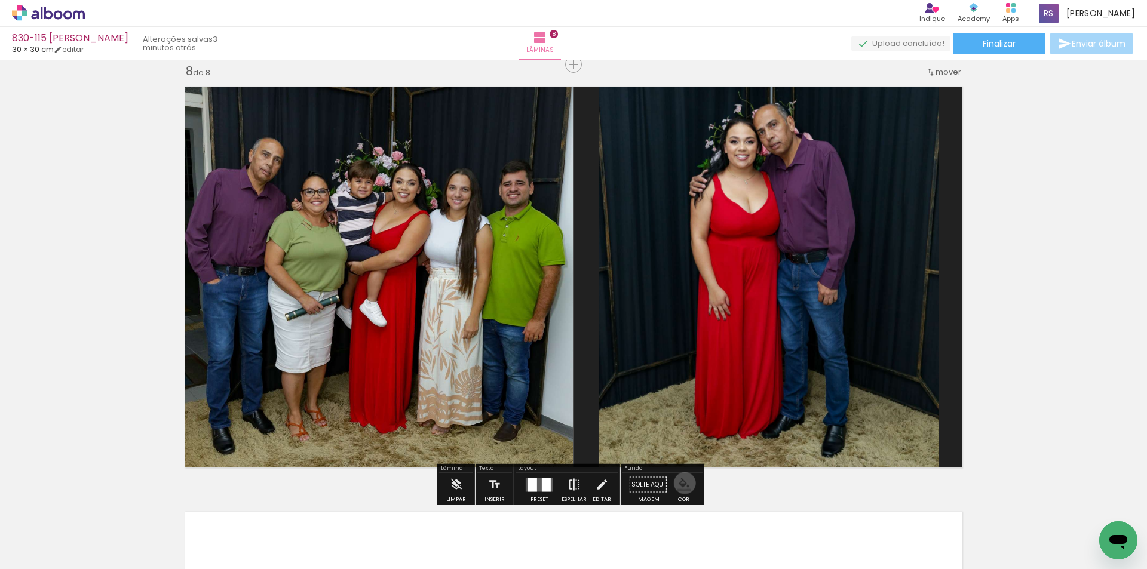
click at [681, 483] on iron-icon "color picker" at bounding box center [684, 485] width 13 height 13
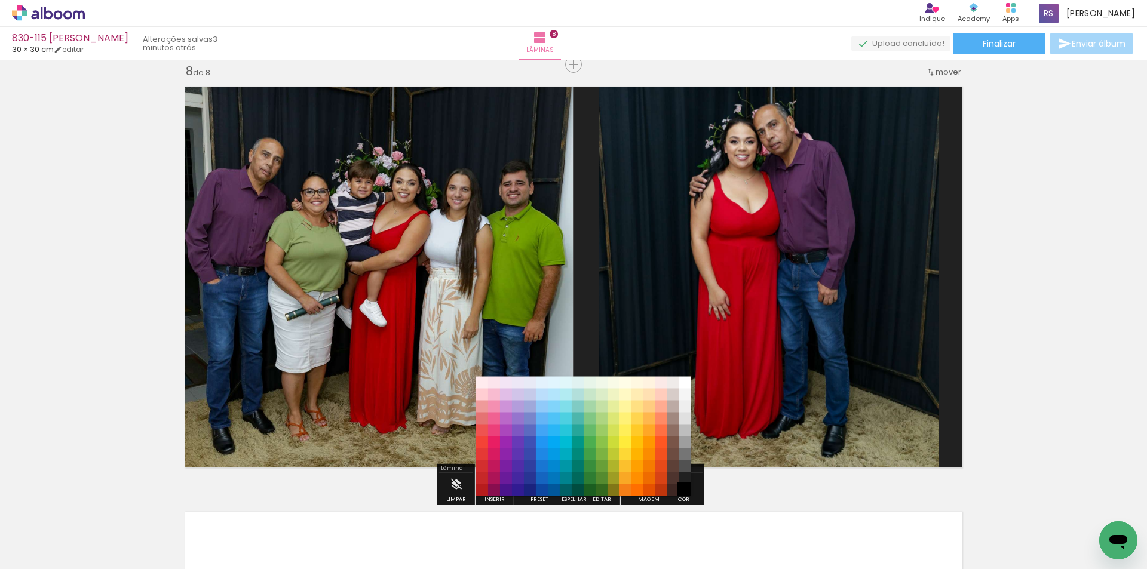
click at [684, 491] on paper-item "#000000" at bounding box center [685, 491] width 12 height 12
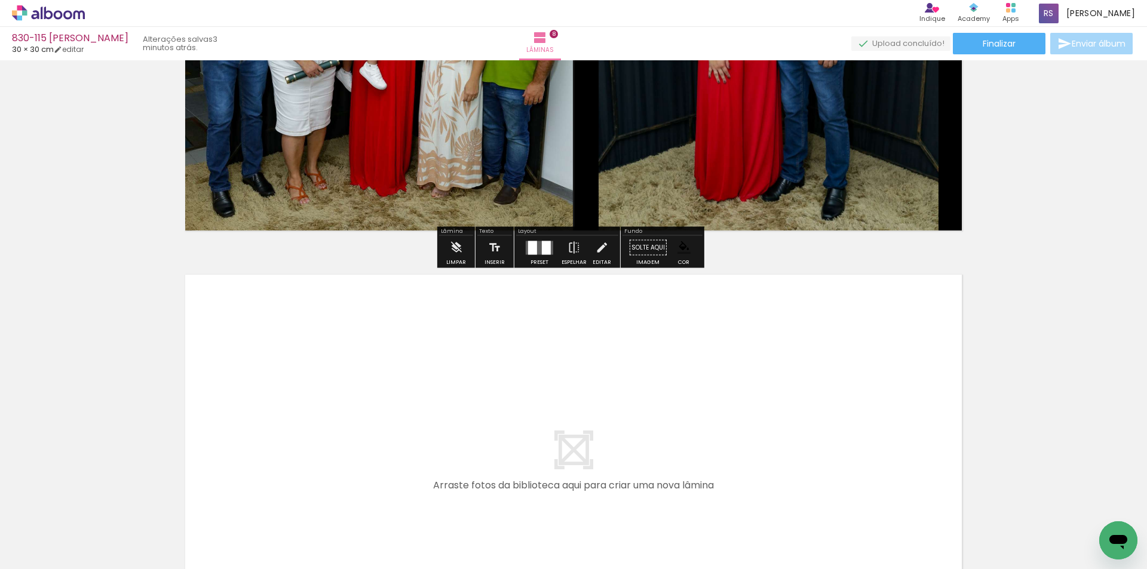
scroll to position [3232, 0]
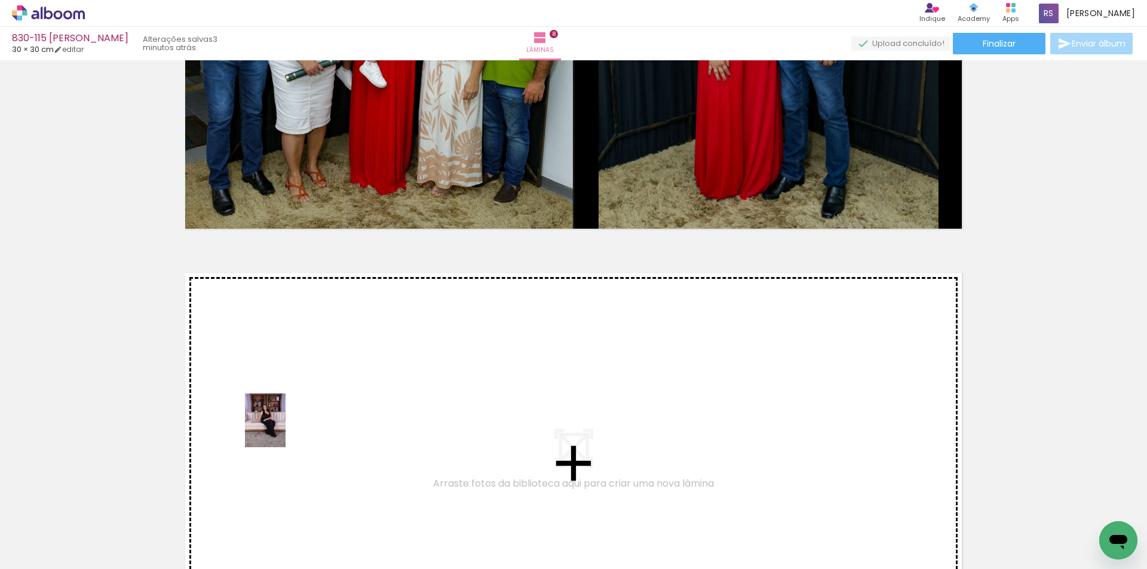
drag, startPoint x: 115, startPoint y: 537, endPoint x: 281, endPoint y: 430, distance: 197.6
click at [281, 430] on quentale-workspace at bounding box center [573, 284] width 1147 height 569
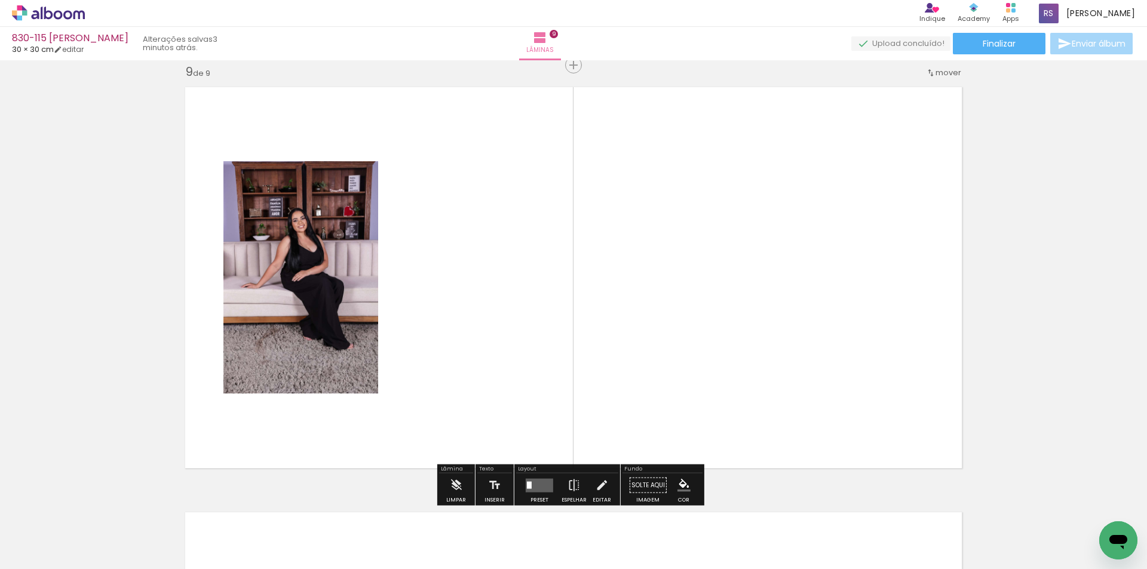
scroll to position [3419, 0]
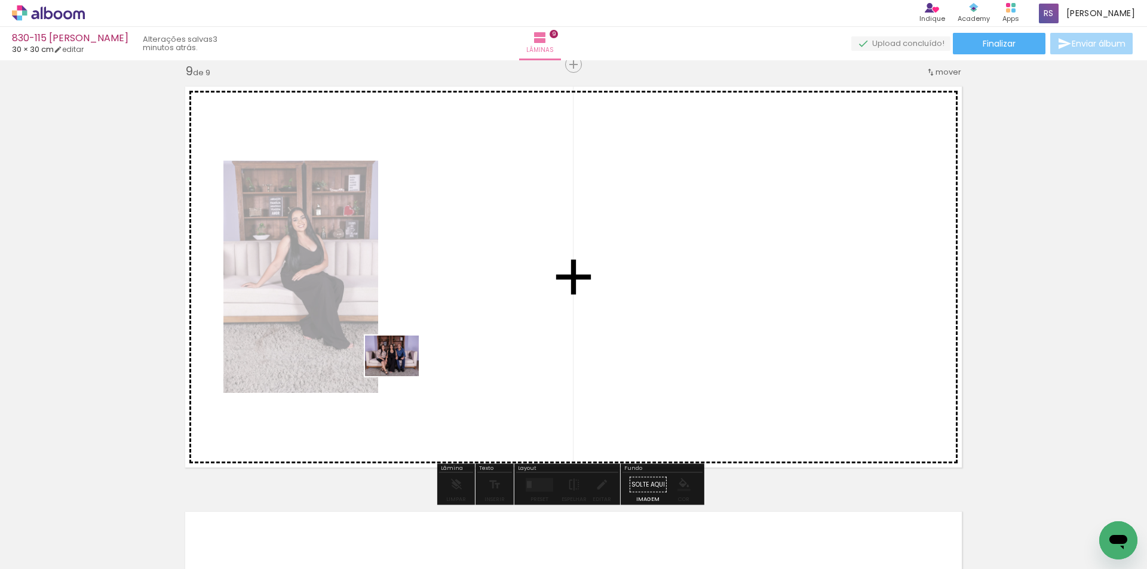
drag, startPoint x: 158, startPoint y: 514, endPoint x: 394, endPoint y: 396, distance: 264.5
click at [417, 361] on quentale-workspace at bounding box center [573, 284] width 1147 height 569
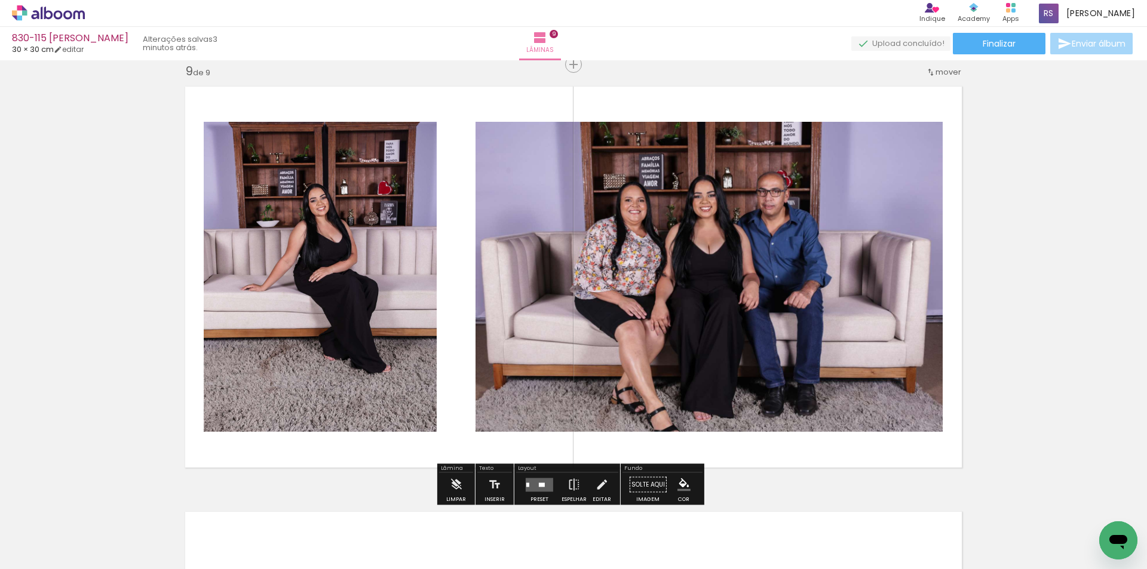
click at [541, 484] on div at bounding box center [542, 485] width 6 height 4
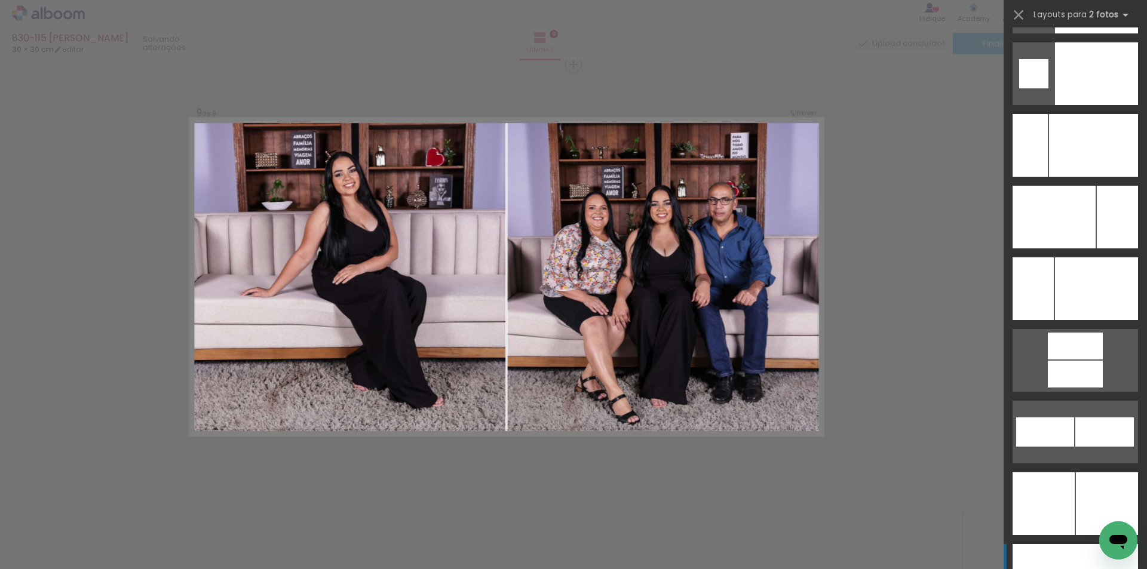
scroll to position [5302, 0]
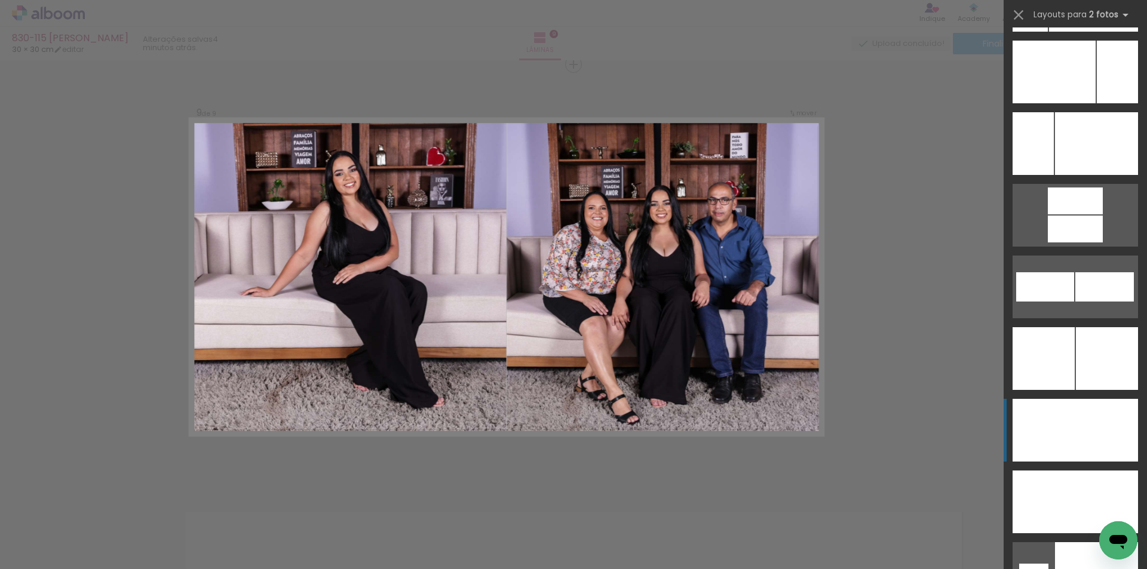
click at [1083, 419] on div at bounding box center [1106, 430] width 63 height 63
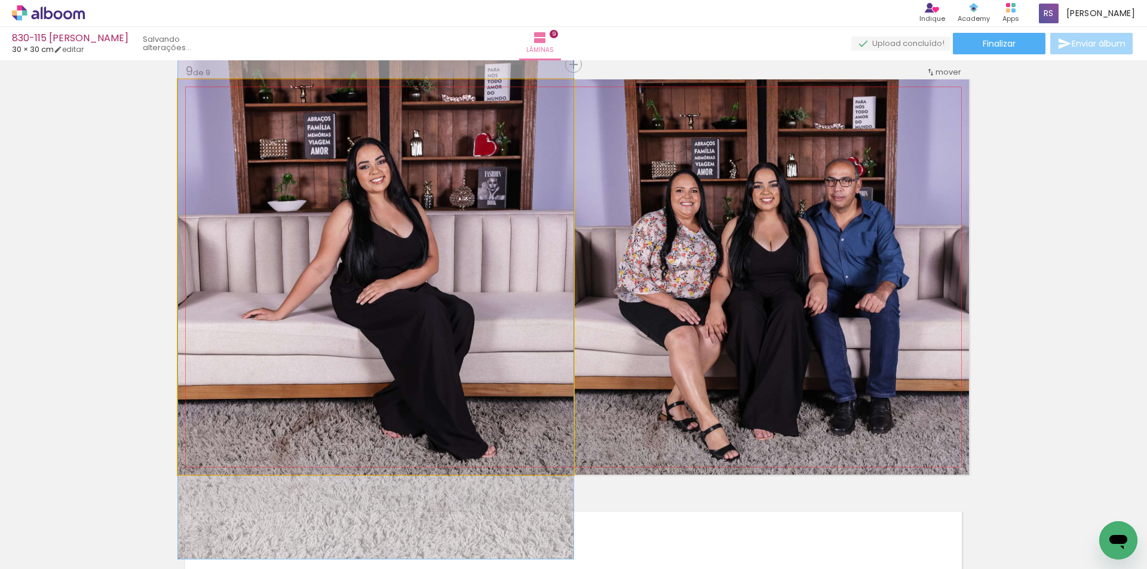
drag, startPoint x: 524, startPoint y: 421, endPoint x: 518, endPoint y: 439, distance: 19.5
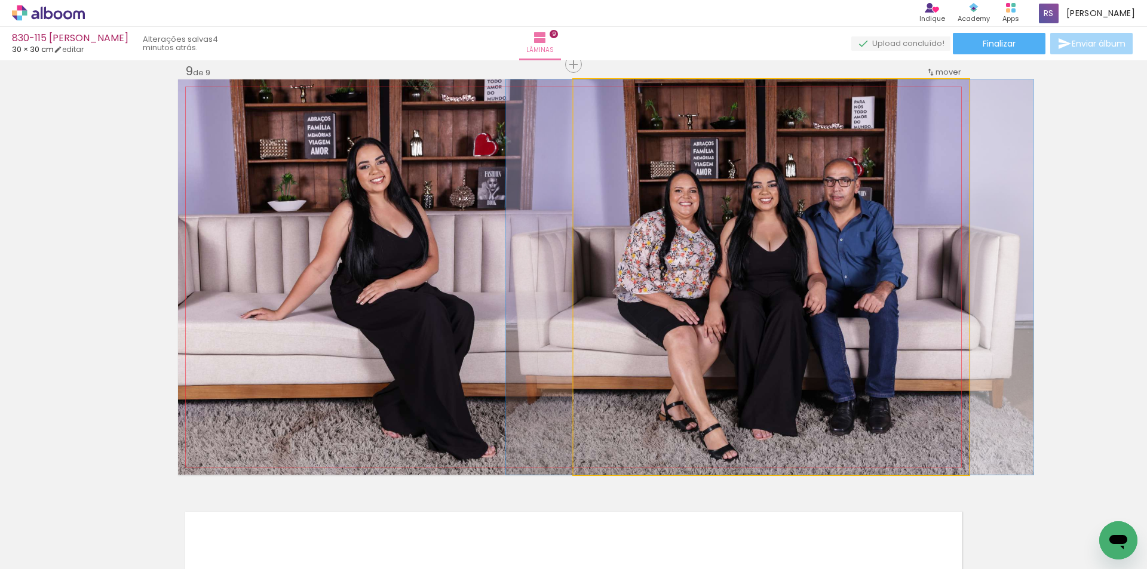
drag, startPoint x: 750, startPoint y: 388, endPoint x: 749, endPoint y: 377, distance: 10.8
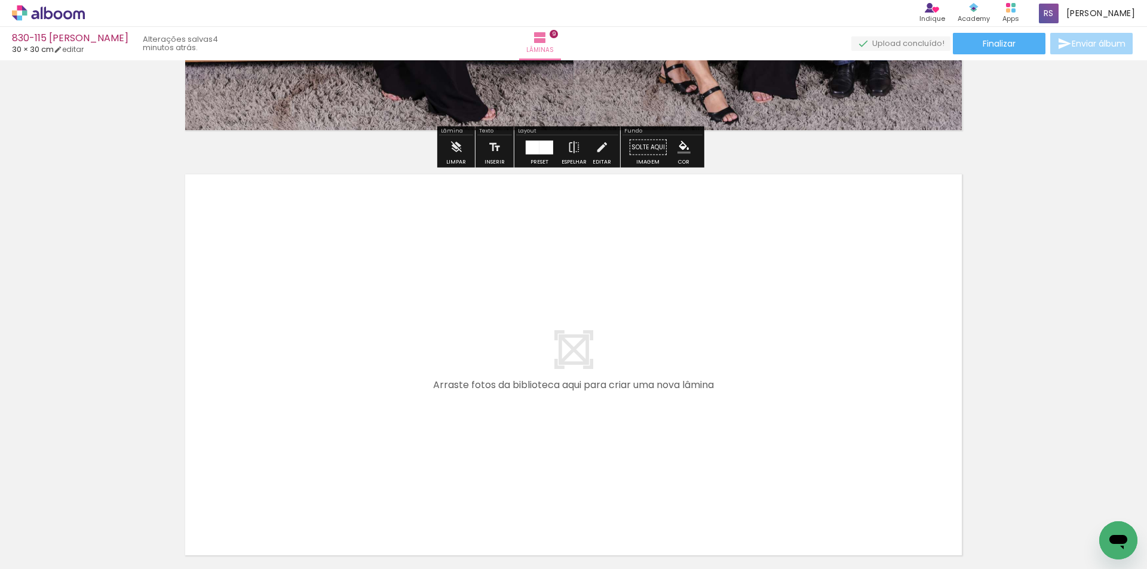
scroll to position [3777, 0]
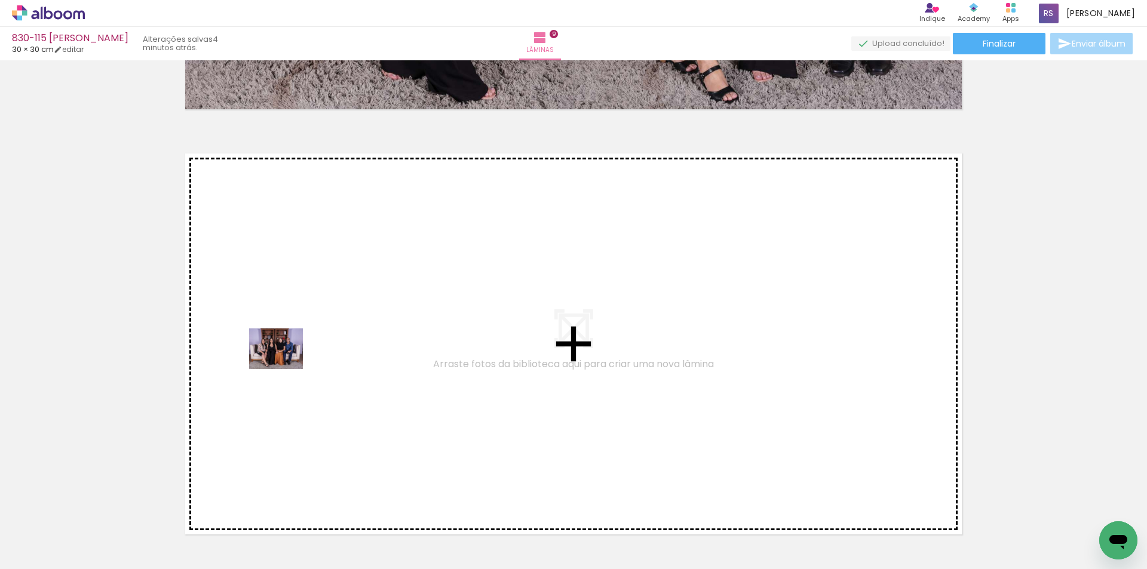
drag, startPoint x: 126, startPoint y: 535, endPoint x: 285, endPoint y: 364, distance: 232.9
click at [285, 364] on quentale-workspace at bounding box center [573, 284] width 1147 height 569
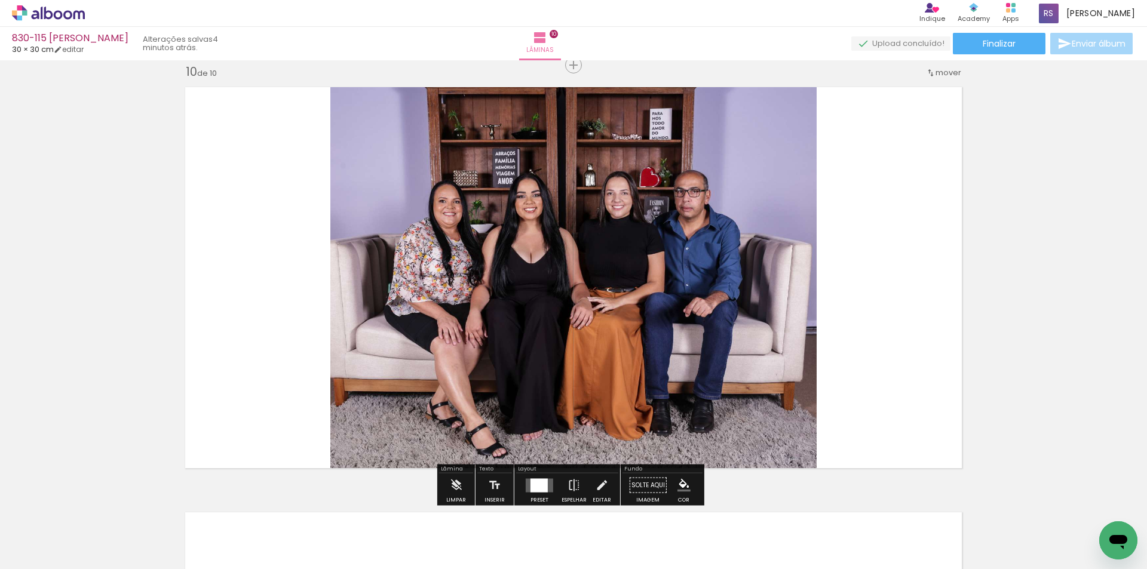
scroll to position [3844, 0]
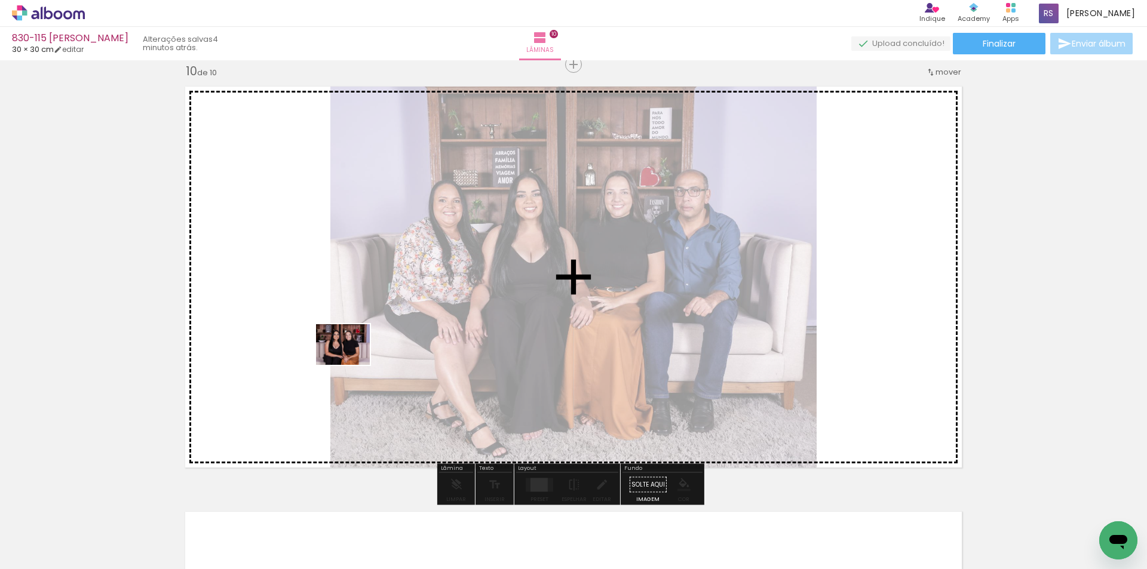
drag, startPoint x: 118, startPoint y: 529, endPoint x: 321, endPoint y: 427, distance: 227.7
click at [365, 344] on quentale-workspace at bounding box center [573, 284] width 1147 height 569
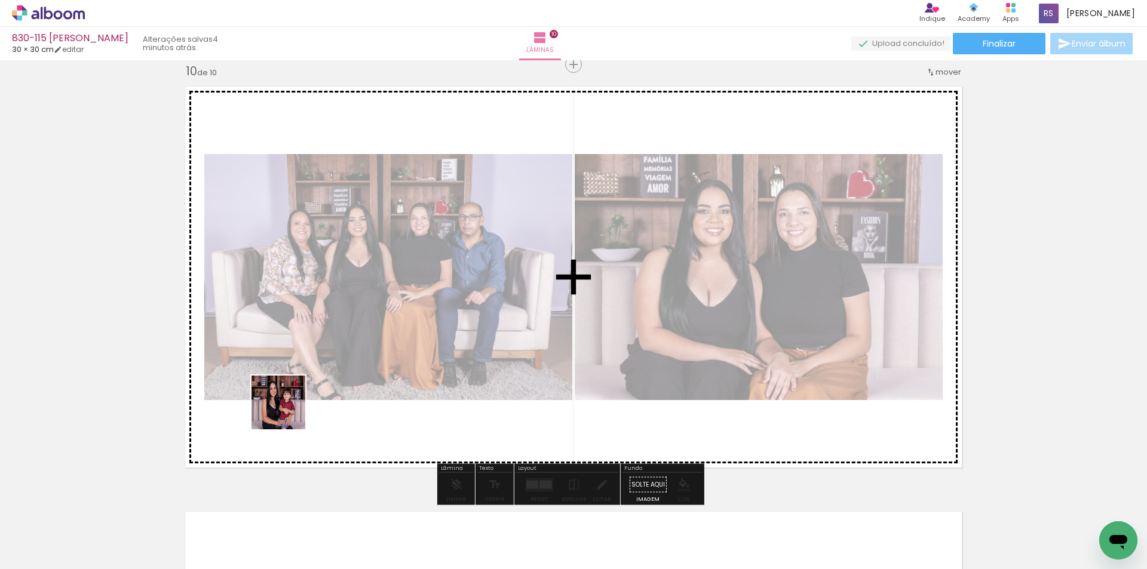
drag, startPoint x: 140, startPoint y: 536, endPoint x: 344, endPoint y: 375, distance: 259.5
click at [344, 375] on quentale-workspace at bounding box center [573, 284] width 1147 height 569
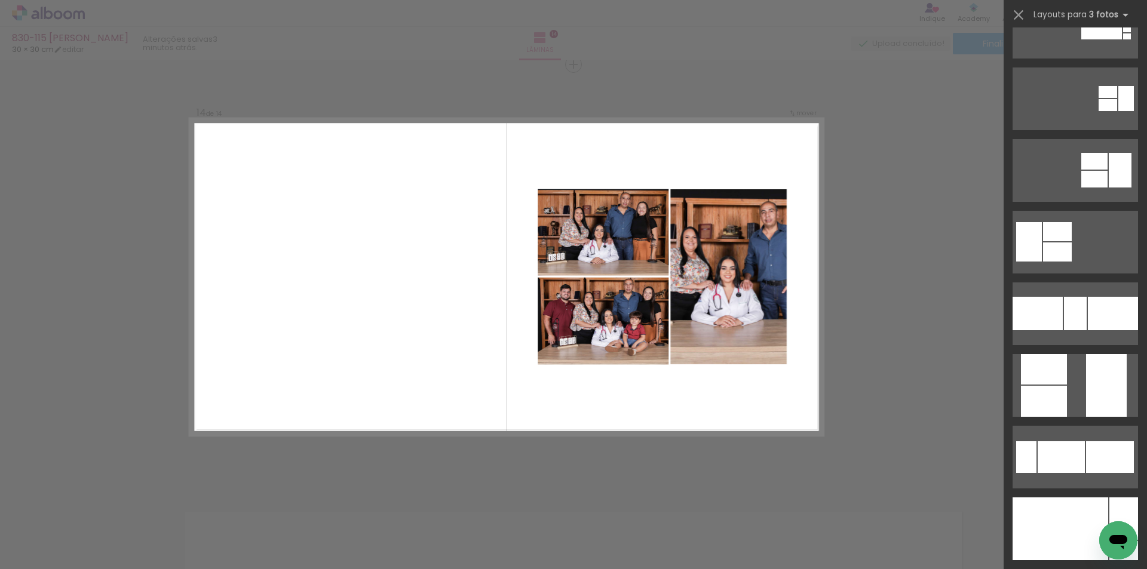
scroll to position [5079, 0]
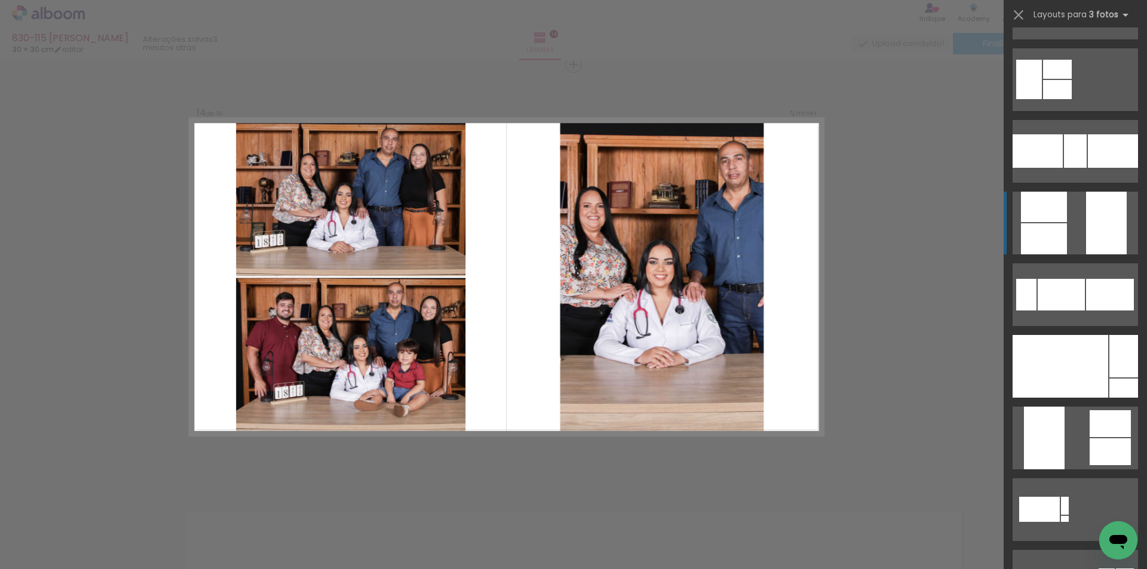
click at [1086, 228] on div at bounding box center [1106, 223] width 41 height 63
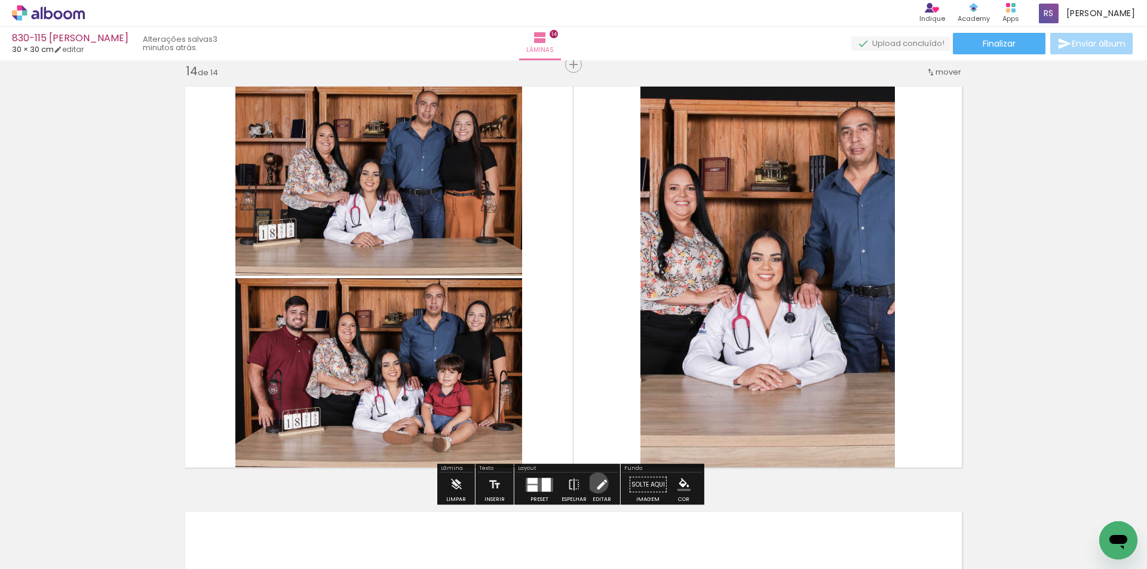
click at [595, 483] on iron-icon at bounding box center [601, 485] width 13 height 24
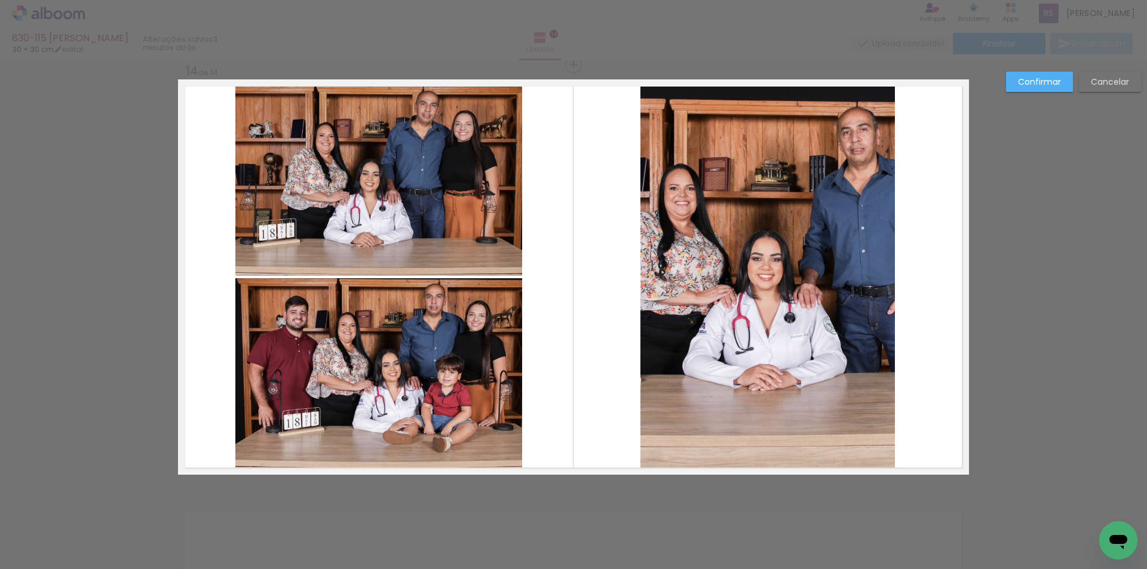
click at [607, 336] on quentale-layouter at bounding box center [573, 277] width 791 height 396
click at [695, 315] on quentale-photo at bounding box center [768, 277] width 255 height 396
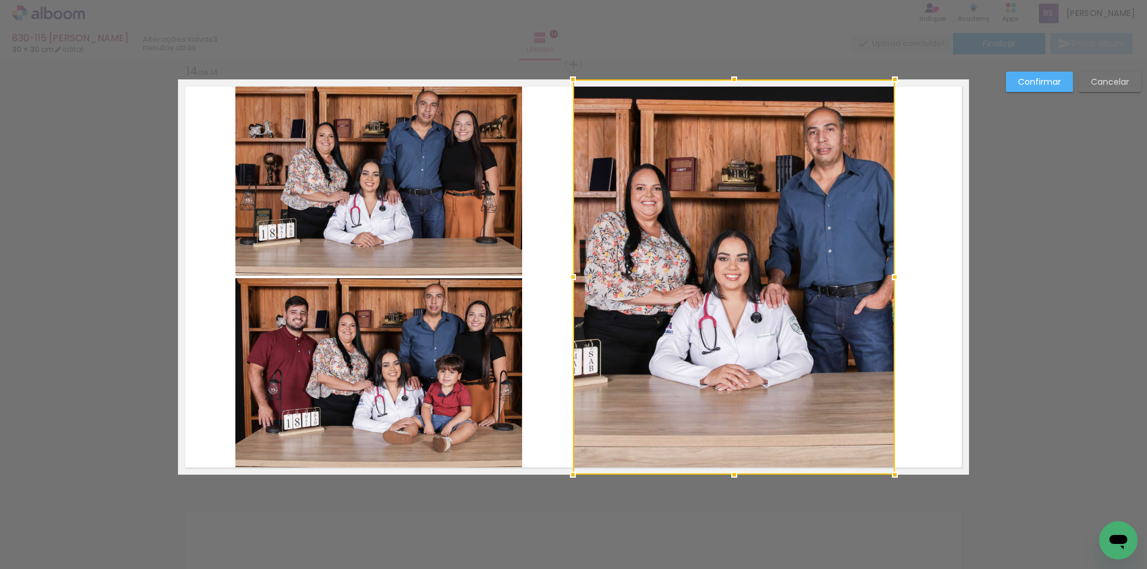
drag, startPoint x: 633, startPoint y: 274, endPoint x: 566, endPoint y: 263, distance: 67.2
click at [566, 263] on album-spread "14 de 14" at bounding box center [573, 277] width 791 height 396
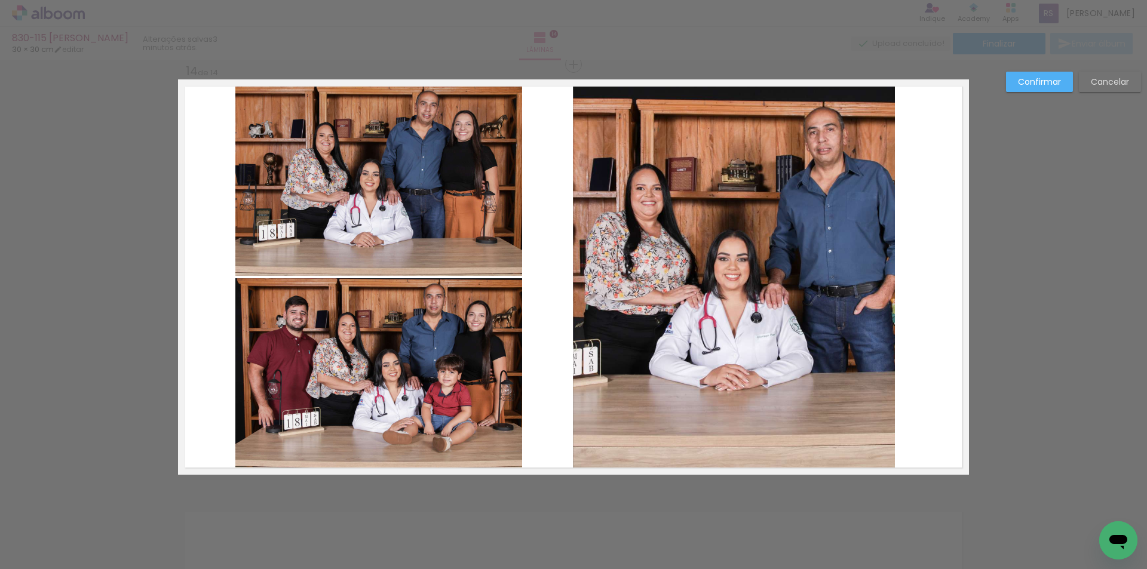
click at [855, 295] on quentale-photo at bounding box center [734, 277] width 322 height 396
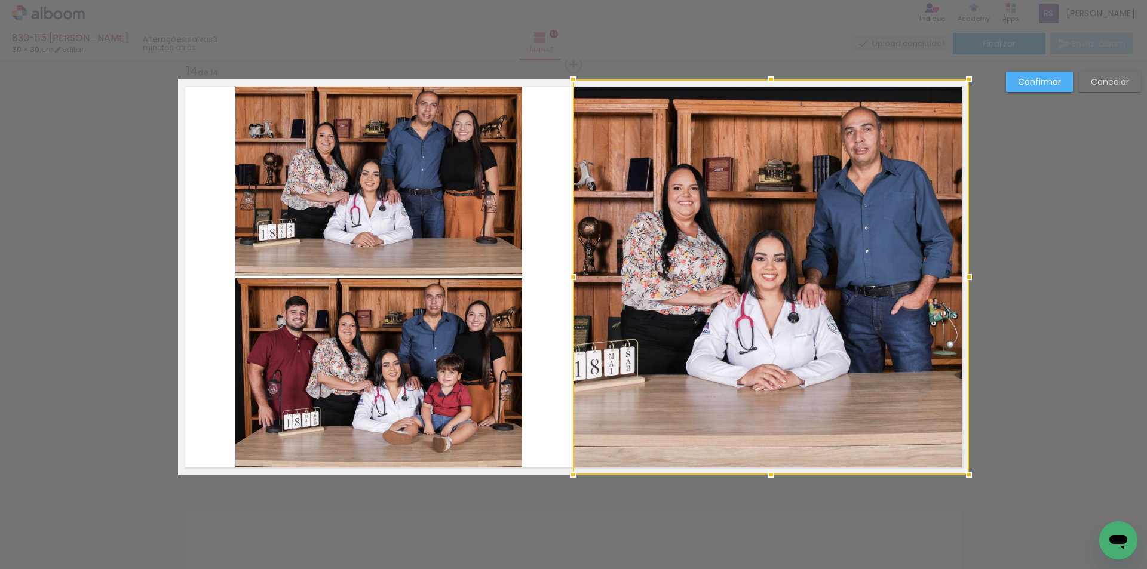
drag, startPoint x: 891, startPoint y: 277, endPoint x: 958, endPoint y: 267, distance: 68.2
click at [958, 267] on div at bounding box center [969, 277] width 24 height 24
click at [0, 0] on slot "Confirmar" at bounding box center [0, 0] width 0 height 0
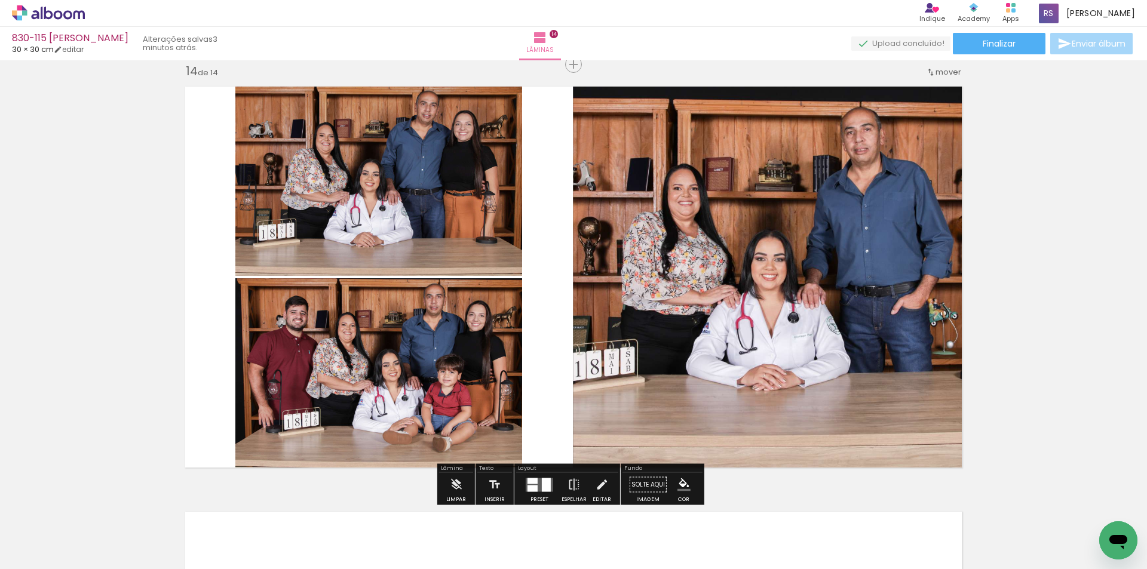
click at [681, 483] on iron-icon "color picker" at bounding box center [684, 485] width 13 height 13
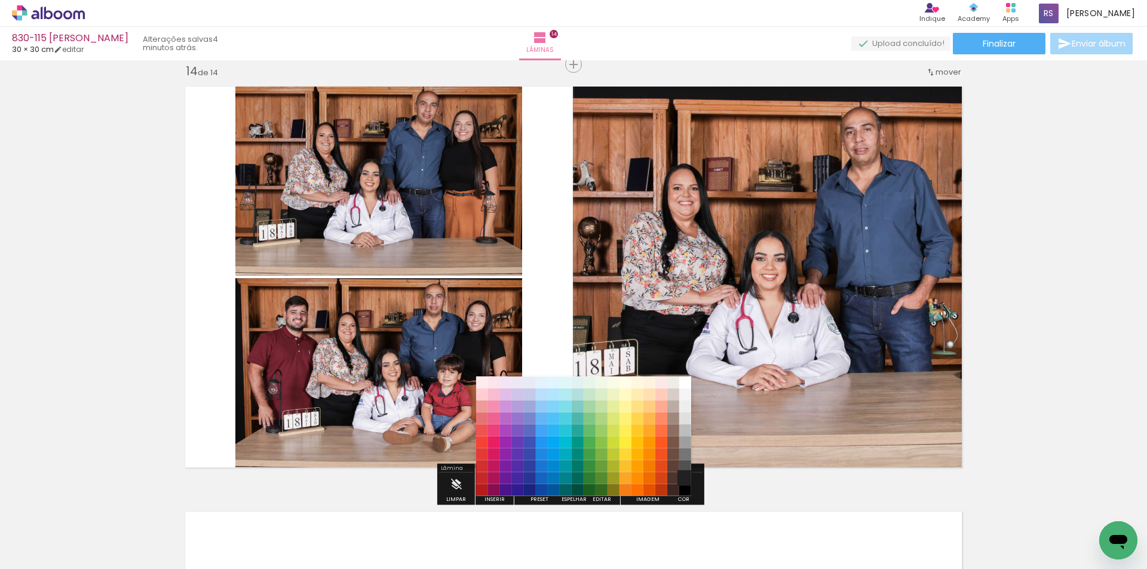
click at [682, 476] on paper-item "#212121" at bounding box center [685, 479] width 12 height 12
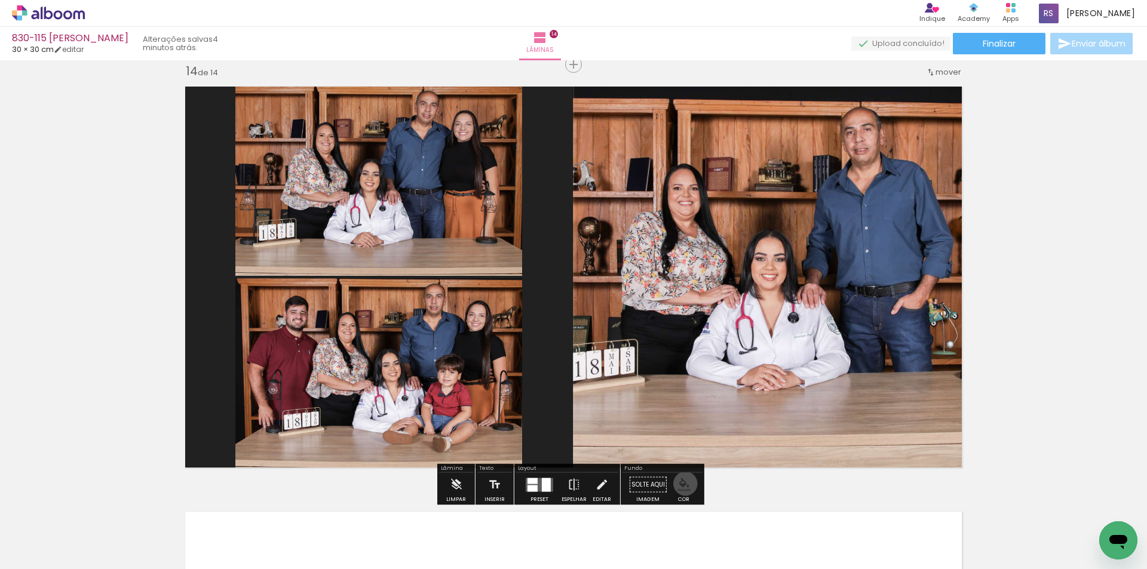
click at [681, 484] on iron-icon "color picker" at bounding box center [684, 485] width 13 height 13
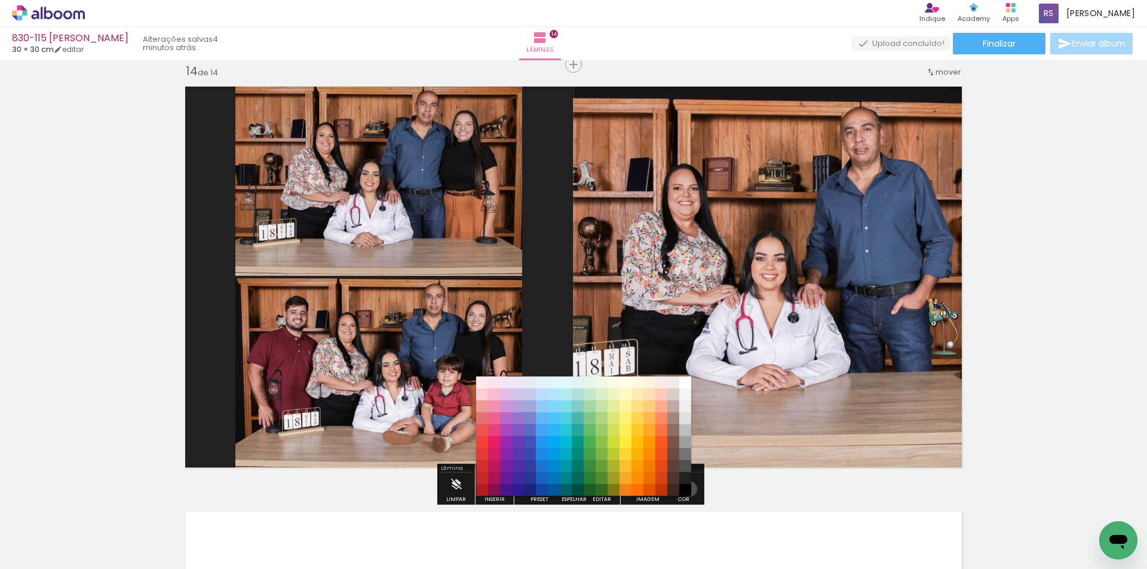
drag, startPoint x: 685, startPoint y: 489, endPoint x: 679, endPoint y: 488, distance: 6.7
click at [685, 489] on paper-item "#000000" at bounding box center [685, 491] width 12 height 12
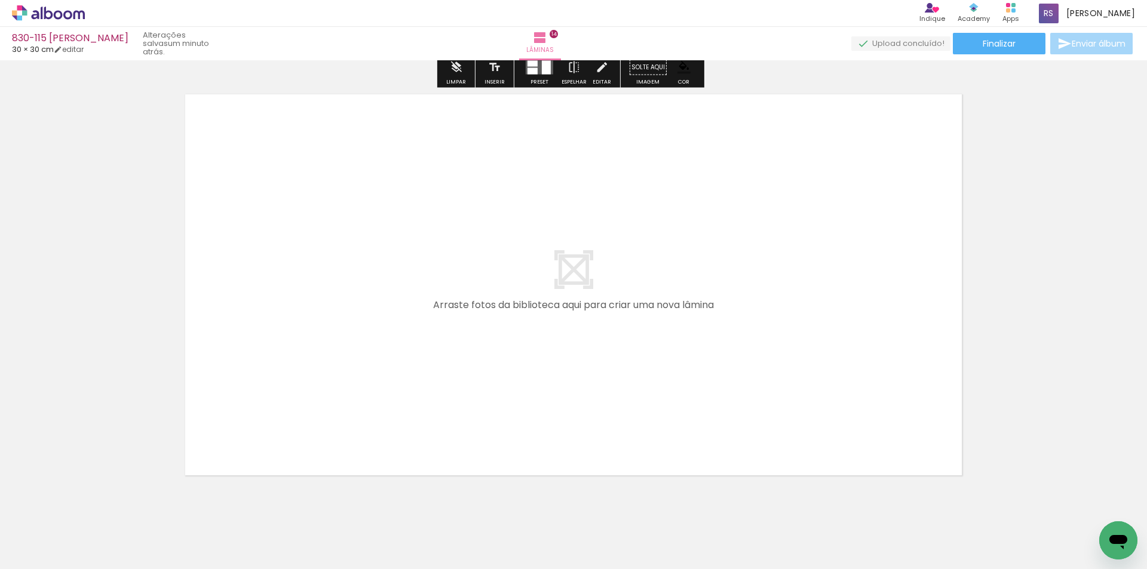
scroll to position [5964, 0]
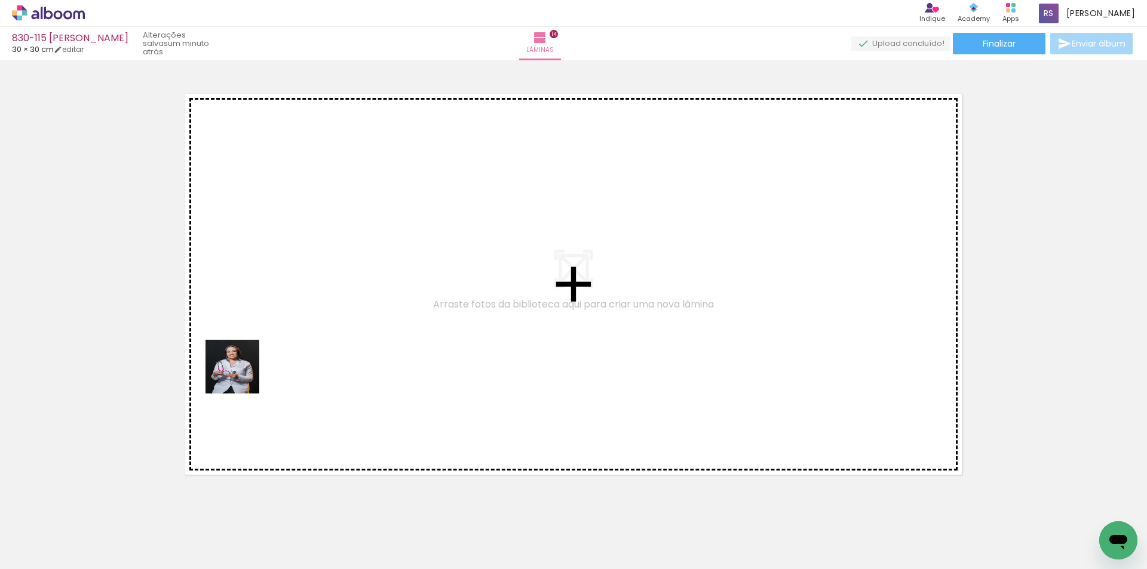
drag, startPoint x: 133, startPoint y: 531, endPoint x: 265, endPoint y: 348, distance: 224.7
click at [265, 348] on quentale-workspace at bounding box center [573, 284] width 1147 height 569
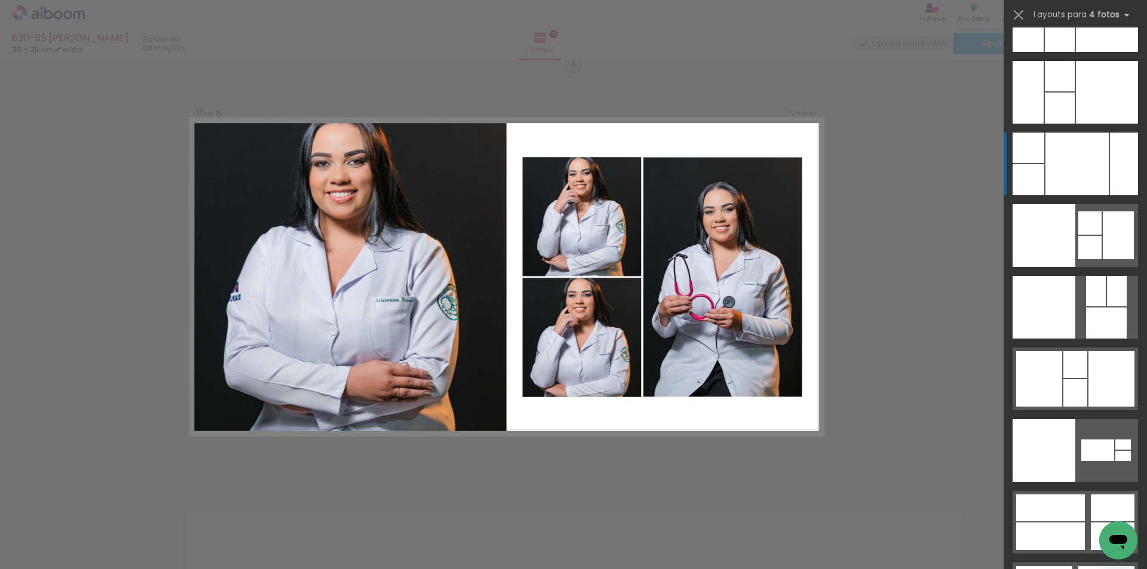
scroll to position [23991, 0]
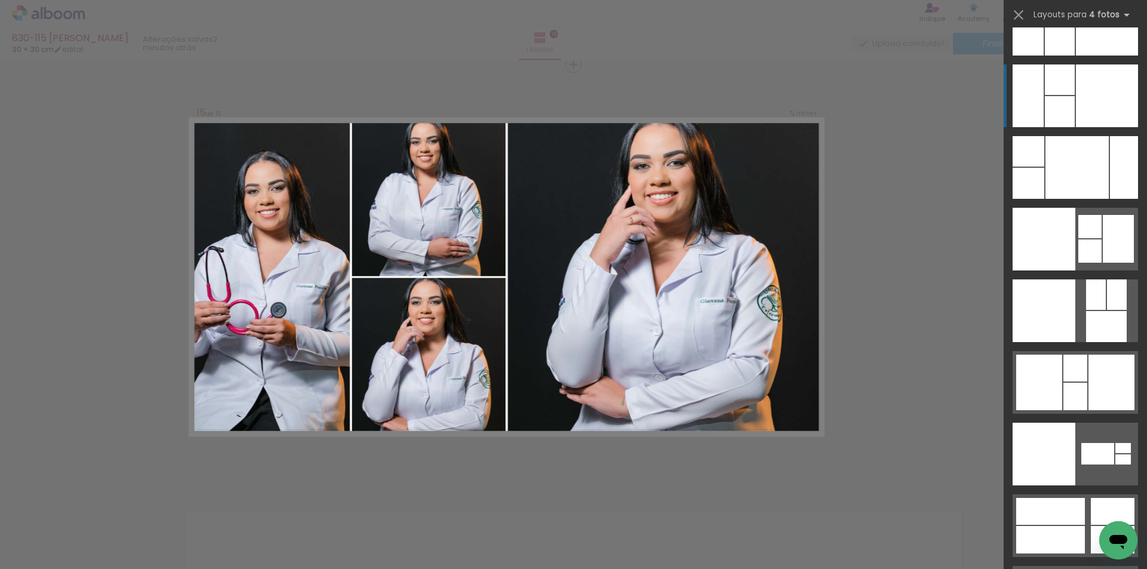
click at [1076, 100] on div at bounding box center [1107, 96] width 62 height 63
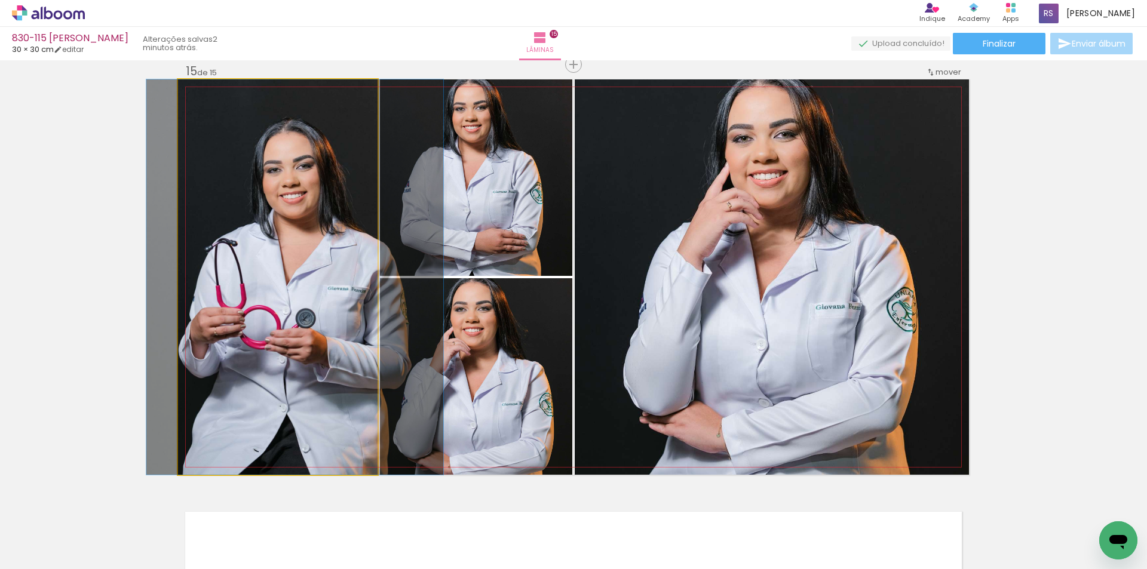
drag, startPoint x: 312, startPoint y: 280, endPoint x: 694, endPoint y: 281, distance: 381.8
click at [0, 0] on slot at bounding box center [0, 0] width 0 height 0
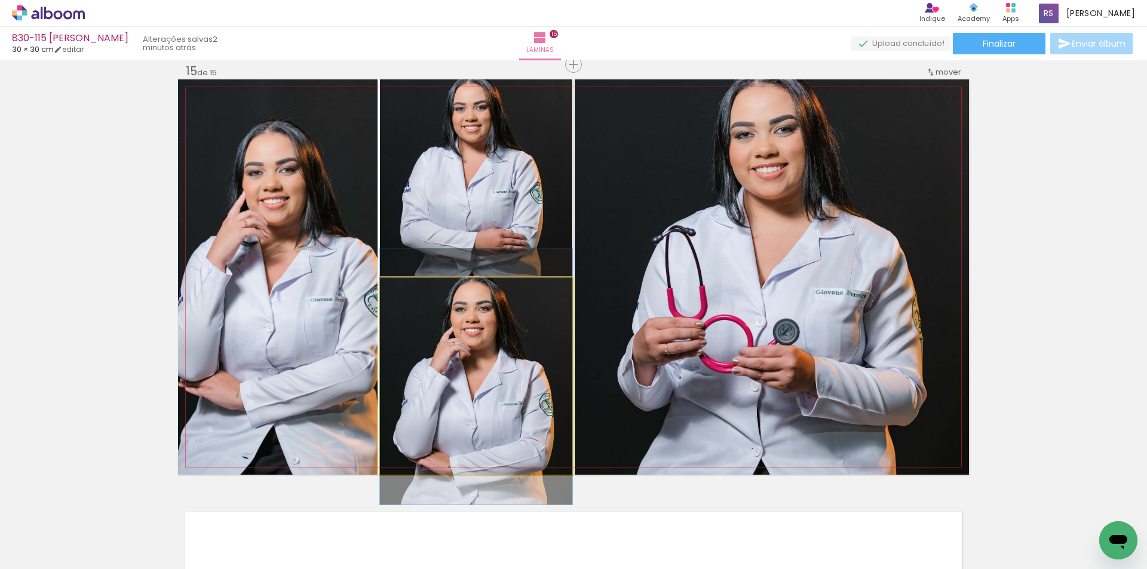
click at [442, 370] on quentale-photo at bounding box center [476, 376] width 192 height 197
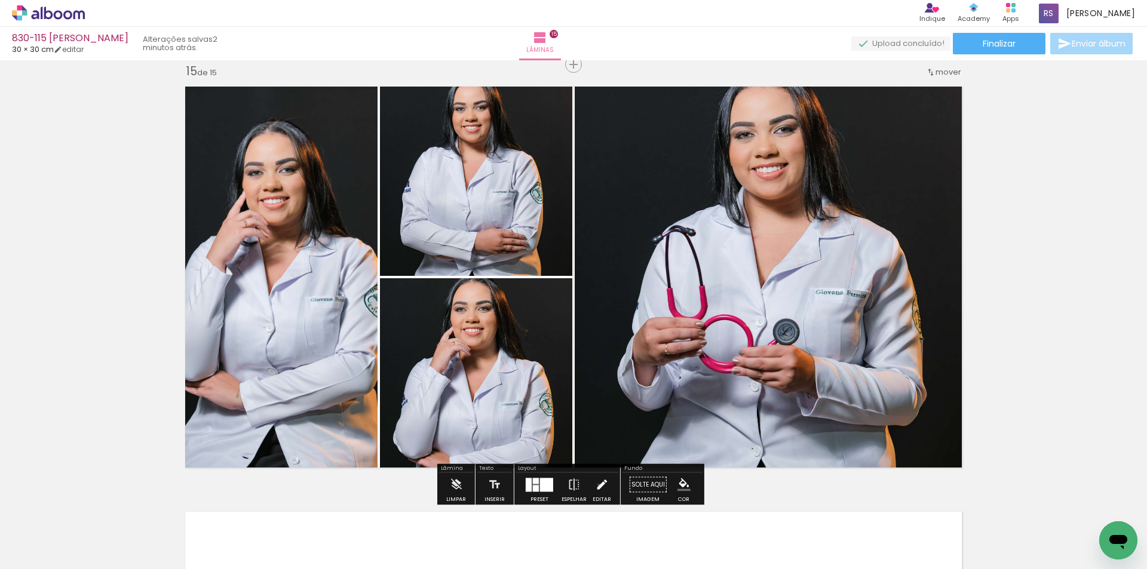
click at [596, 485] on iron-icon at bounding box center [601, 485] width 13 height 24
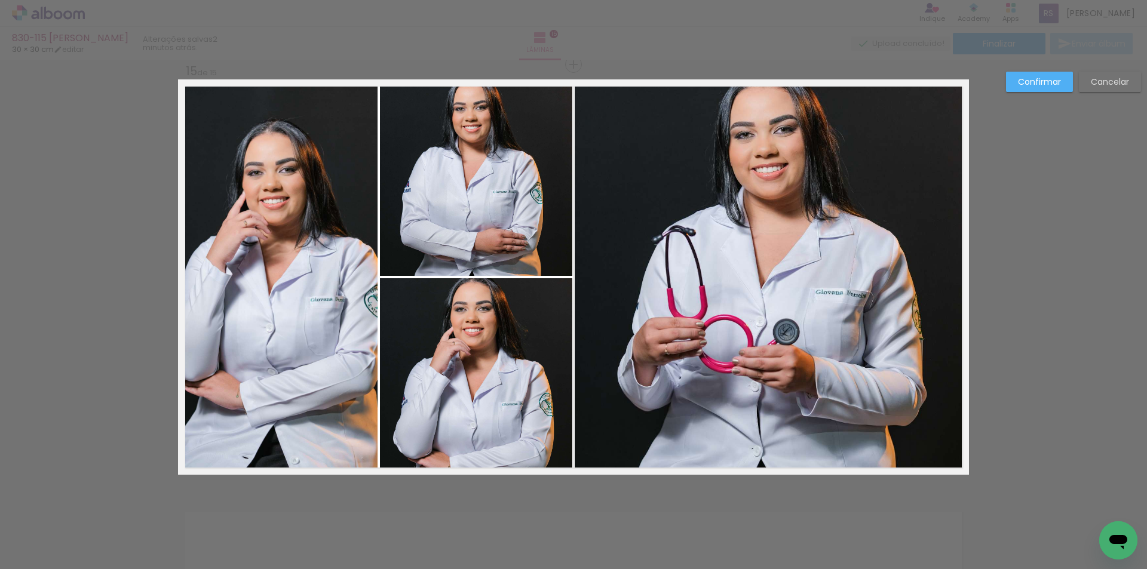
drag, startPoint x: 503, startPoint y: 424, endPoint x: 476, endPoint y: 415, distance: 29.1
click at [501, 424] on quentale-photo at bounding box center [476, 376] width 192 height 197
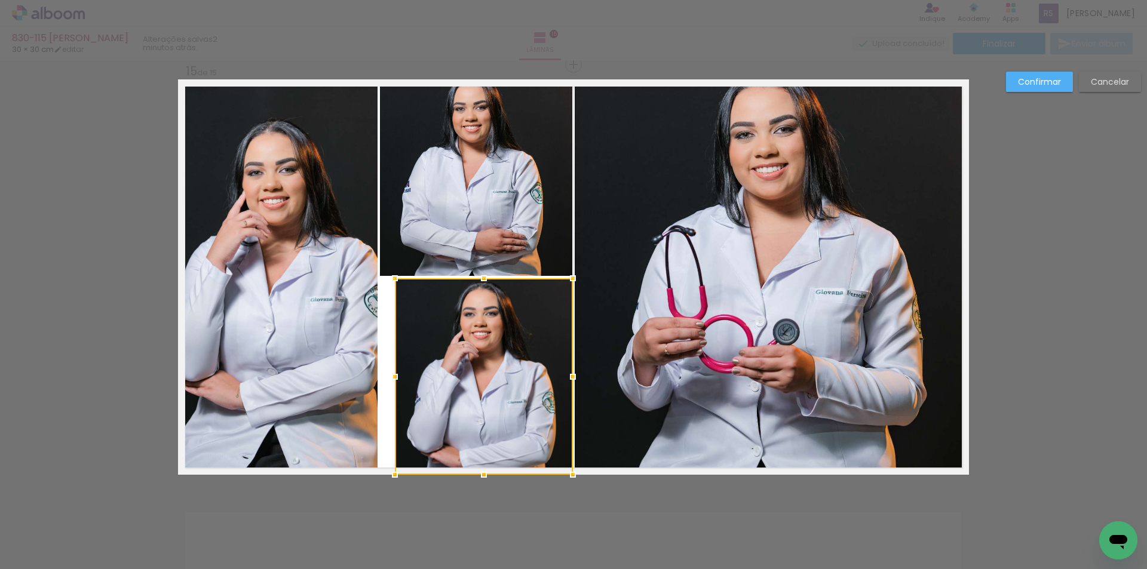
drag, startPoint x: 381, startPoint y: 376, endPoint x: 402, endPoint y: 373, distance: 20.6
click at [402, 373] on div at bounding box center [395, 377] width 24 height 24
click at [465, 174] on quentale-photo at bounding box center [476, 177] width 192 height 197
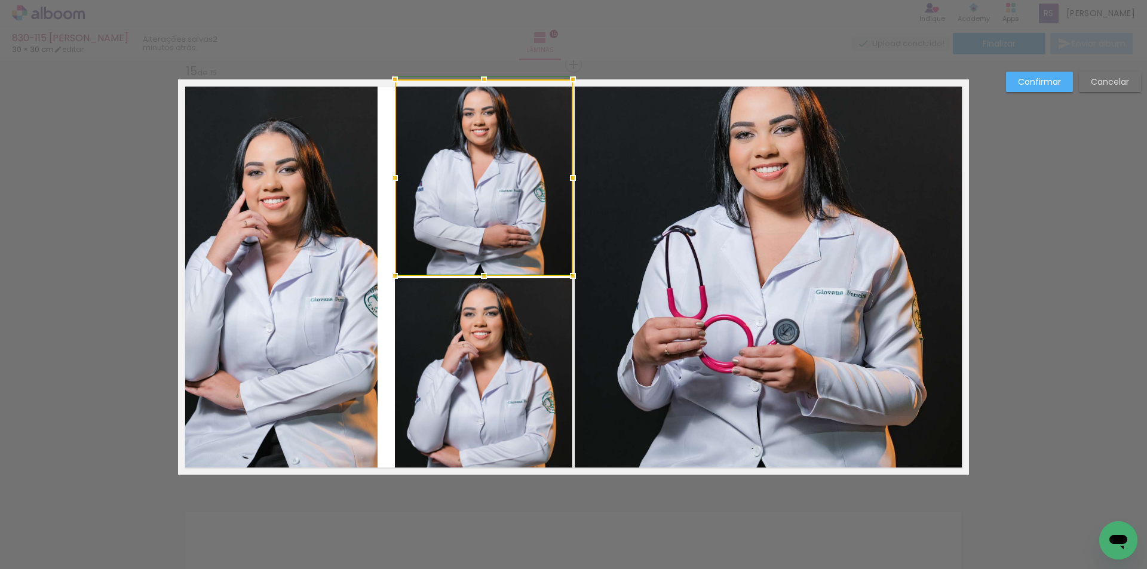
drag, startPoint x: 381, startPoint y: 176, endPoint x: 393, endPoint y: 176, distance: 12.0
click at [393, 176] on div at bounding box center [395, 178] width 24 height 24
click at [375, 220] on quentale-layouter at bounding box center [573, 277] width 791 height 396
click at [367, 223] on quentale-photo at bounding box center [278, 277] width 200 height 396
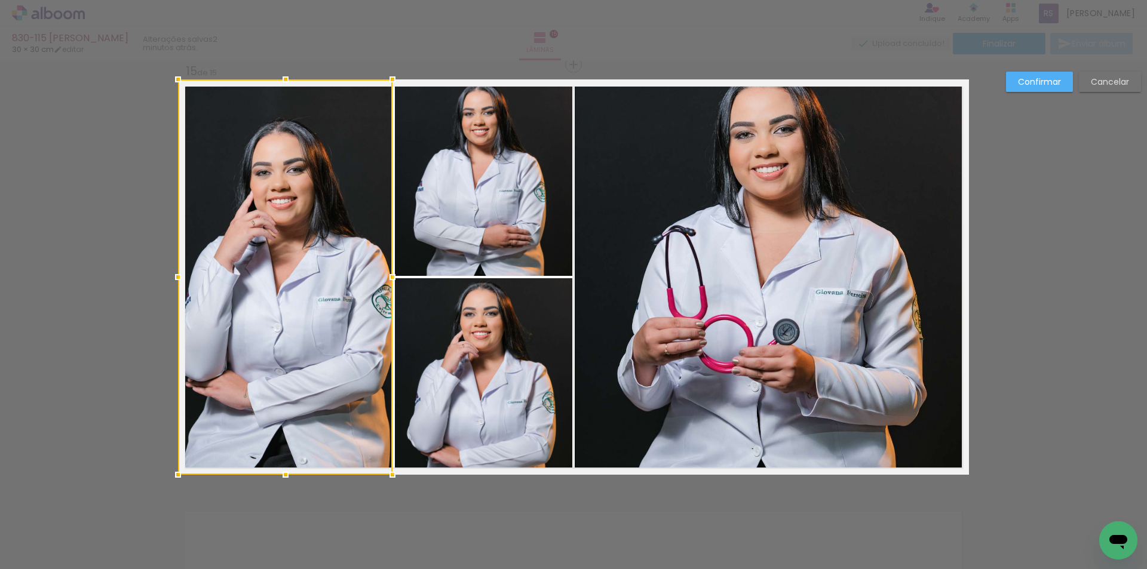
drag, startPoint x: 374, startPoint y: 270, endPoint x: 391, endPoint y: 270, distance: 17.3
click at [391, 270] on div at bounding box center [393, 277] width 24 height 24
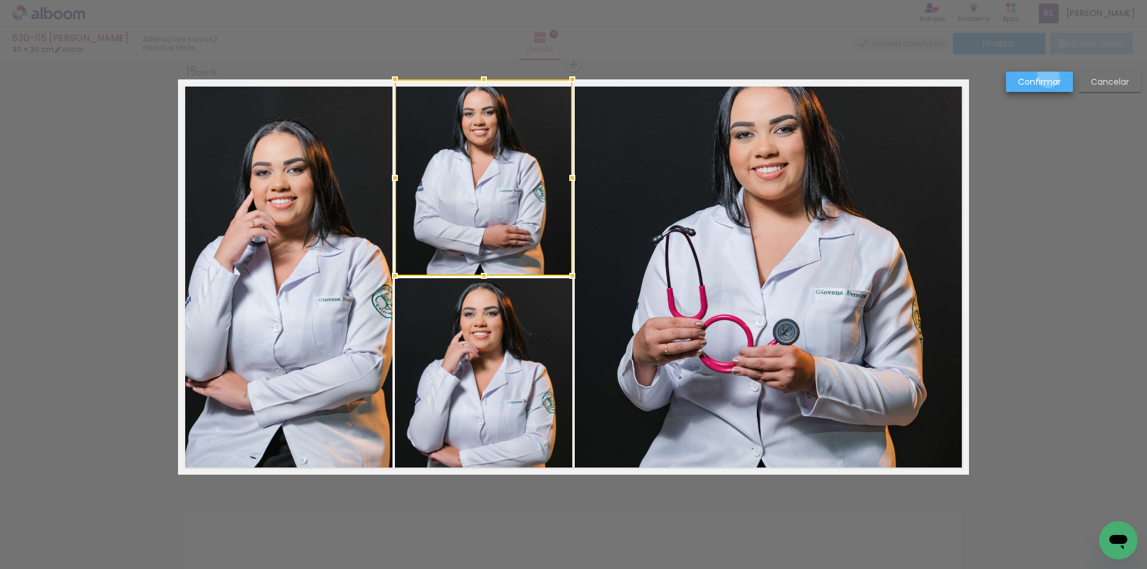
click at [0, 0] on slot "Confirmar" at bounding box center [0, 0] width 0 height 0
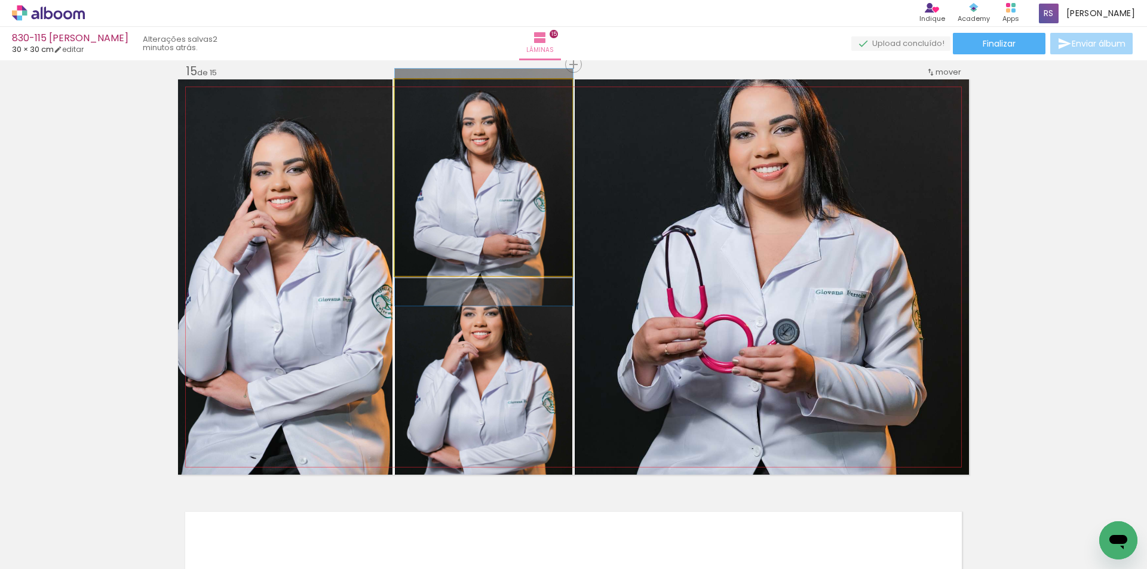
drag, startPoint x: 545, startPoint y: 200, endPoint x: 682, endPoint y: 231, distance: 140.4
click at [0, 0] on slot at bounding box center [0, 0] width 0 height 0
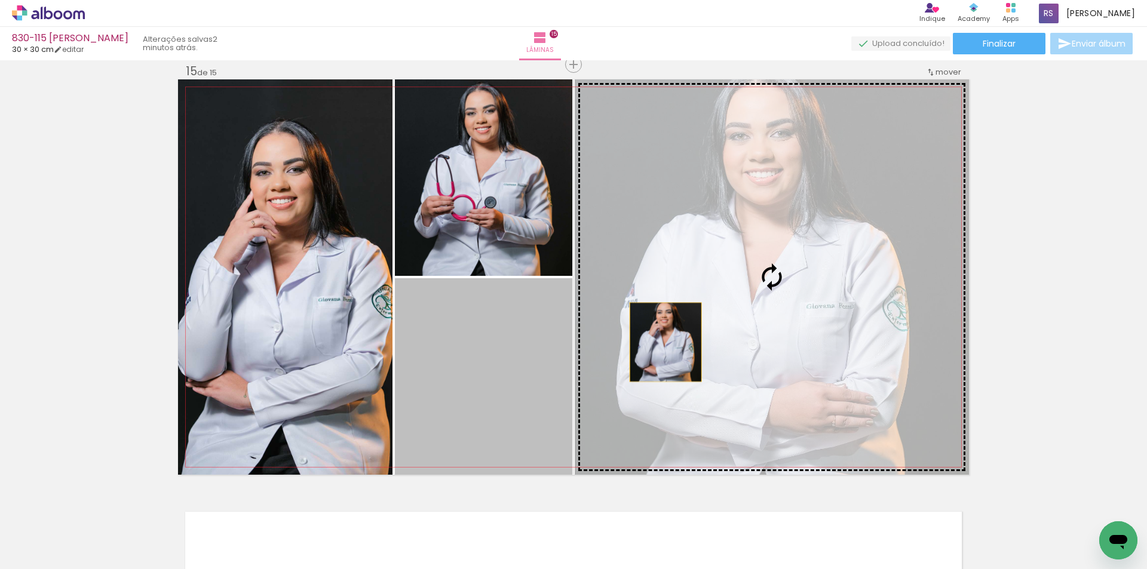
drag, startPoint x: 504, startPoint y: 383, endPoint x: 734, endPoint y: 320, distance: 238.0
click at [0, 0] on slot at bounding box center [0, 0] width 0 height 0
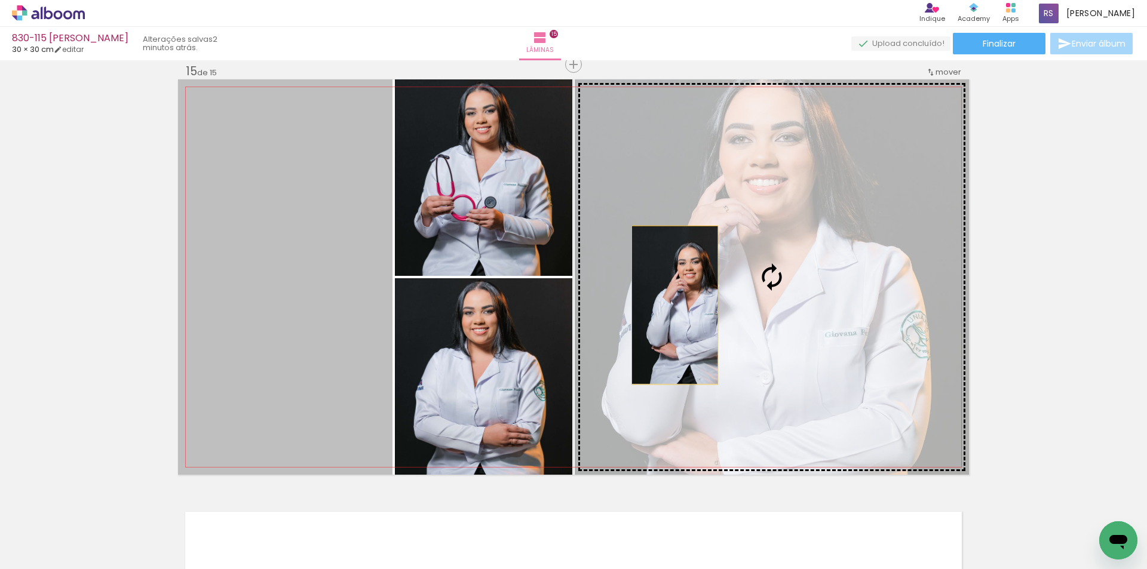
drag, startPoint x: 298, startPoint y: 298, endPoint x: 699, endPoint y: 304, distance: 401.0
click at [0, 0] on slot at bounding box center [0, 0] width 0 height 0
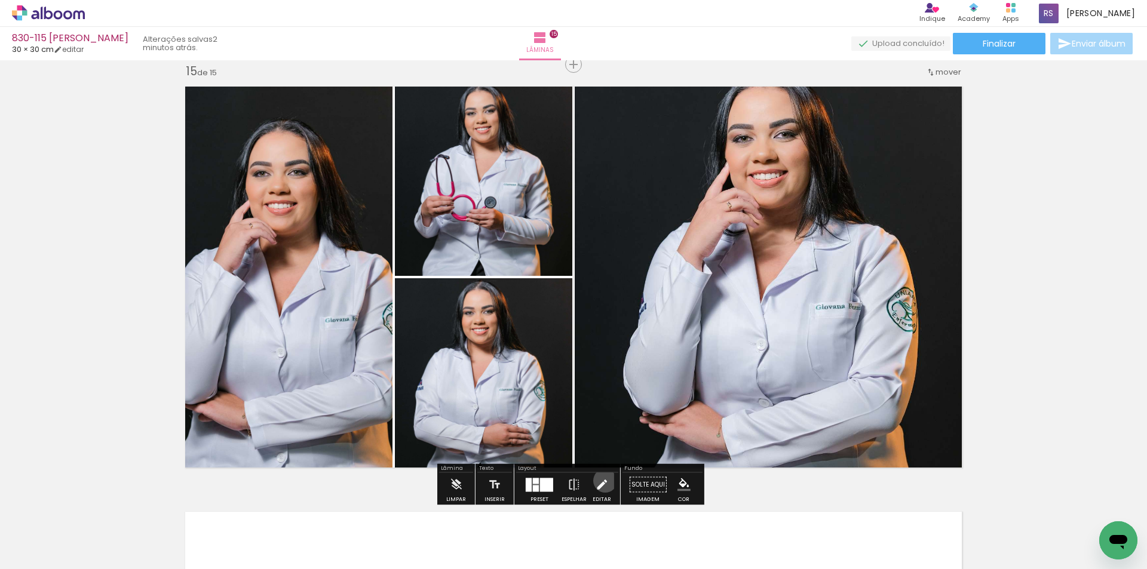
drag, startPoint x: 602, startPoint y: 481, endPoint x: 610, endPoint y: 450, distance: 32.0
click at [601, 481] on iron-icon at bounding box center [601, 485] width 13 height 24
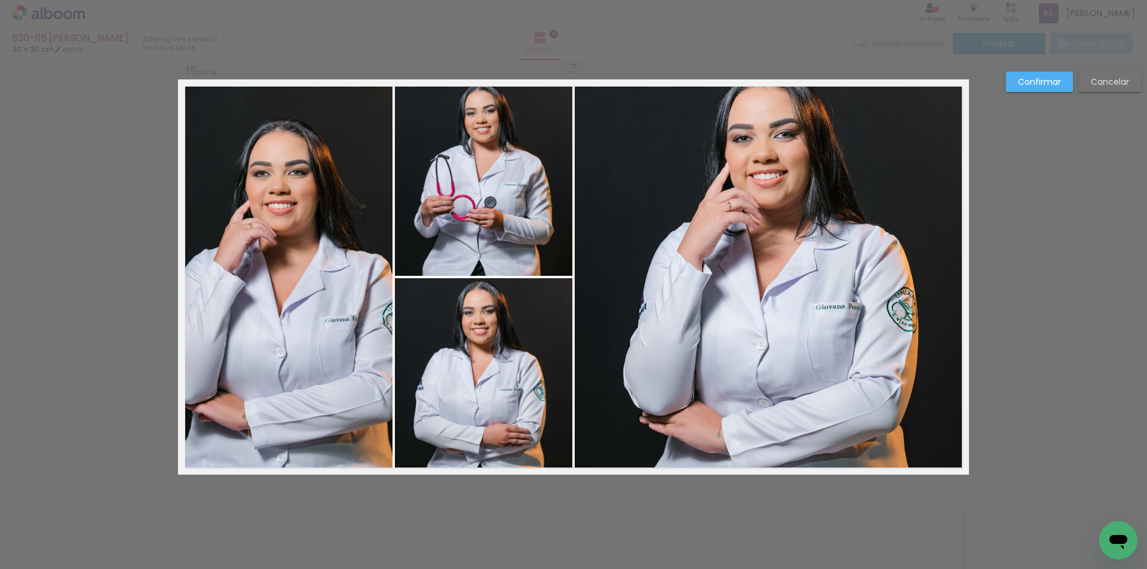
click at [665, 338] on quentale-photo at bounding box center [772, 277] width 394 height 396
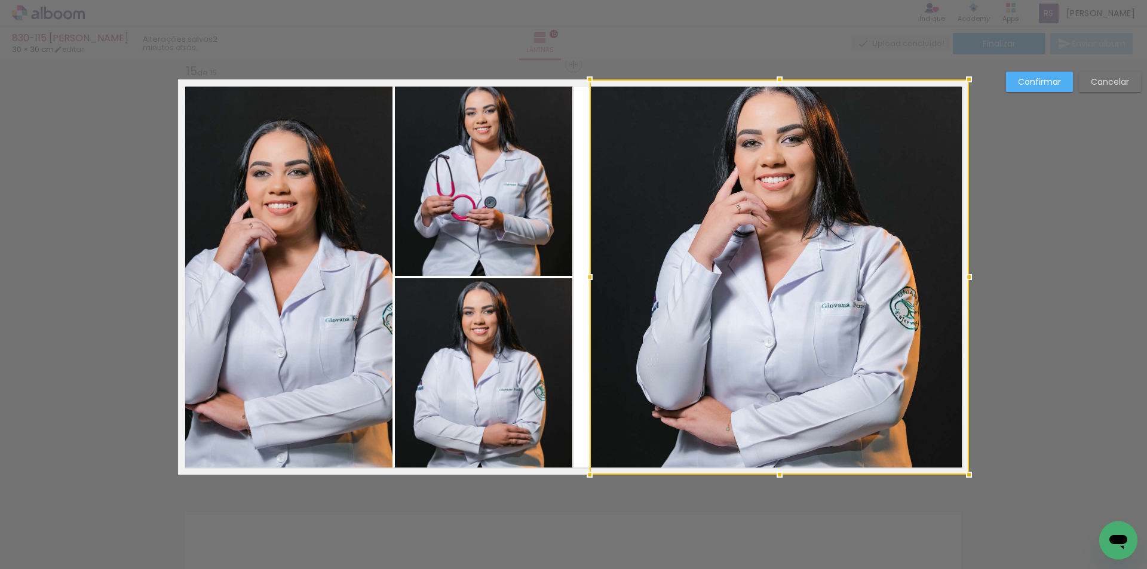
drag, startPoint x: 572, startPoint y: 281, endPoint x: 587, endPoint y: 277, distance: 15.7
click at [587, 277] on div at bounding box center [590, 277] width 24 height 24
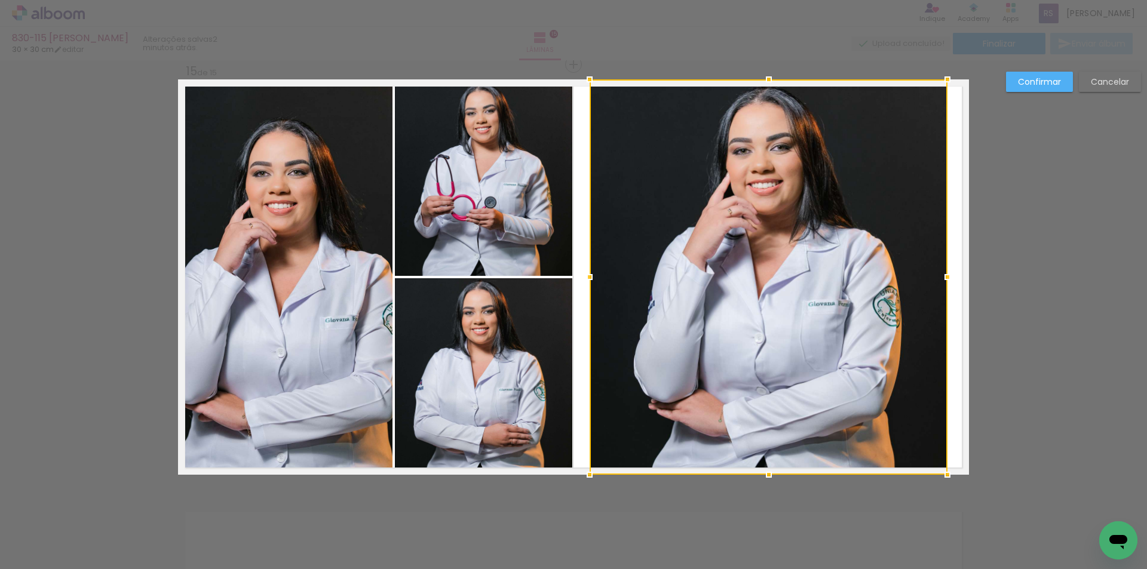
drag, startPoint x: 967, startPoint y: 280, endPoint x: 946, endPoint y: 273, distance: 22.5
click at [946, 273] on div at bounding box center [948, 277] width 24 height 24
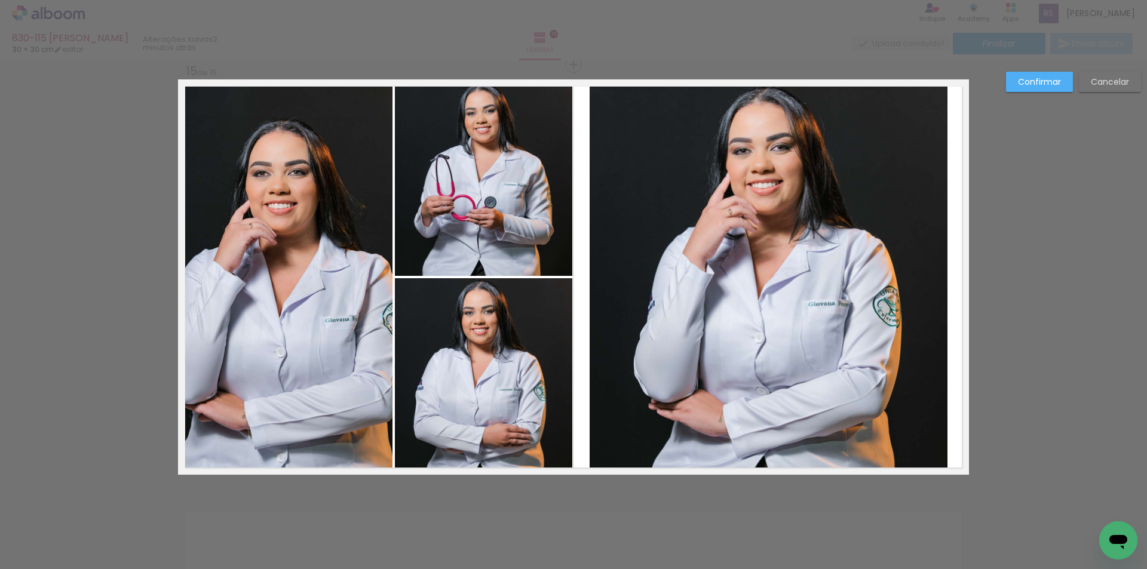
click at [494, 207] on quentale-photo at bounding box center [484, 177] width 178 height 197
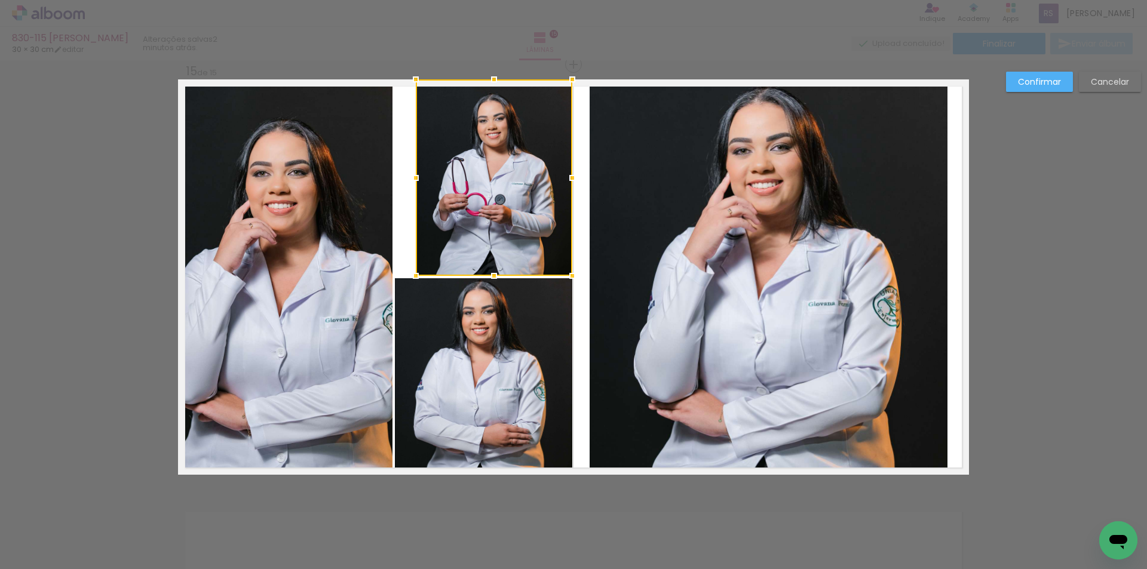
drag, startPoint x: 395, startPoint y: 177, endPoint x: 416, endPoint y: 176, distance: 20.9
click at [416, 176] on div at bounding box center [416, 178] width 24 height 24
click at [450, 380] on quentale-photo at bounding box center [484, 376] width 178 height 197
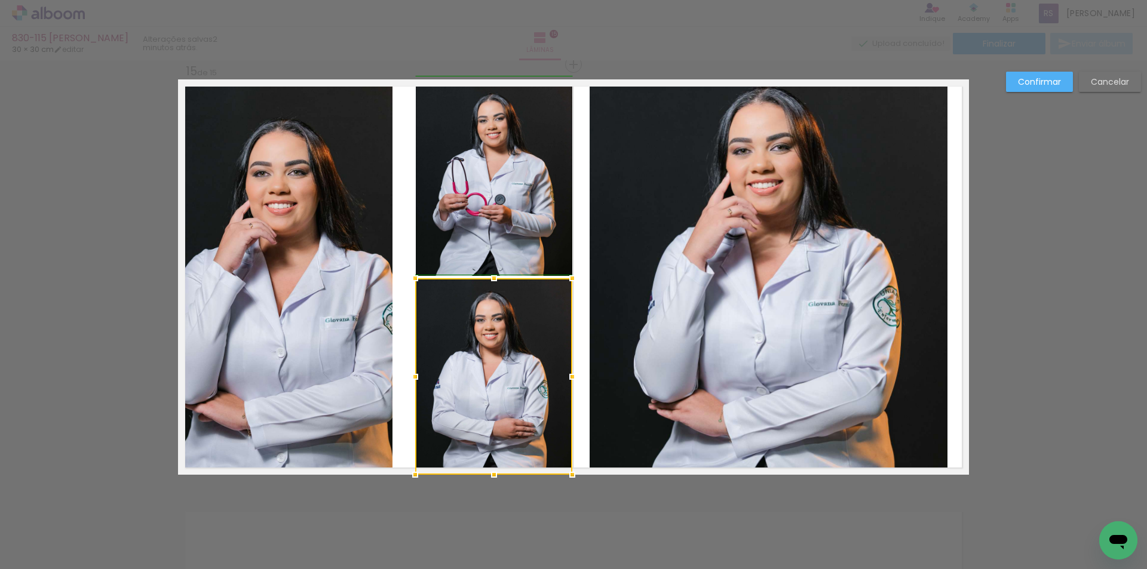
drag, startPoint x: 394, startPoint y: 378, endPoint x: 410, endPoint y: 371, distance: 17.4
click at [410, 371] on div at bounding box center [415, 377] width 24 height 24
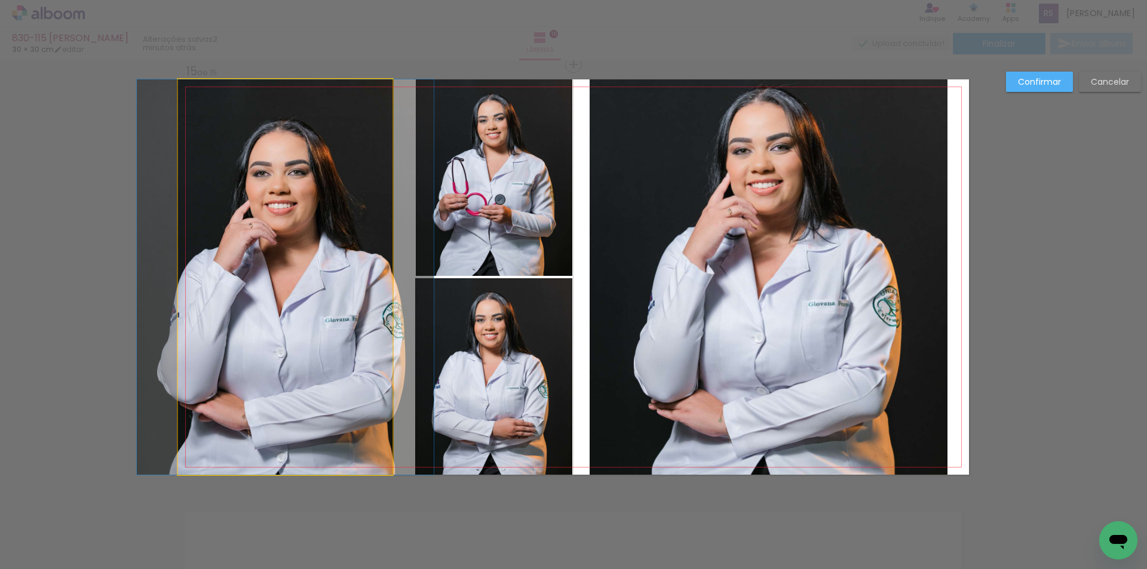
click at [373, 305] on quentale-photo at bounding box center [285, 277] width 215 height 396
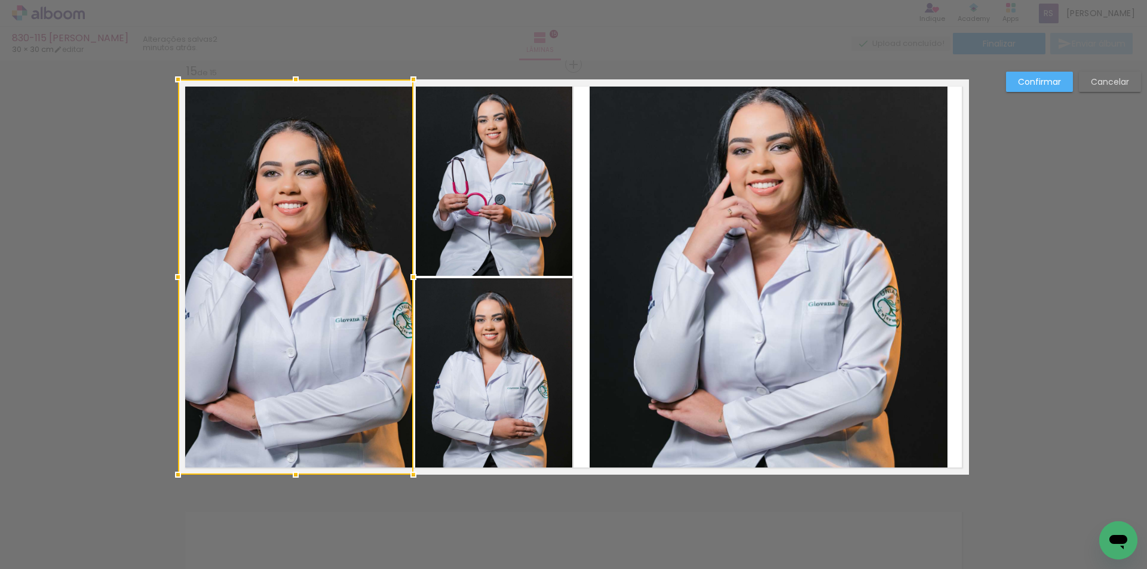
drag, startPoint x: 388, startPoint y: 280, endPoint x: 413, endPoint y: 278, distance: 25.2
click at [413, 278] on div at bounding box center [414, 277] width 24 height 24
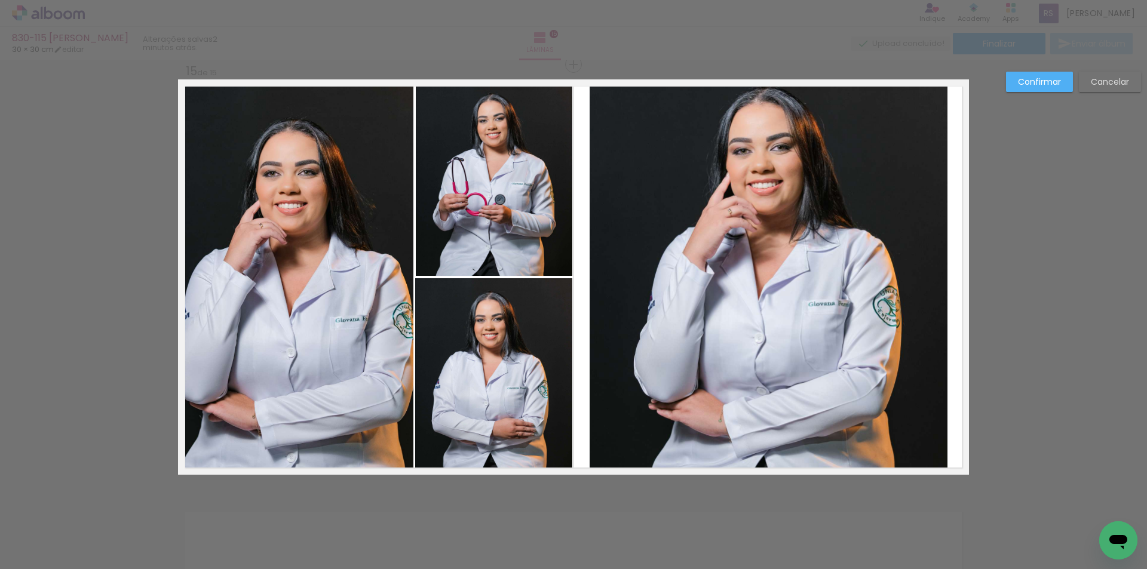
click at [0, 0] on slot "Confirmar" at bounding box center [0, 0] width 0 height 0
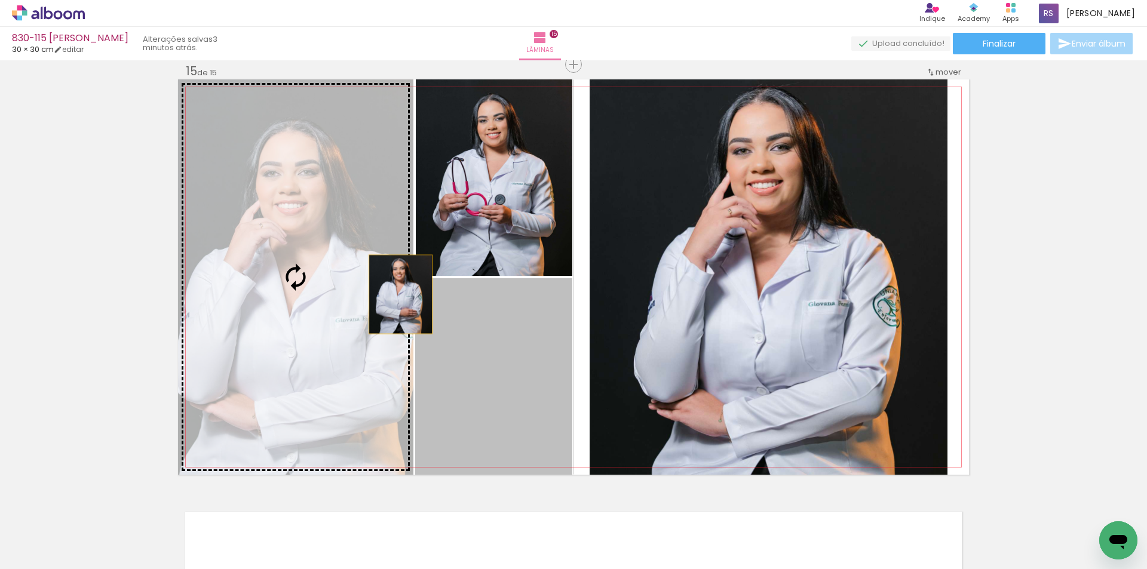
drag, startPoint x: 514, startPoint y: 378, endPoint x: 377, endPoint y: 285, distance: 165.7
click at [0, 0] on slot at bounding box center [0, 0] width 0 height 0
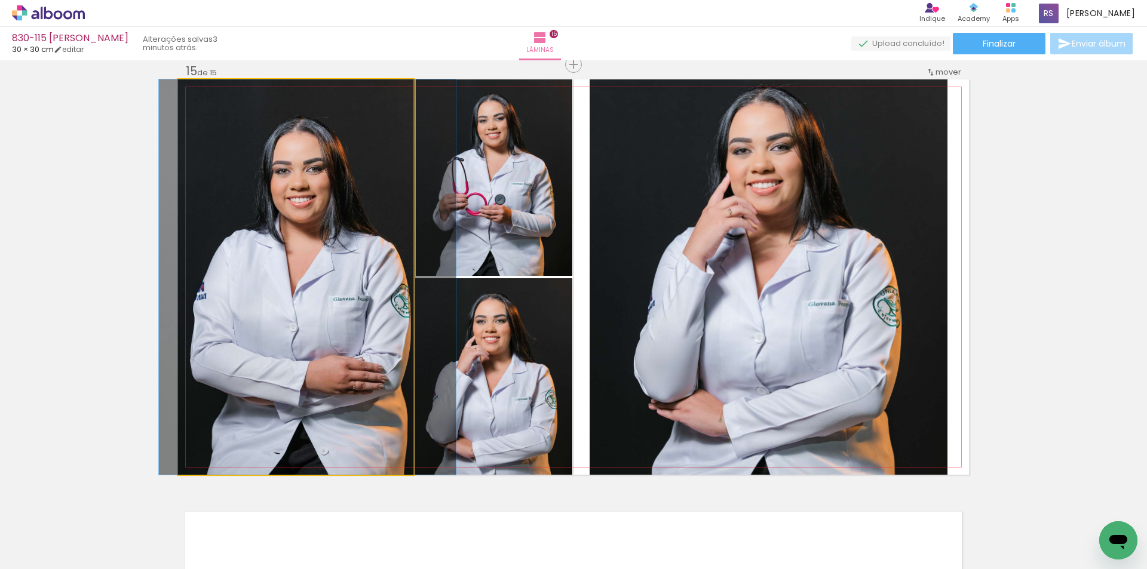
drag, startPoint x: 310, startPoint y: 307, endPoint x: 319, endPoint y: 307, distance: 9.0
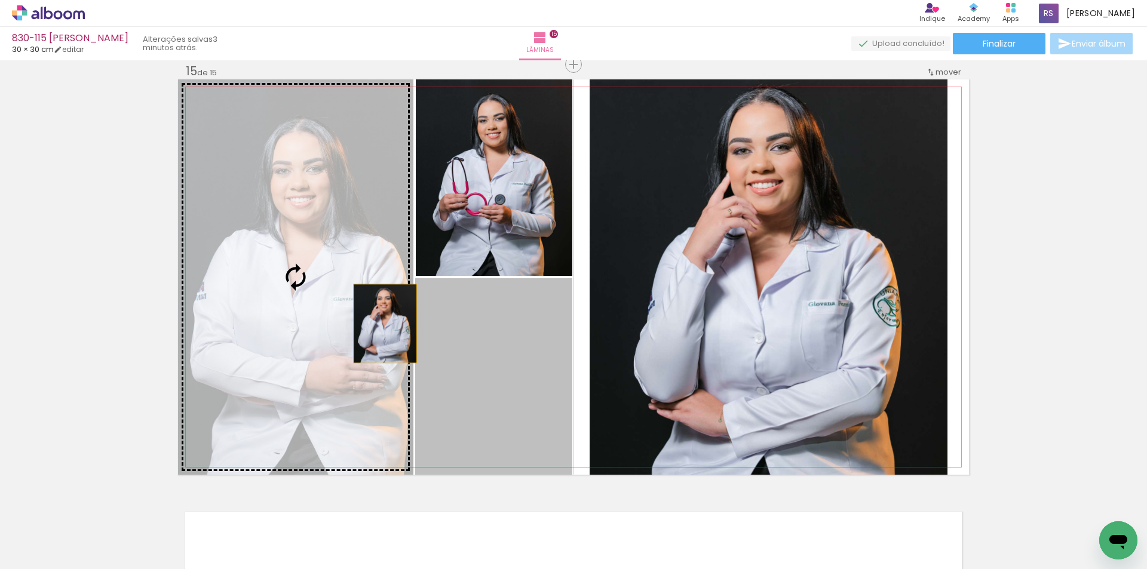
drag, startPoint x: 511, startPoint y: 389, endPoint x: 377, endPoint y: 322, distance: 149.6
click at [0, 0] on slot at bounding box center [0, 0] width 0 height 0
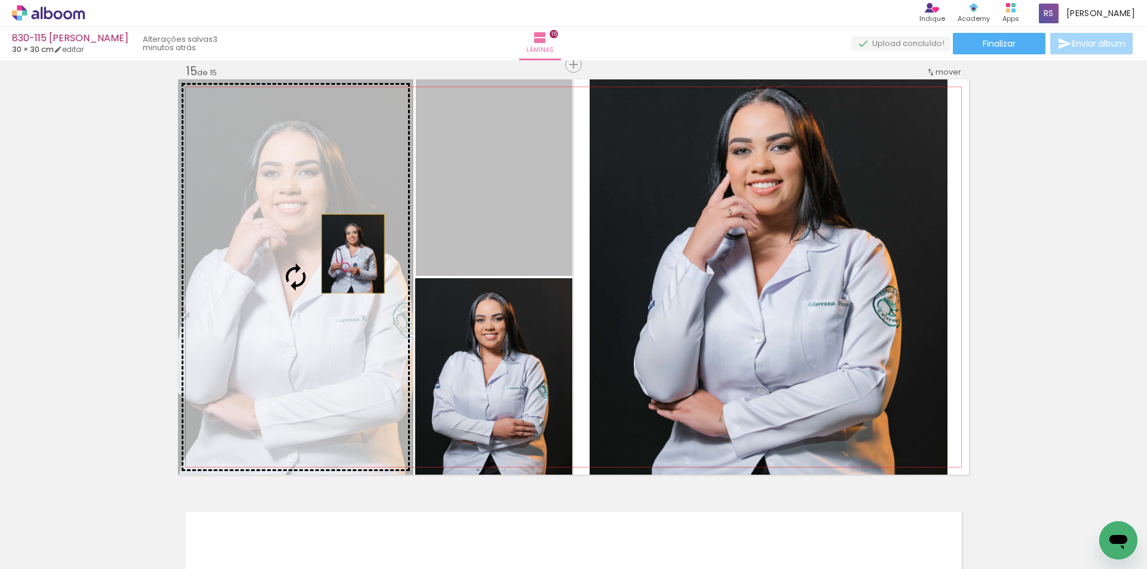
drag, startPoint x: 452, startPoint y: 214, endPoint x: 342, endPoint y: 257, distance: 118.1
click at [0, 0] on slot at bounding box center [0, 0] width 0 height 0
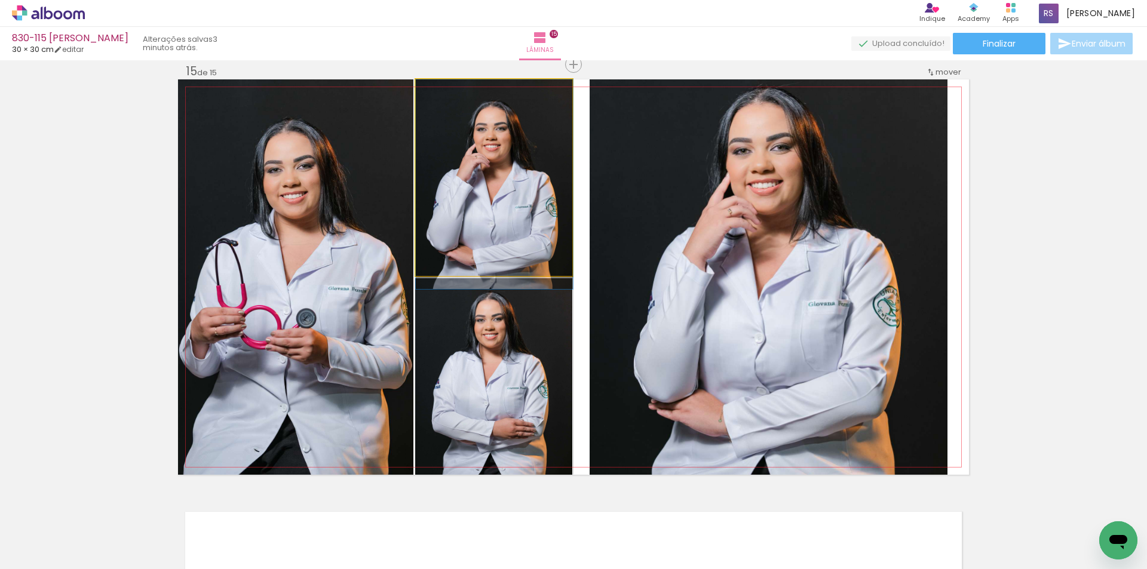
drag, startPoint x: 493, startPoint y: 193, endPoint x: 666, endPoint y: 234, distance: 177.5
click at [0, 0] on slot at bounding box center [0, 0] width 0 height 0
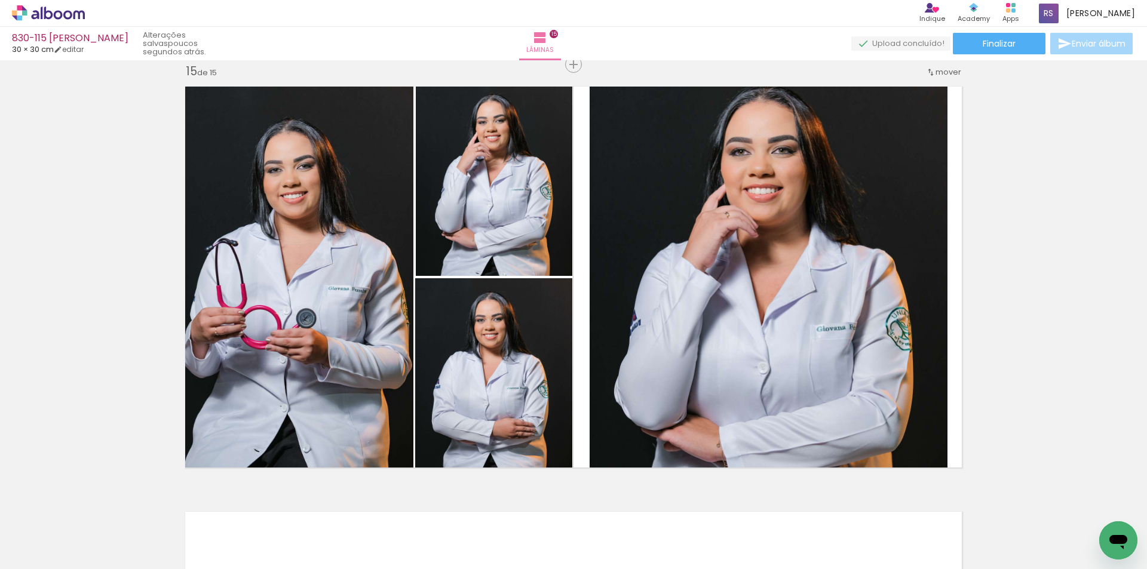
scroll to position [23991, 0]
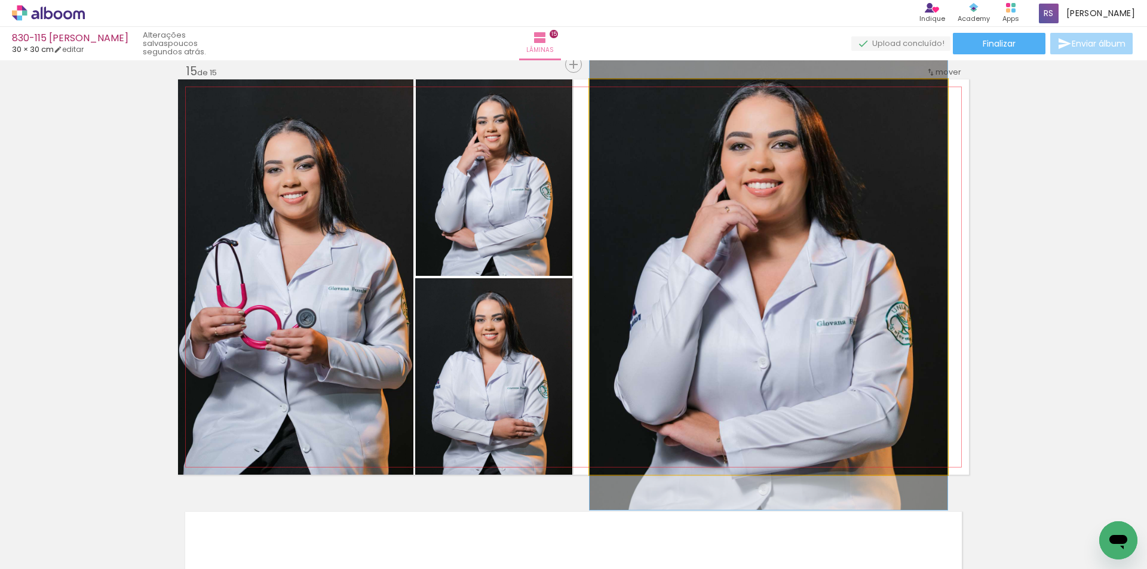
drag, startPoint x: 690, startPoint y: 338, endPoint x: 686, endPoint y: 333, distance: 6.5
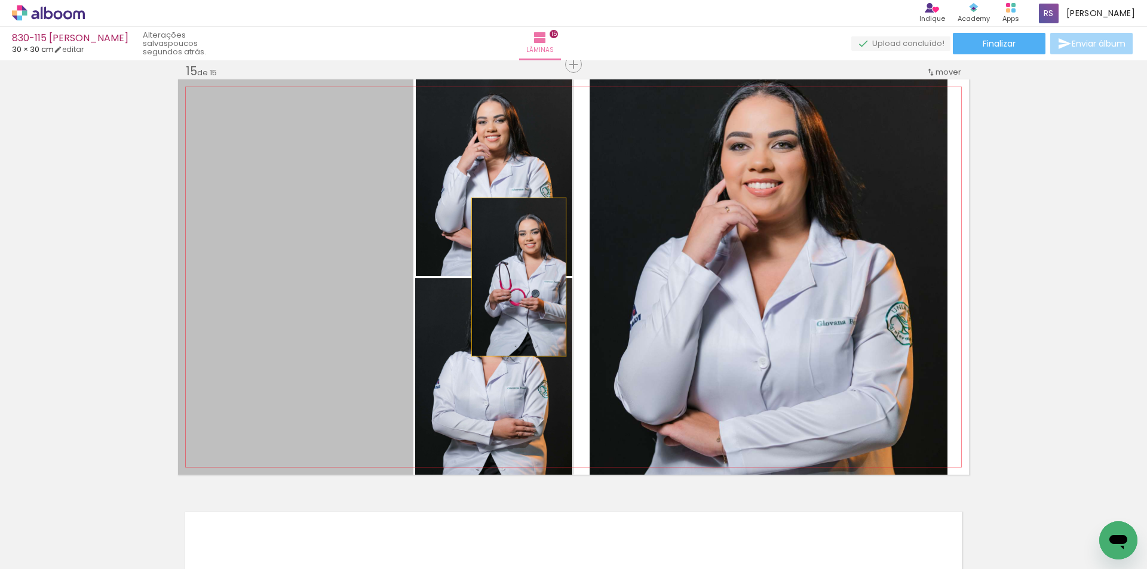
drag, startPoint x: 361, startPoint y: 288, endPoint x: 737, endPoint y: 249, distance: 377.9
click at [0, 0] on slot at bounding box center [0, 0] width 0 height 0
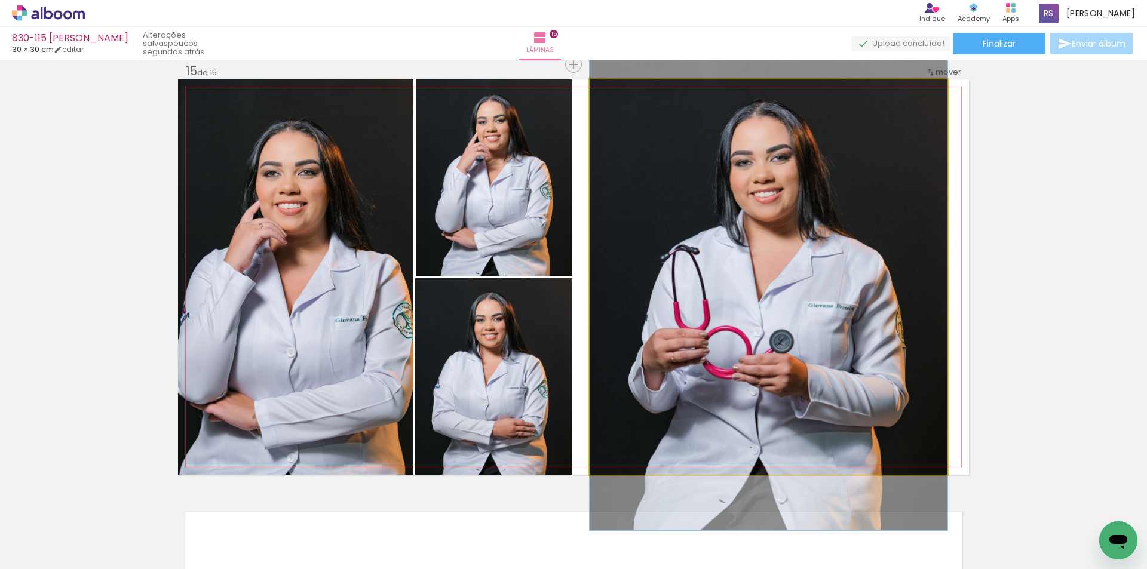
drag, startPoint x: 732, startPoint y: 244, endPoint x: 727, endPoint y: 259, distance: 15.7
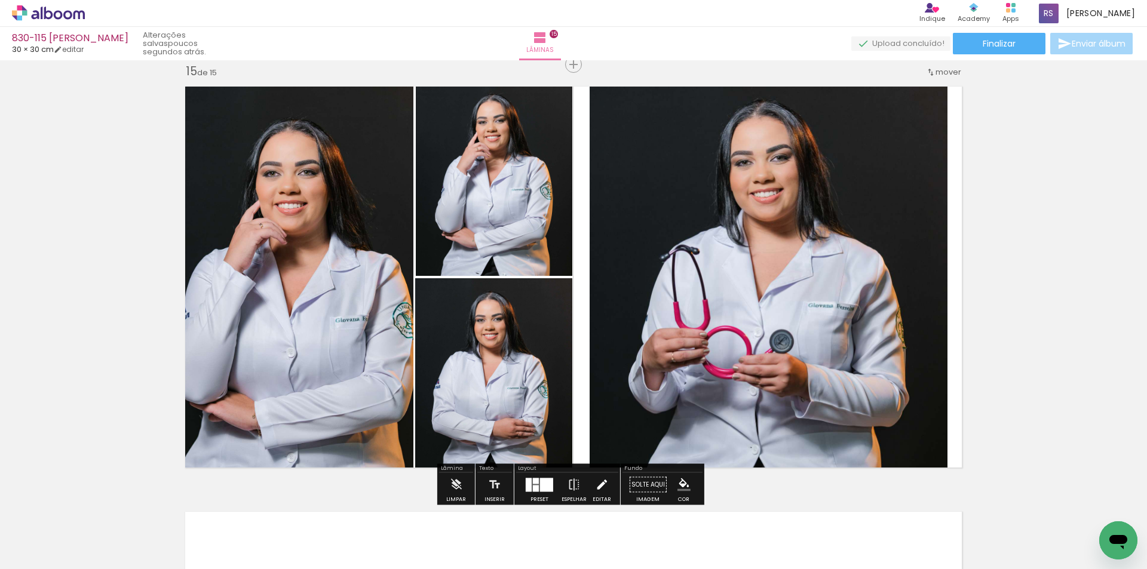
click at [596, 485] on iron-icon at bounding box center [601, 485] width 13 height 24
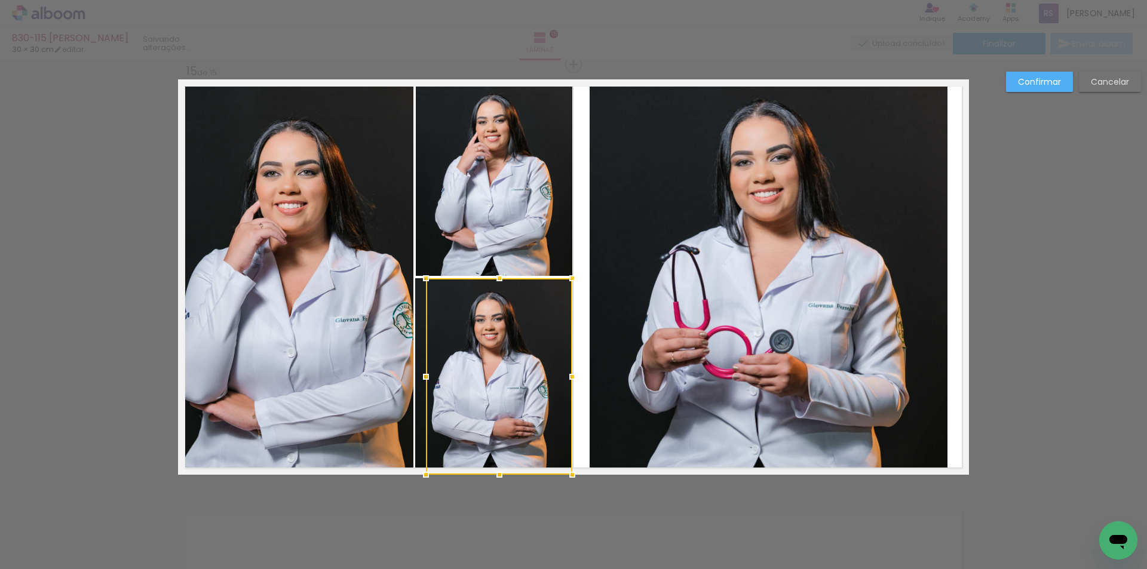
drag, startPoint x: 415, startPoint y: 375, endPoint x: 426, endPoint y: 370, distance: 12.0
click at [426, 370] on div at bounding box center [426, 377] width 24 height 24
drag, startPoint x: 376, startPoint y: 378, endPoint x: 420, endPoint y: 372, distance: 43.9
click at [420, 372] on div at bounding box center [416, 377] width 24 height 24
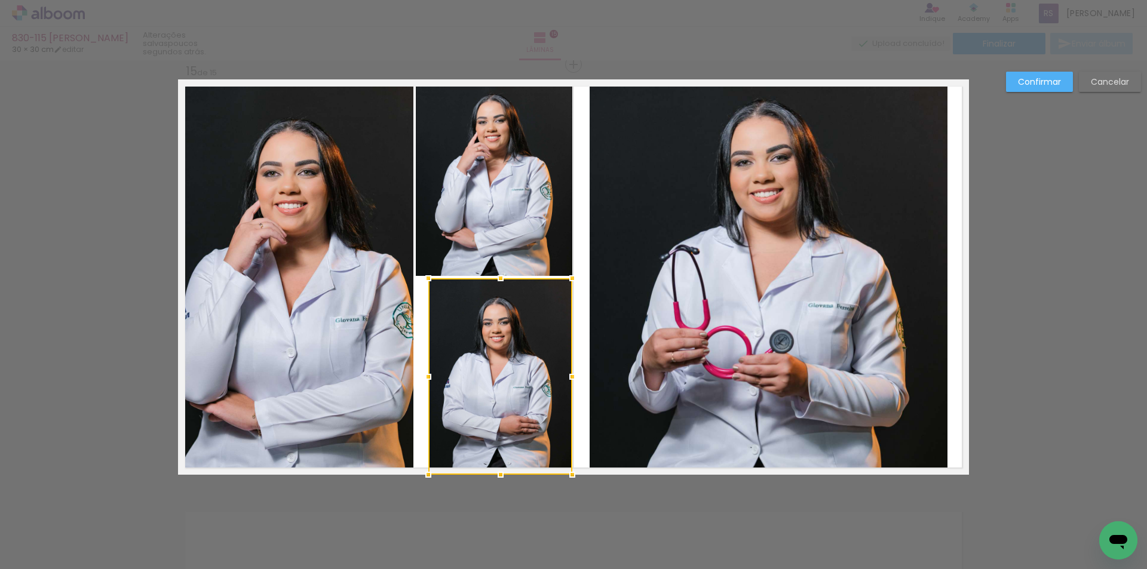
click at [422, 370] on div at bounding box center [428, 377] width 24 height 24
click at [409, 190] on quentale-photo at bounding box center [295, 277] width 235 height 396
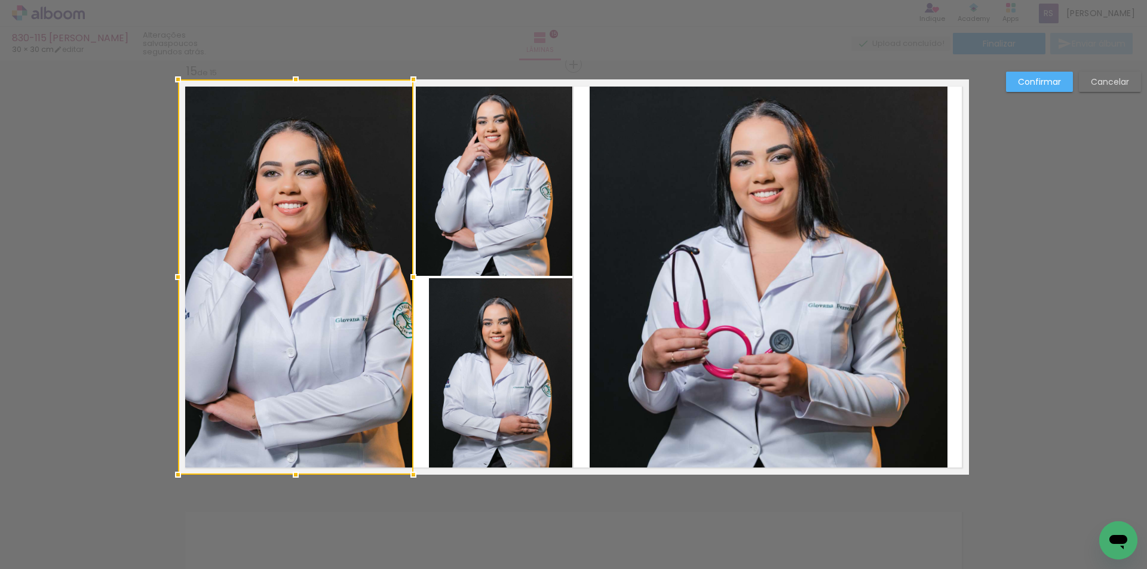
click at [426, 183] on quentale-photo at bounding box center [494, 177] width 157 height 197
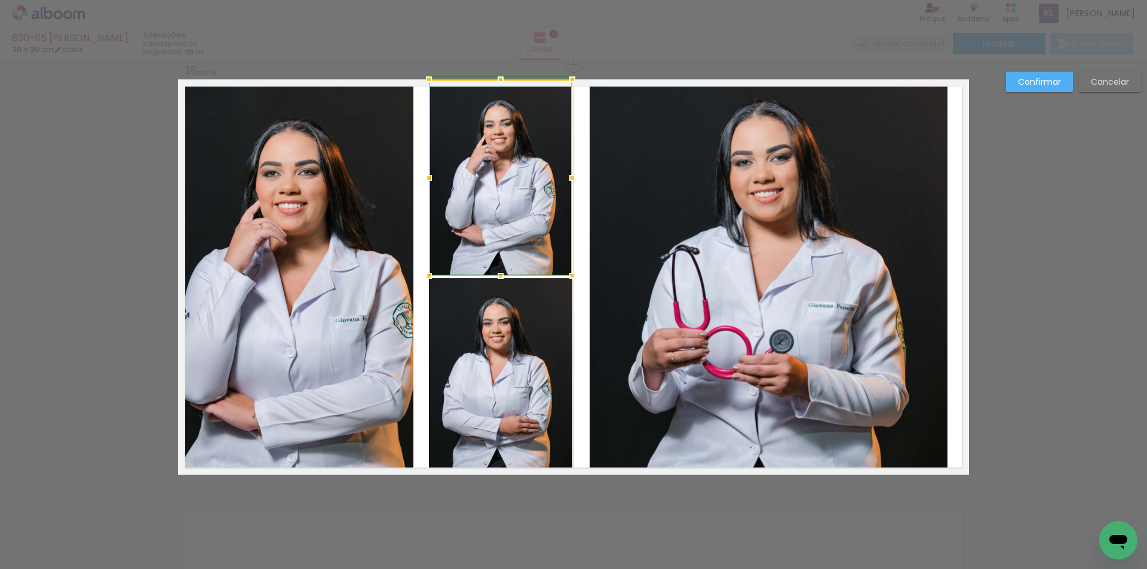
drag, startPoint x: 412, startPoint y: 178, endPoint x: 422, endPoint y: 177, distance: 10.8
click at [422, 177] on div at bounding box center [429, 178] width 24 height 24
click at [382, 235] on quentale-photo at bounding box center [295, 277] width 235 height 396
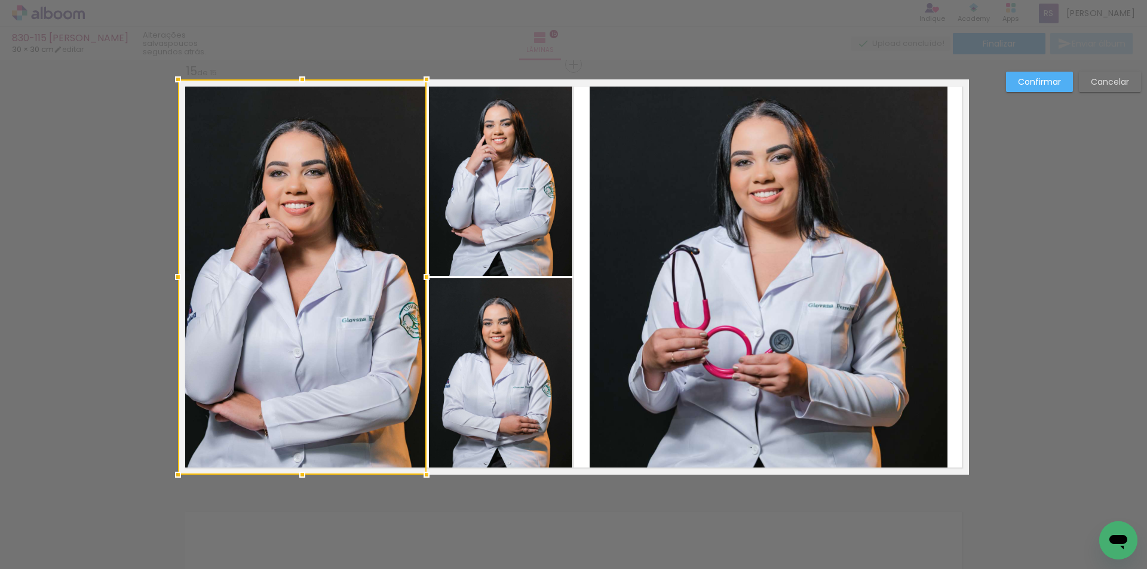
drag, startPoint x: 410, startPoint y: 268, endPoint x: 426, endPoint y: 268, distance: 15.5
click at [426, 268] on div at bounding box center [427, 277] width 24 height 24
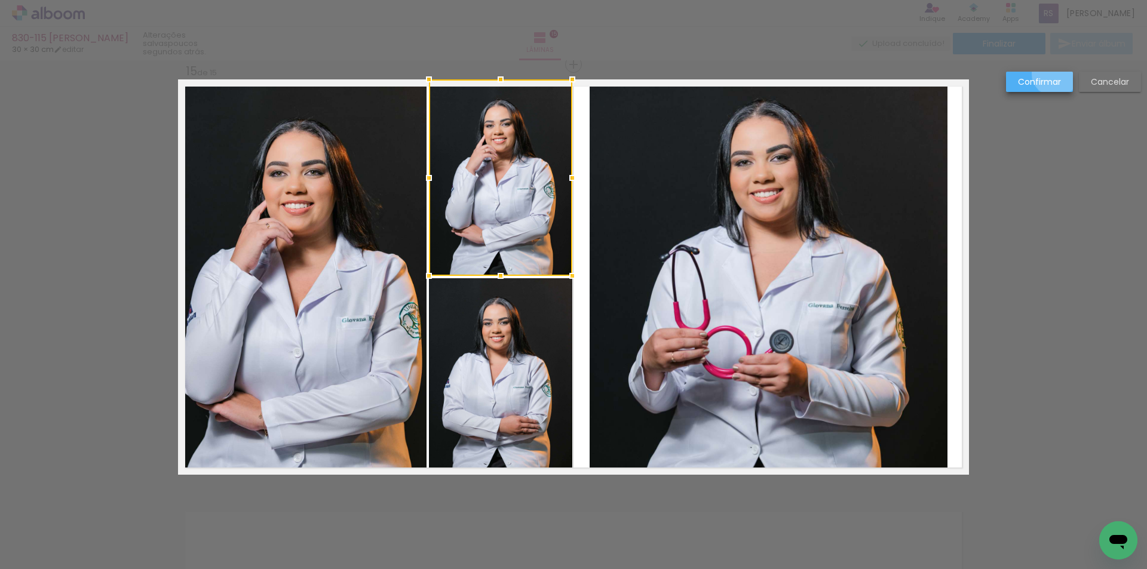
click at [1056, 73] on paper-button "Confirmar" at bounding box center [1039, 82] width 67 height 20
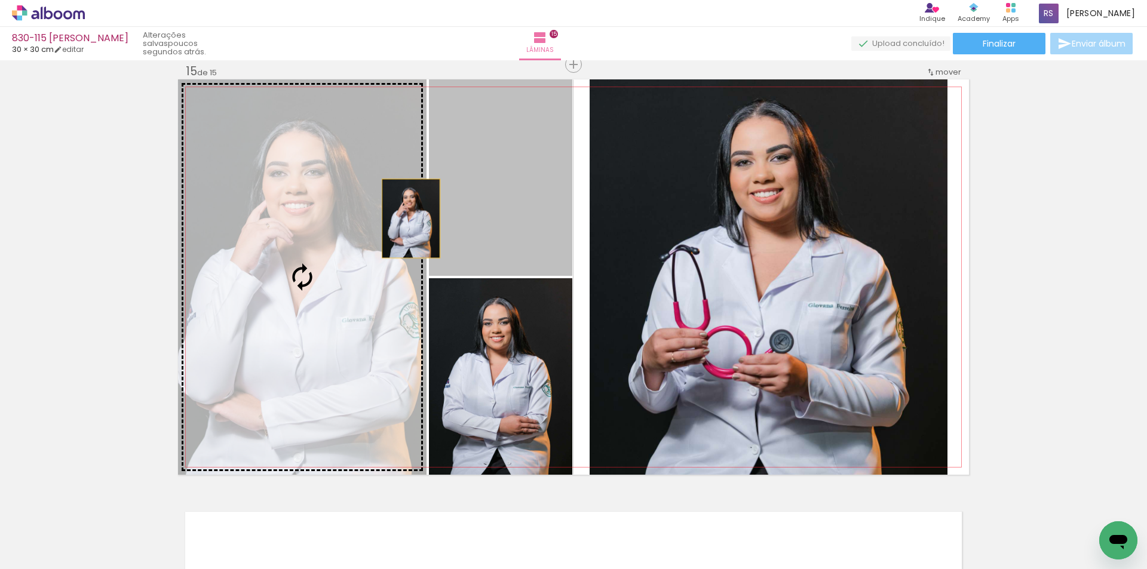
drag, startPoint x: 515, startPoint y: 189, endPoint x: 396, endPoint y: 223, distance: 124.3
click at [0, 0] on slot at bounding box center [0, 0] width 0 height 0
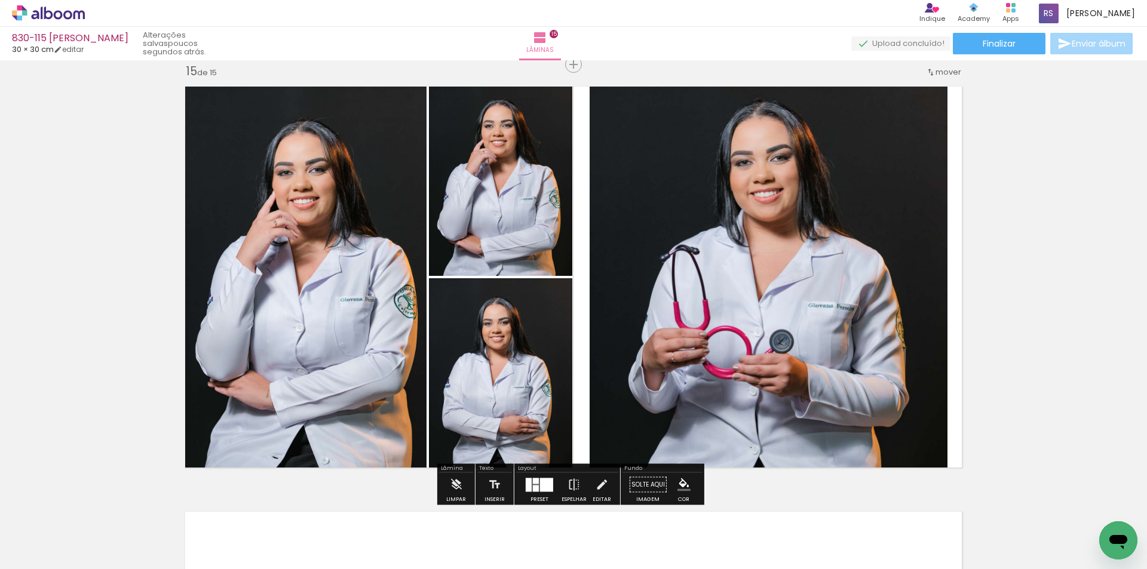
click at [679, 485] on iron-icon "color picker" at bounding box center [684, 485] width 13 height 13
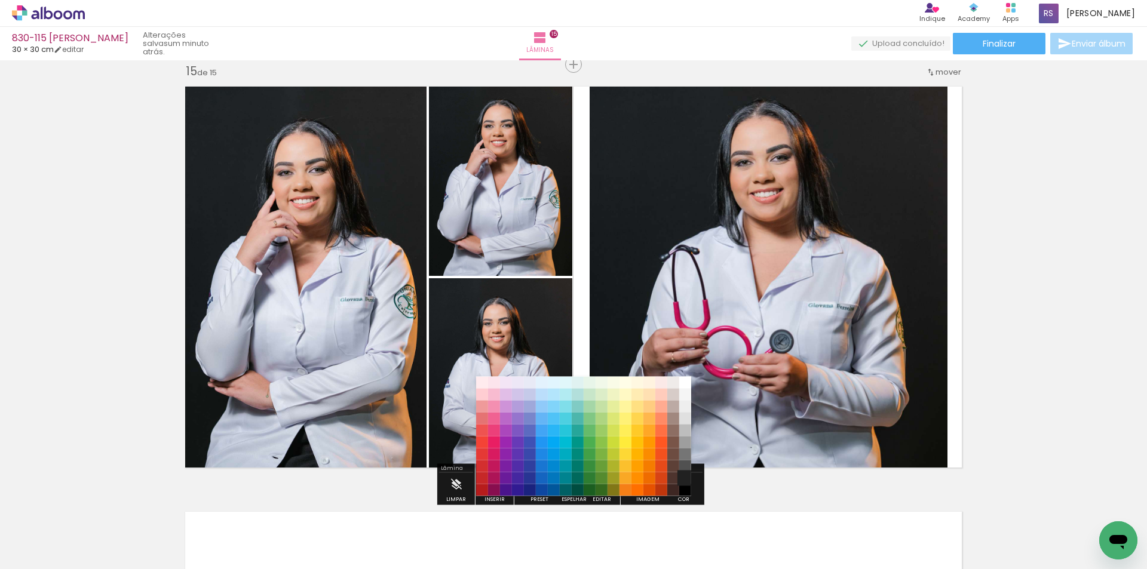
click at [685, 477] on paper-item "#212121" at bounding box center [685, 479] width 12 height 12
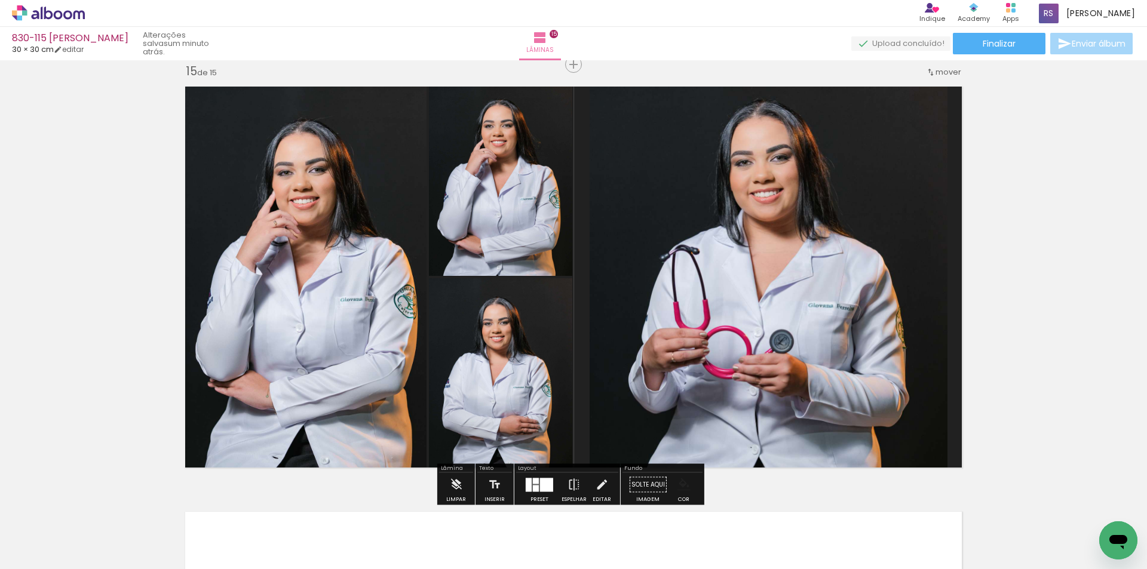
click at [681, 488] on iron-icon "color picker" at bounding box center [684, 485] width 13 height 13
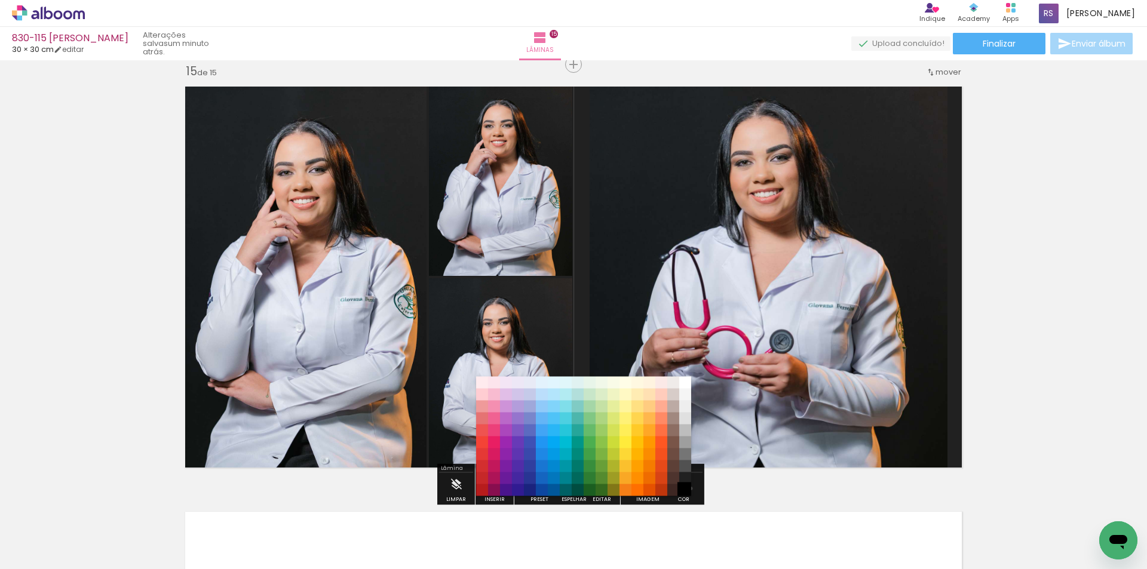
click at [686, 489] on paper-item "#000000" at bounding box center [685, 491] width 12 height 12
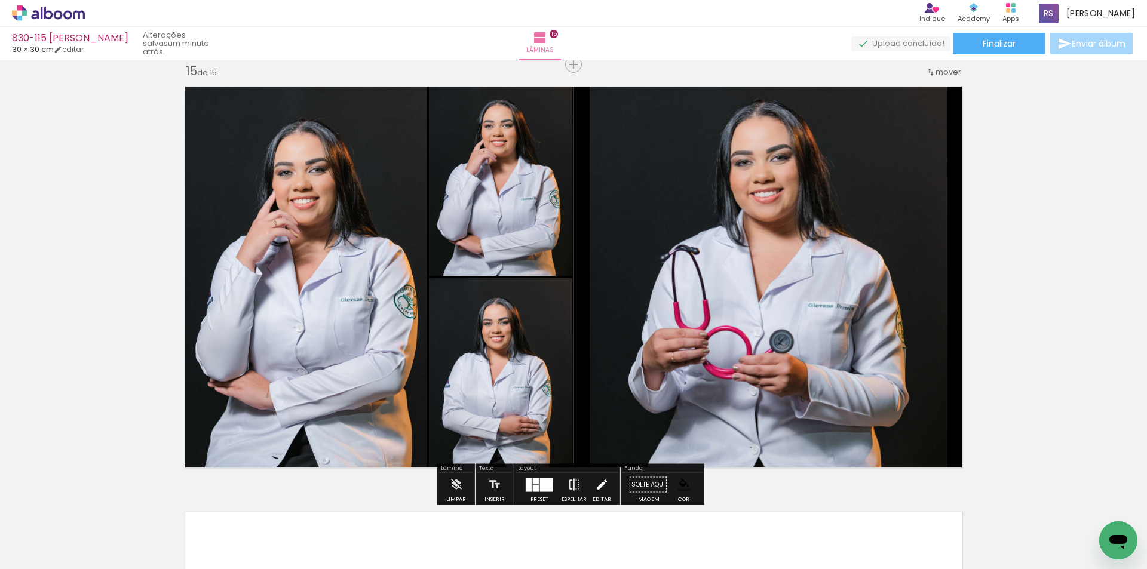
click at [605, 481] on iron-icon at bounding box center [601, 485] width 13 height 24
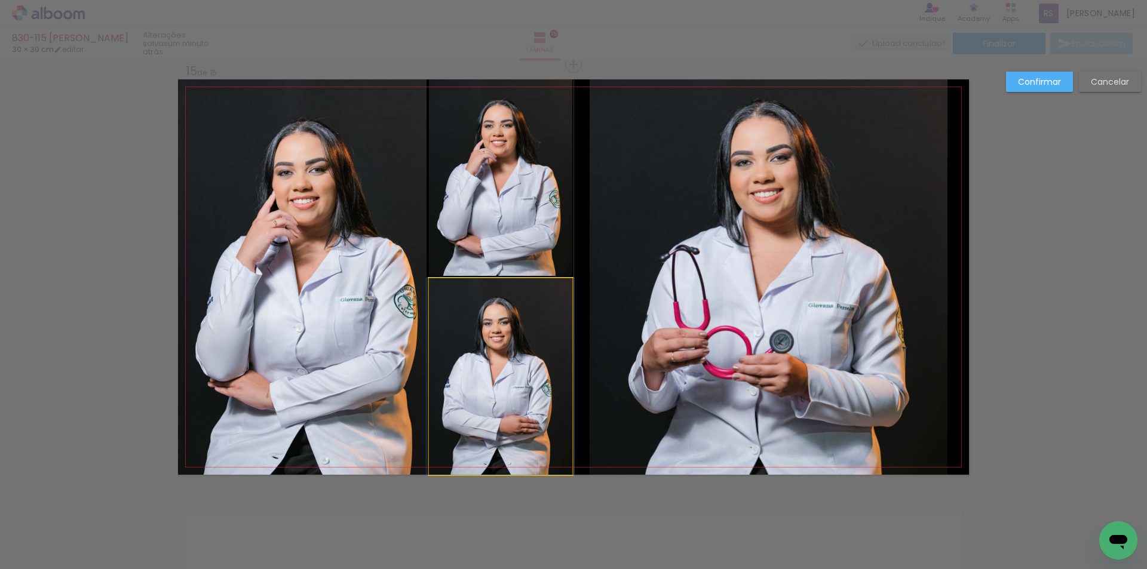
click at [560, 379] on quentale-photo at bounding box center [500, 376] width 143 height 197
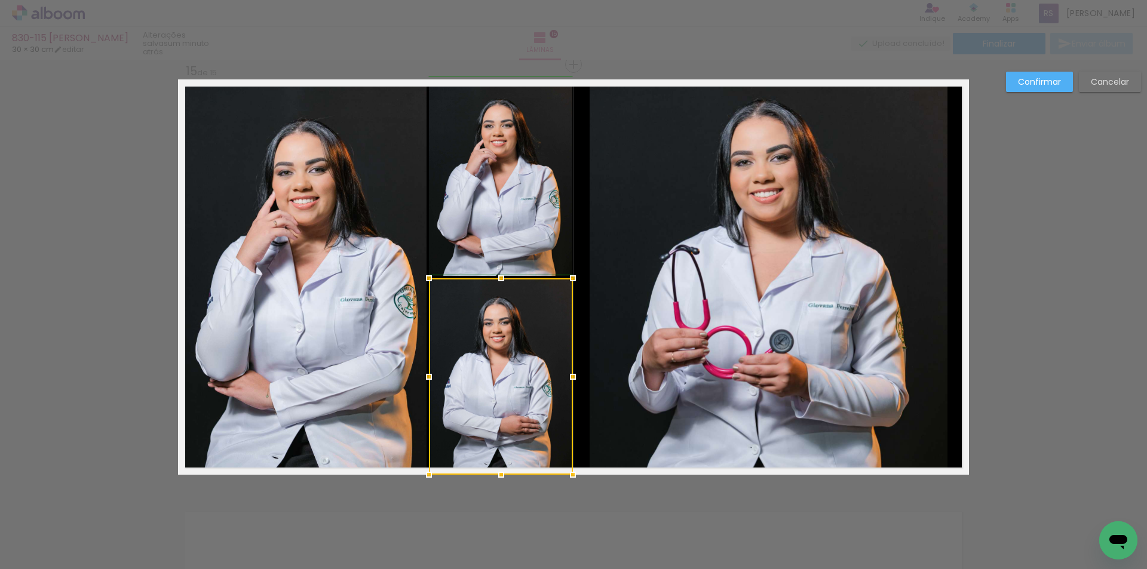
click at [569, 376] on div at bounding box center [573, 377] width 24 height 24
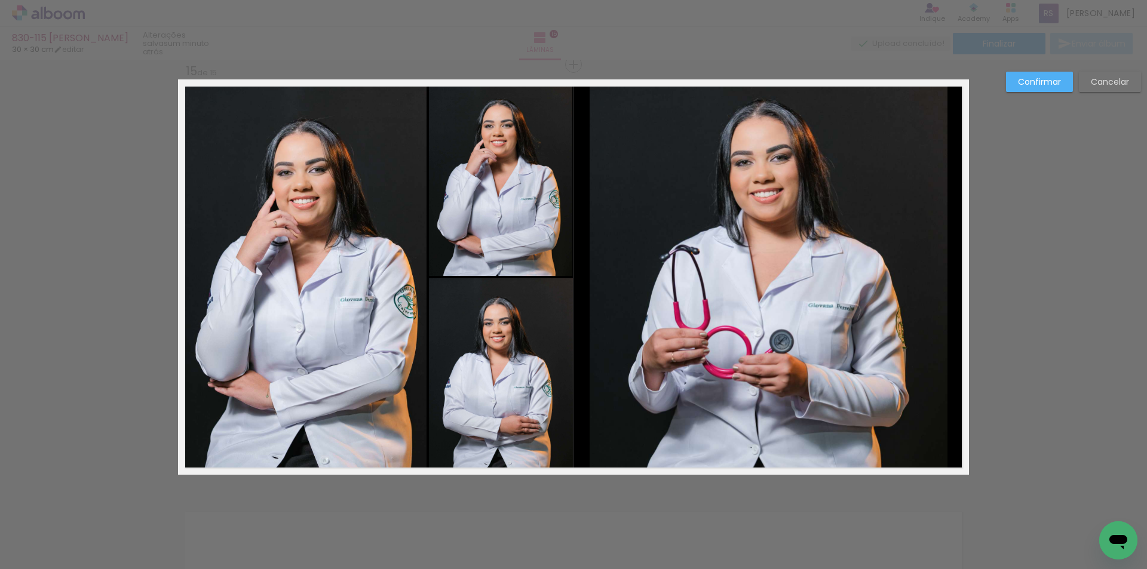
click at [565, 351] on quentale-photo at bounding box center [501, 376] width 144 height 197
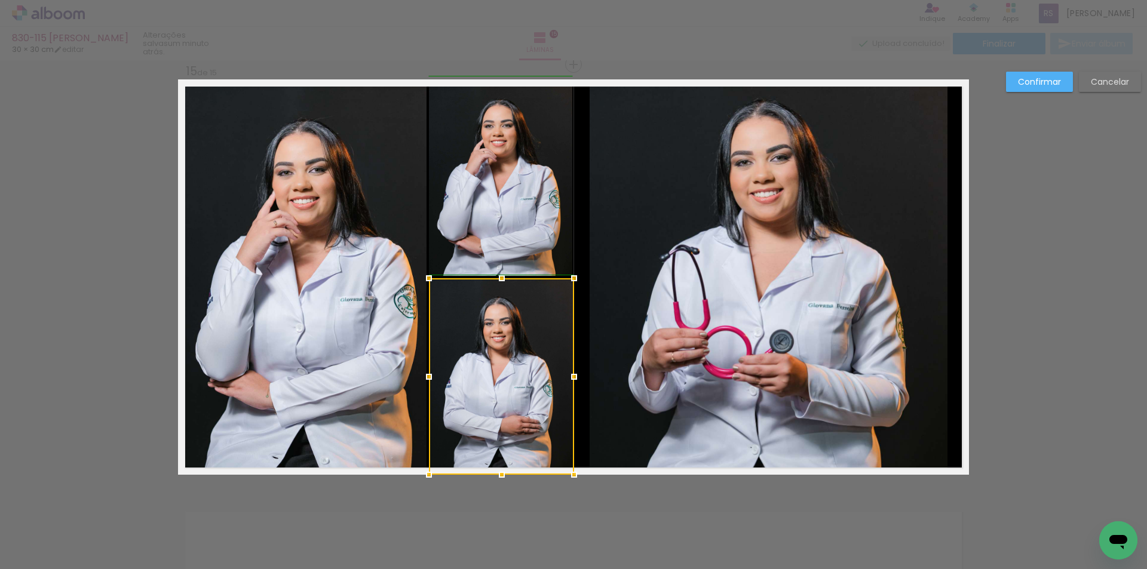
drag, startPoint x: 572, startPoint y: 375, endPoint x: 573, endPoint y: 360, distance: 14.9
click at [574, 374] on div at bounding box center [574, 377] width 24 height 24
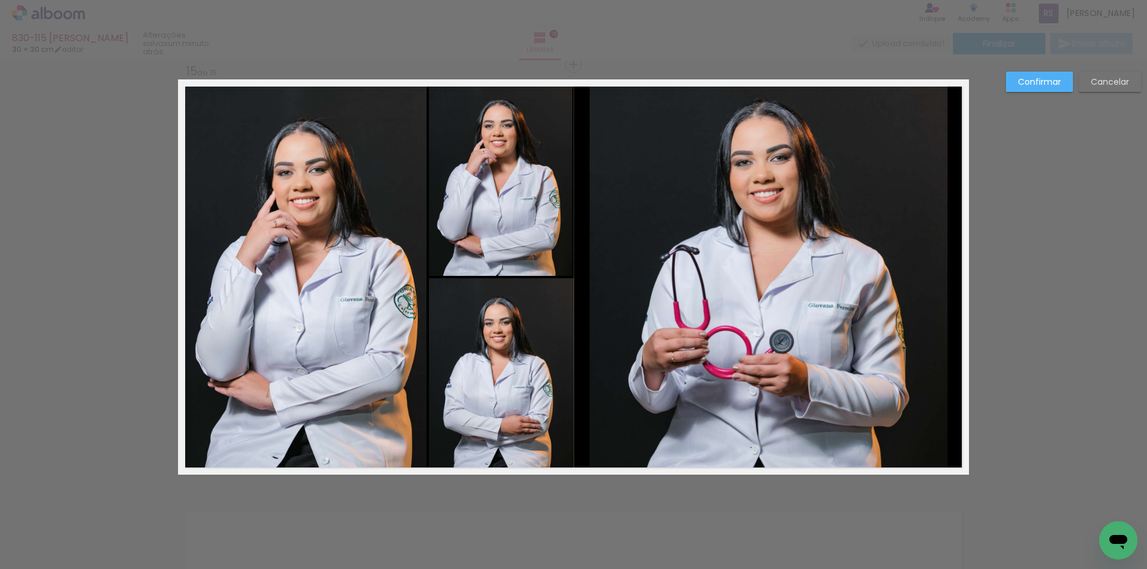
click at [538, 232] on quentale-photo at bounding box center [501, 177] width 144 height 197
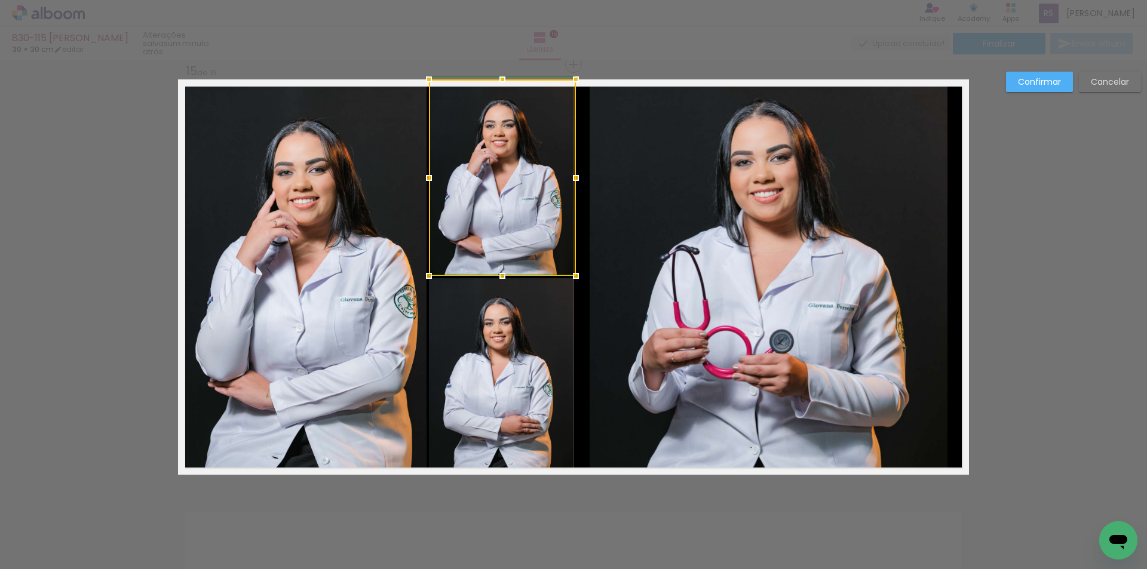
click at [568, 180] on div at bounding box center [576, 178] width 24 height 24
click at [0, 0] on slot "Confirmar" at bounding box center [0, 0] width 0 height 0
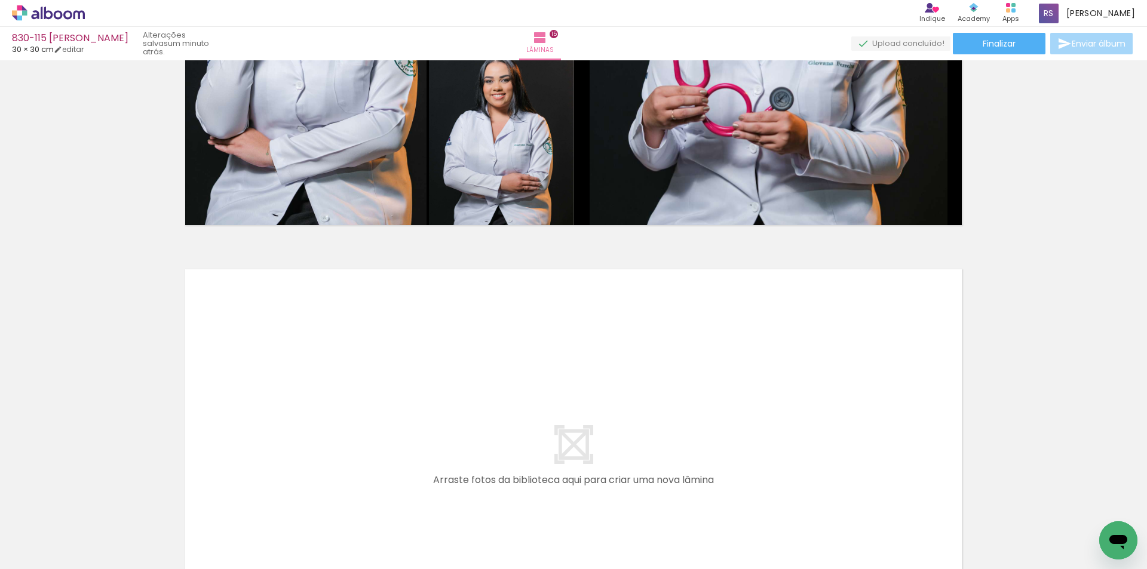
scroll to position [6270, 0]
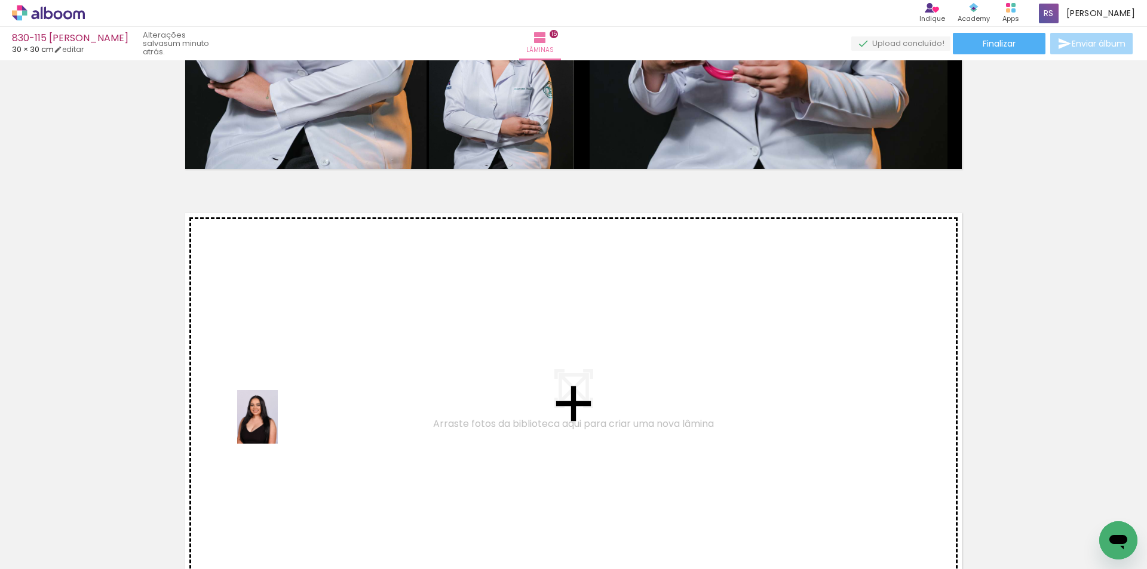
drag, startPoint x: 136, startPoint y: 535, endPoint x: 276, endPoint y: 424, distance: 179.4
click at [276, 424] on quentale-workspace at bounding box center [573, 284] width 1147 height 569
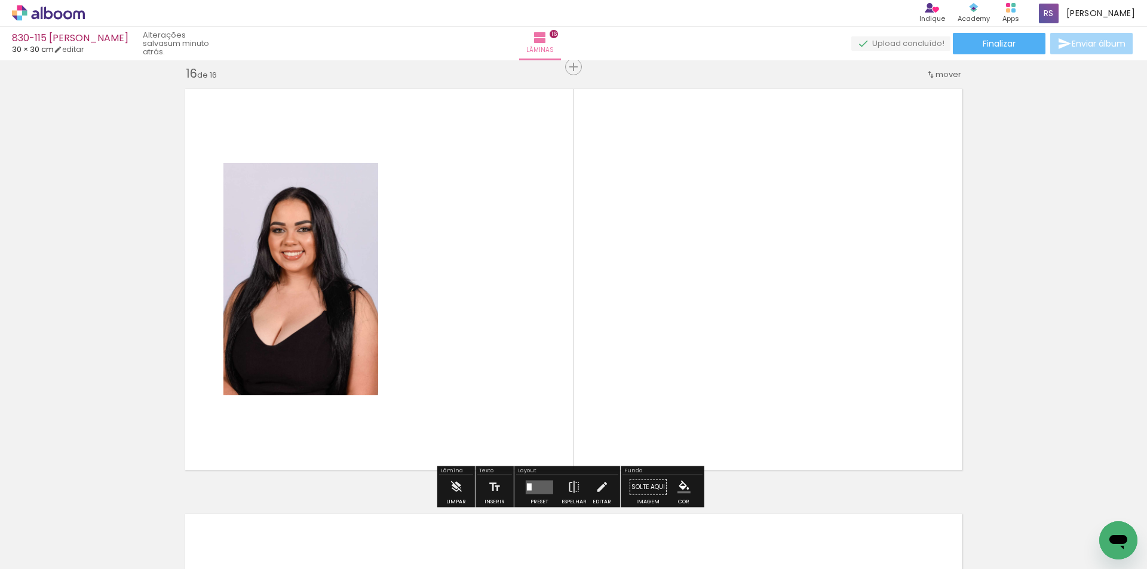
scroll to position [6397, 0]
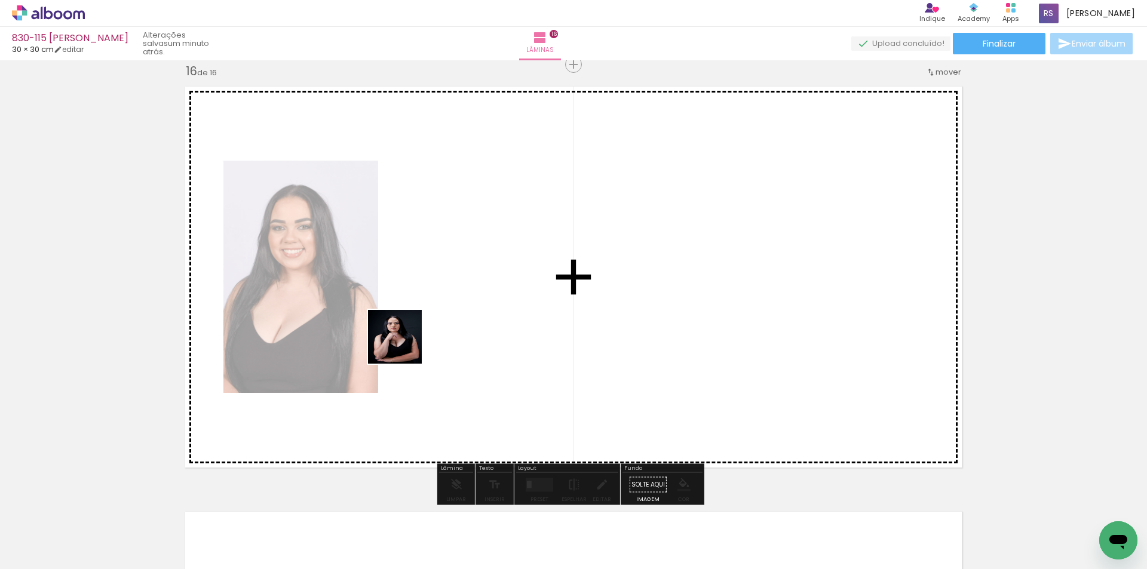
drag, startPoint x: 201, startPoint y: 530, endPoint x: 458, endPoint y: 315, distance: 335.1
click at [458, 315] on quentale-workspace at bounding box center [573, 284] width 1147 height 569
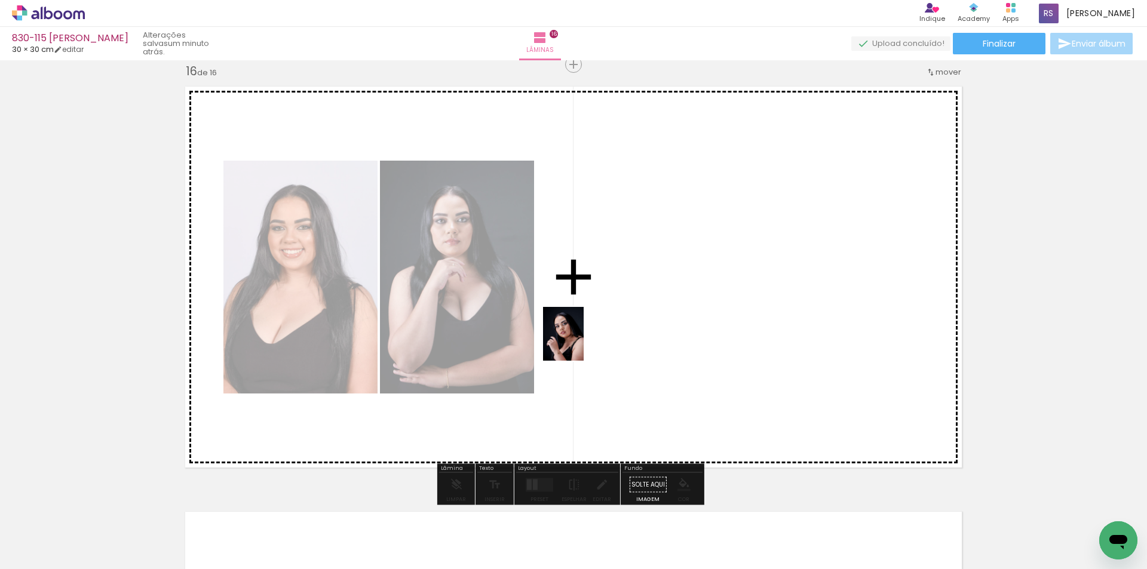
drag, startPoint x: 339, startPoint y: 537, endPoint x: 579, endPoint y: 343, distance: 308.4
click at [579, 343] on quentale-workspace at bounding box center [573, 284] width 1147 height 569
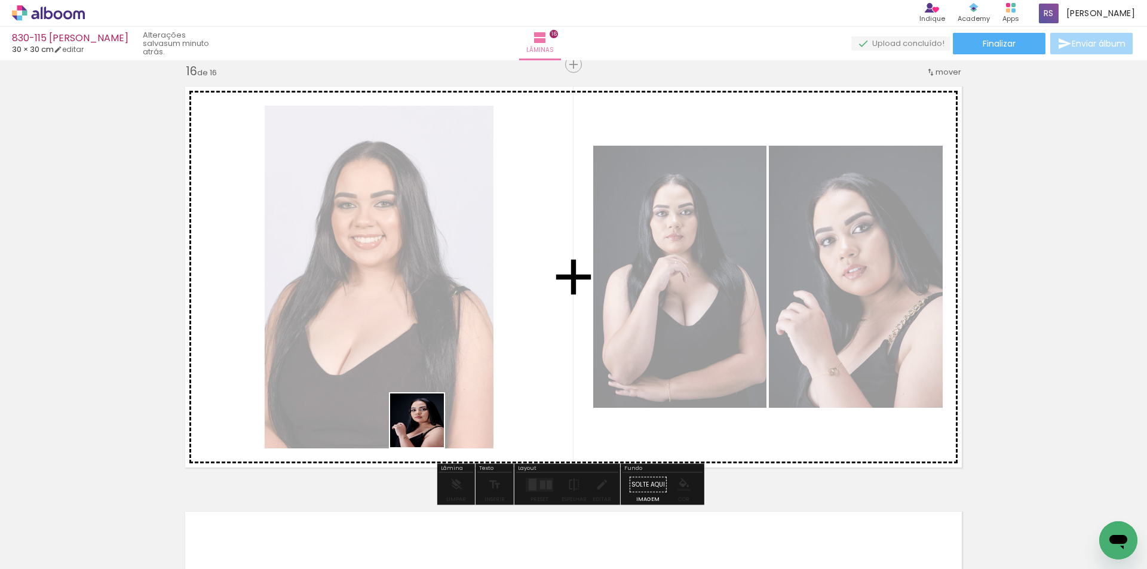
drag, startPoint x: 333, startPoint y: 537, endPoint x: 475, endPoint y: 405, distance: 194.1
click at [471, 387] on quentale-workspace at bounding box center [573, 284] width 1147 height 569
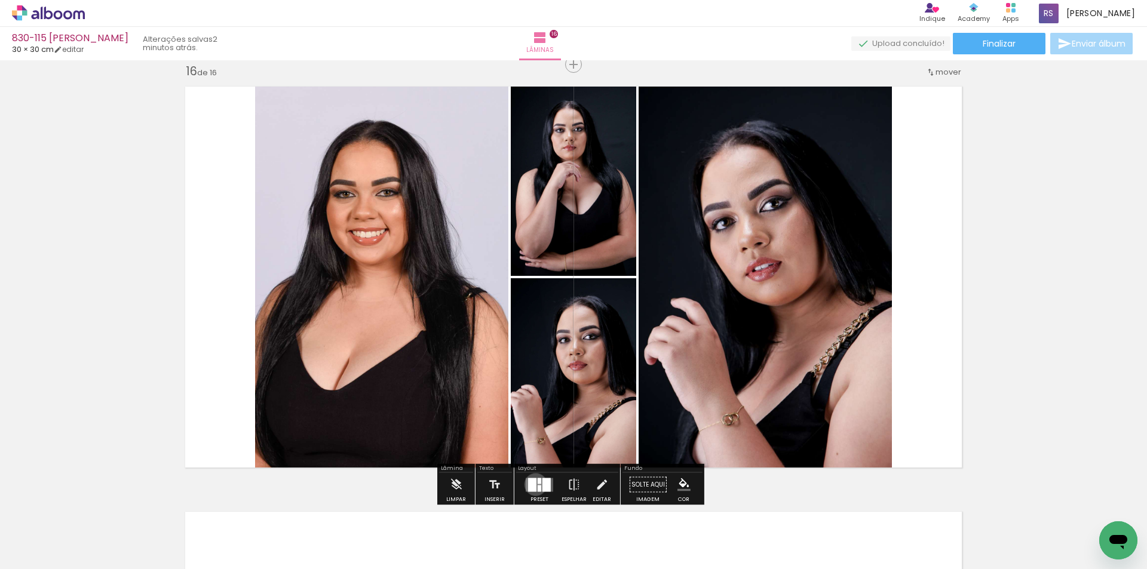
click at [533, 485] on div at bounding box center [532, 485] width 8 height 14
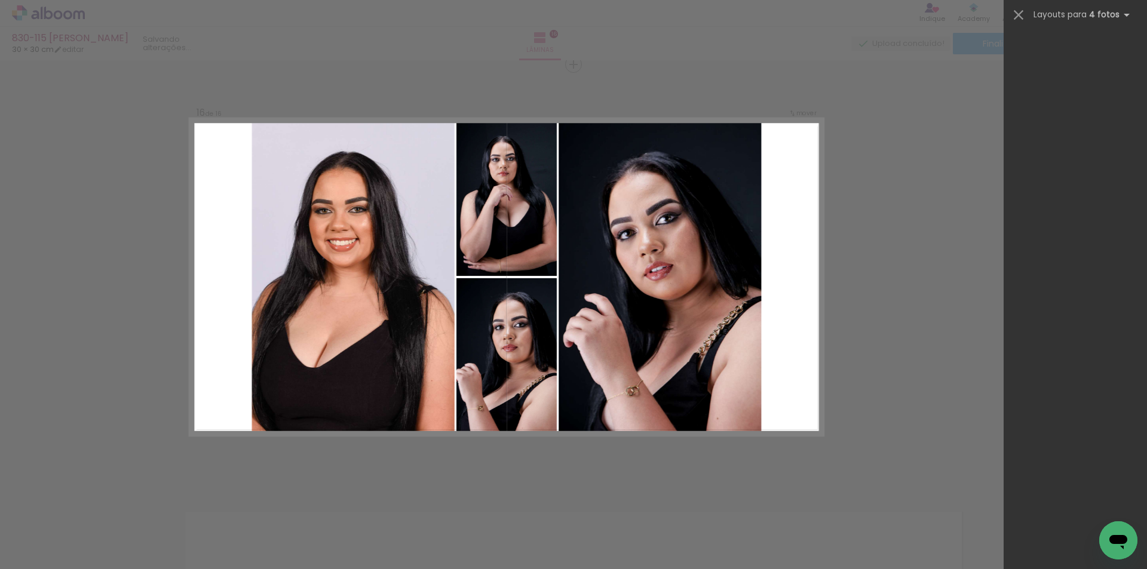
scroll to position [0, 0]
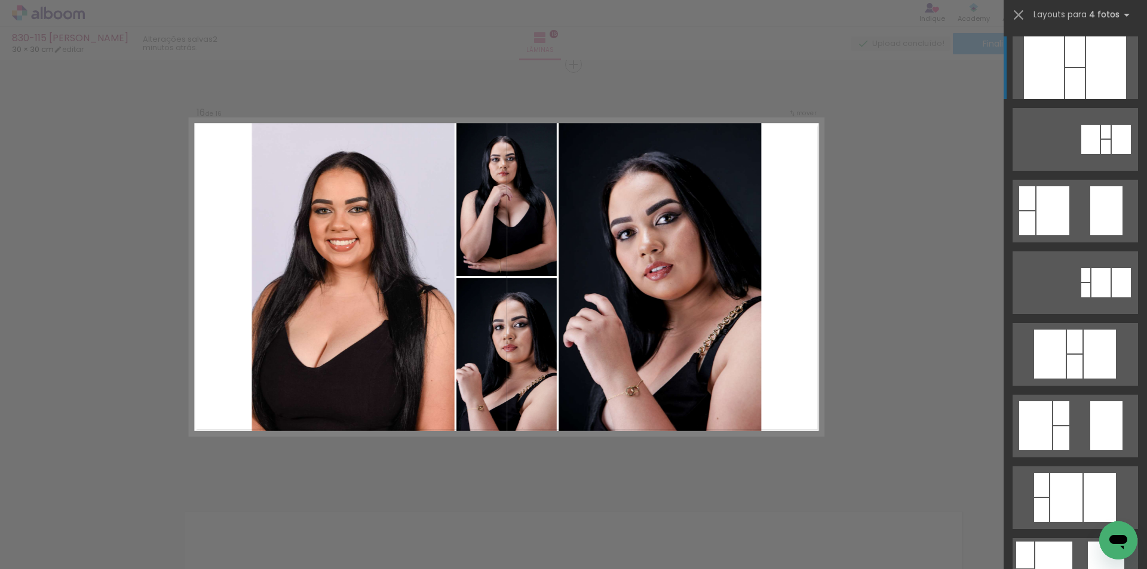
click at [1103, 60] on div at bounding box center [1106, 67] width 40 height 63
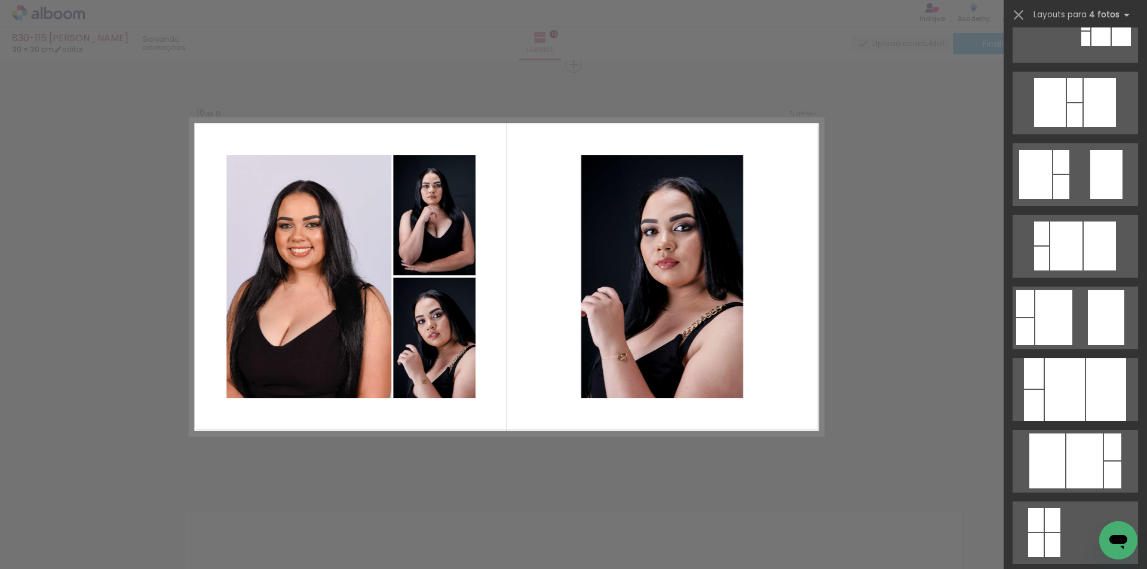
scroll to position [299, 0]
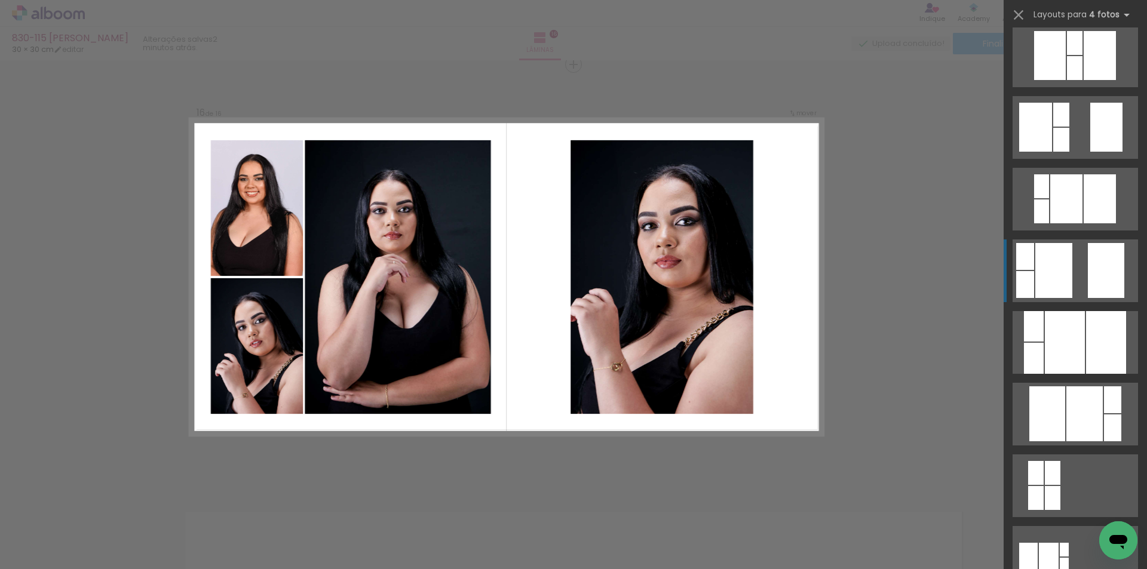
click at [1081, 247] on quentale-layouter at bounding box center [1075, 271] width 125 height 63
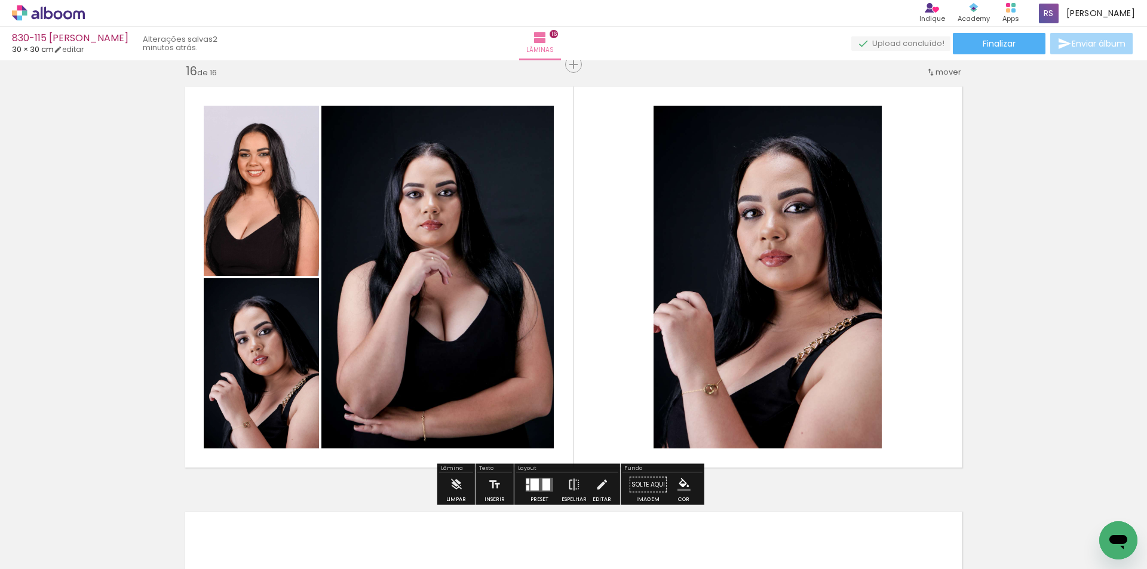
click at [543, 485] on div at bounding box center [547, 485] width 8 height 12
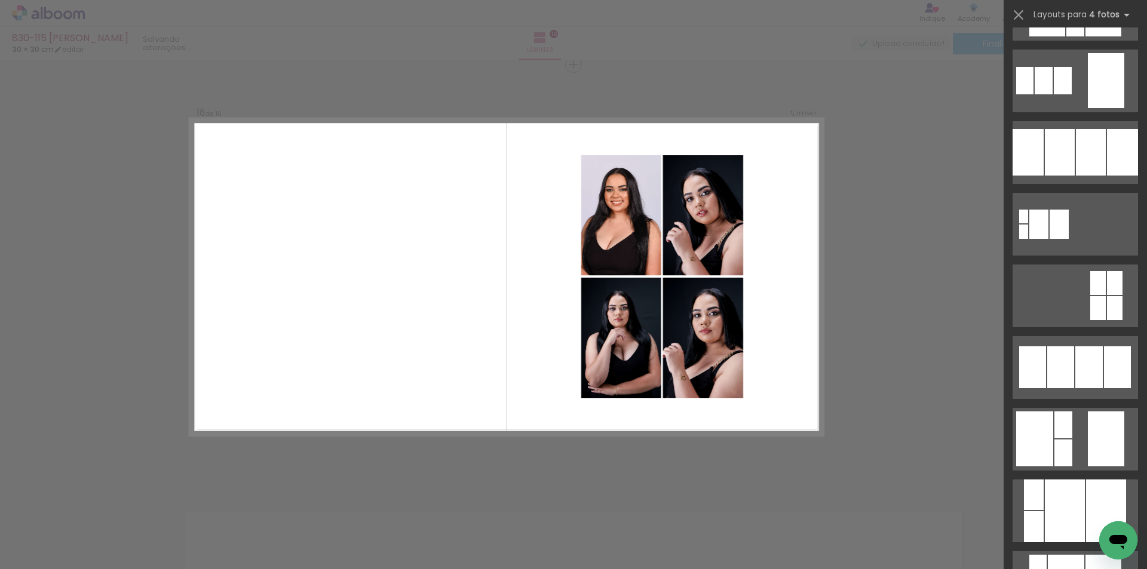
scroll to position [1219, 0]
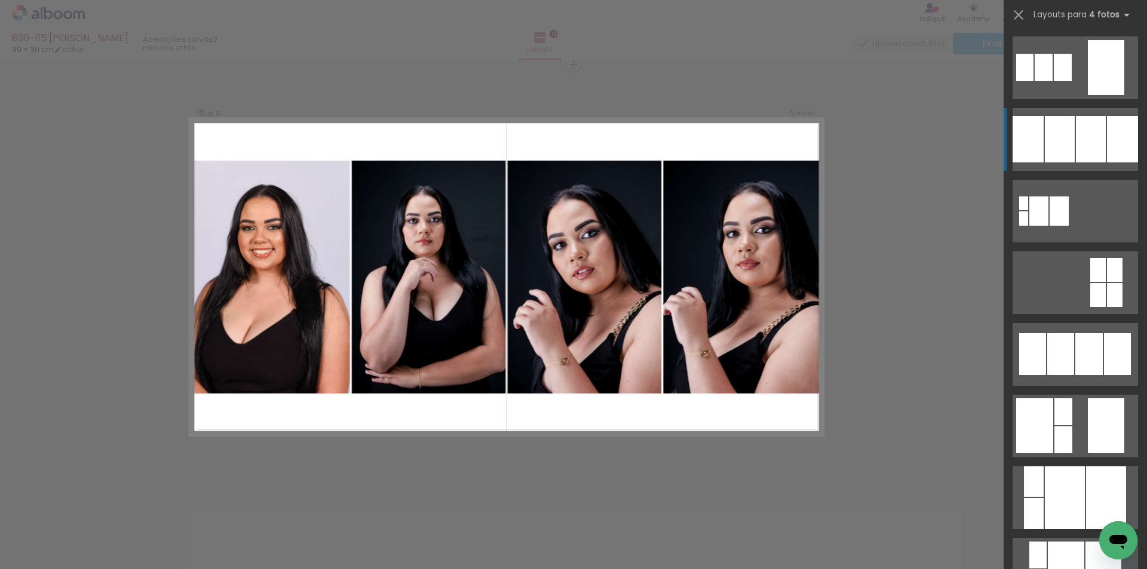
click at [1107, 126] on div at bounding box center [1122, 139] width 31 height 47
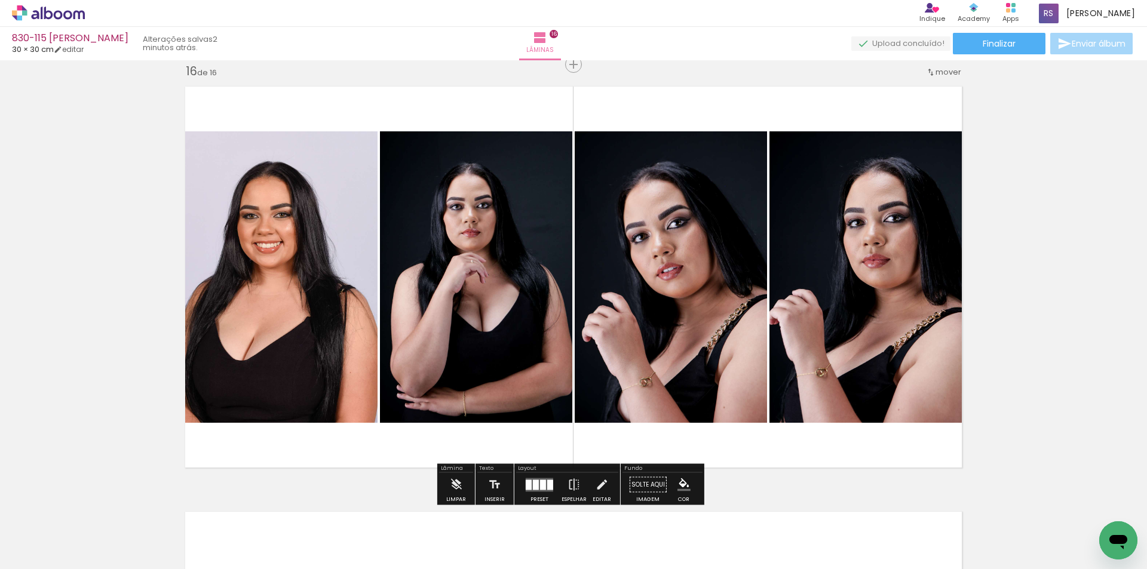
click at [542, 486] on div at bounding box center [543, 485] width 6 height 10
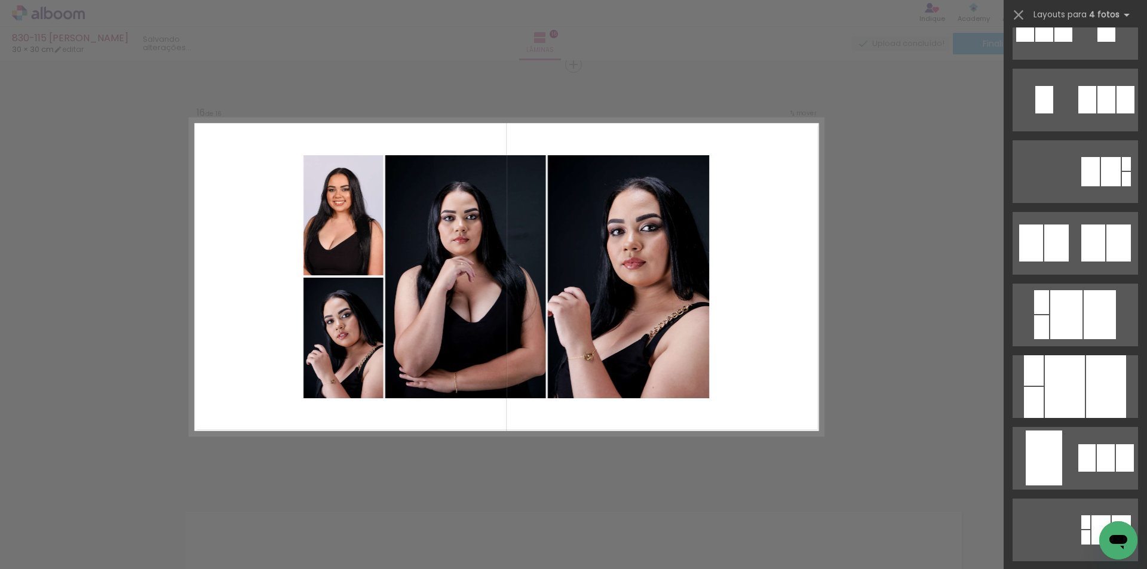
scroll to position [2426, 0]
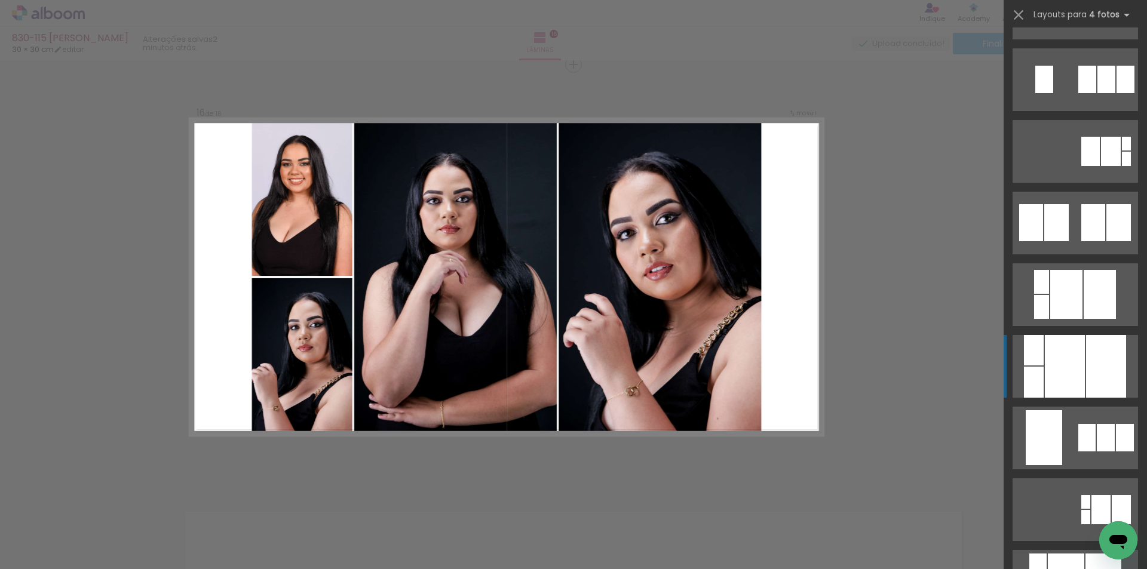
click at [1071, 352] on div at bounding box center [1065, 366] width 40 height 63
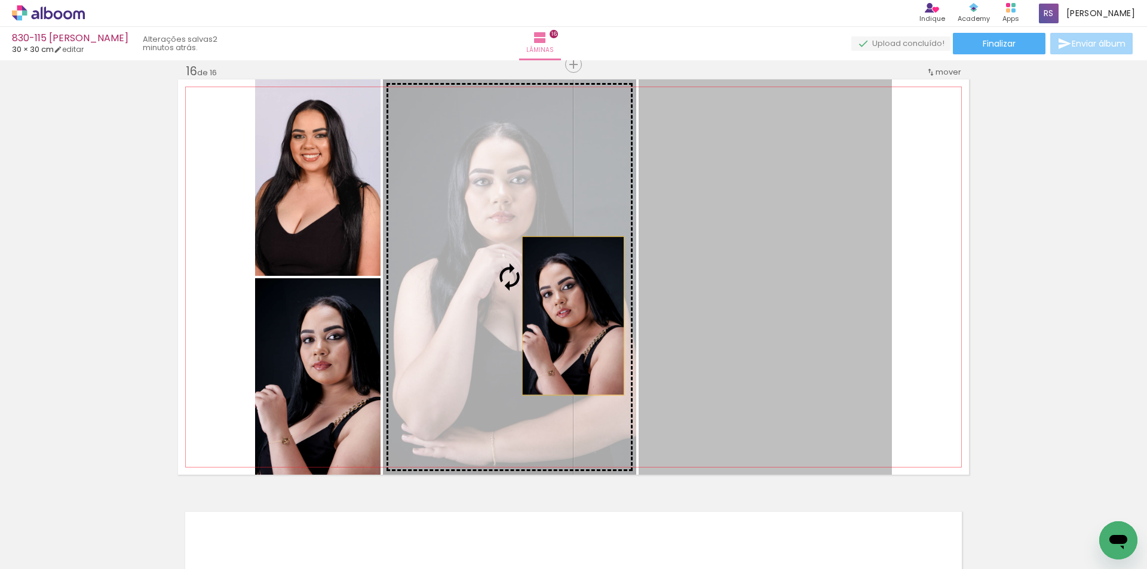
drag, startPoint x: 733, startPoint y: 300, endPoint x: 549, endPoint y: 312, distance: 184.5
click at [0, 0] on slot at bounding box center [0, 0] width 0 height 0
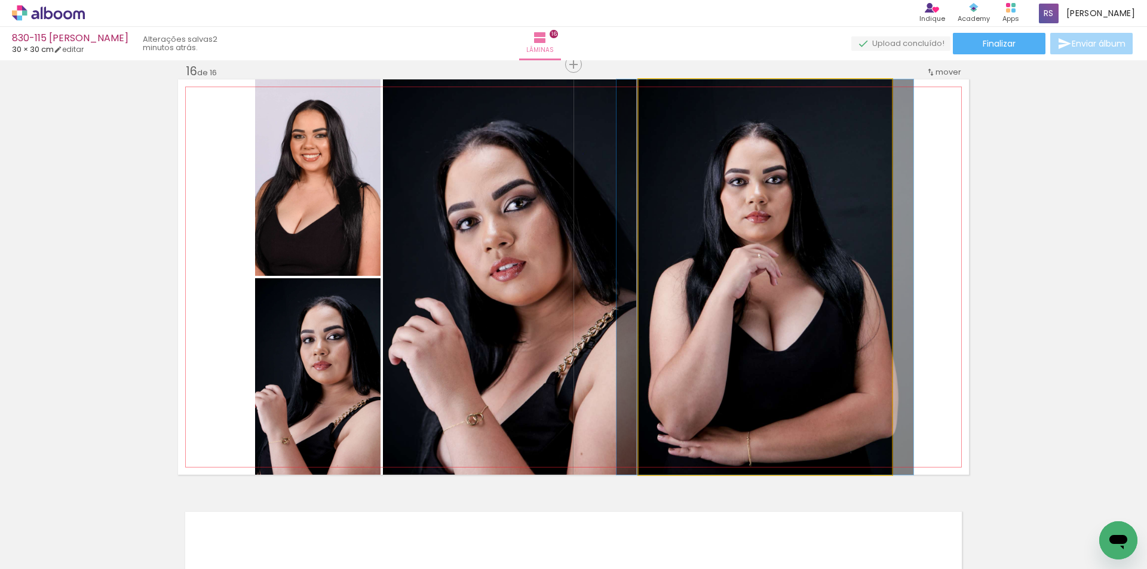
click at [730, 321] on quentale-photo at bounding box center [765, 277] width 253 height 396
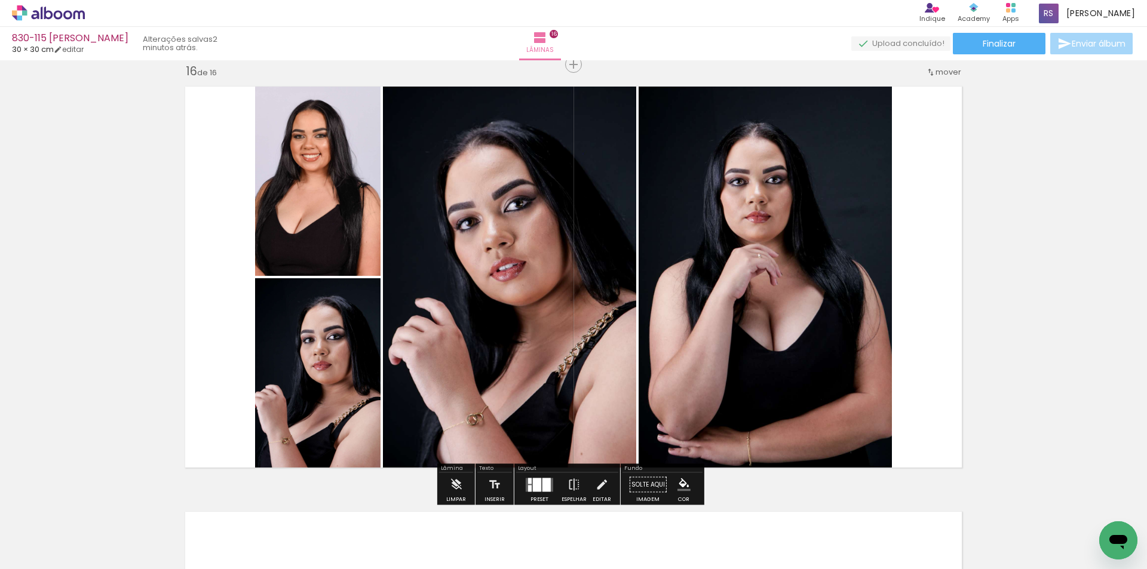
click at [596, 483] on iron-icon at bounding box center [601, 485] width 13 height 24
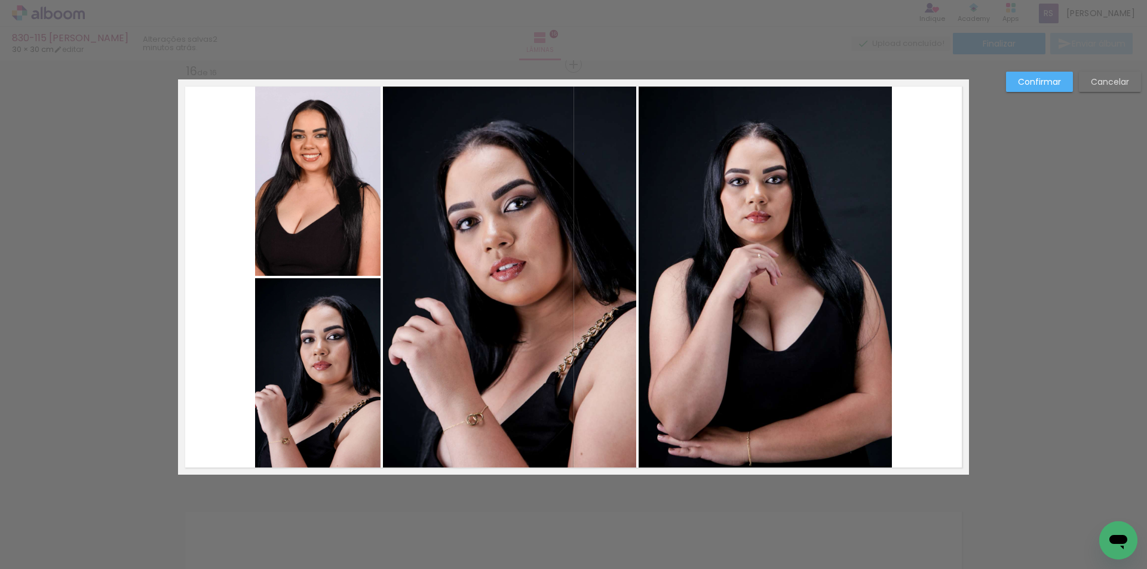
click at [278, 200] on quentale-photo at bounding box center [317, 177] width 125 height 197
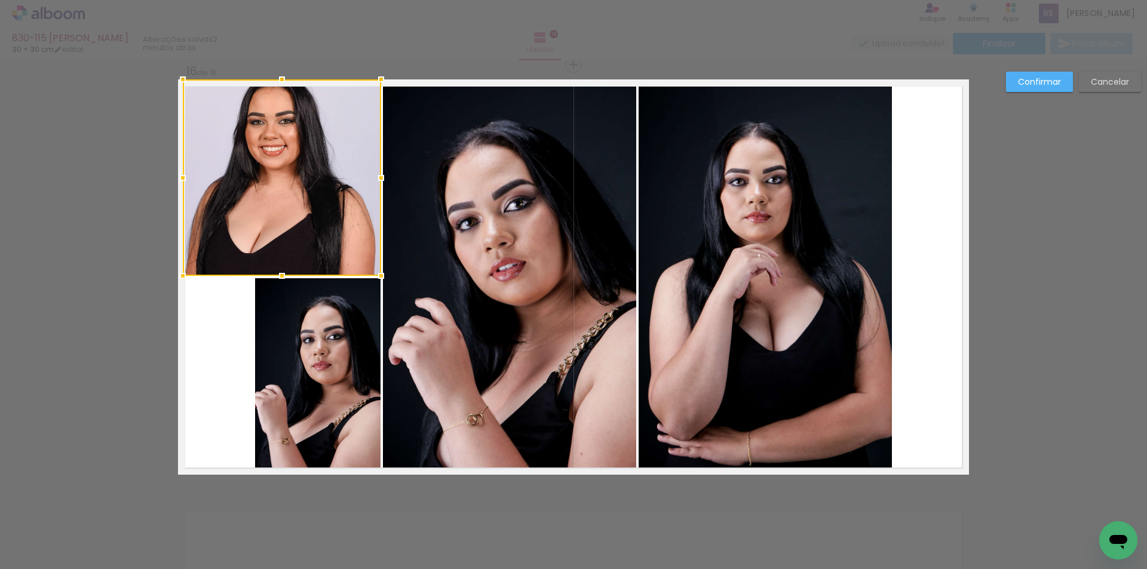
drag, startPoint x: 240, startPoint y: 178, endPoint x: 176, endPoint y: 175, distance: 64.0
click at [176, 175] on div at bounding box center [183, 178] width 24 height 24
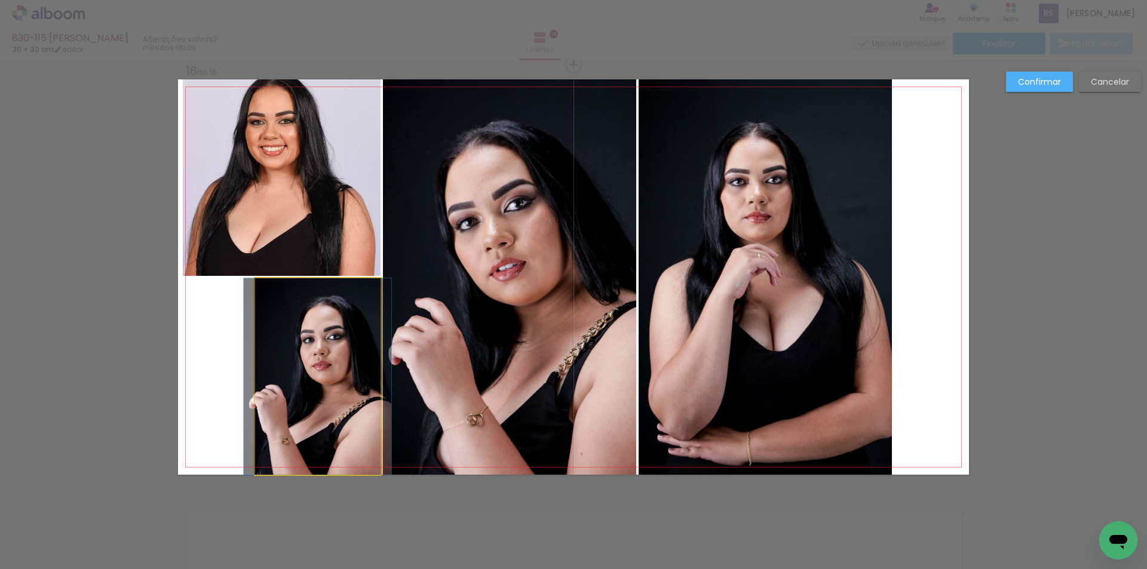
click at [266, 385] on quentale-photo at bounding box center [317, 376] width 125 height 197
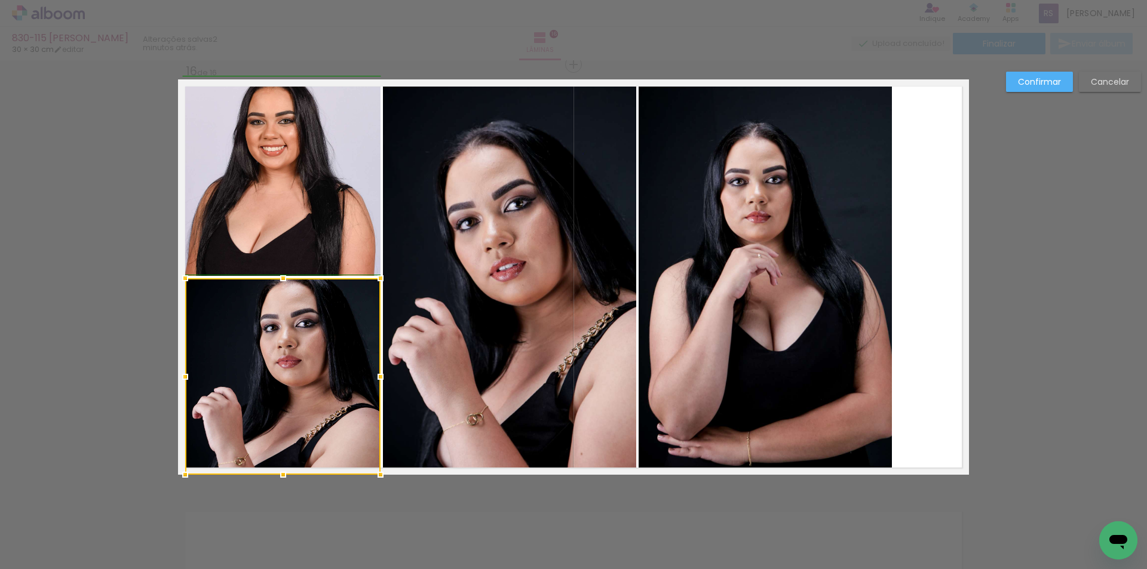
drag, startPoint x: 250, startPoint y: 379, endPoint x: 177, endPoint y: 361, distance: 75.5
click at [178, 361] on album-spread "16 de 16" at bounding box center [573, 277] width 791 height 396
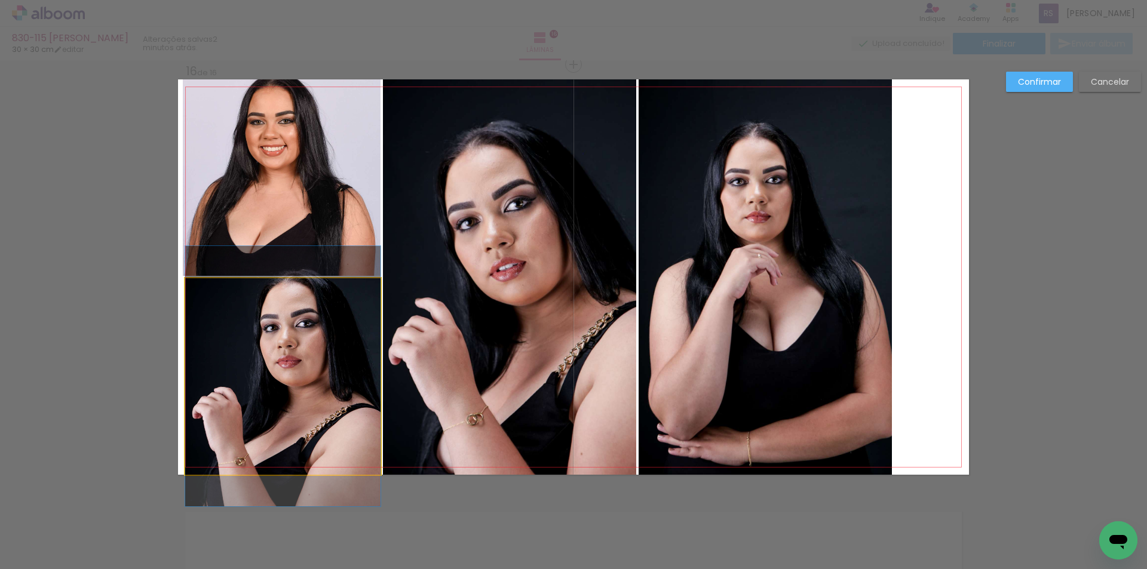
click at [344, 368] on quentale-photo at bounding box center [282, 376] width 195 height 197
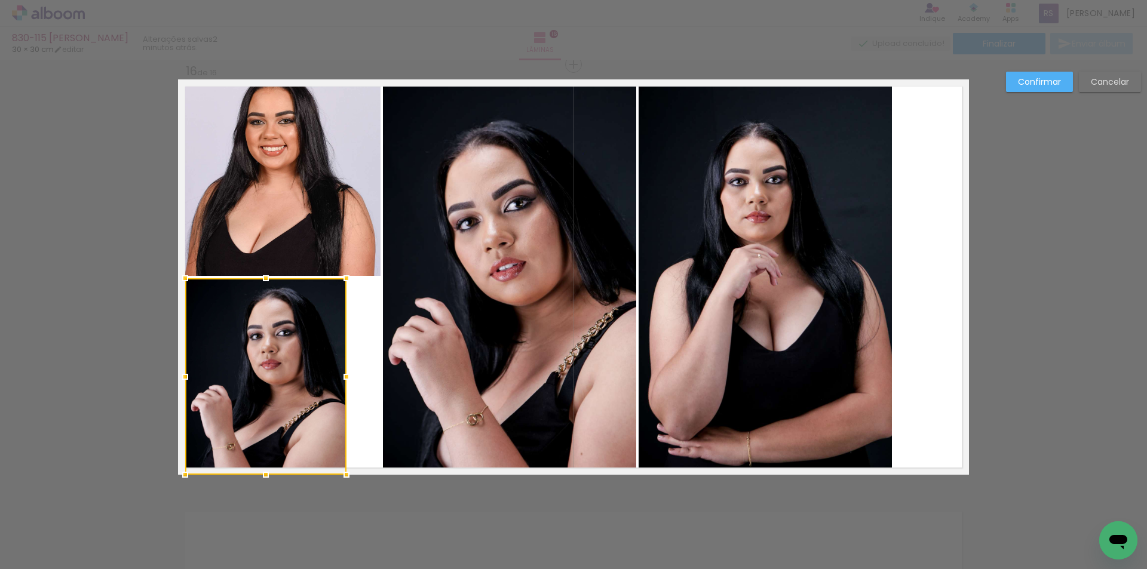
drag, startPoint x: 373, startPoint y: 372, endPoint x: 339, endPoint y: 358, distance: 36.7
click at [339, 358] on div at bounding box center [265, 376] width 161 height 197
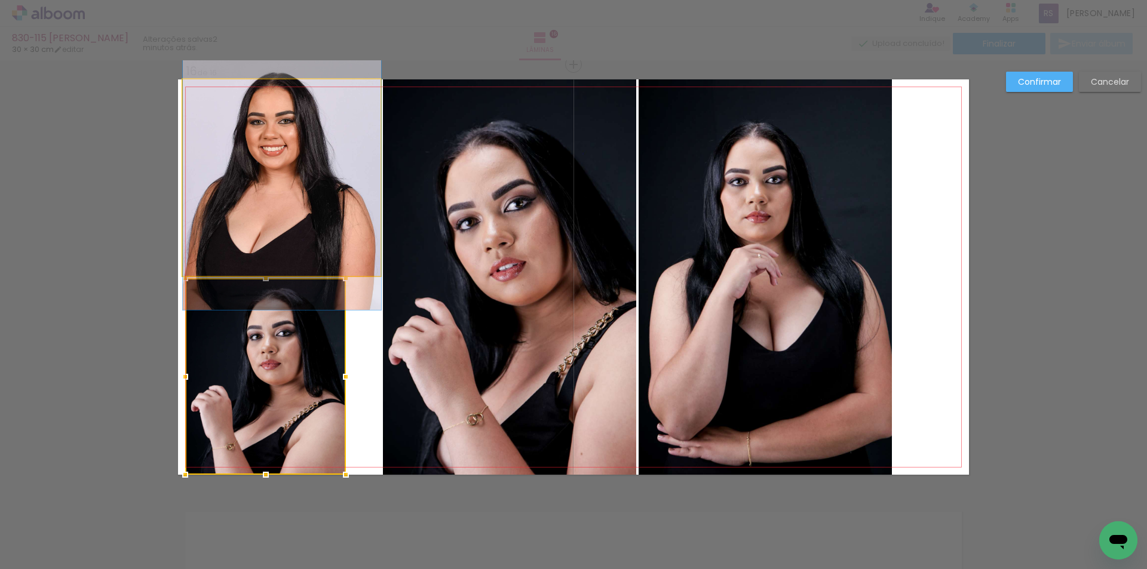
click at [329, 230] on quentale-photo at bounding box center [282, 177] width 198 height 197
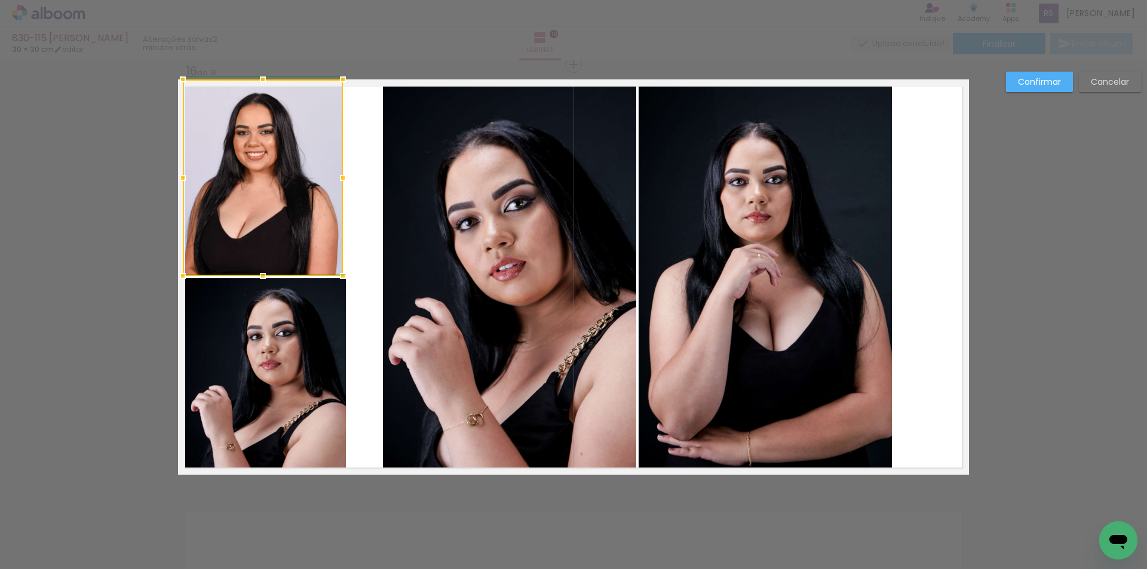
drag, startPoint x: 373, startPoint y: 179, endPoint x: 341, endPoint y: 175, distance: 33.1
click at [341, 175] on div at bounding box center [343, 178] width 24 height 24
click at [313, 350] on quentale-photo at bounding box center [265, 376] width 161 height 197
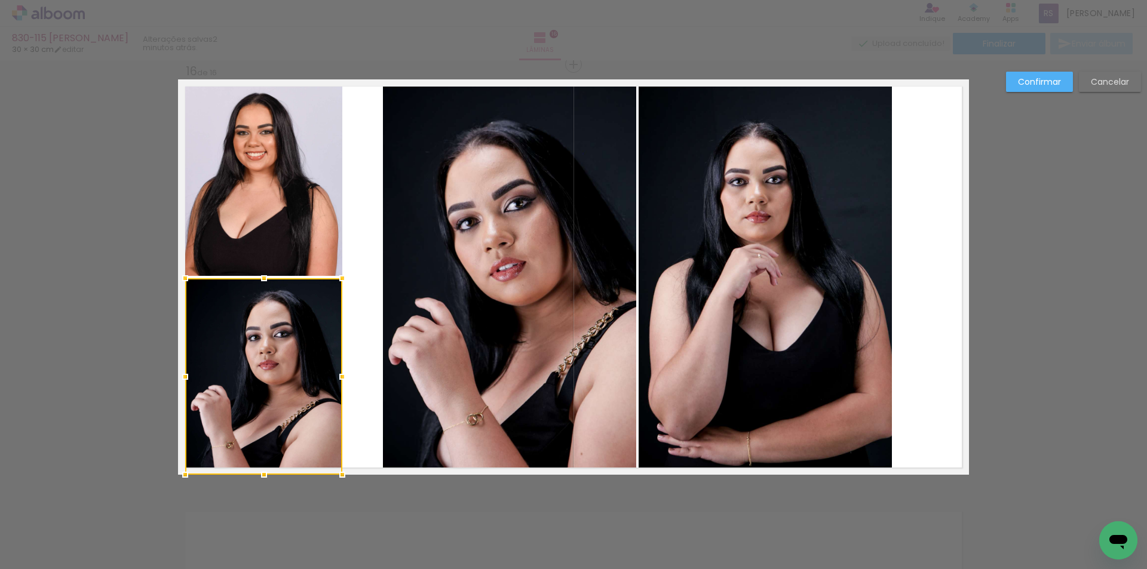
drag, startPoint x: 338, startPoint y: 376, endPoint x: 329, endPoint y: 373, distance: 9.7
click at [330, 373] on div at bounding box center [342, 377] width 24 height 24
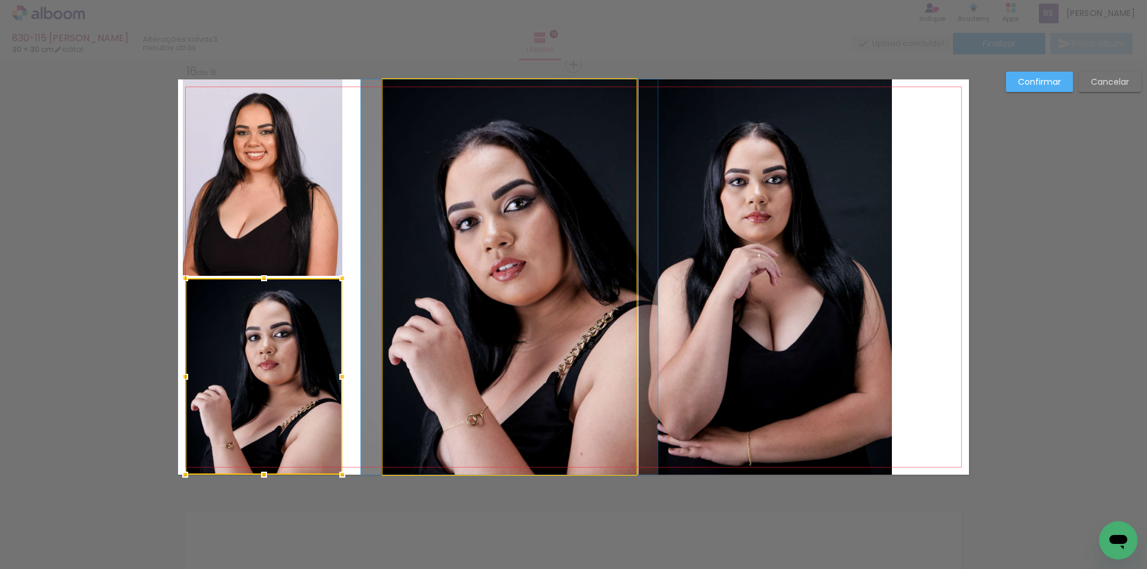
click at [450, 341] on quentale-photo at bounding box center [509, 277] width 253 height 396
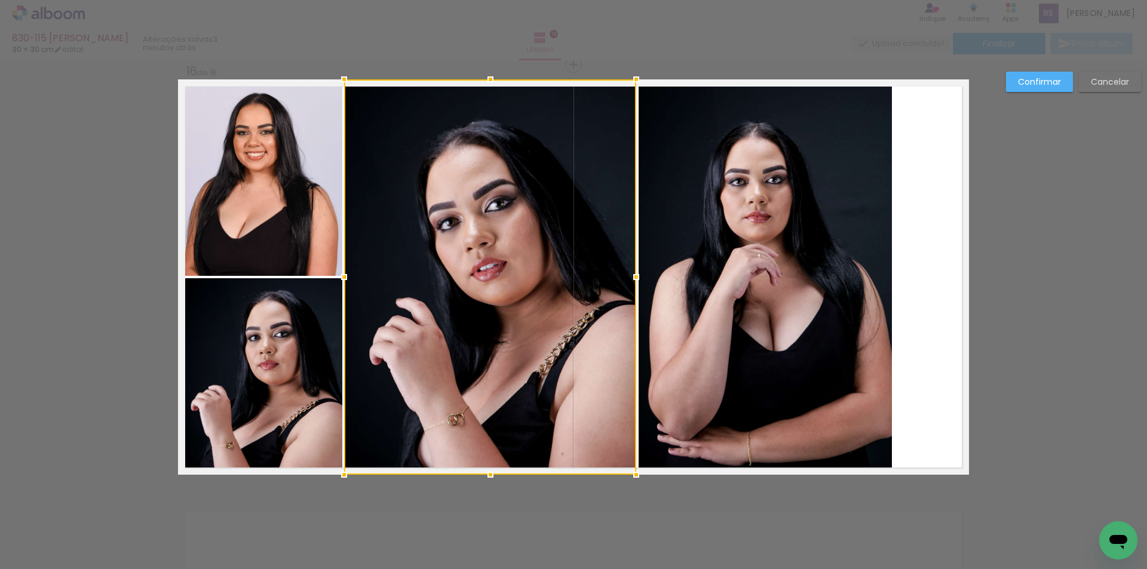
drag, startPoint x: 372, startPoint y: 271, endPoint x: 333, endPoint y: 268, distance: 38.9
click at [333, 268] on div at bounding box center [344, 277] width 24 height 24
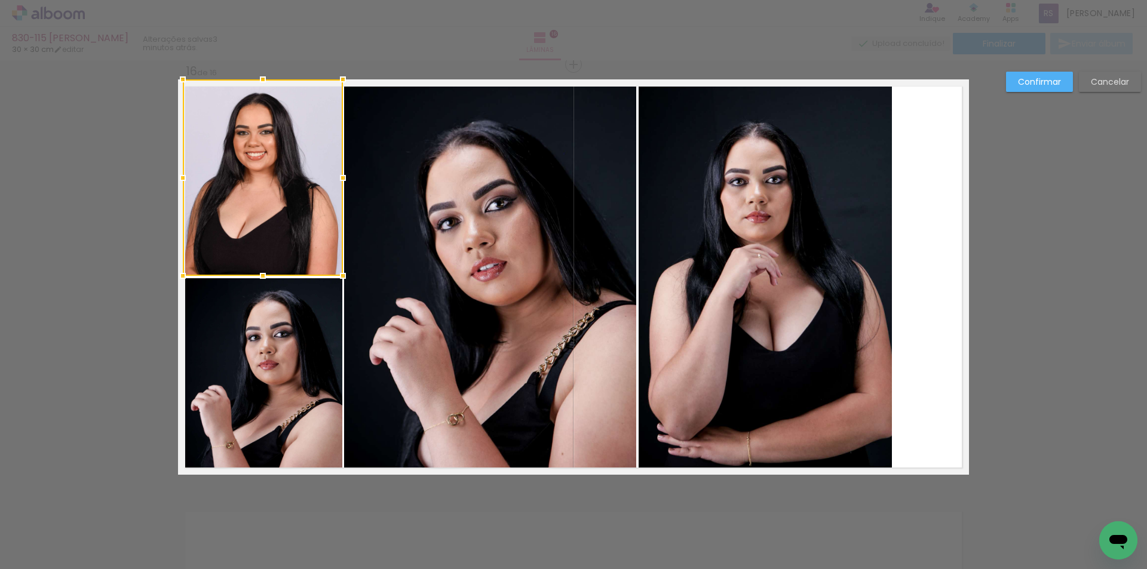
drag, startPoint x: 577, startPoint y: 289, endPoint x: 587, endPoint y: 290, distance: 10.3
click at [576, 289] on quentale-photo at bounding box center [490, 277] width 292 height 396
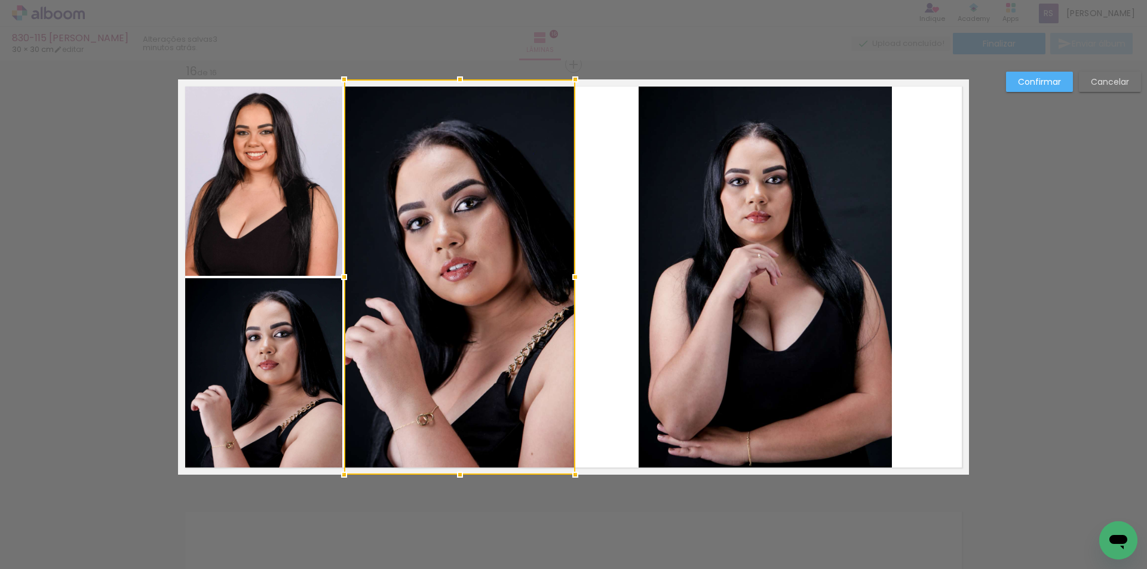
drag, startPoint x: 631, startPoint y: 278, endPoint x: 570, endPoint y: 278, distance: 60.9
click at [570, 278] on div at bounding box center [575, 277] width 24 height 24
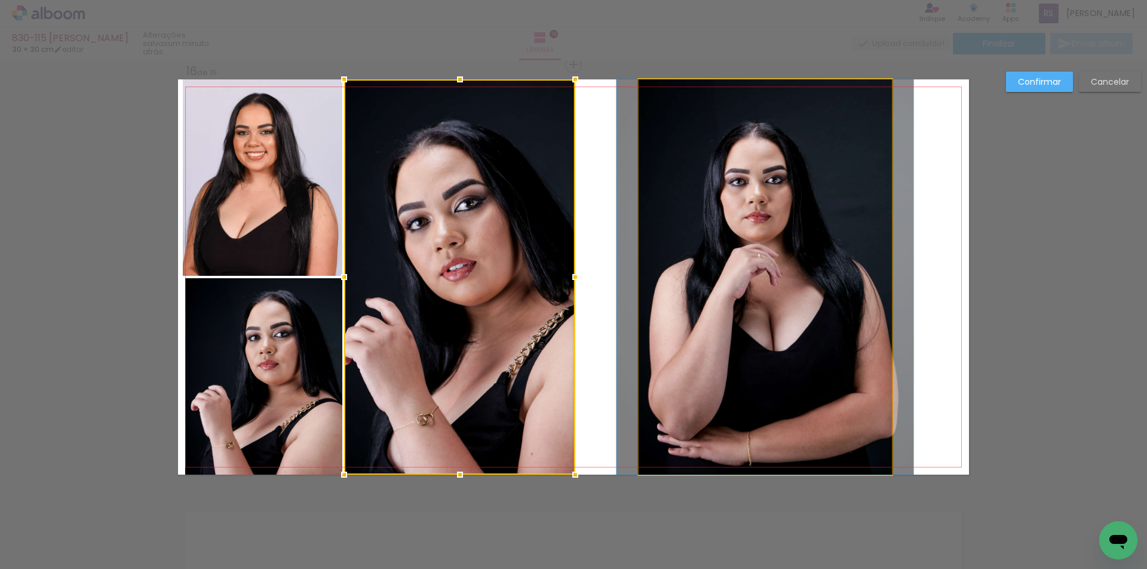
click at [682, 290] on quentale-photo at bounding box center [765, 277] width 253 height 396
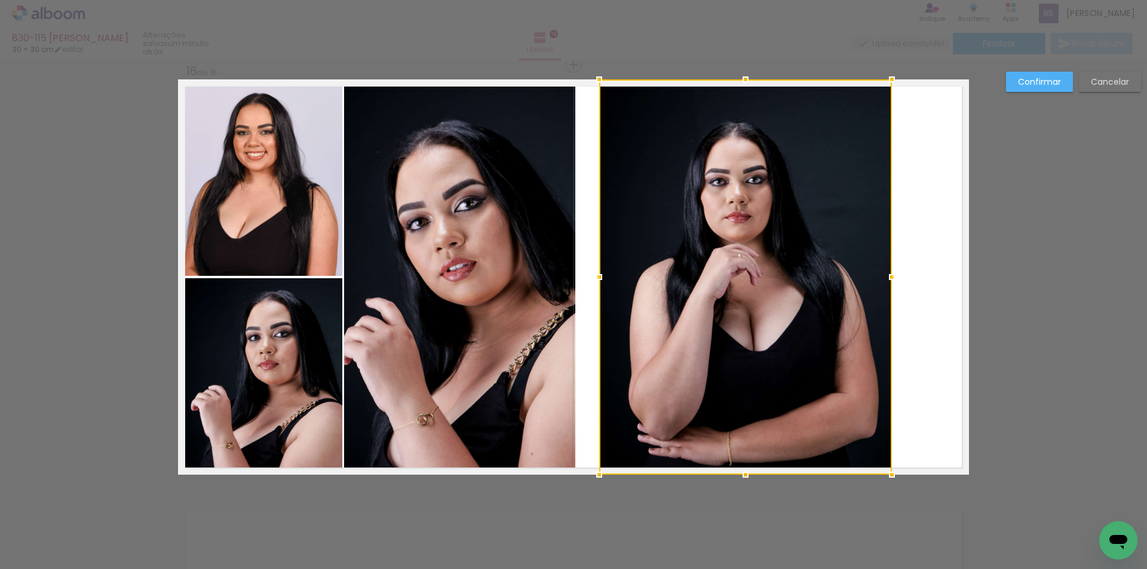
drag, startPoint x: 636, startPoint y: 281, endPoint x: 596, endPoint y: 275, distance: 39.8
click at [596, 275] on div at bounding box center [599, 277] width 24 height 24
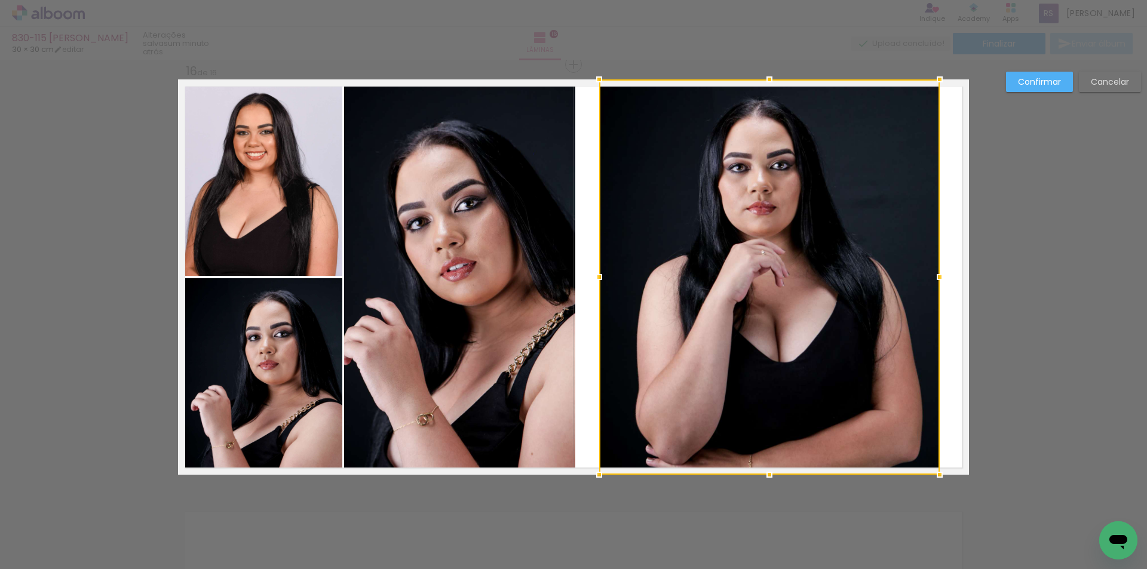
drag, startPoint x: 887, startPoint y: 280, endPoint x: 936, endPoint y: 275, distance: 48.6
click at [936, 275] on div at bounding box center [940, 277] width 24 height 24
click at [0, 0] on slot "Confirmar" at bounding box center [0, 0] width 0 height 0
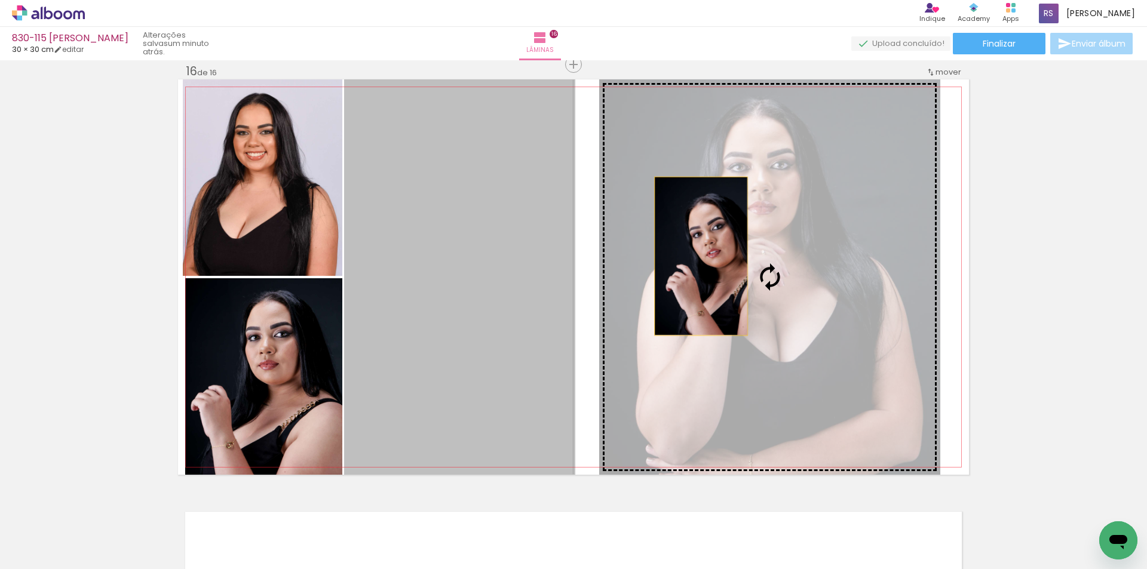
drag, startPoint x: 534, startPoint y: 255, endPoint x: 719, endPoint y: 256, distance: 185.2
click at [0, 0] on slot at bounding box center [0, 0] width 0 height 0
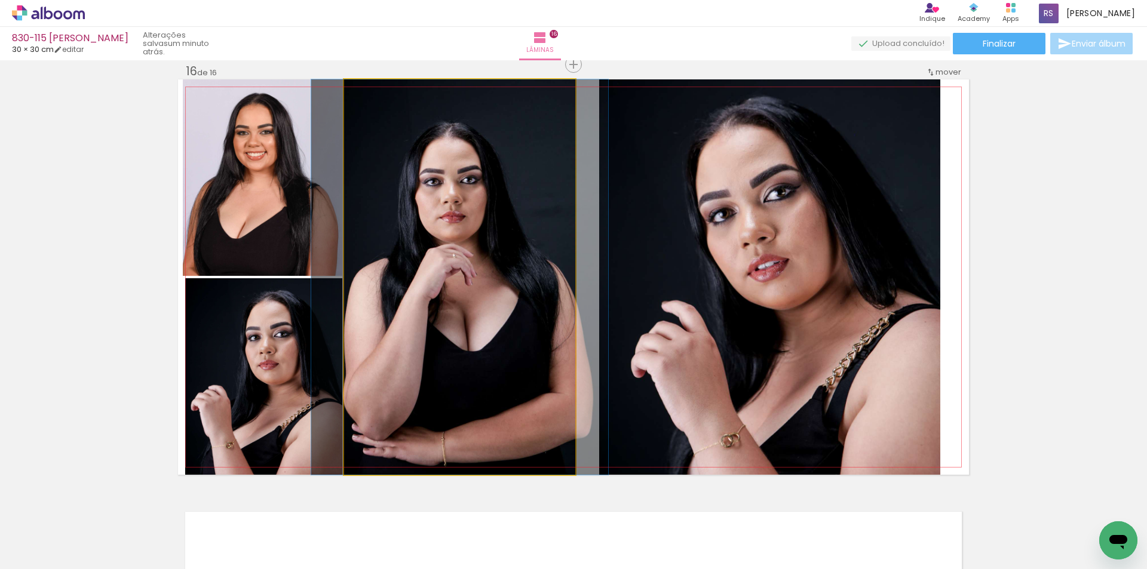
click at [522, 335] on quentale-photo at bounding box center [459, 277] width 231 height 396
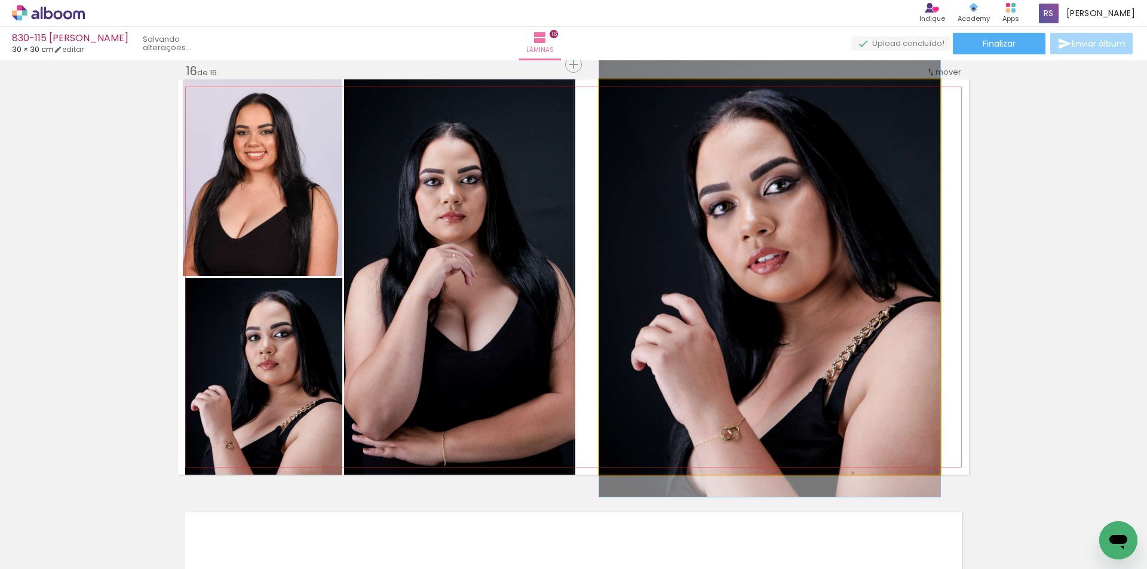
drag, startPoint x: 653, startPoint y: 319, endPoint x: 655, endPoint y: 312, distance: 7.6
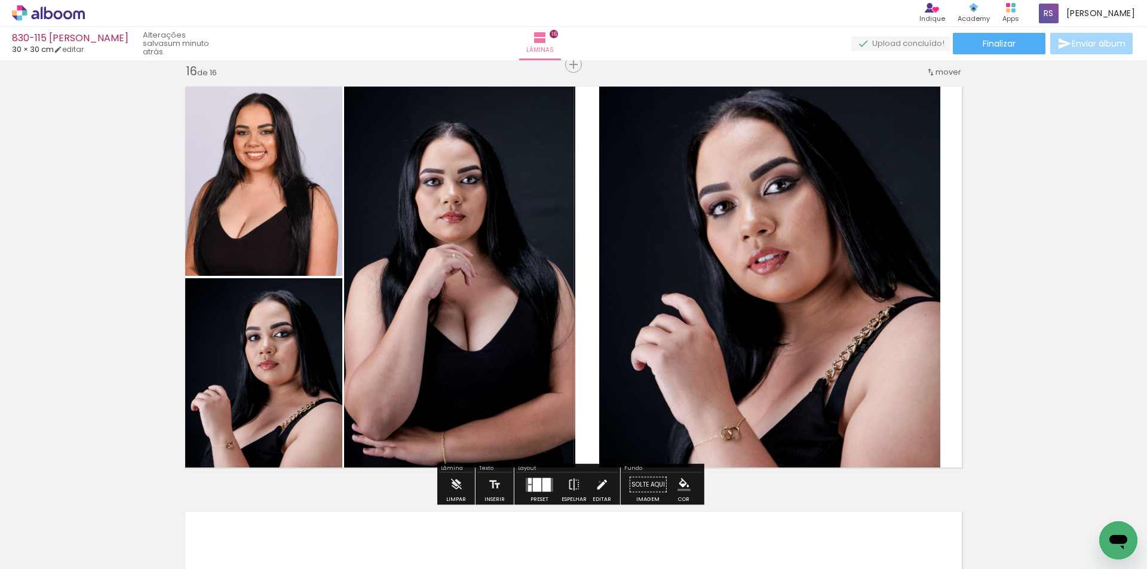
click at [597, 482] on iron-icon at bounding box center [601, 485] width 13 height 24
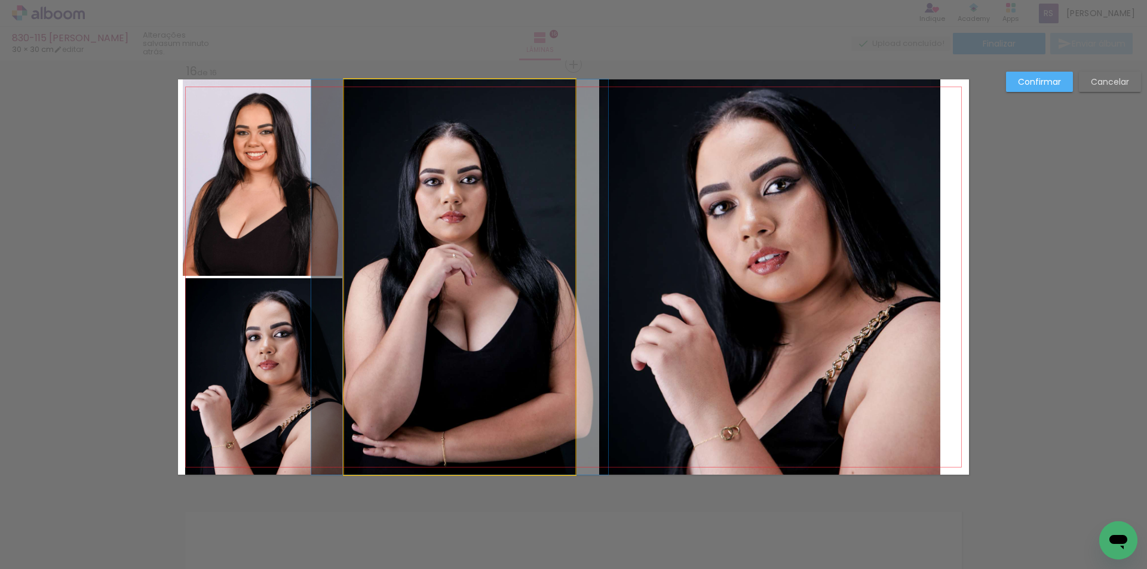
click at [549, 311] on quentale-photo at bounding box center [459, 277] width 231 height 396
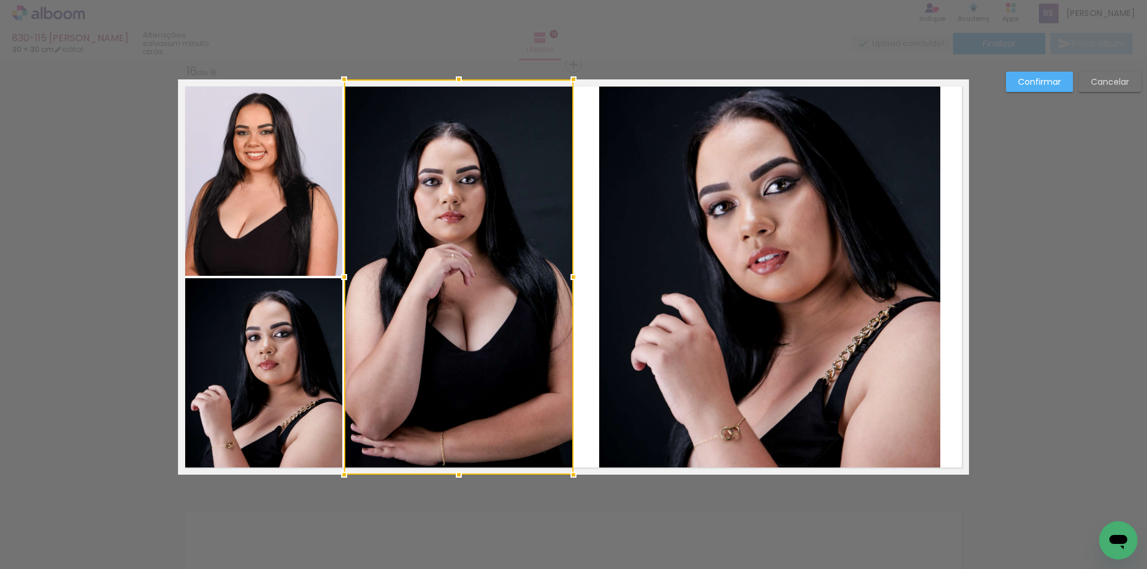
click at [566, 280] on div at bounding box center [574, 277] width 24 height 24
click at [642, 281] on quentale-photo at bounding box center [769, 277] width 341 height 396
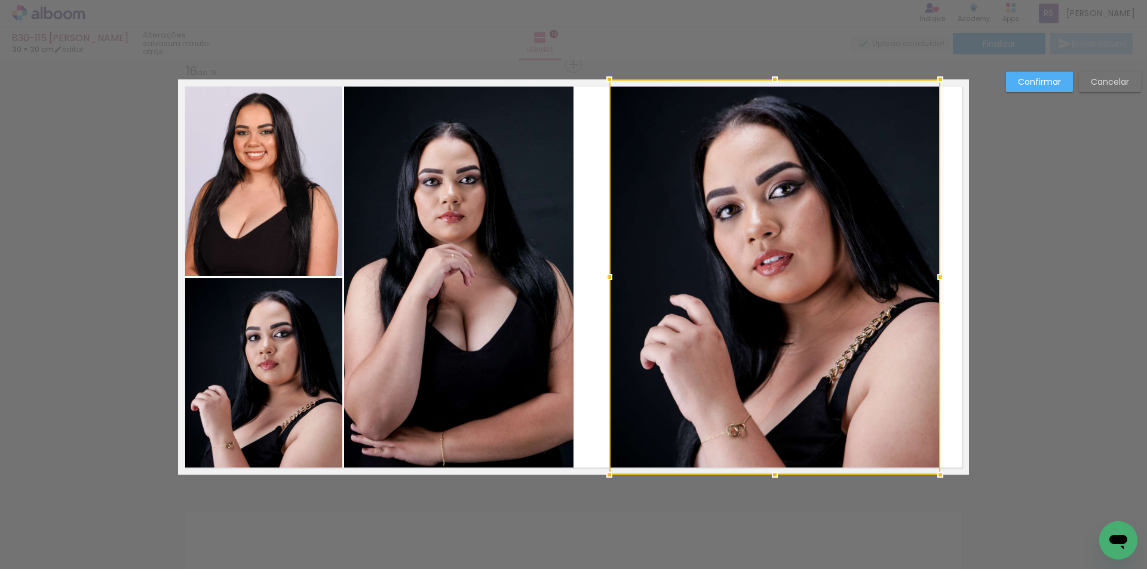
drag, startPoint x: 598, startPoint y: 272, endPoint x: 608, endPoint y: 272, distance: 10.2
click at [608, 272] on div at bounding box center [609, 277] width 24 height 24
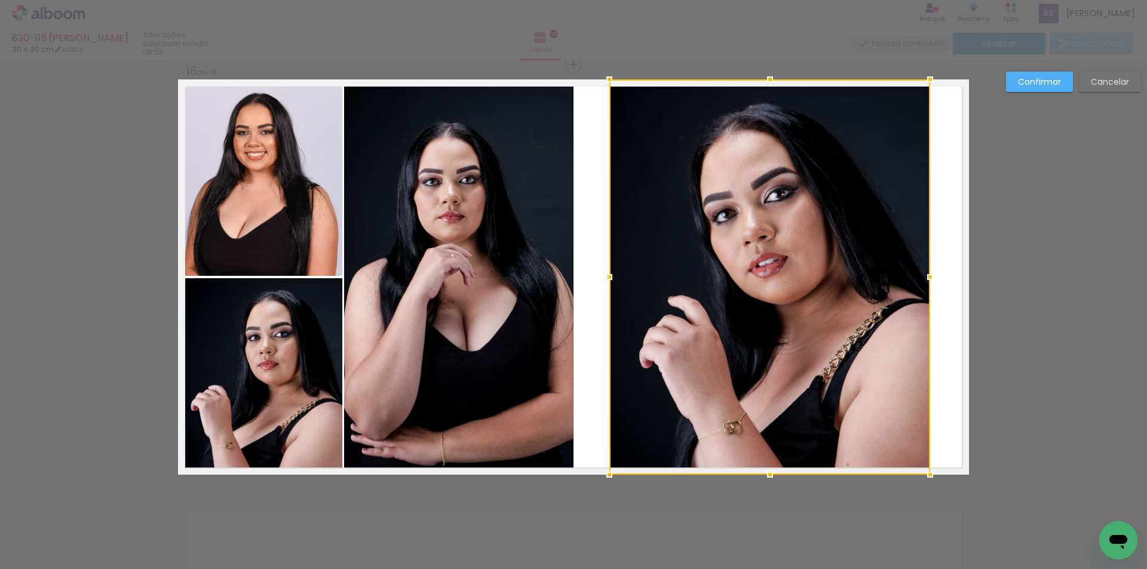
drag, startPoint x: 938, startPoint y: 274, endPoint x: 928, endPoint y: 273, distance: 10.2
click at [928, 273] on div at bounding box center [930, 277] width 24 height 24
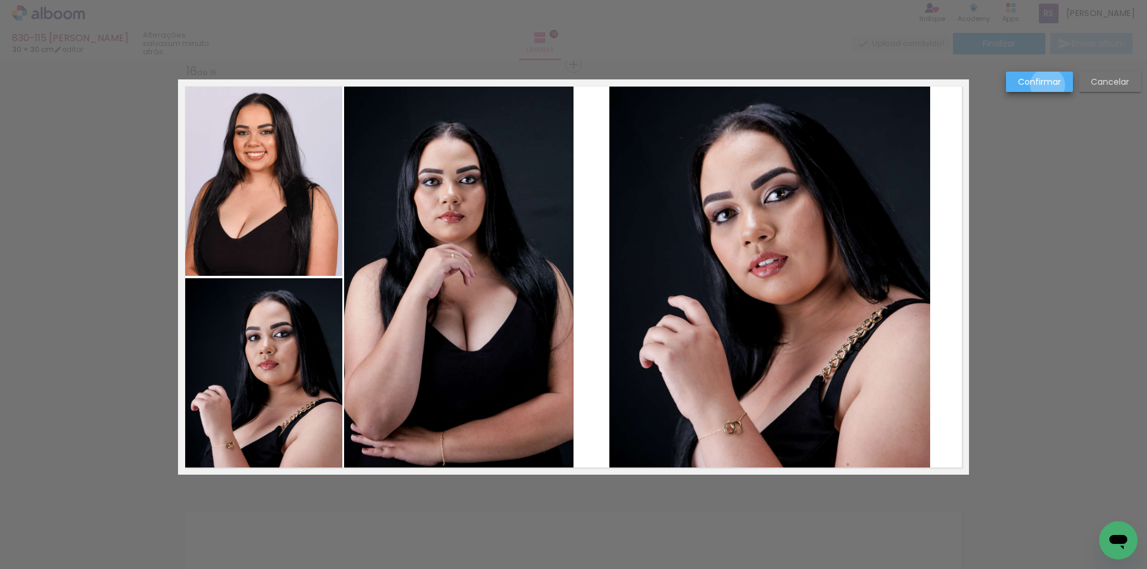
click at [0, 0] on slot "Confirmar" at bounding box center [0, 0] width 0 height 0
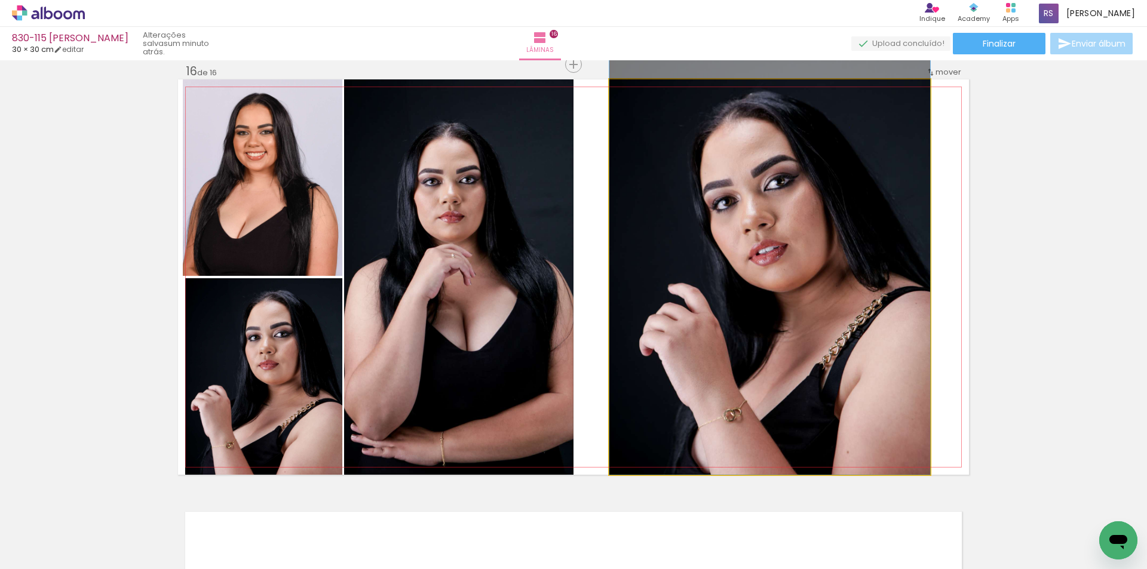
drag, startPoint x: 822, startPoint y: 277, endPoint x: 820, endPoint y: 259, distance: 18.0
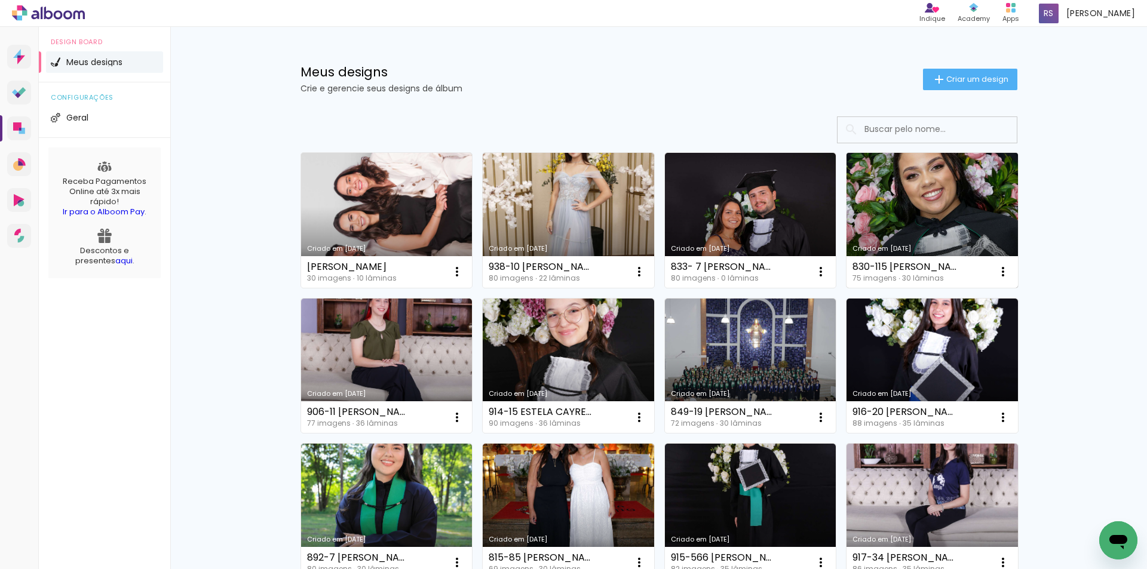
click at [923, 191] on link "Criado em [DATE]" at bounding box center [932, 220] width 171 height 135
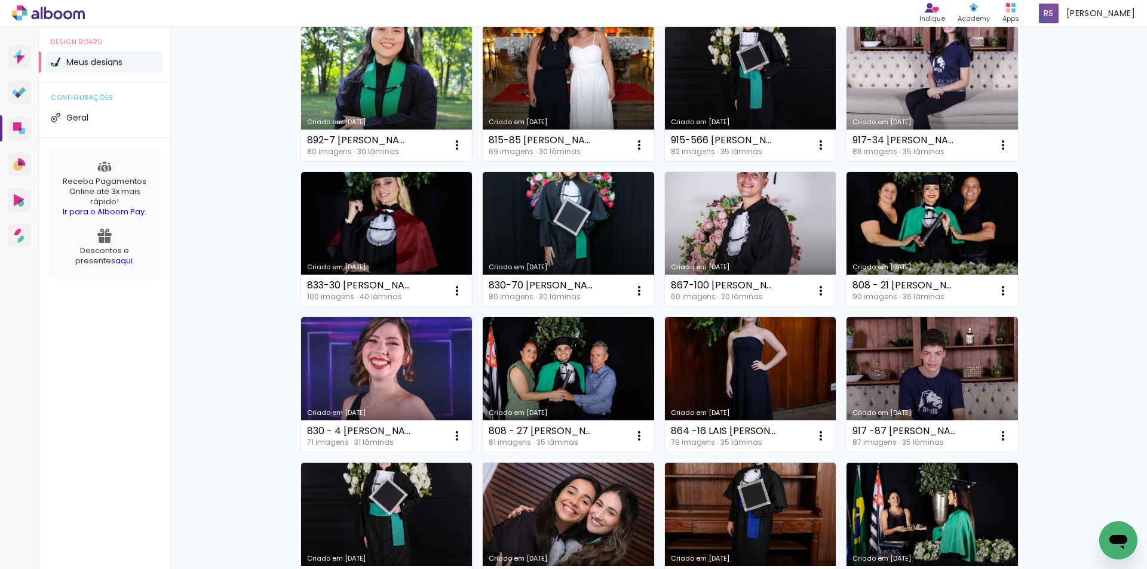
scroll to position [418, 0]
